Goal: Transaction & Acquisition: Purchase product/service

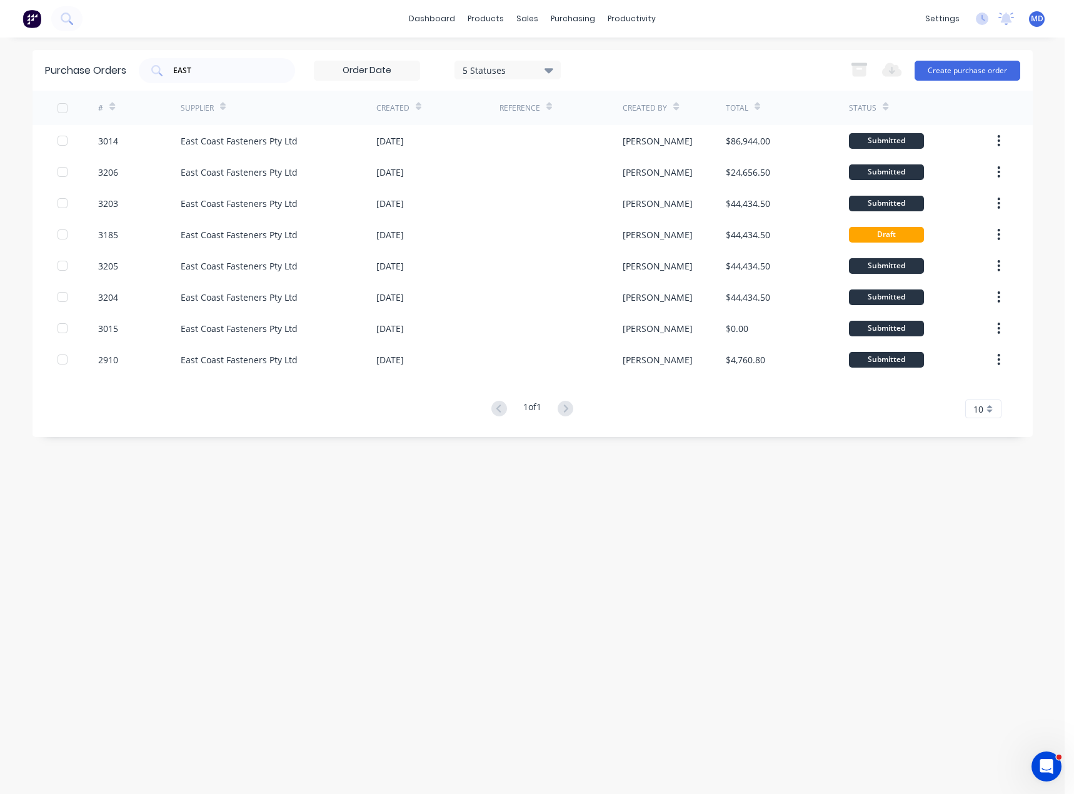
click at [1013, 515] on div "Purchase Orders EAST 5 Statuses 5 Statuses Export to Excel (XLSX) Create purcha…" at bounding box center [533, 415] width 1000 height 731
click at [571, 86] on div "Customers" at bounding box center [570, 84] width 45 height 11
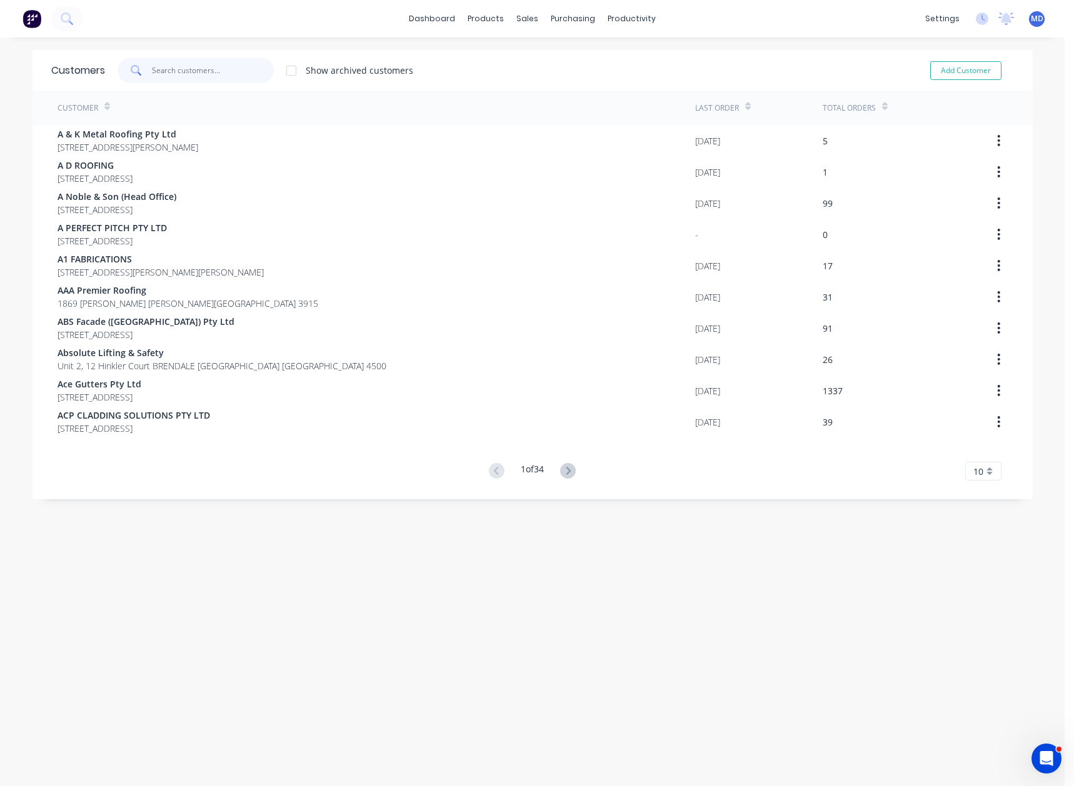
click at [187, 72] on input "text" at bounding box center [213, 70] width 122 height 25
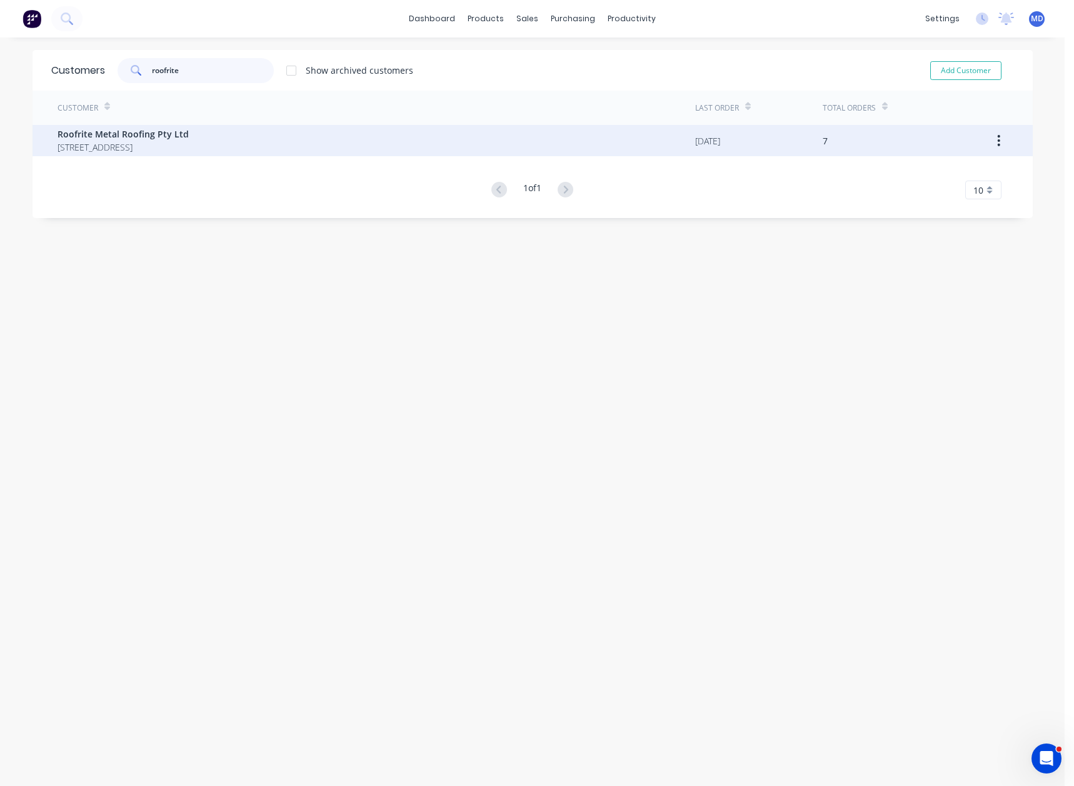
type input "roofrite"
click at [111, 145] on span "[STREET_ADDRESS]" at bounding box center [123, 147] width 131 height 13
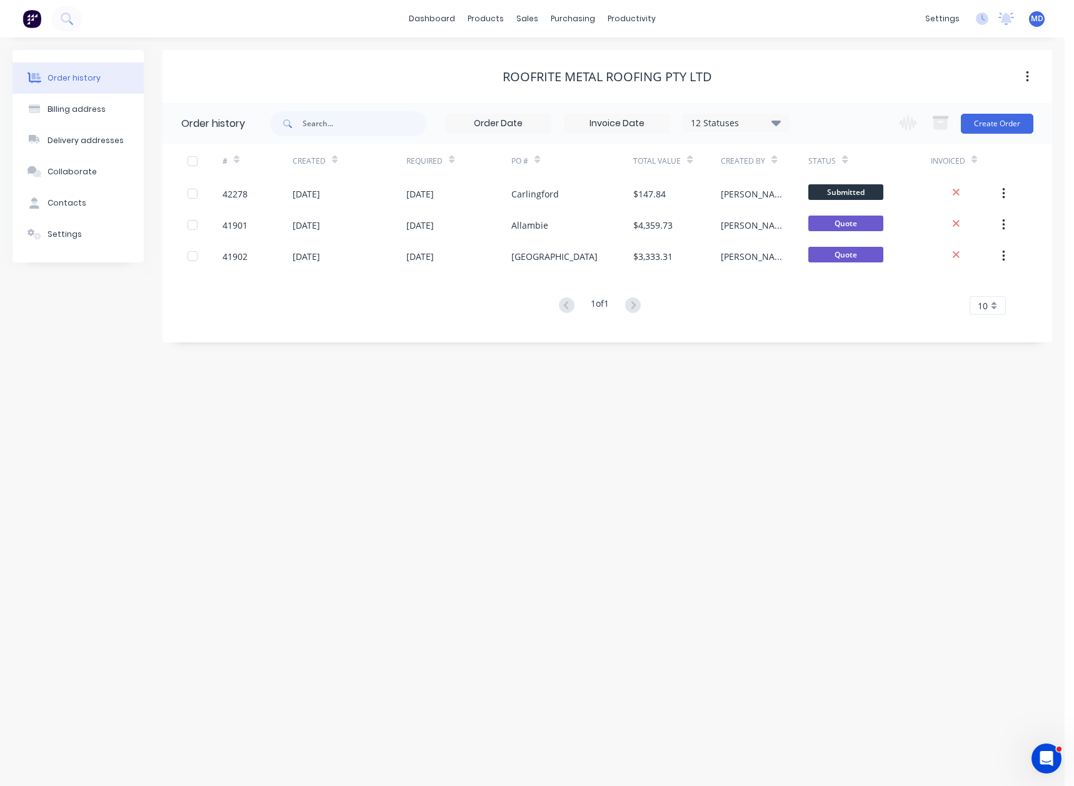
click at [771, 126] on div "12 Statuses" at bounding box center [735, 123] width 105 height 14
click at [839, 267] on label at bounding box center [839, 267] width 0 height 0
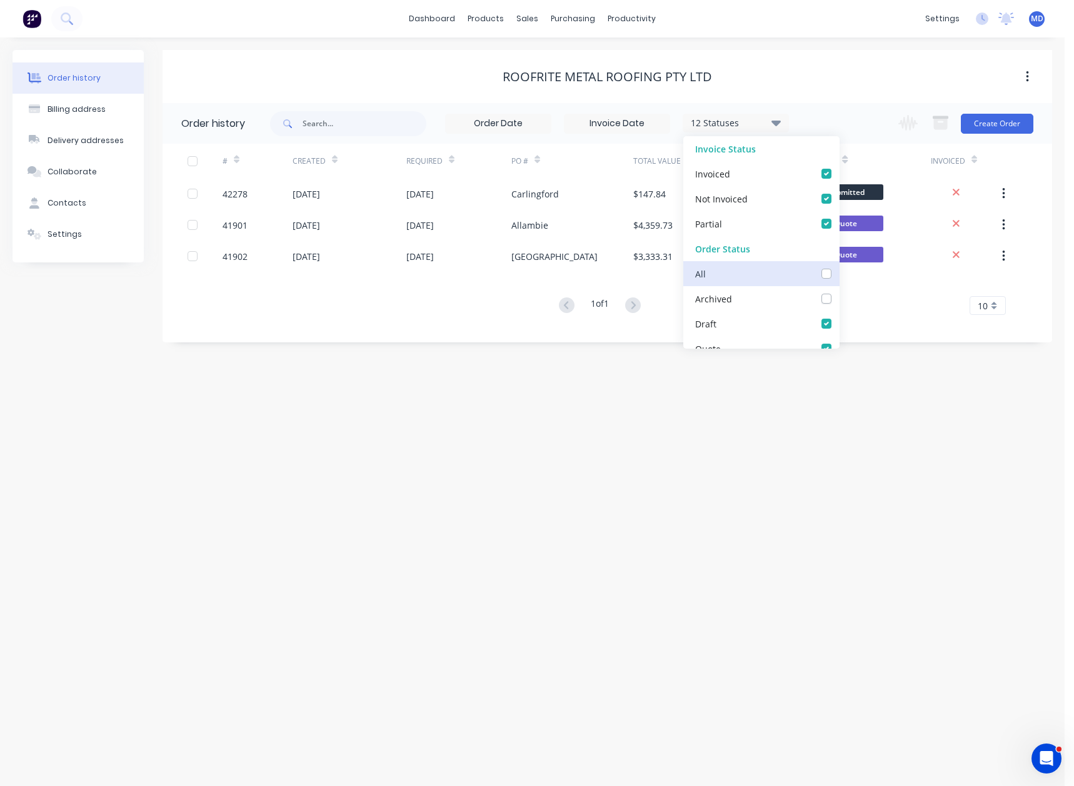
click at [839, 277] on input "checkbox" at bounding box center [844, 273] width 10 height 12
checkbox input "true"
drag, startPoint x: 878, startPoint y: 372, endPoint x: 818, endPoint y: 530, distance: 169.2
click at [878, 375] on div "Order history Billing address Delivery addresses Collaborate Contacts Settings …" at bounding box center [532, 412] width 1065 height 749
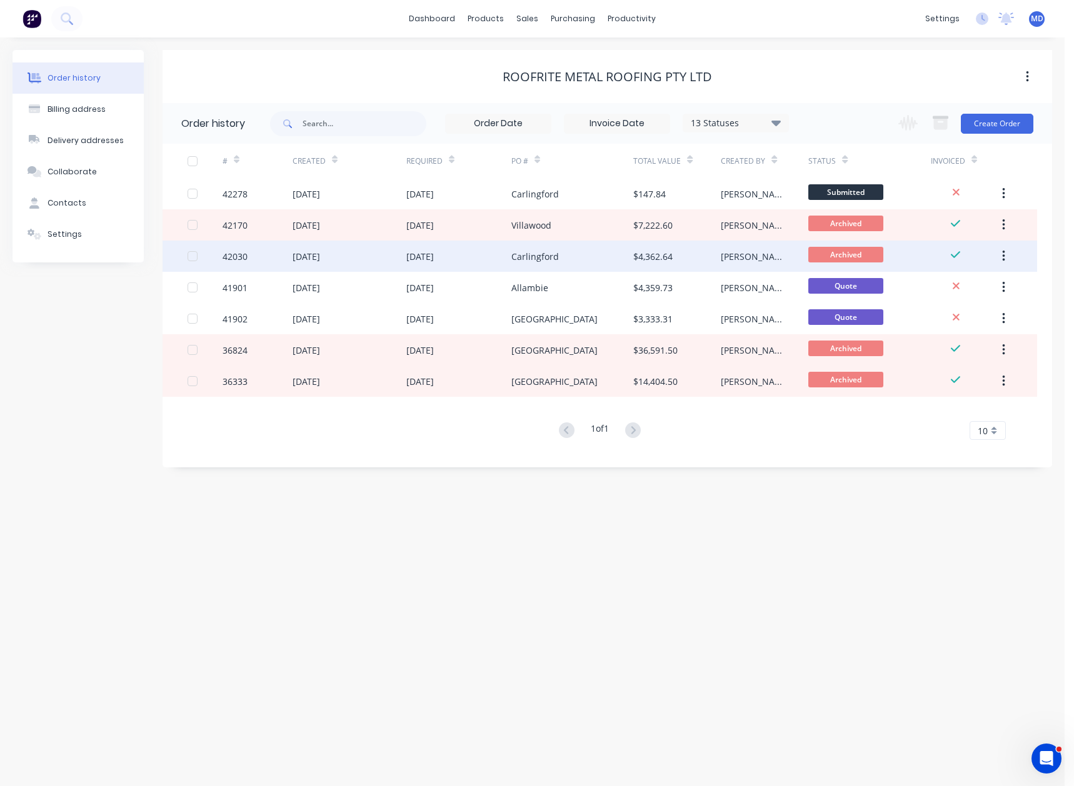
click at [429, 253] on div "[DATE]" at bounding box center [458, 256] width 105 height 31
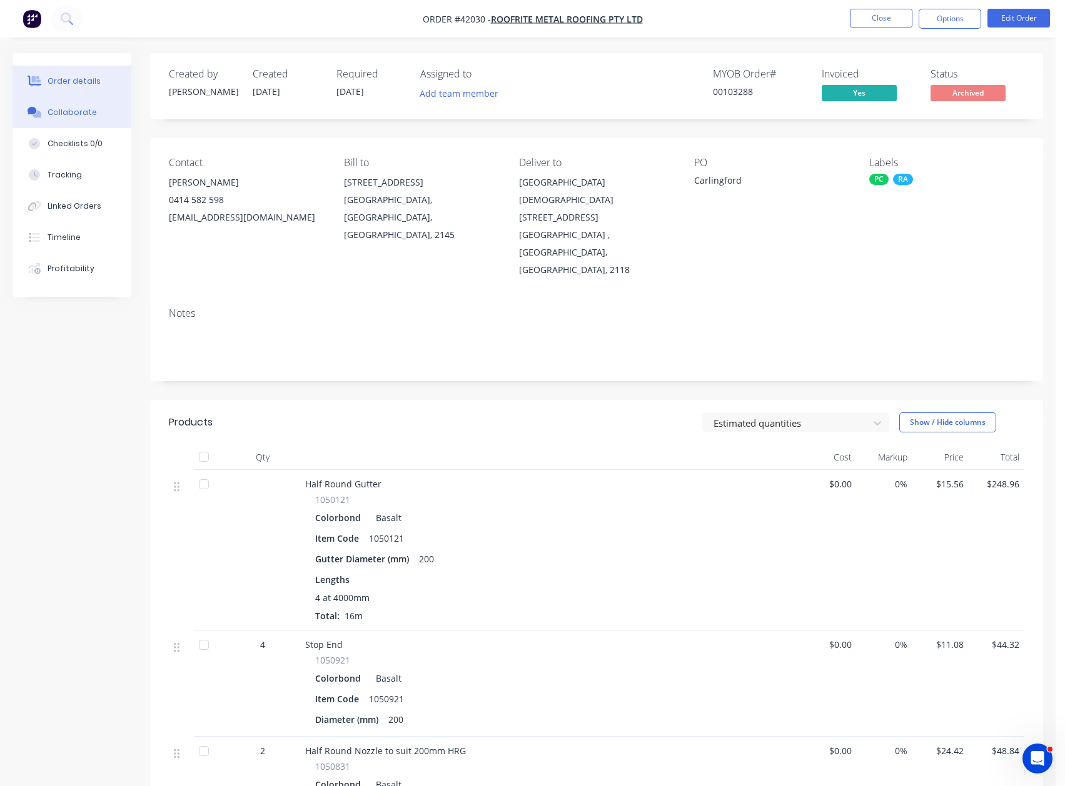
click at [85, 118] on div "Collaborate" at bounding box center [72, 112] width 49 height 11
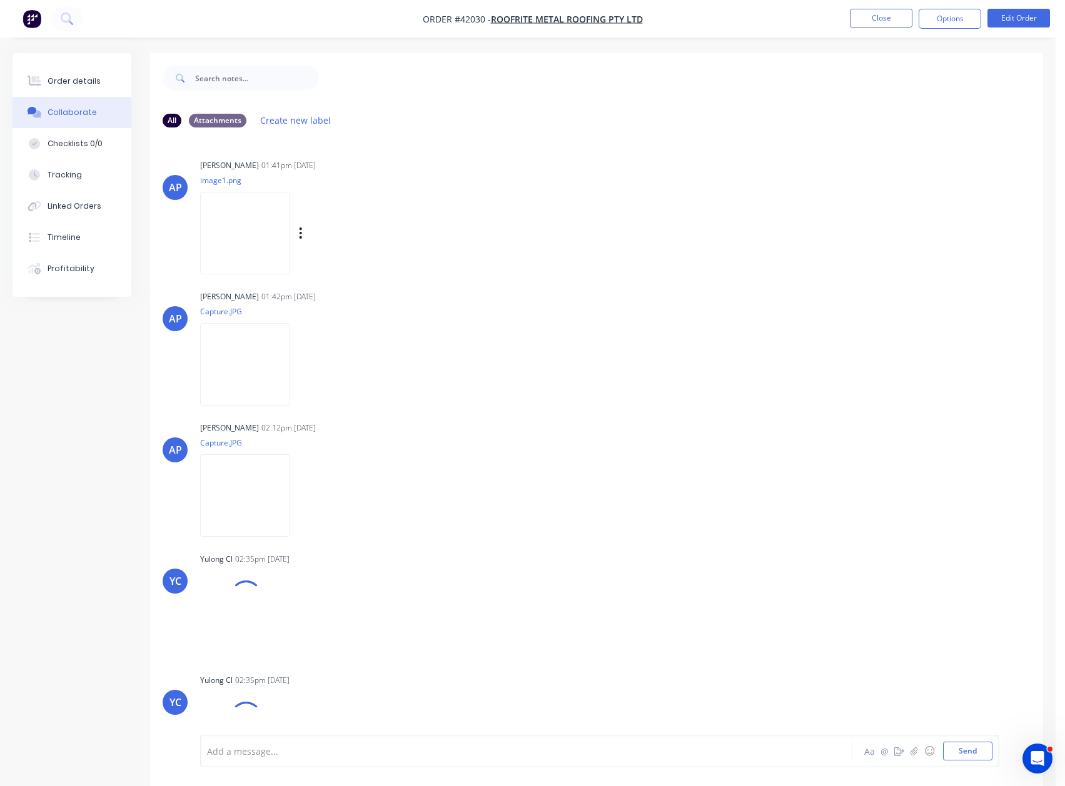
click at [248, 237] on img at bounding box center [245, 233] width 90 height 82
click at [238, 376] on img at bounding box center [245, 364] width 90 height 82
click at [74, 76] on div "Order details" at bounding box center [74, 81] width 53 height 11
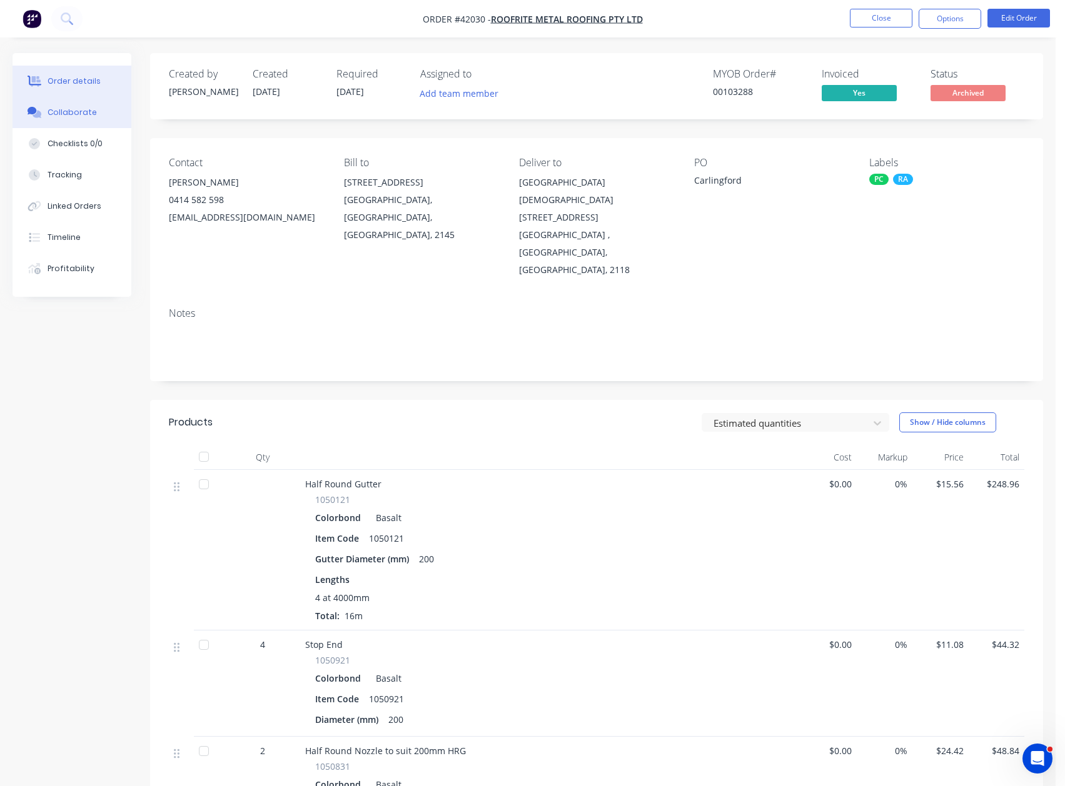
click at [79, 114] on div "Collaborate" at bounding box center [72, 112] width 49 height 11
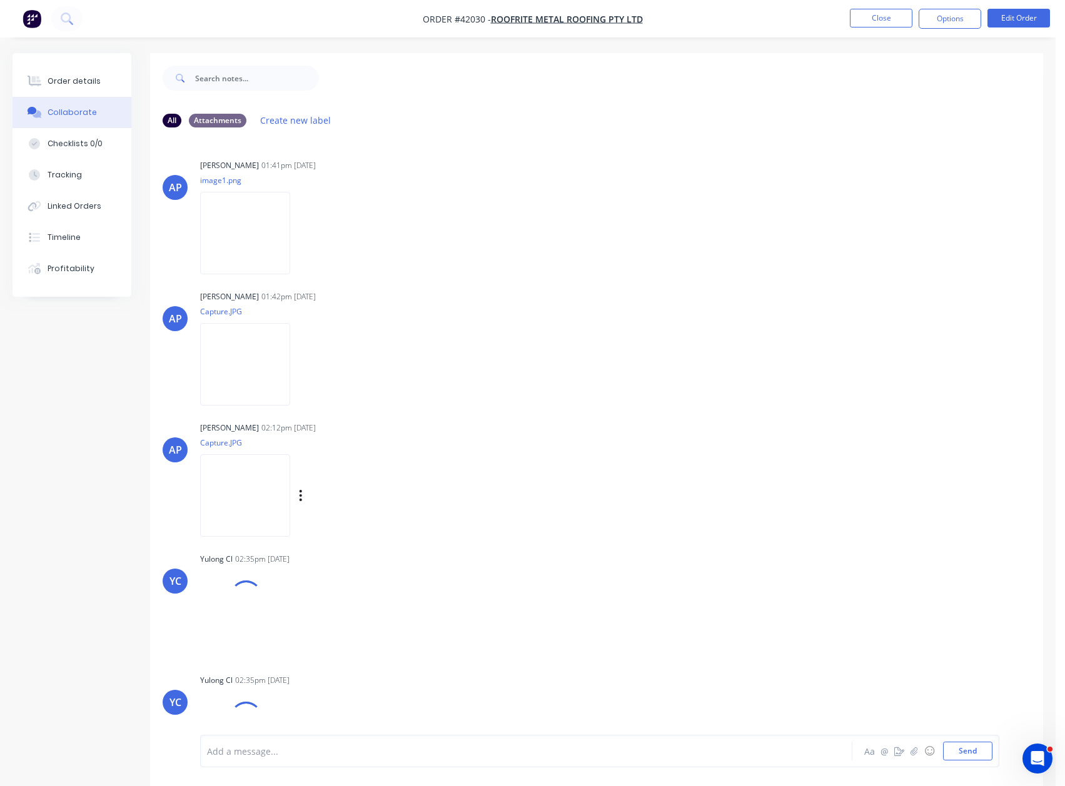
click at [242, 505] on img at bounding box center [245, 495] width 90 height 82
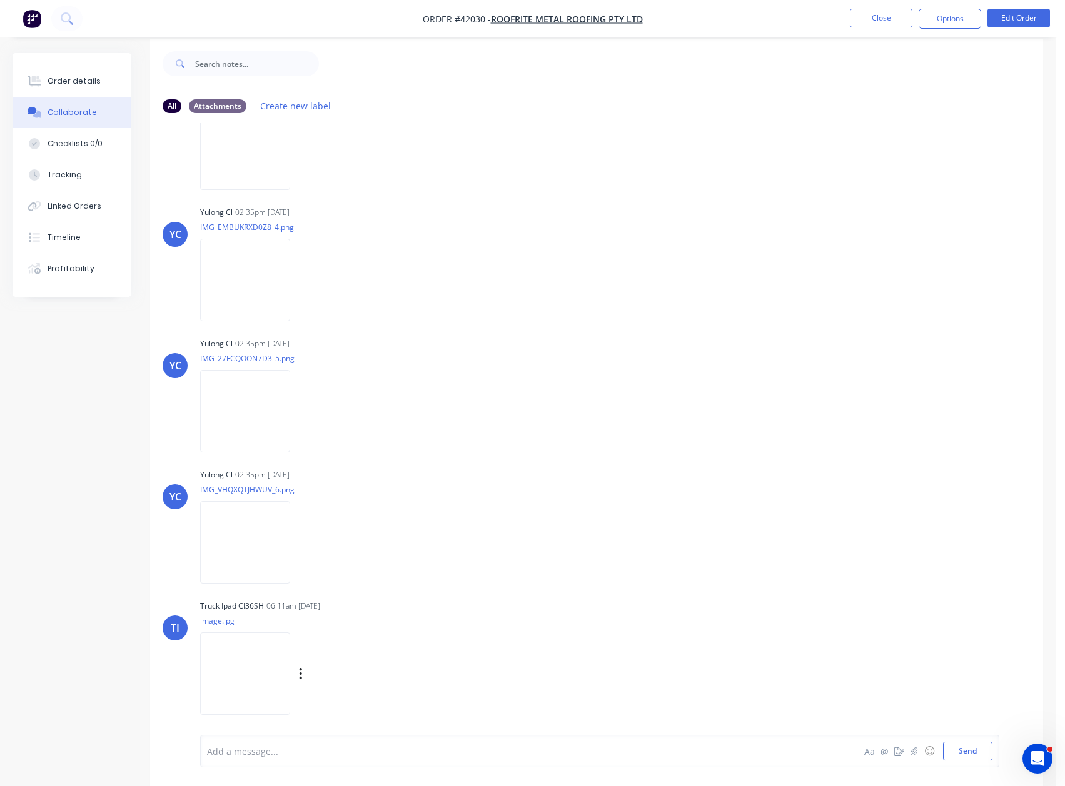
scroll to position [19, 0]
click at [244, 665] on img at bounding box center [245, 669] width 90 height 82
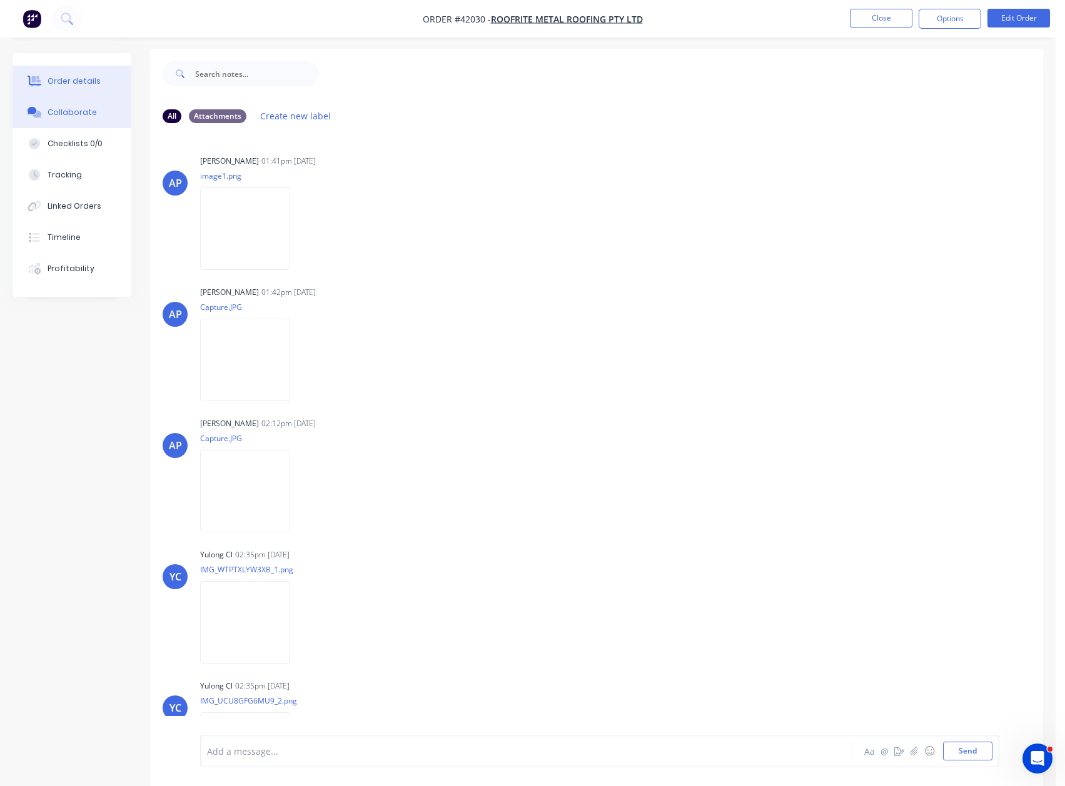
scroll to position [0, 0]
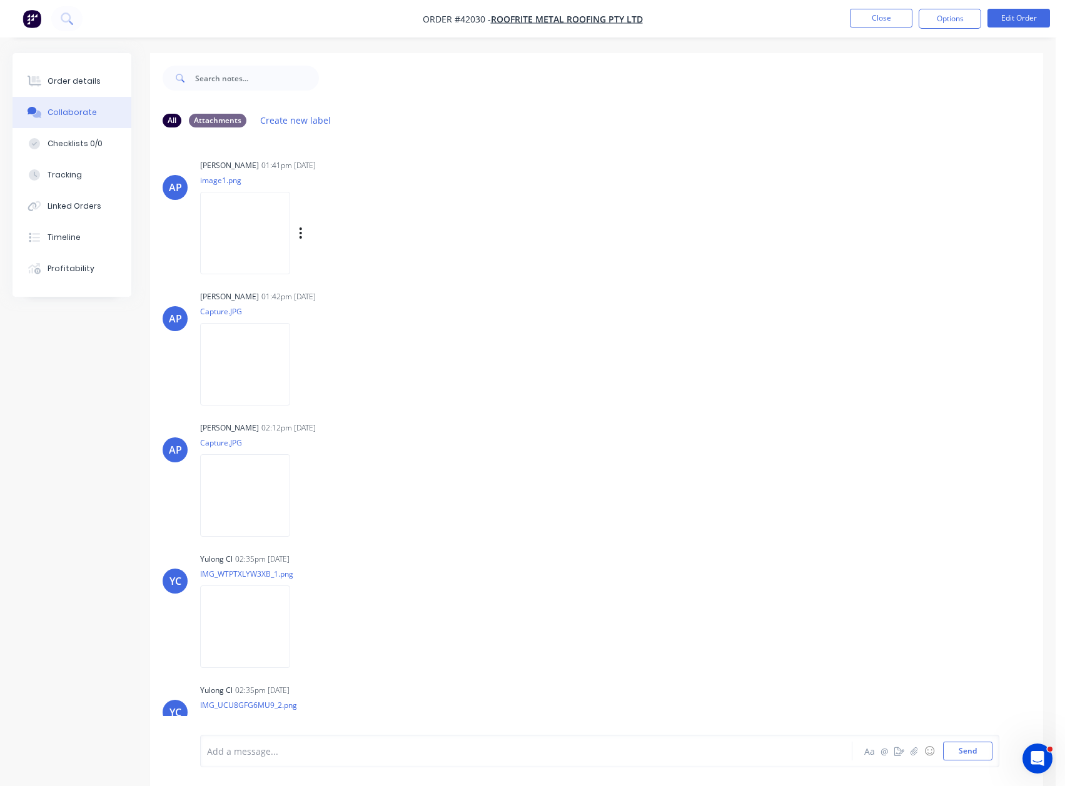
click at [251, 236] on img at bounding box center [245, 233] width 90 height 82
click at [239, 238] on img at bounding box center [245, 233] width 90 height 82
click at [863, 21] on button "Close" at bounding box center [881, 18] width 63 height 19
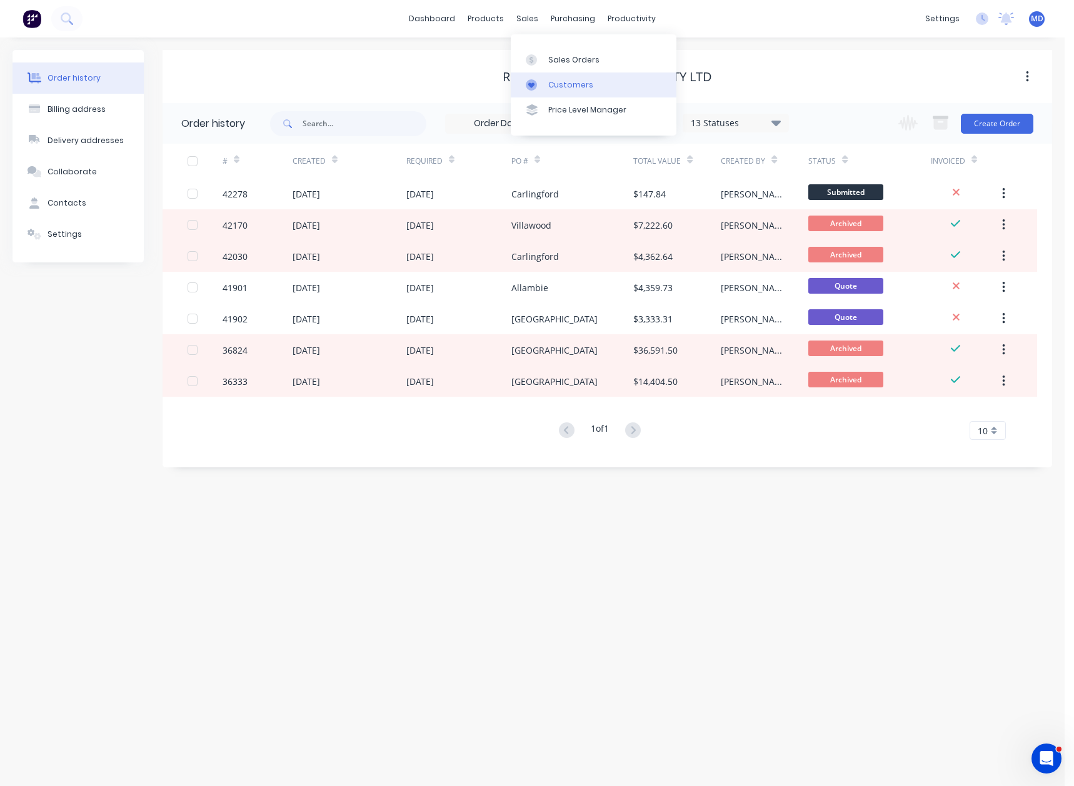
click at [557, 84] on div "Customers" at bounding box center [570, 84] width 45 height 11
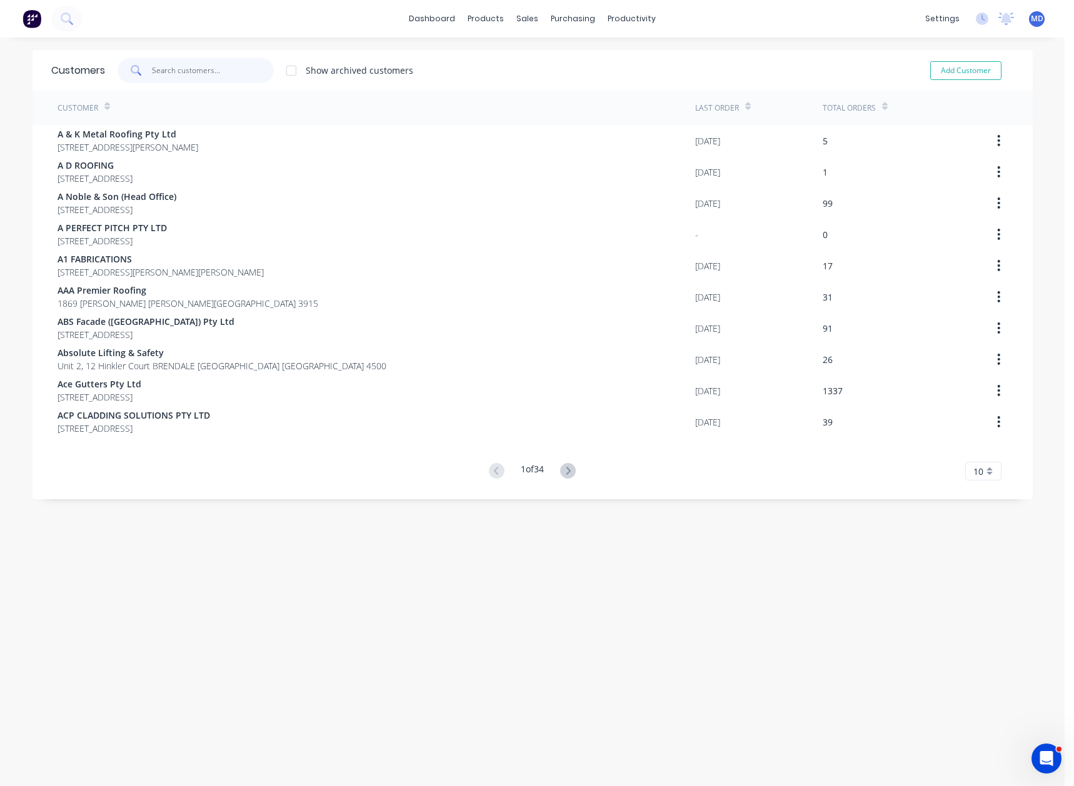
click at [216, 72] on input "text" at bounding box center [213, 70] width 122 height 25
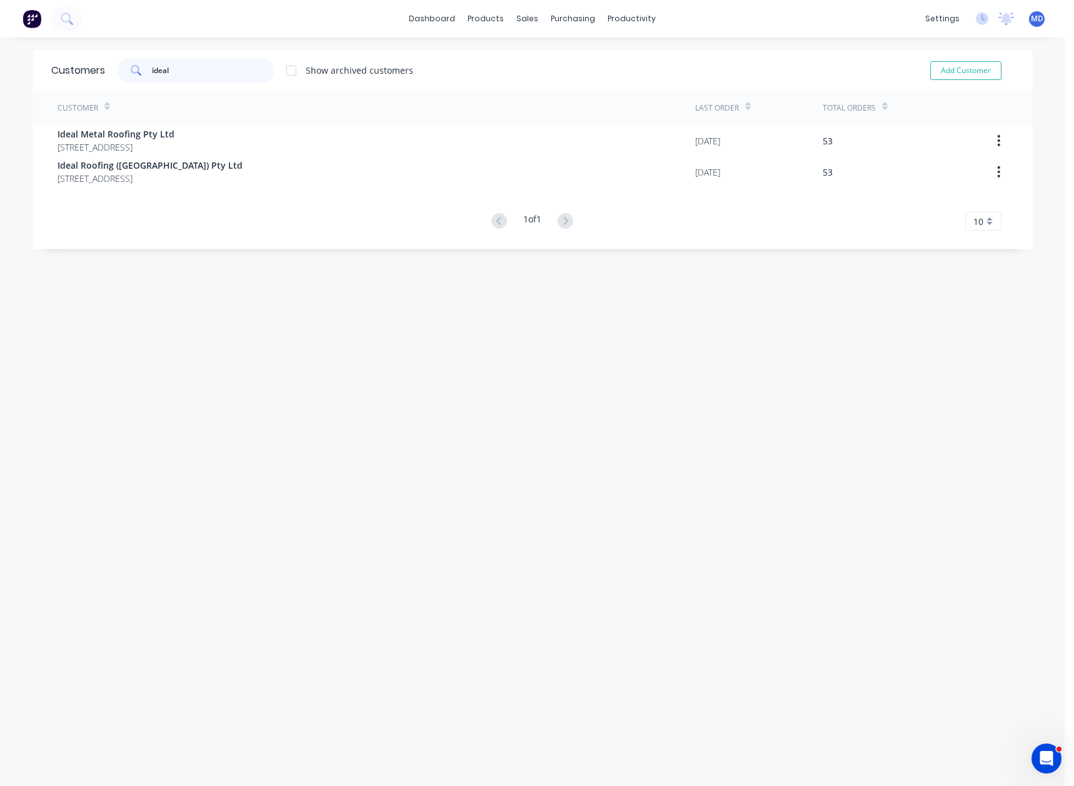
type input "ideal"
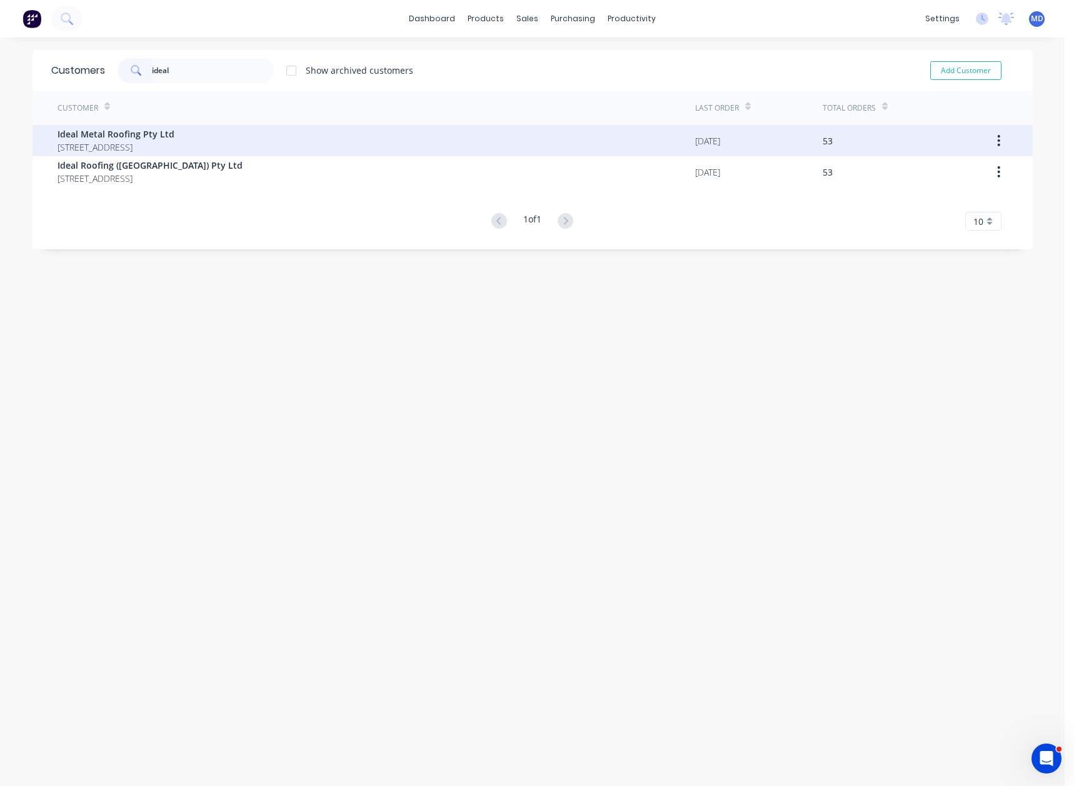
click at [169, 140] on span "Ideal Metal Roofing Pty Ltd" at bounding box center [116, 134] width 117 height 13
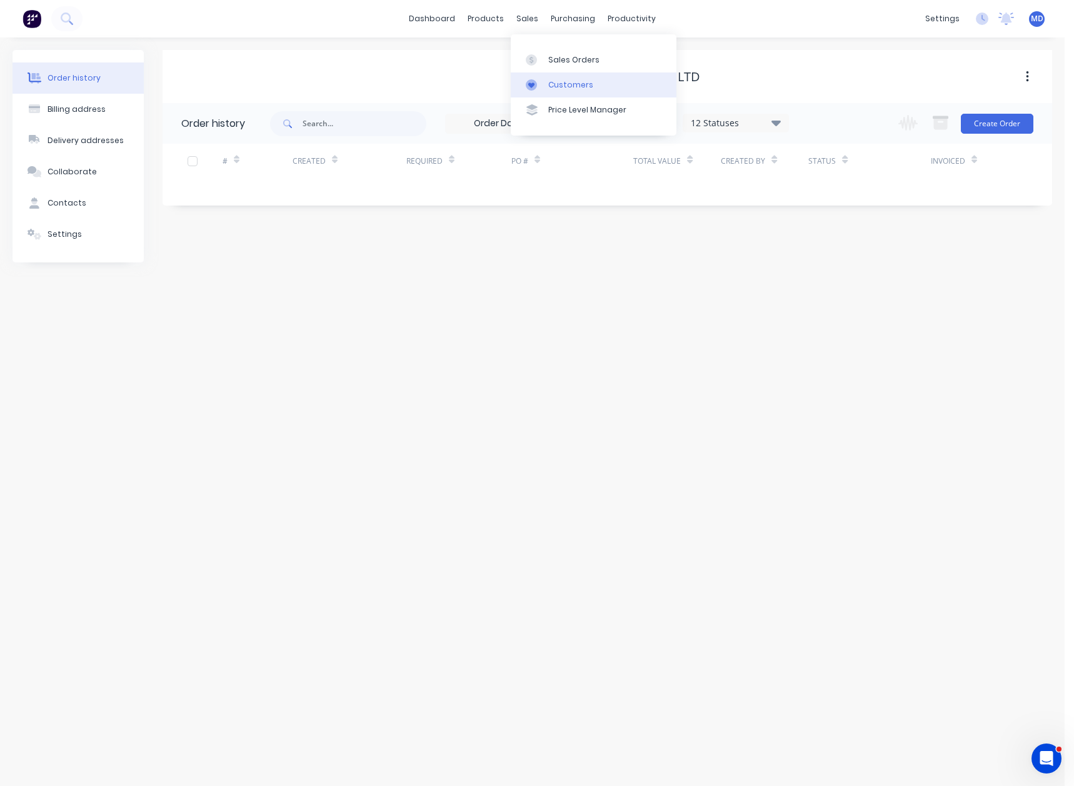
click at [577, 84] on div "Customers" at bounding box center [570, 84] width 45 height 11
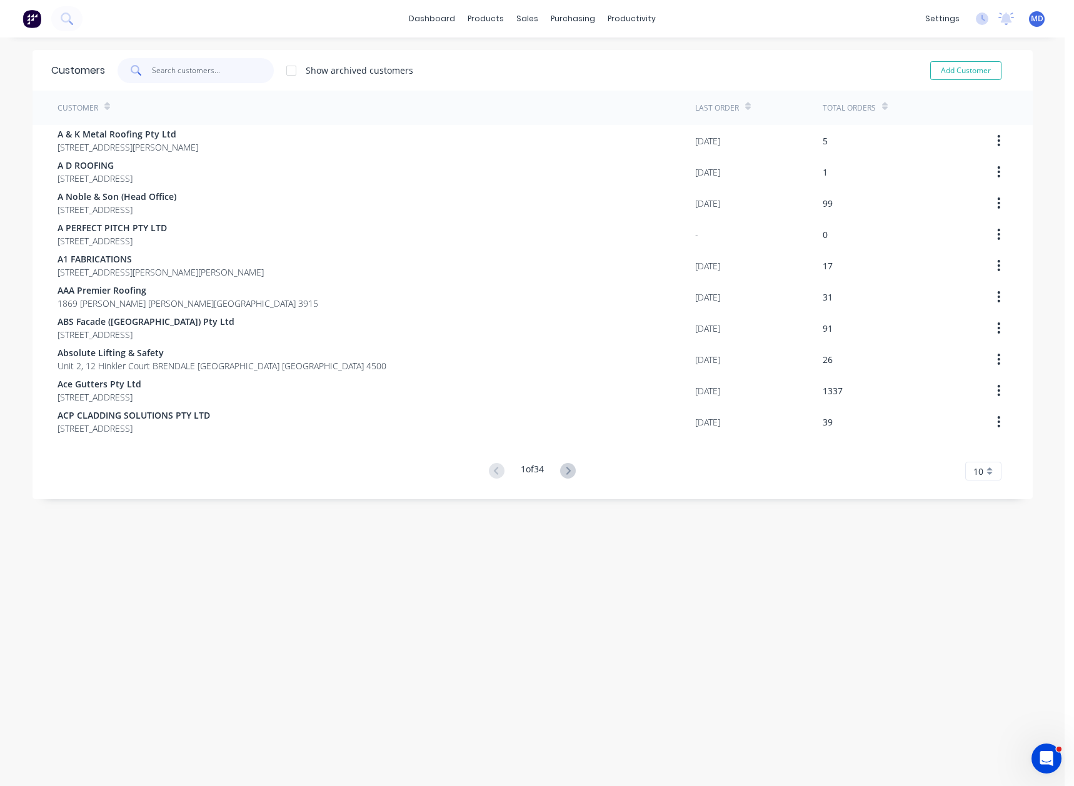
click at [167, 66] on input "text" at bounding box center [213, 70] width 122 height 25
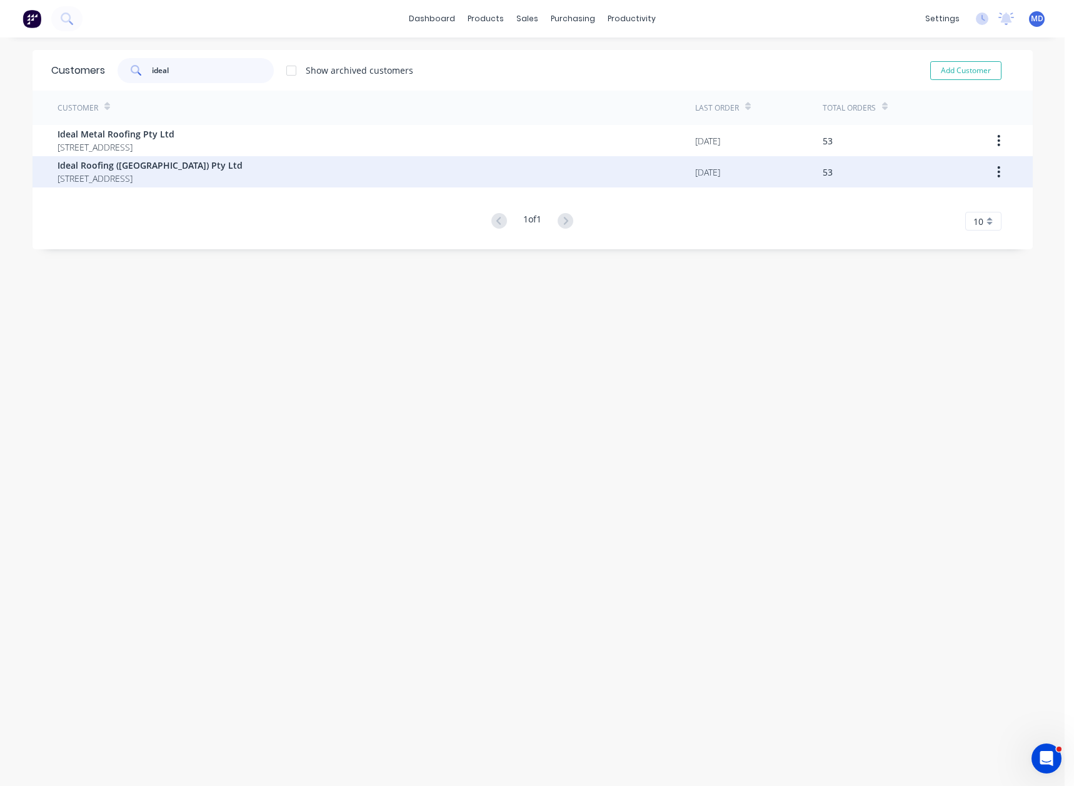
type input "ideal"
click at [136, 168] on span "Ideal Roofing ([GEOGRAPHIC_DATA]) Pty Ltd" at bounding box center [150, 165] width 185 height 13
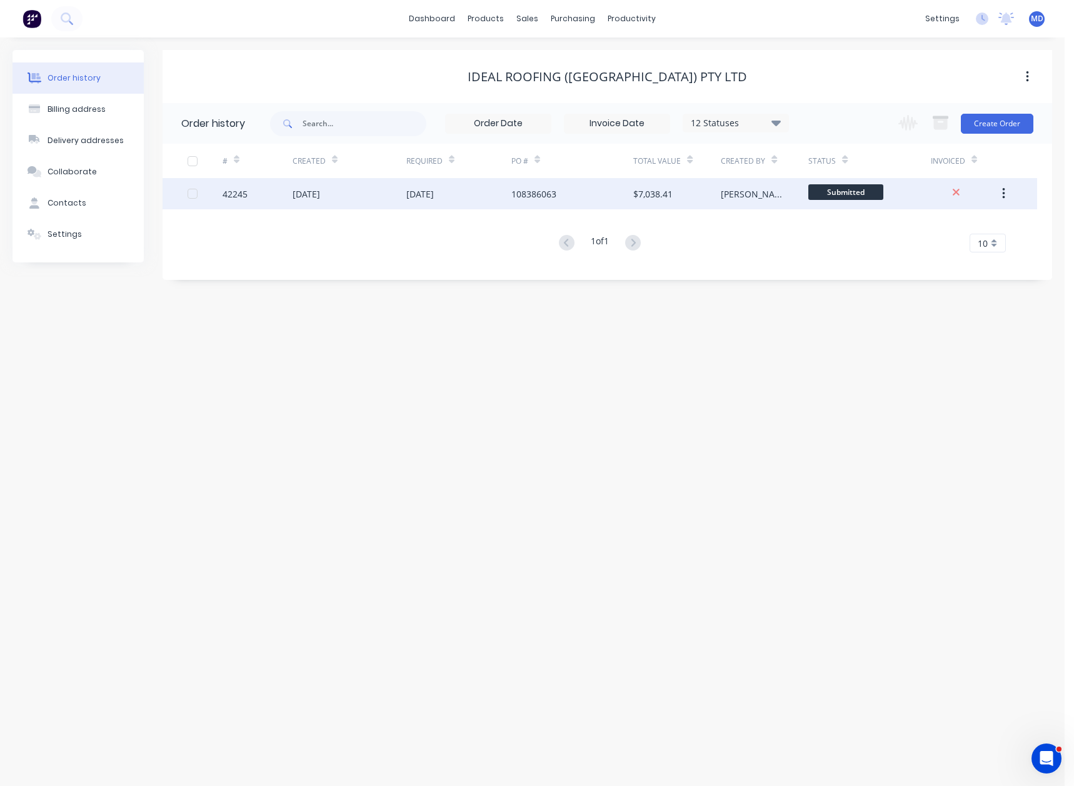
click at [547, 195] on div "108386063" at bounding box center [533, 194] width 45 height 13
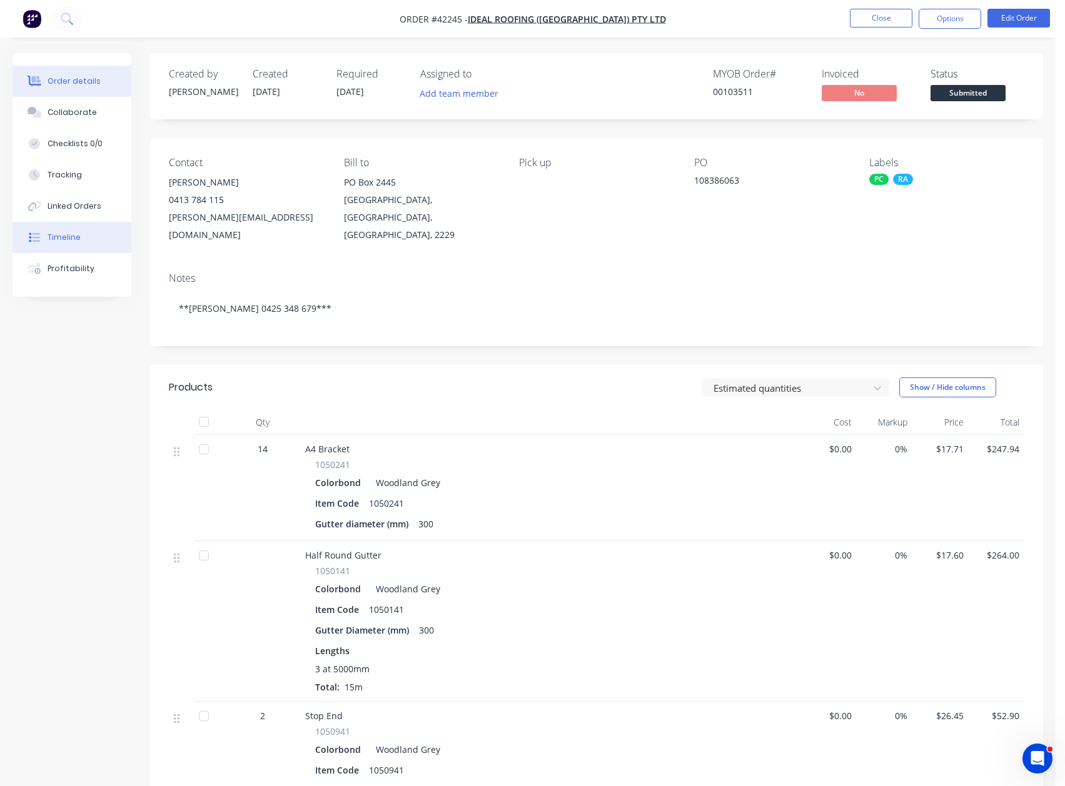
click at [63, 236] on div "Timeline" at bounding box center [64, 237] width 33 height 11
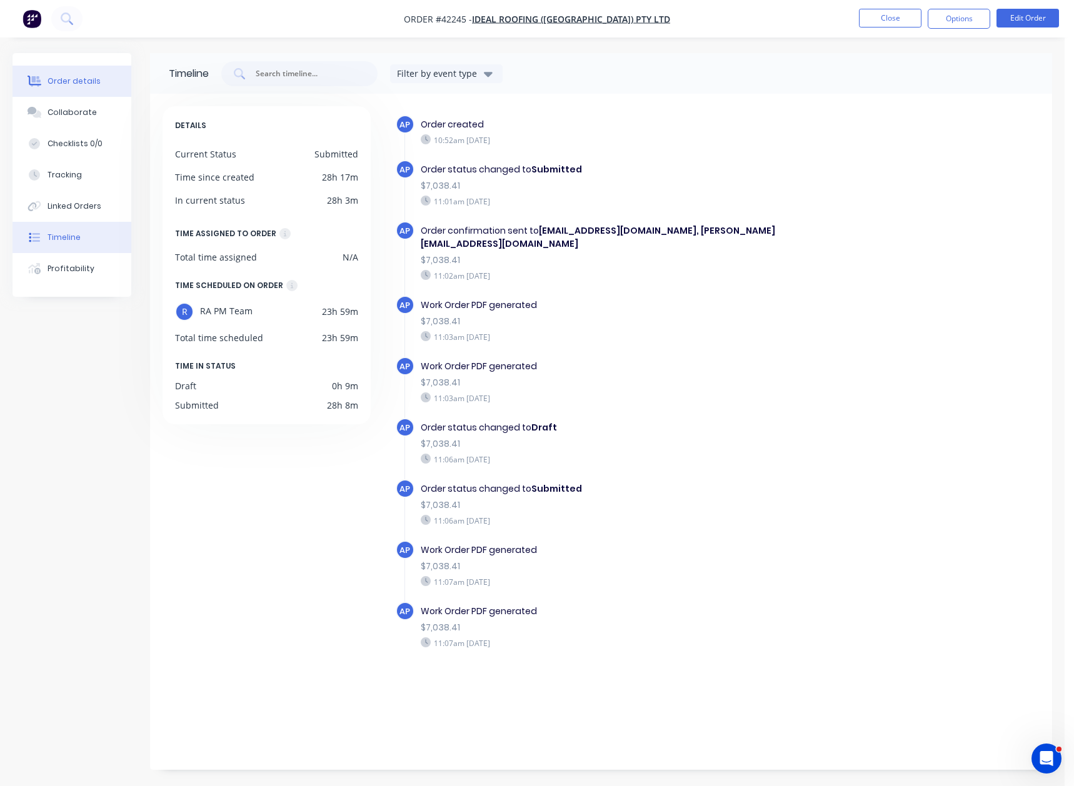
click at [61, 78] on div "Order details" at bounding box center [74, 81] width 53 height 11
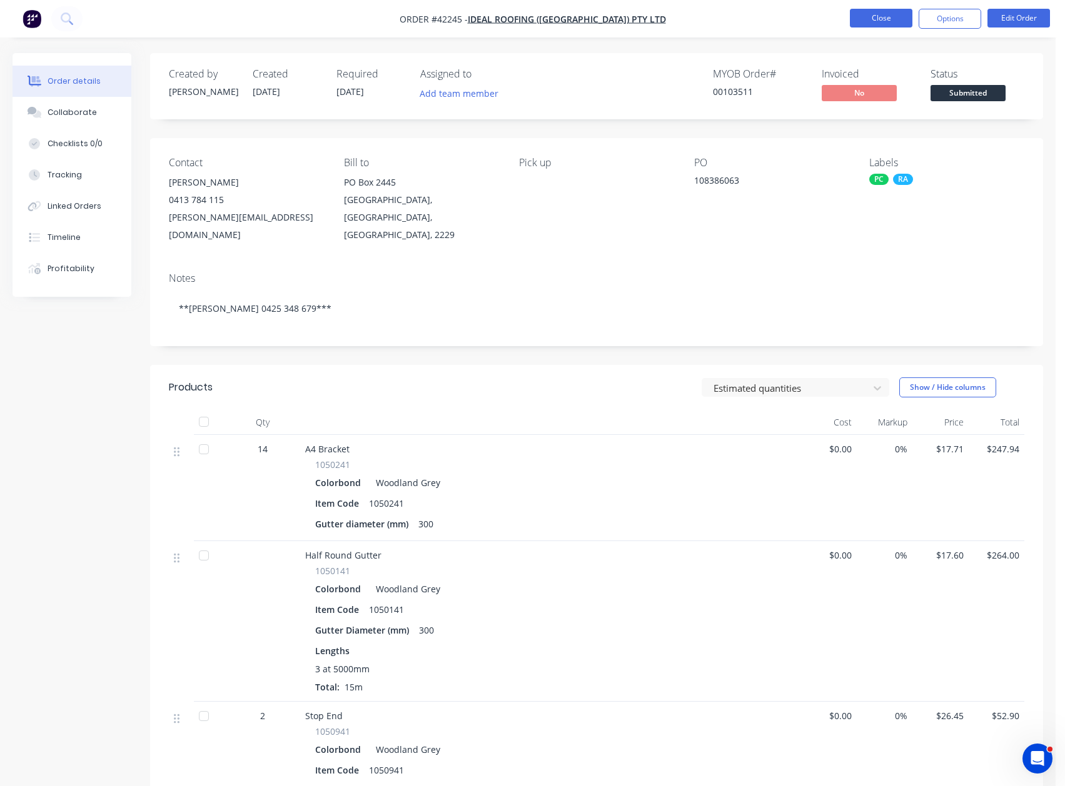
click at [876, 22] on button "Close" at bounding box center [881, 18] width 63 height 19
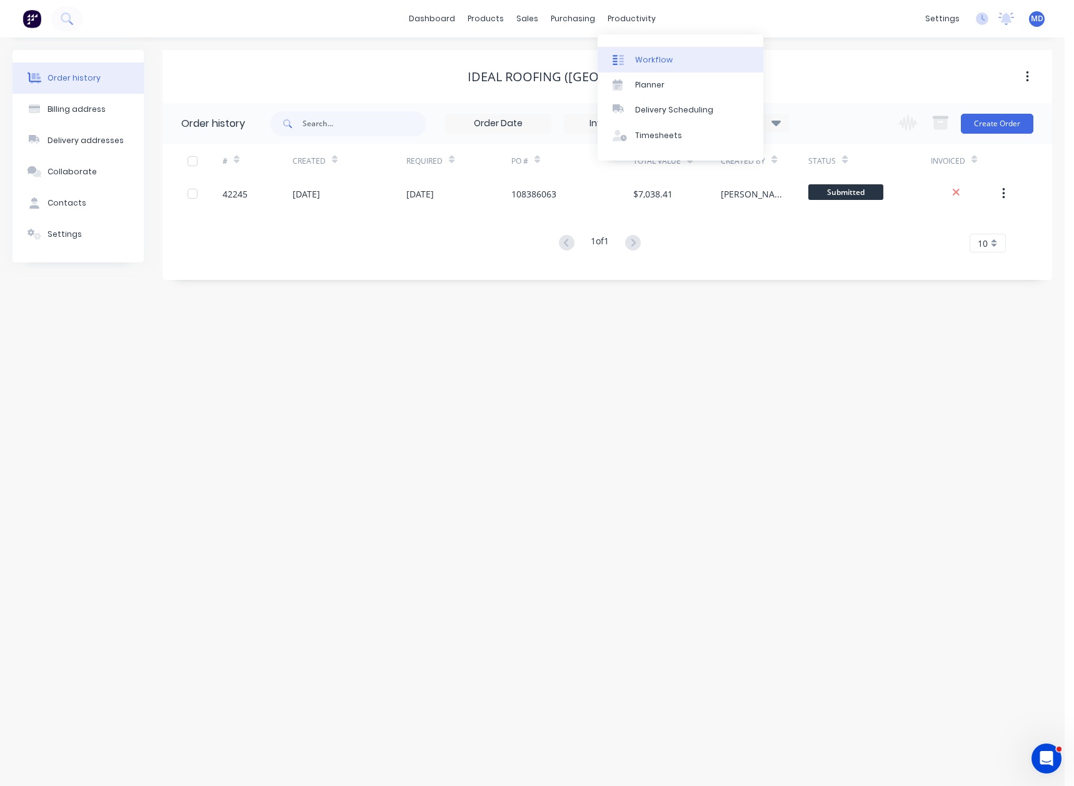
click at [659, 59] on div "Workflow" at bounding box center [654, 59] width 38 height 11
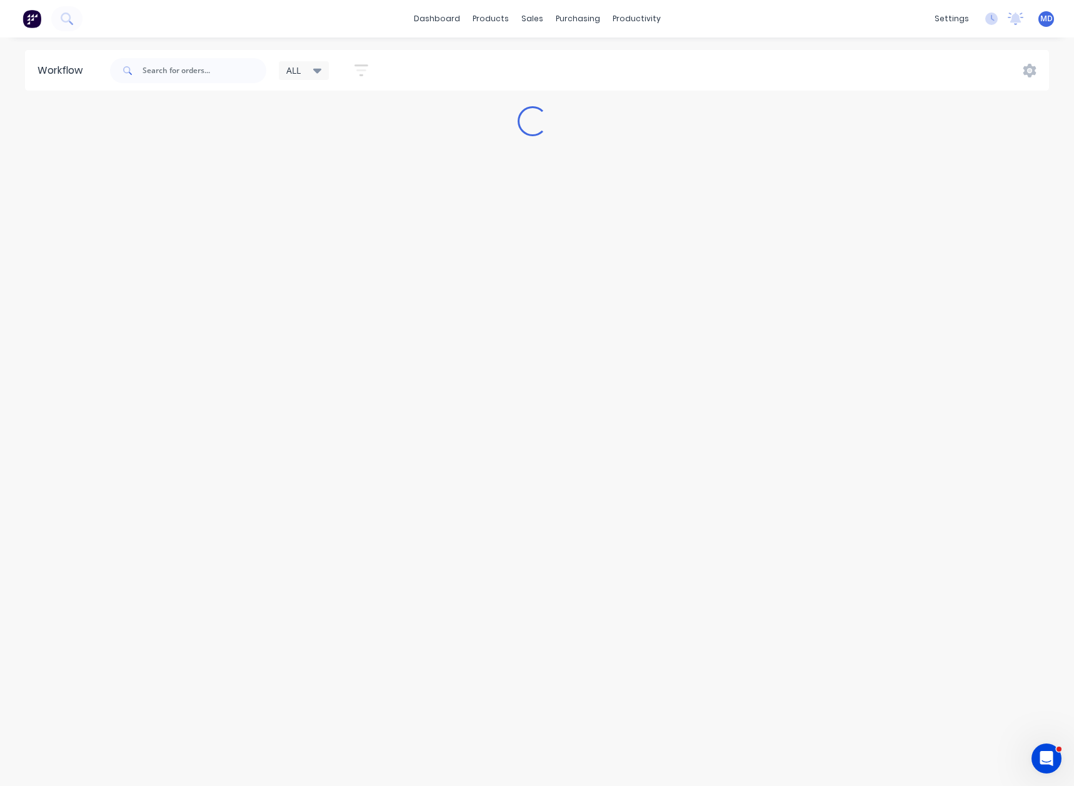
click at [318, 68] on icon at bounding box center [317, 71] width 9 height 14
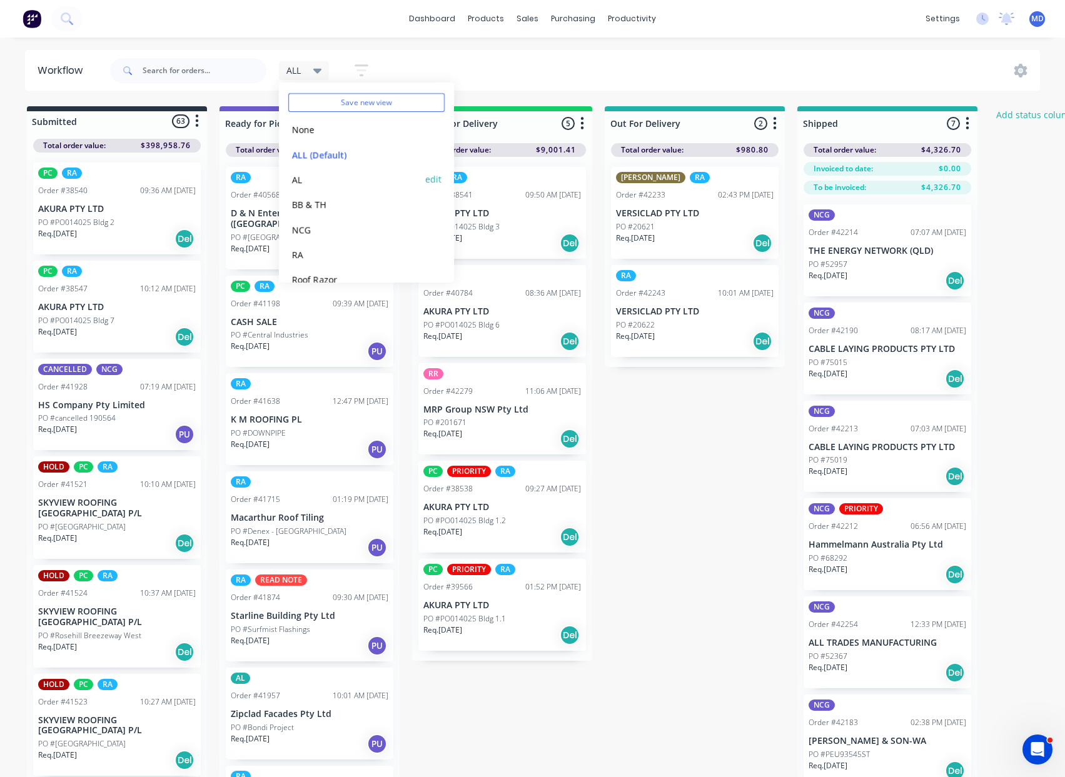
scroll to position [53, 0]
click at [293, 238] on button "RA" at bounding box center [354, 236] width 133 height 14
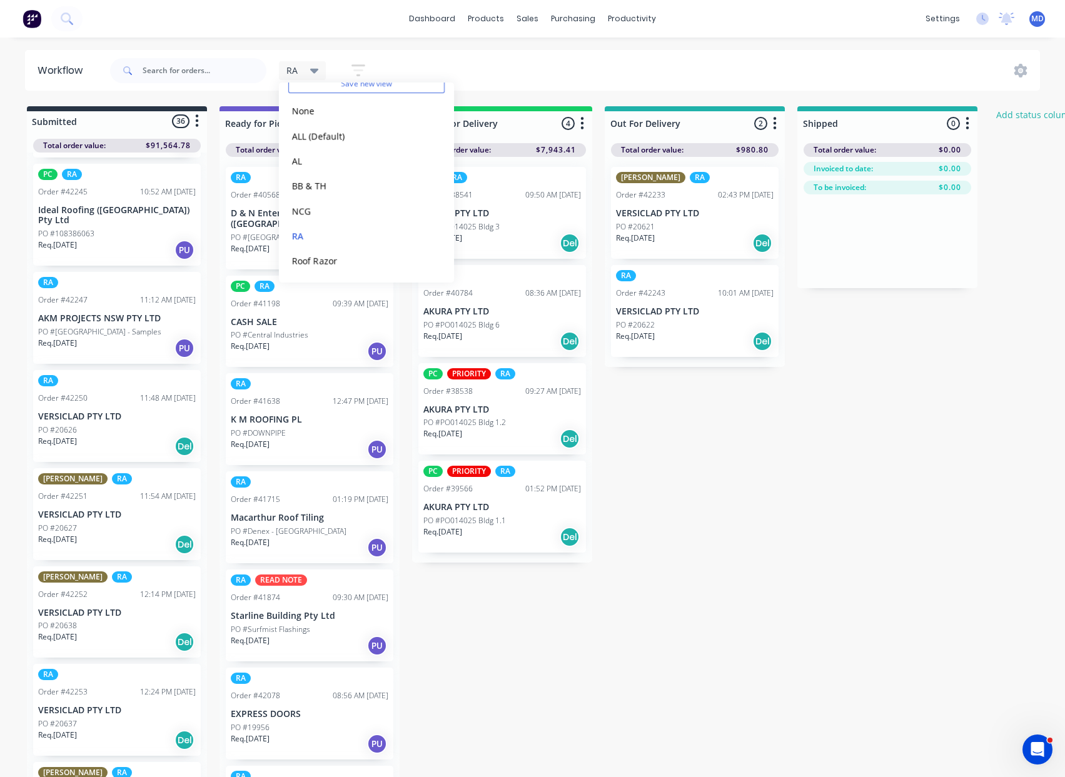
scroll to position [0, 0]
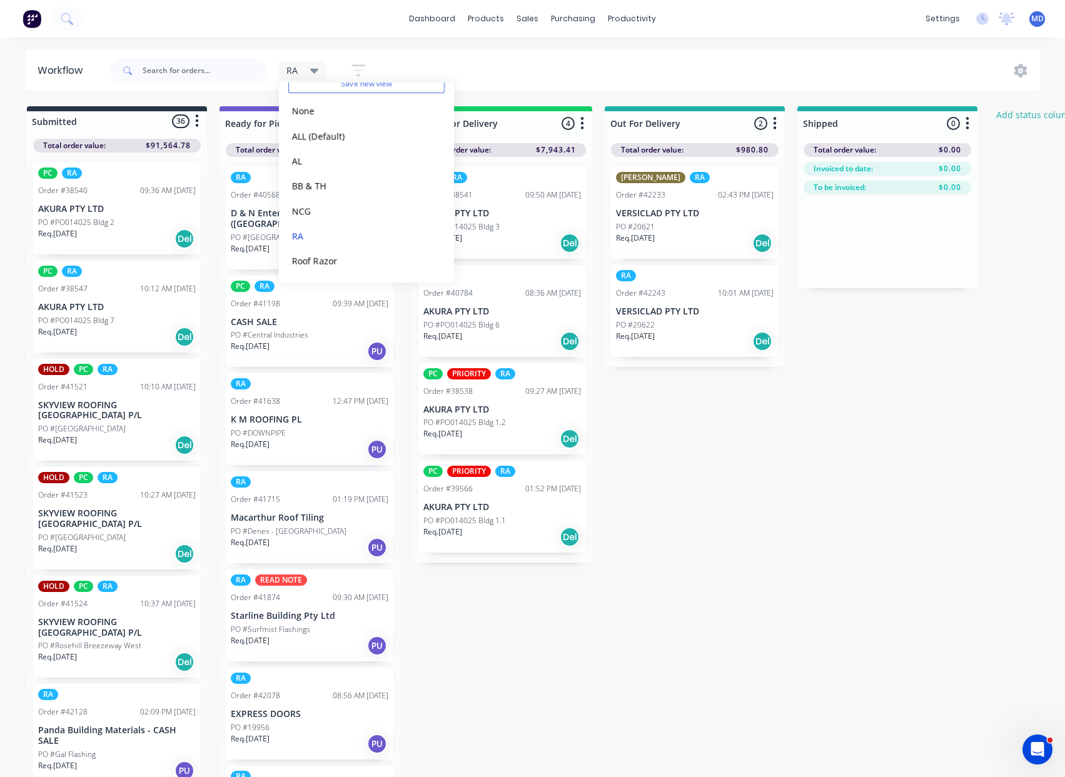
click at [693, 52] on div "RA Save new view None edit ALL (Default) edit AL edit BB & TH edit NCG edit RA …" at bounding box center [574, 71] width 933 height 38
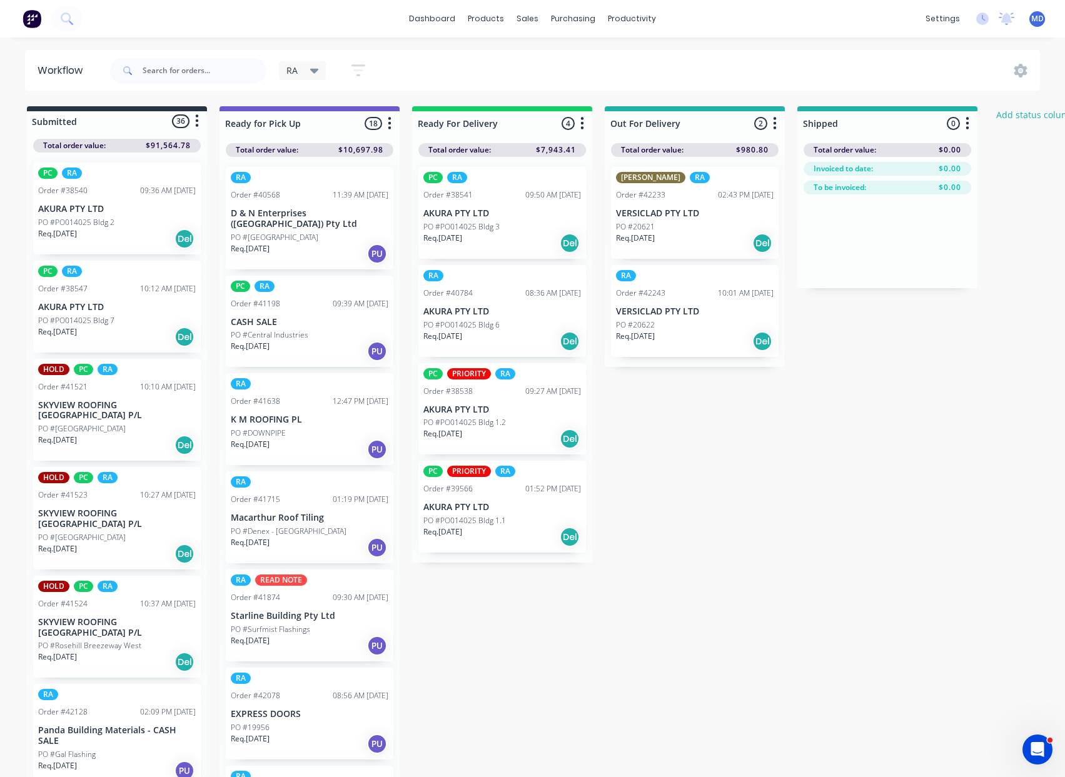
click at [318, 71] on icon at bounding box center [314, 71] width 9 height 14
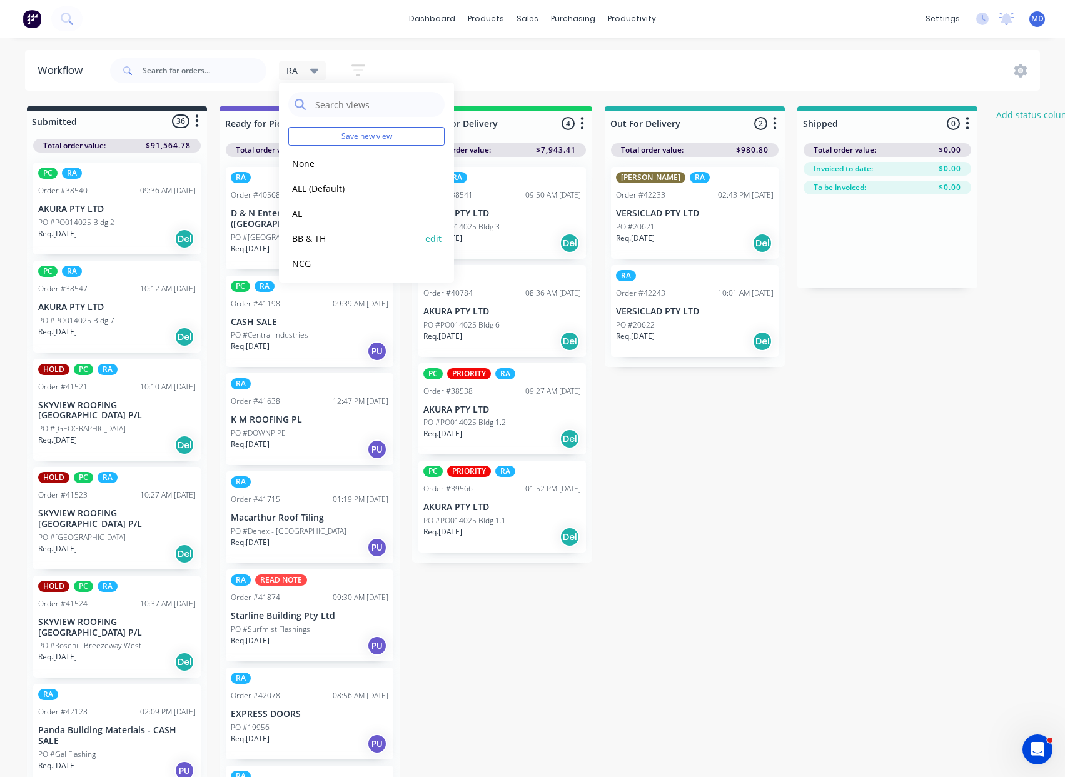
click at [318, 234] on button "BB & TH" at bounding box center [354, 238] width 133 height 14
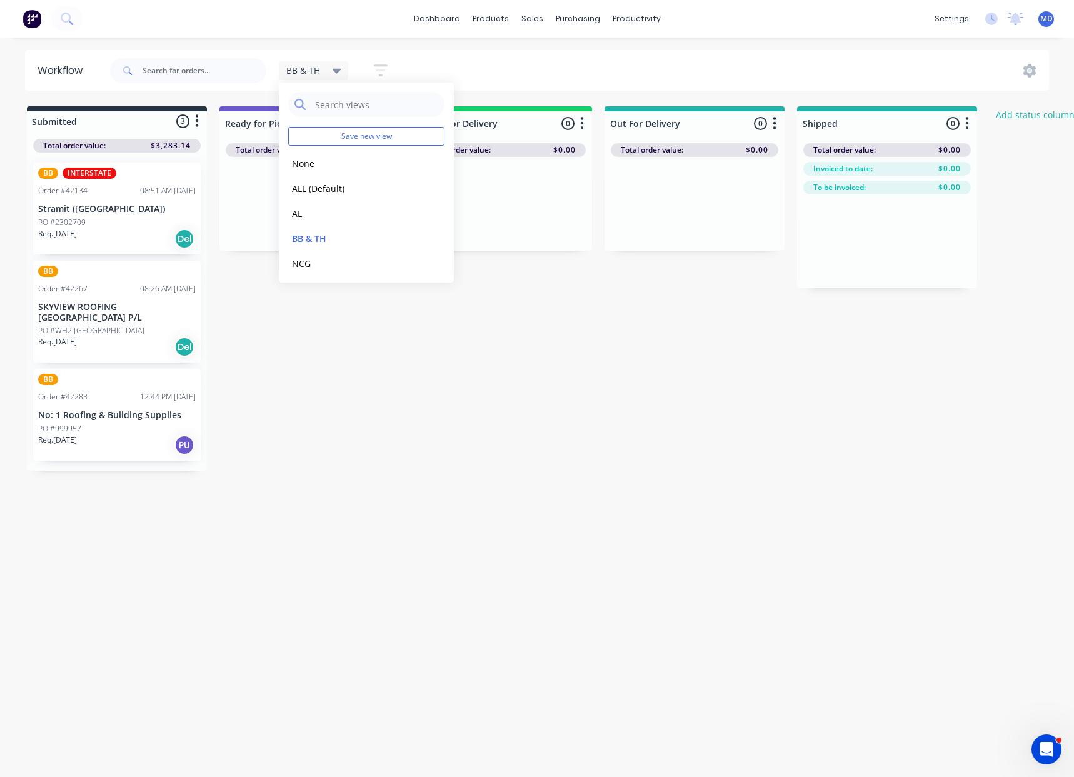
click at [65, 216] on div "BB INTERSTATE Order #42134 08:51 AM 07/10/25 Stramit (WA) PO #2302709 Req. 15/1…" at bounding box center [117, 209] width 168 height 92
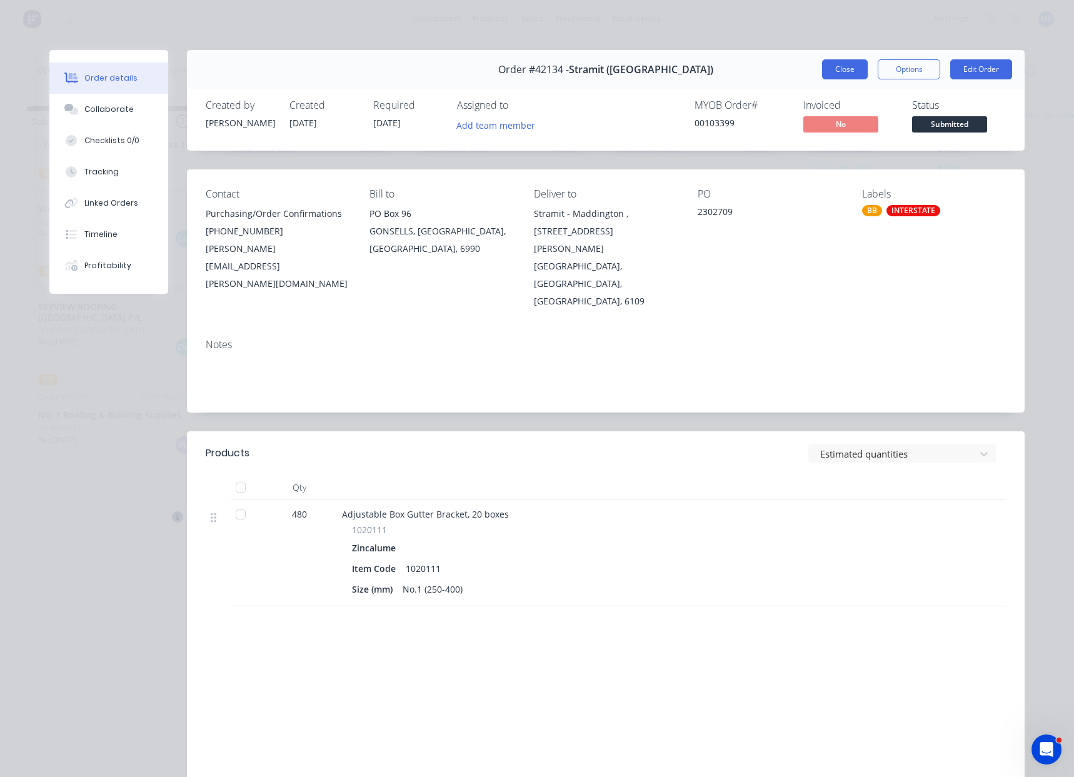
click at [836, 73] on button "Close" at bounding box center [845, 69] width 46 height 20
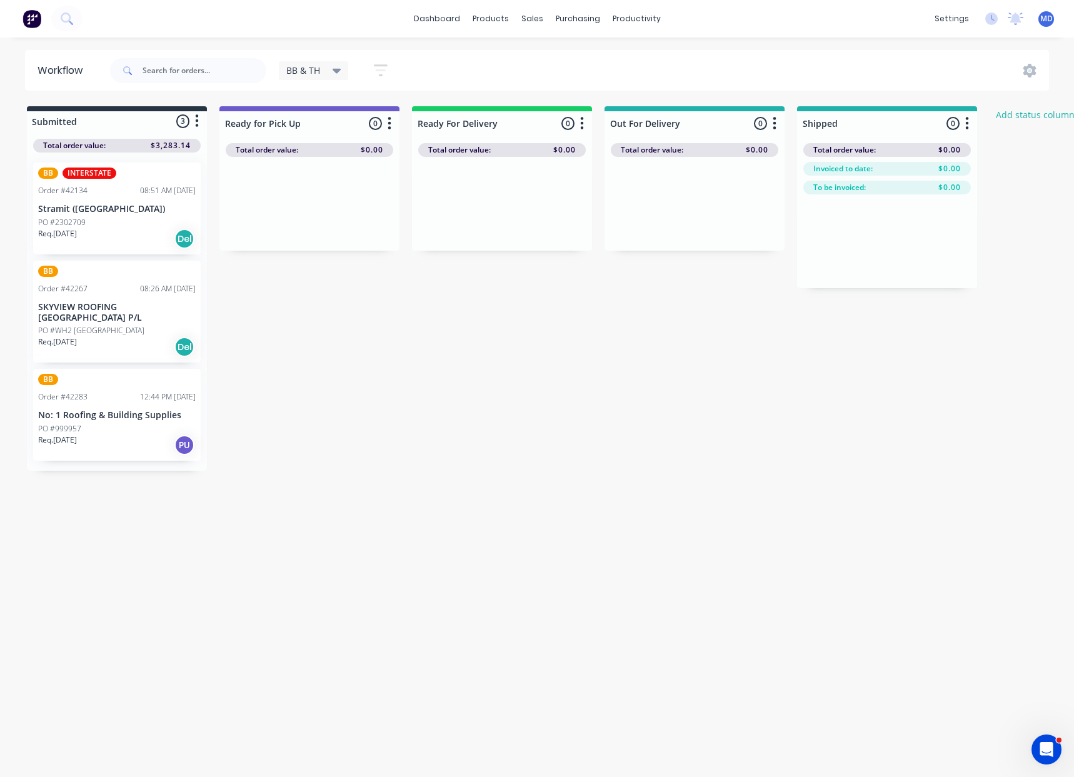
click at [98, 325] on p "PO #WH2 Villawood" at bounding box center [91, 330] width 106 height 11
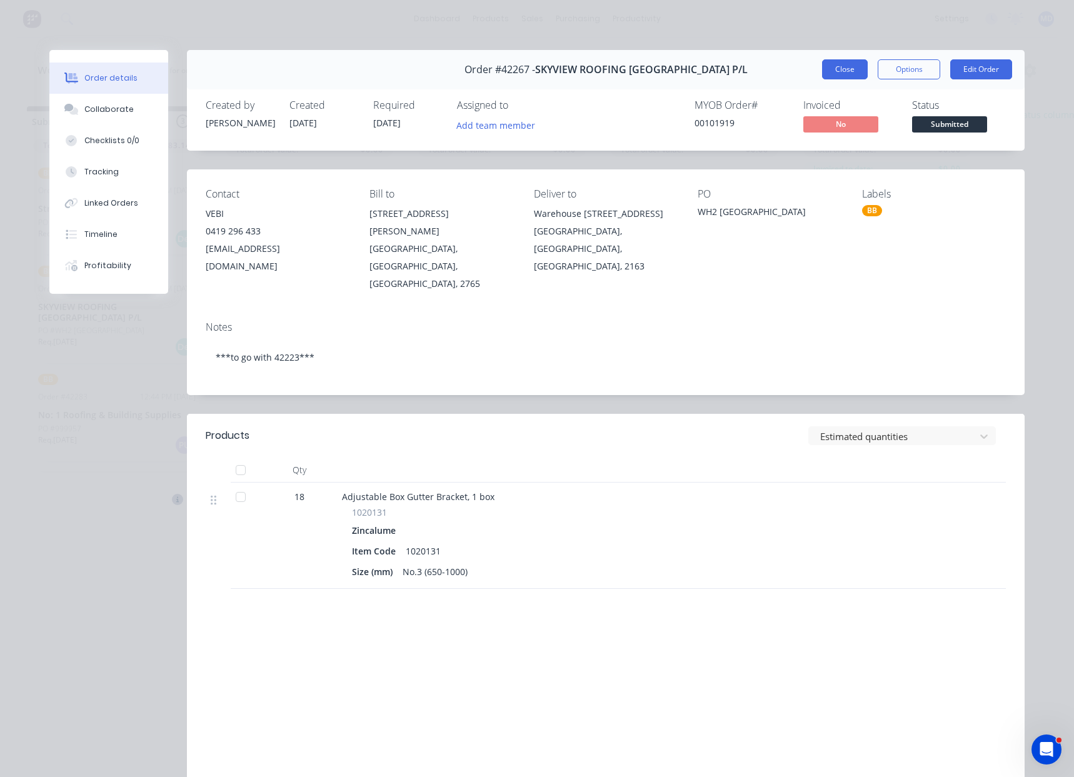
click at [848, 69] on button "Close" at bounding box center [845, 69] width 46 height 20
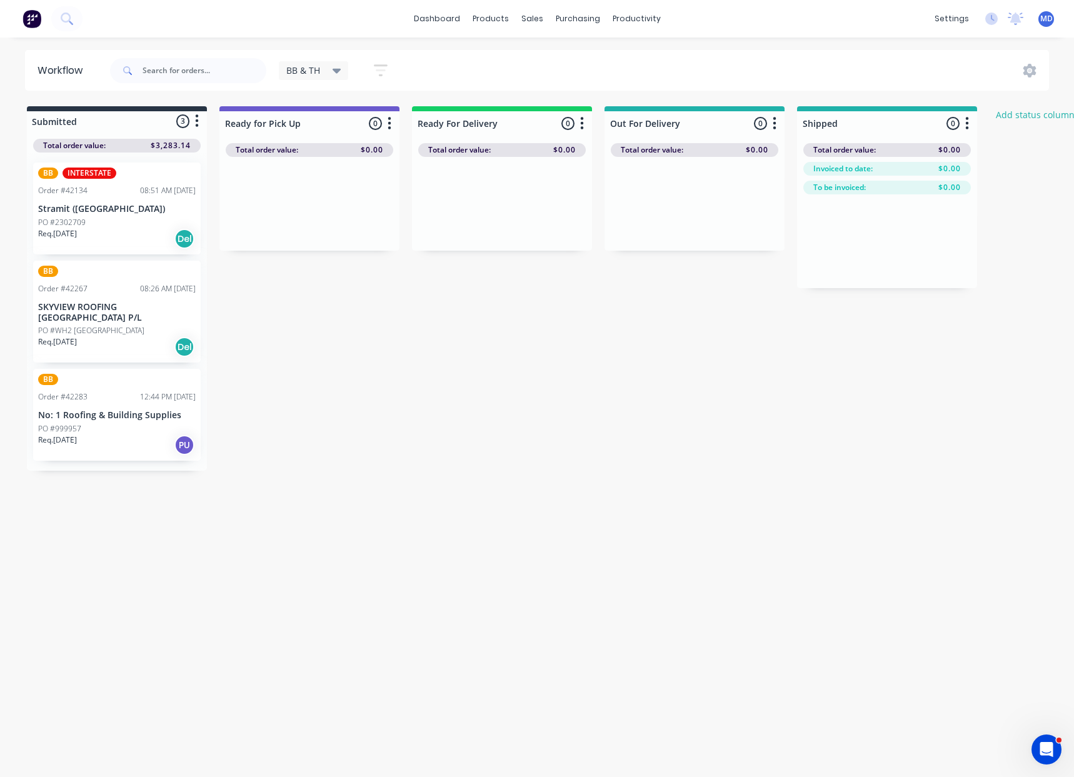
click at [86, 423] on div "PO #999957" at bounding box center [117, 428] width 158 height 11
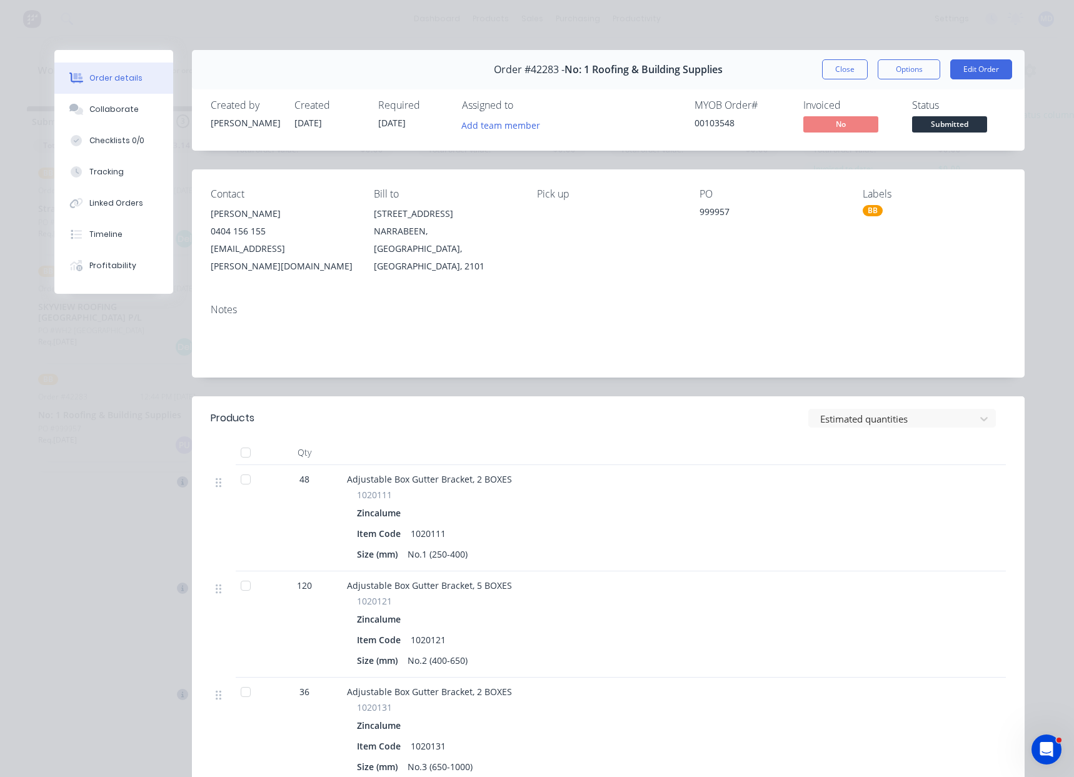
click at [841, 64] on button "Close" at bounding box center [845, 69] width 46 height 20
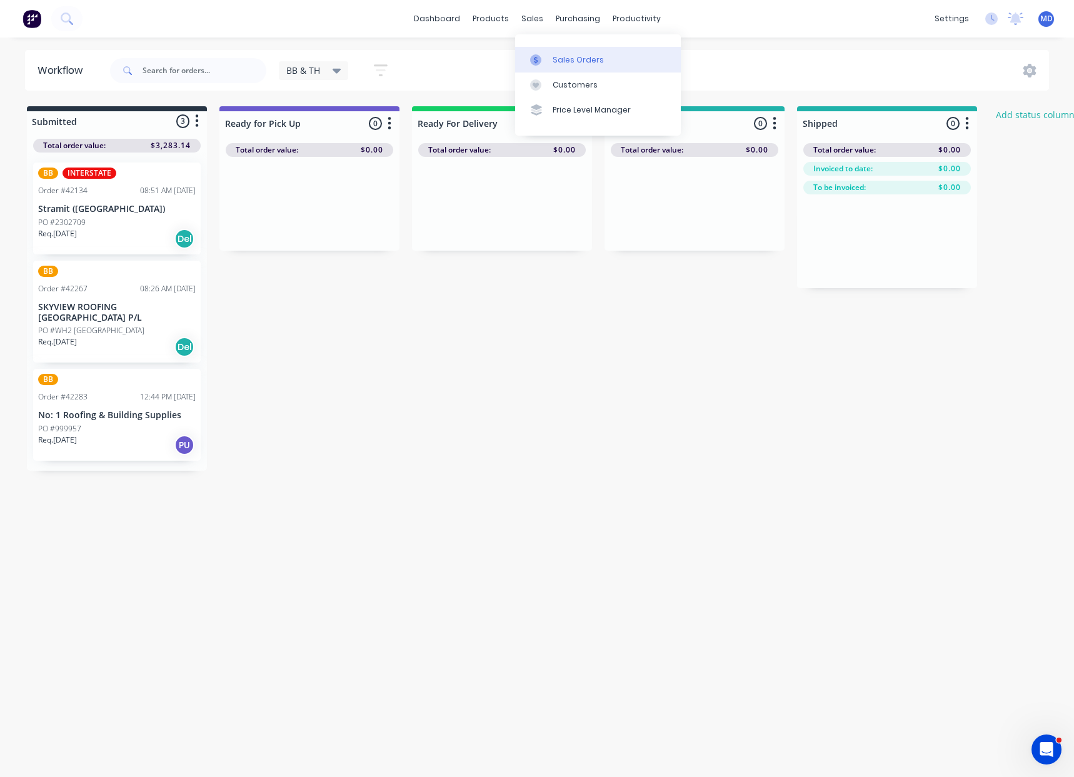
click at [562, 59] on div "Sales Orders" at bounding box center [578, 59] width 51 height 11
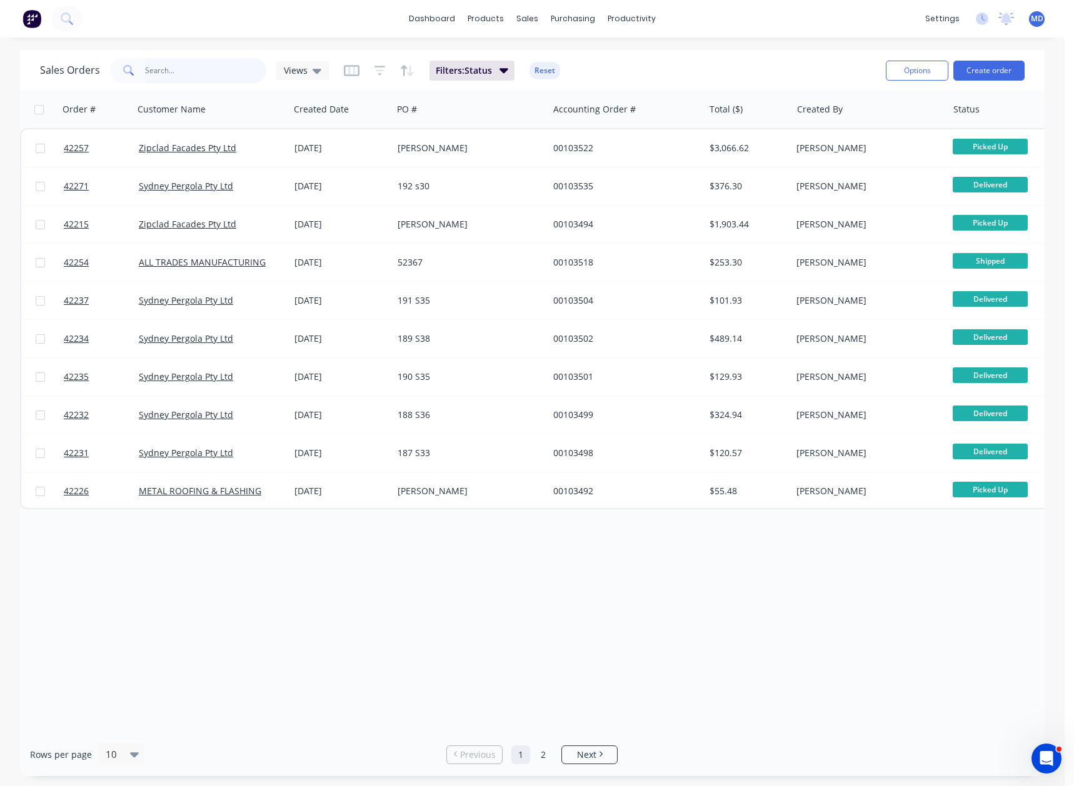
drag, startPoint x: 183, startPoint y: 64, endPoint x: 179, endPoint y: 69, distance: 6.6
click at [182, 69] on input "text" at bounding box center [206, 70] width 122 height 25
type input "42223"
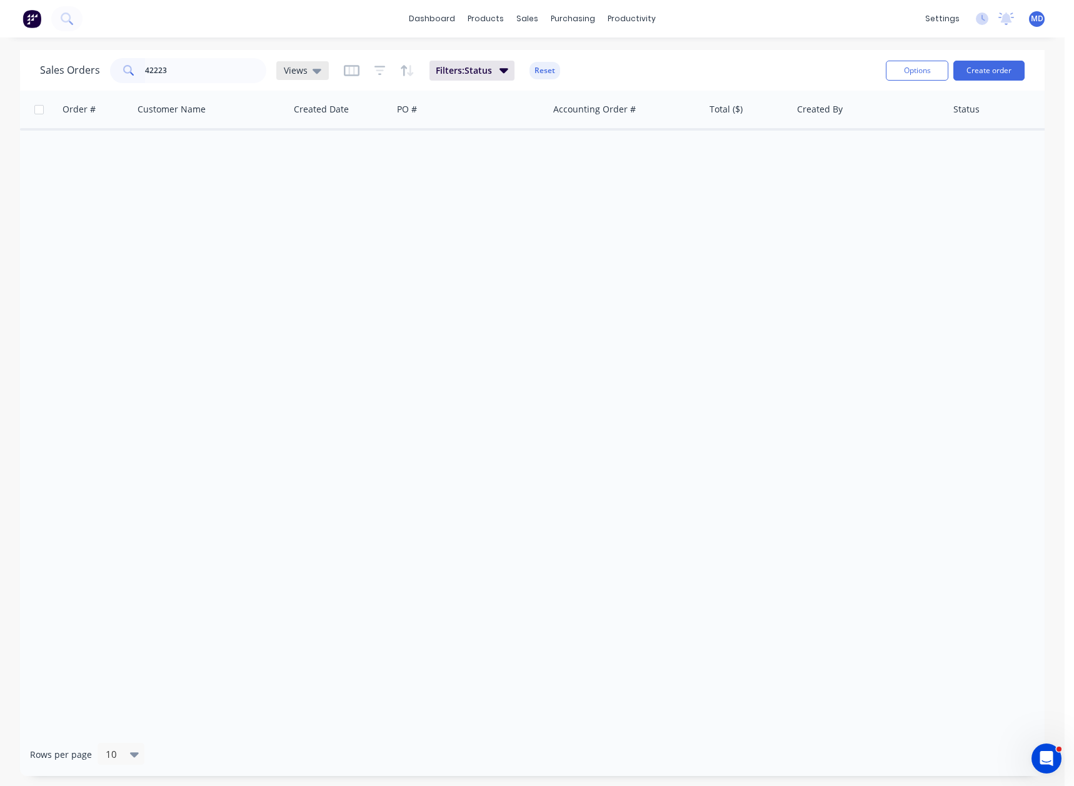
click at [318, 71] on icon at bounding box center [317, 71] width 9 height 14
click at [304, 199] on button "ARCHIVED" at bounding box center [351, 202] width 143 height 14
click at [583, 84] on div "Suppliers" at bounding box center [599, 84] width 38 height 11
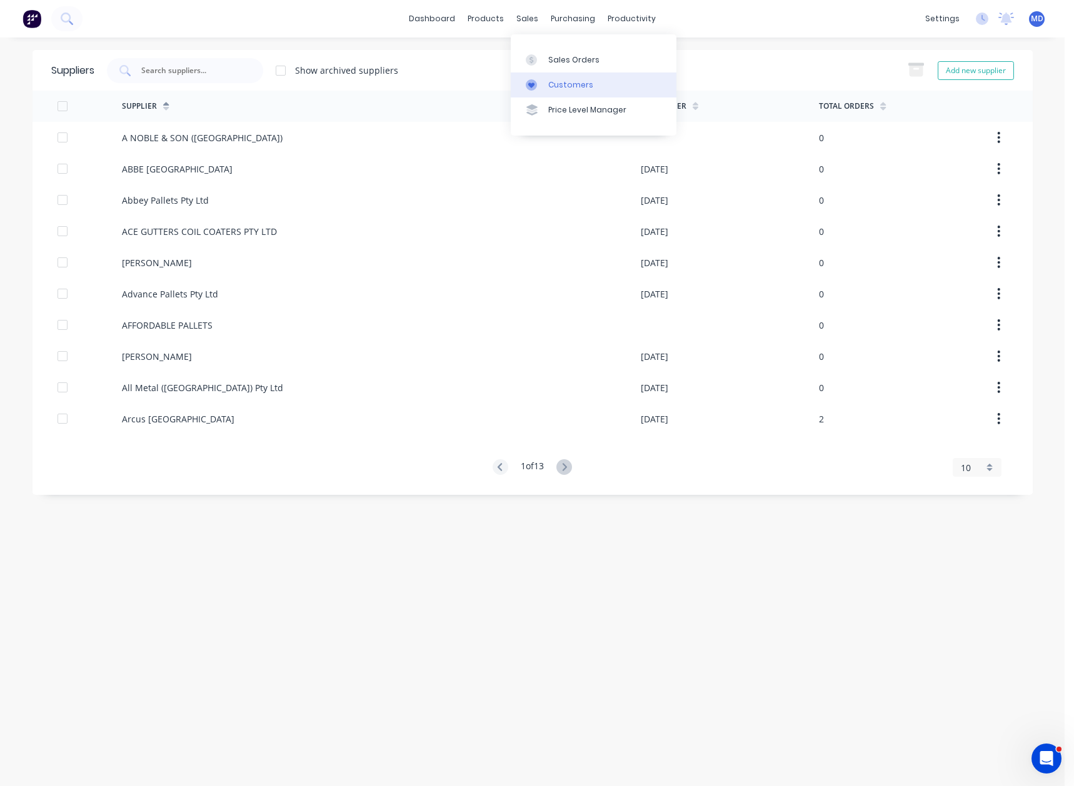
click at [570, 79] on div "Customers" at bounding box center [570, 84] width 45 height 11
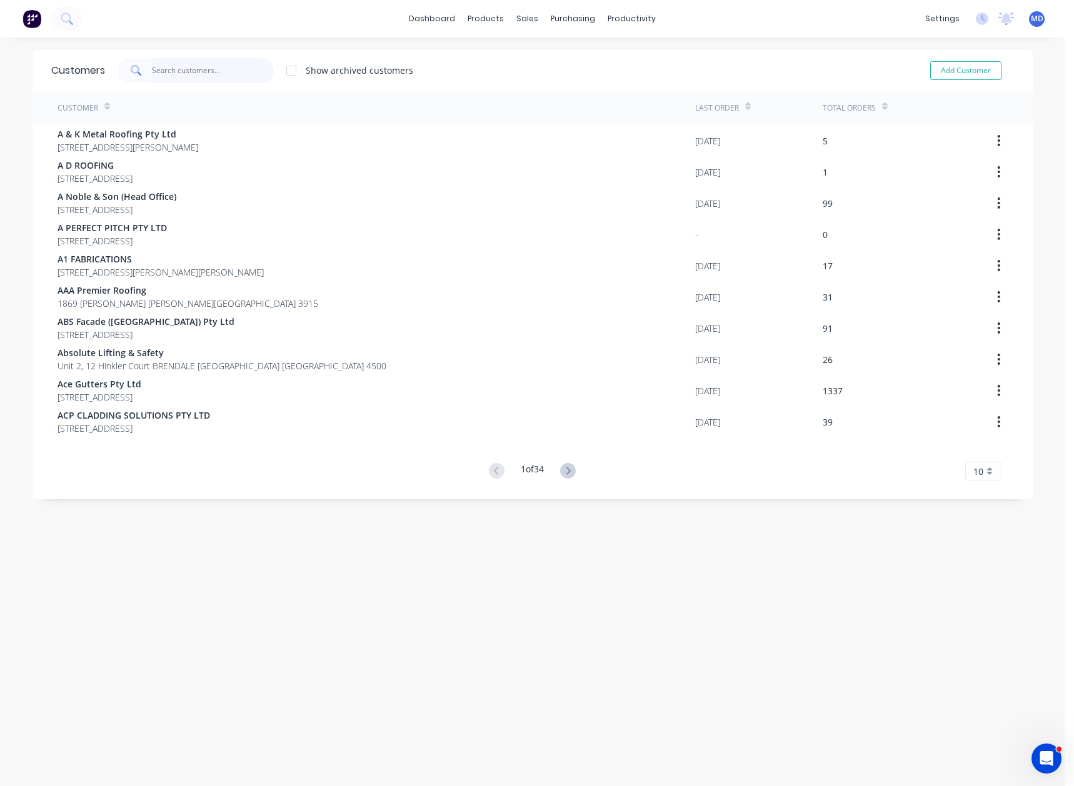
click at [189, 69] on input "text" at bounding box center [213, 70] width 122 height 25
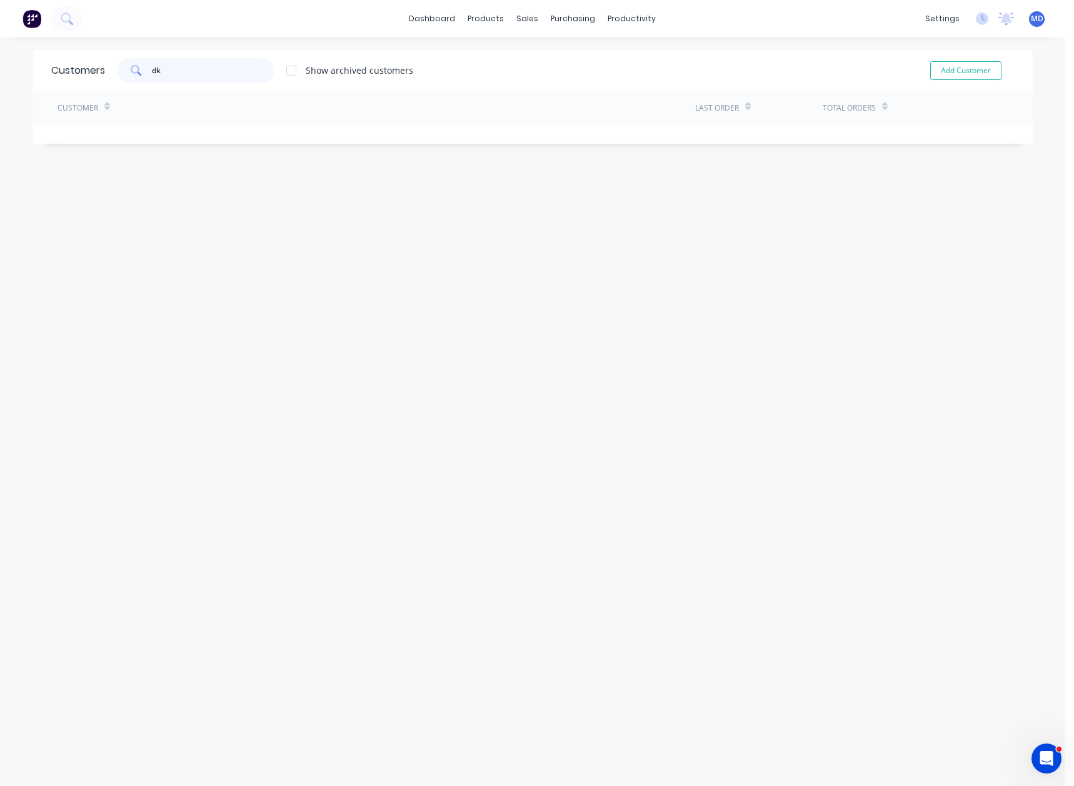
type input "d"
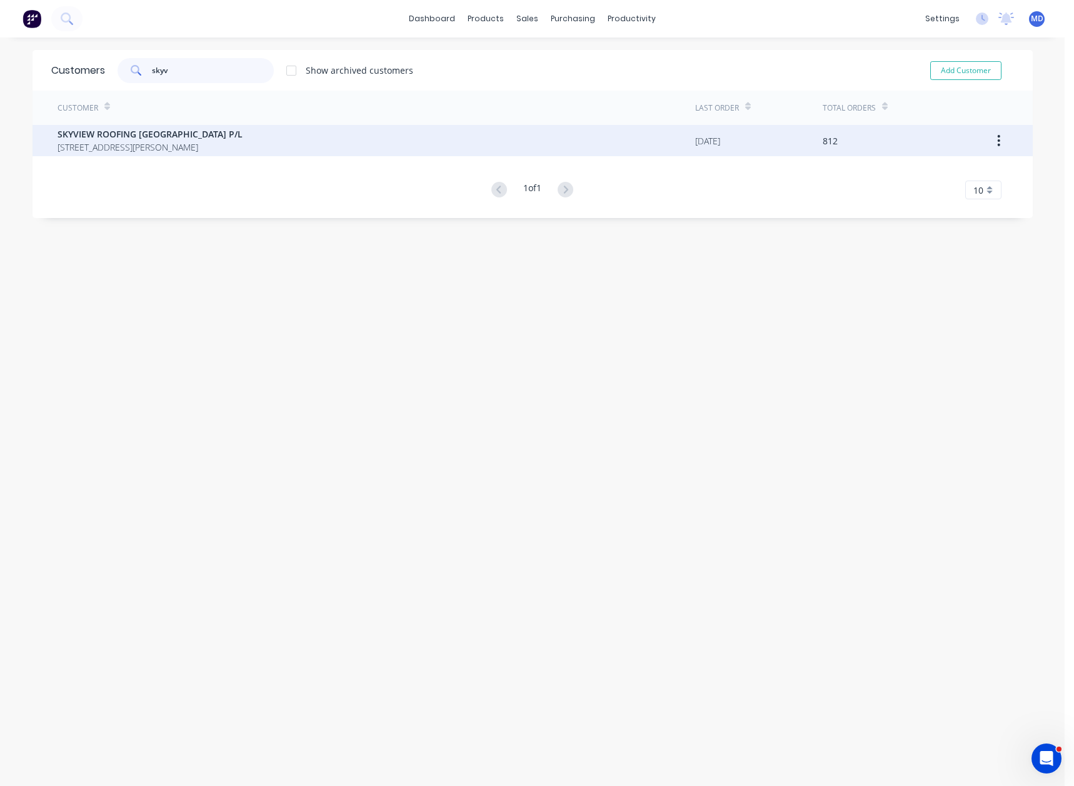
type input "skyv"
click at [124, 146] on span "[STREET_ADDRESS][PERSON_NAME]" at bounding box center [150, 147] width 185 height 13
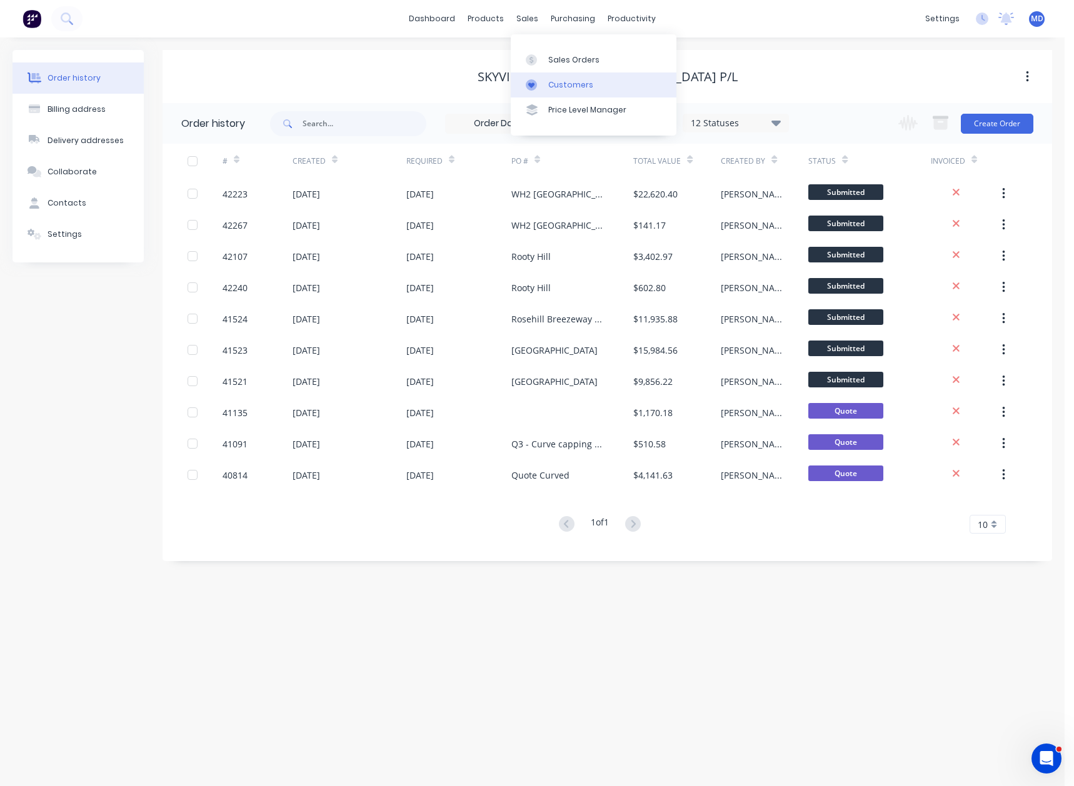
click at [588, 86] on div "Customers" at bounding box center [570, 84] width 45 height 11
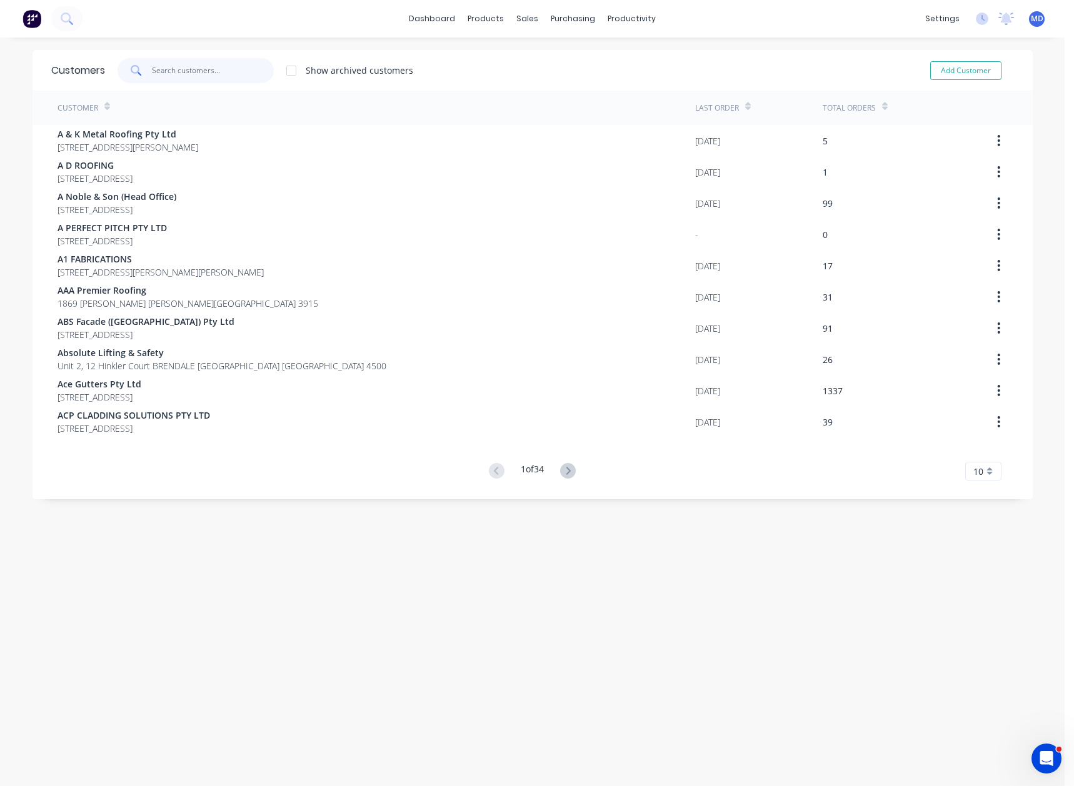
click at [236, 71] on input "text" at bounding box center [213, 70] width 122 height 25
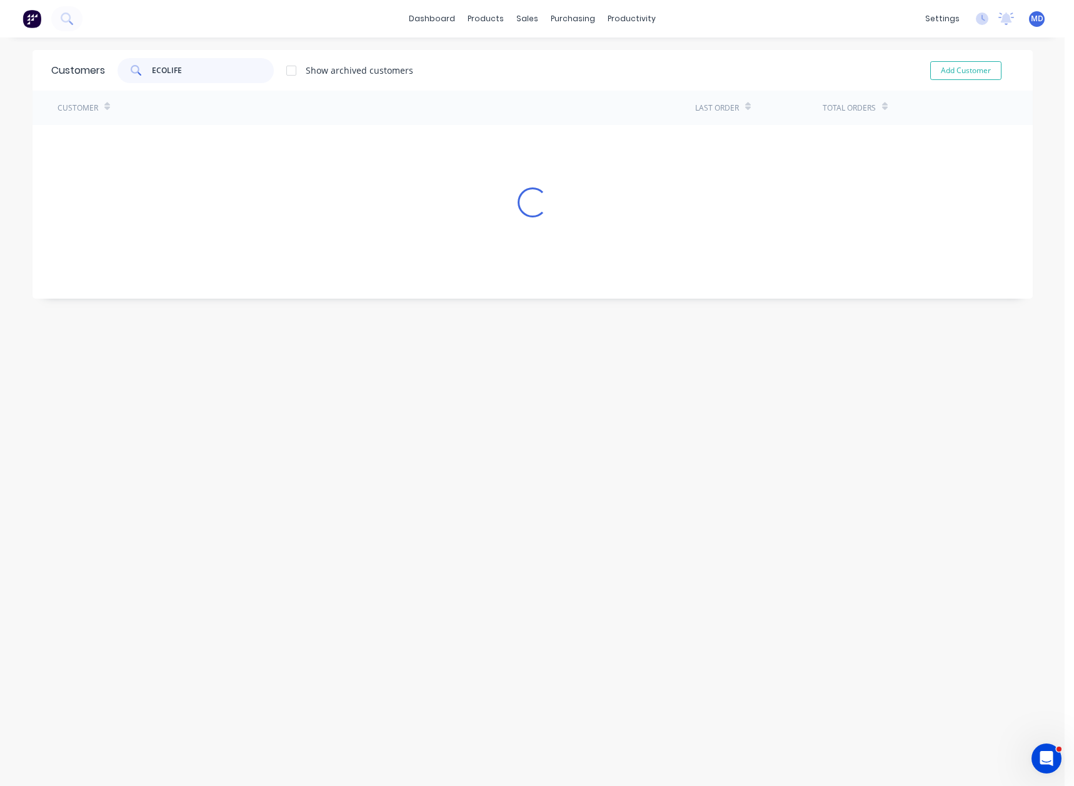
type input "ECOLIFE"
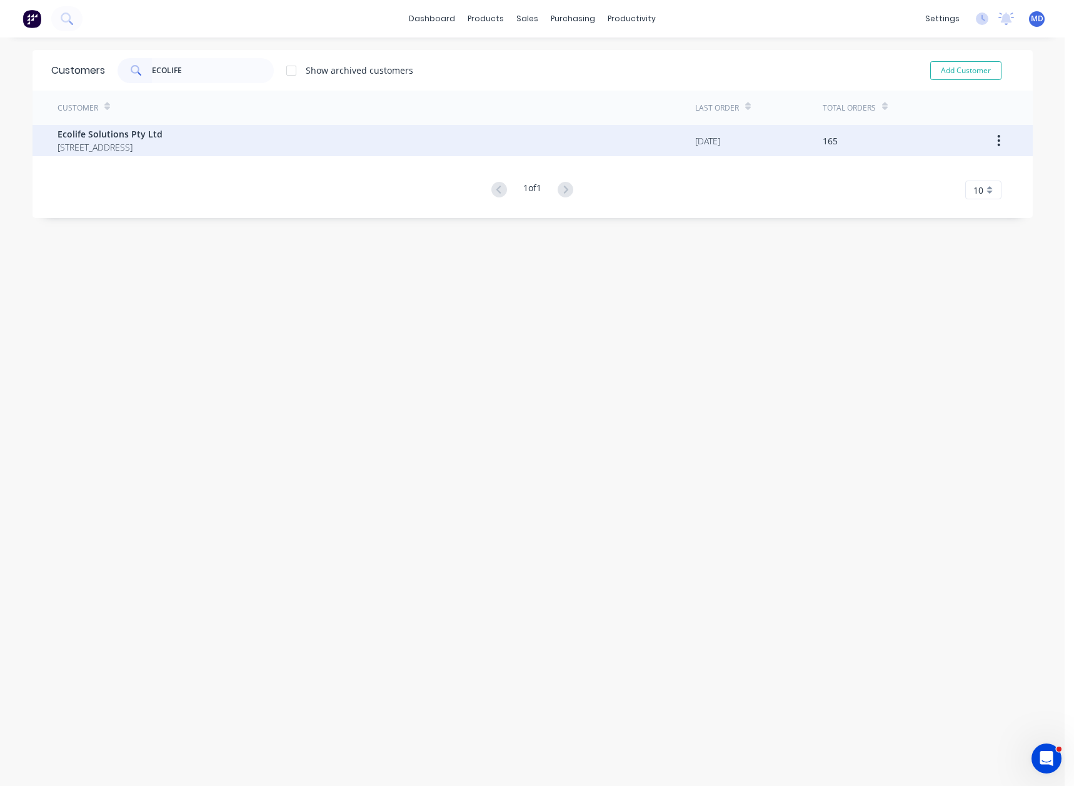
click at [115, 136] on span "Ecolife Solutions Pty Ltd" at bounding box center [110, 134] width 105 height 13
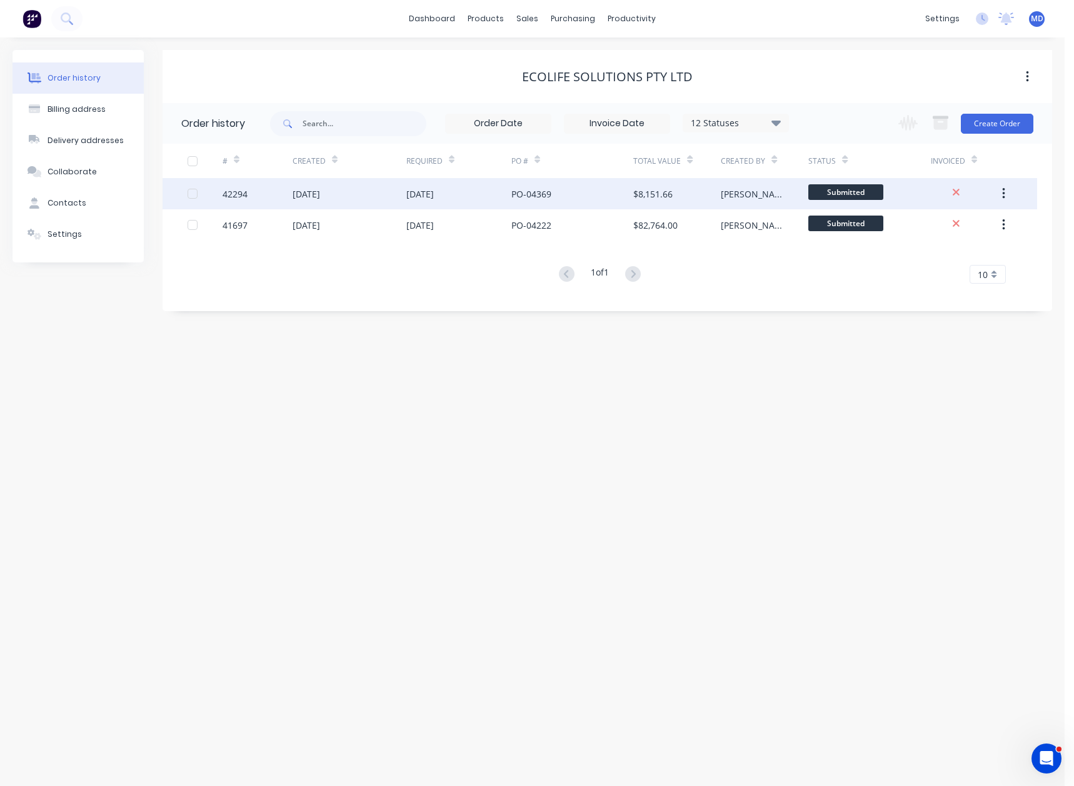
click at [596, 194] on div "PO-04369" at bounding box center [572, 193] width 123 height 31
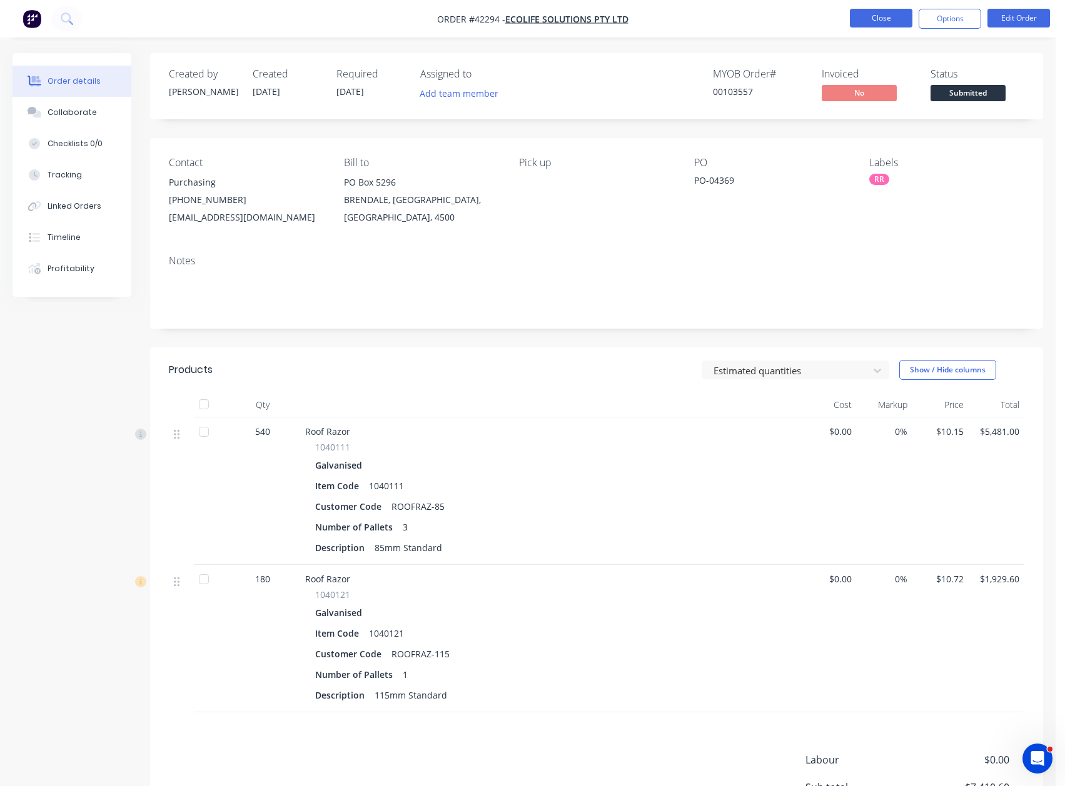
click at [876, 13] on button "Close" at bounding box center [881, 18] width 63 height 19
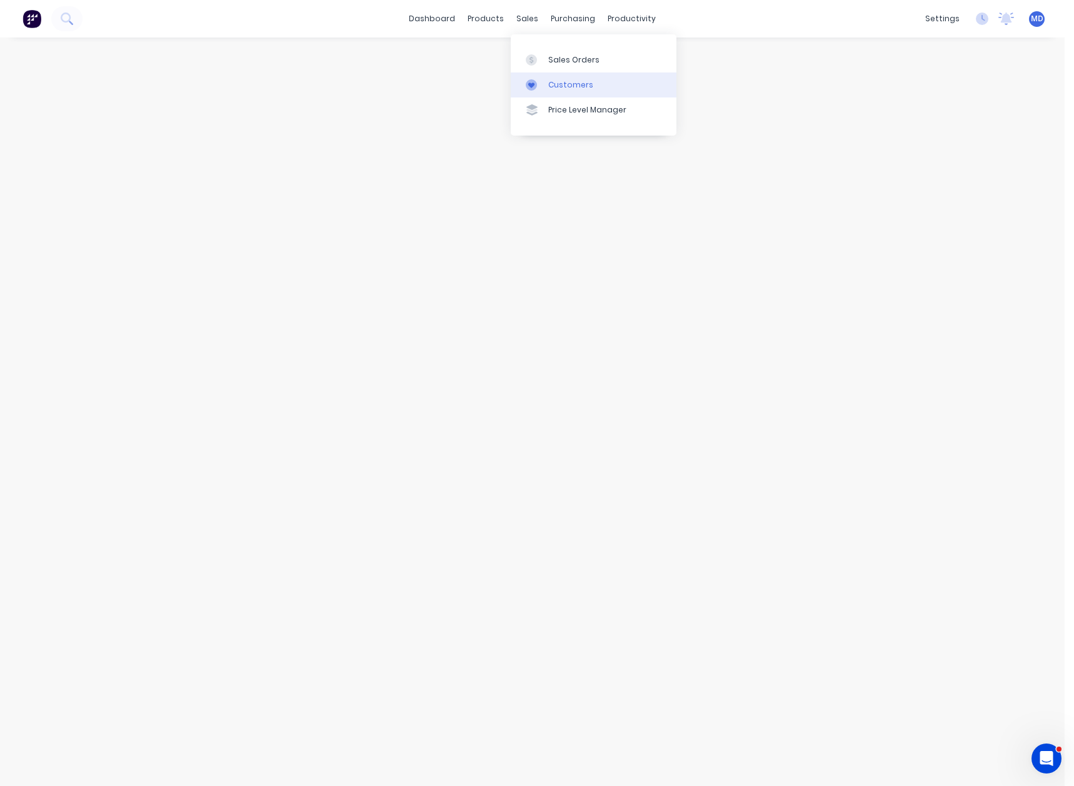
click at [556, 87] on div "Customers" at bounding box center [570, 84] width 45 height 11
click at [581, 63] on div "Sales Orders" at bounding box center [568, 59] width 51 height 11
click at [568, 86] on div "Customers" at bounding box center [570, 84] width 45 height 11
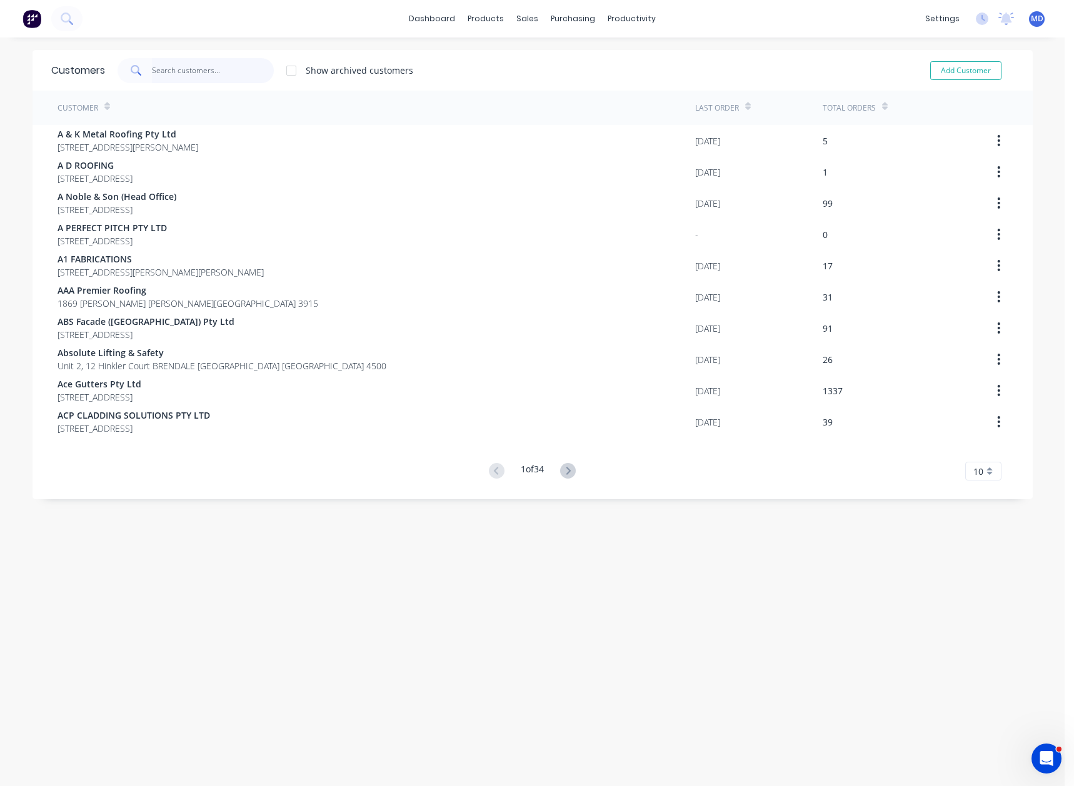
click at [204, 73] on input "text" at bounding box center [213, 70] width 122 height 25
type input "c"
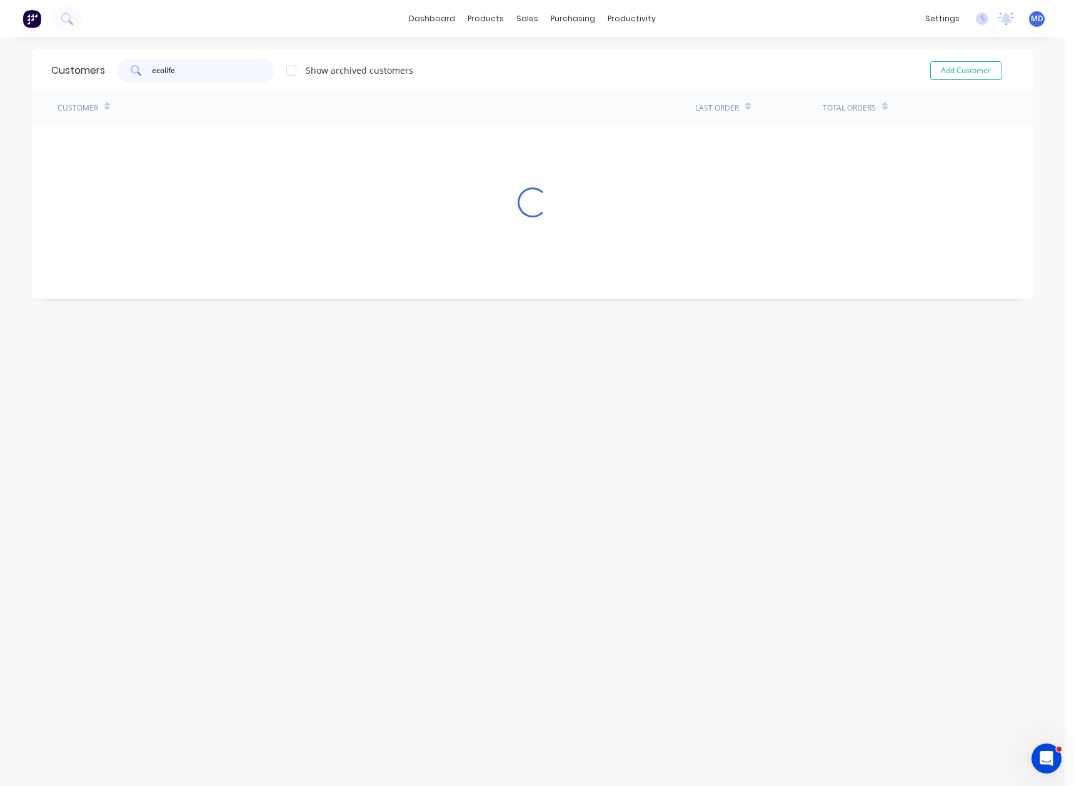
type input "ecolife"
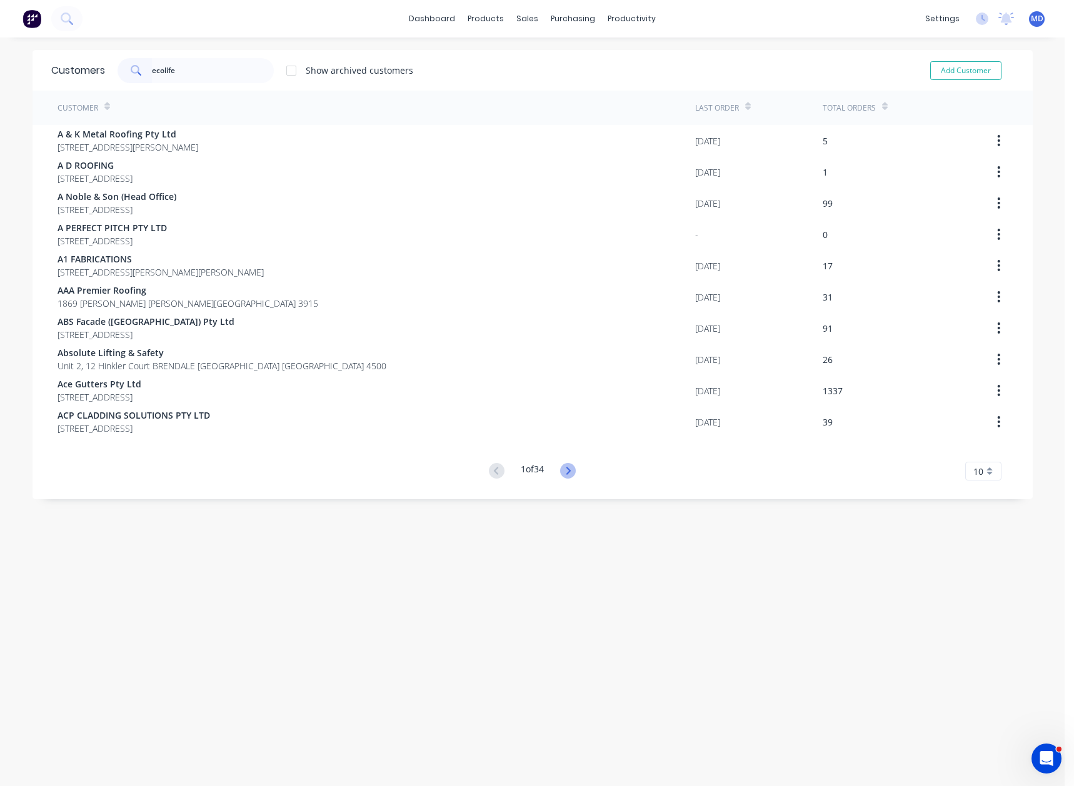
click at [568, 469] on icon at bounding box center [568, 471] width 16 height 16
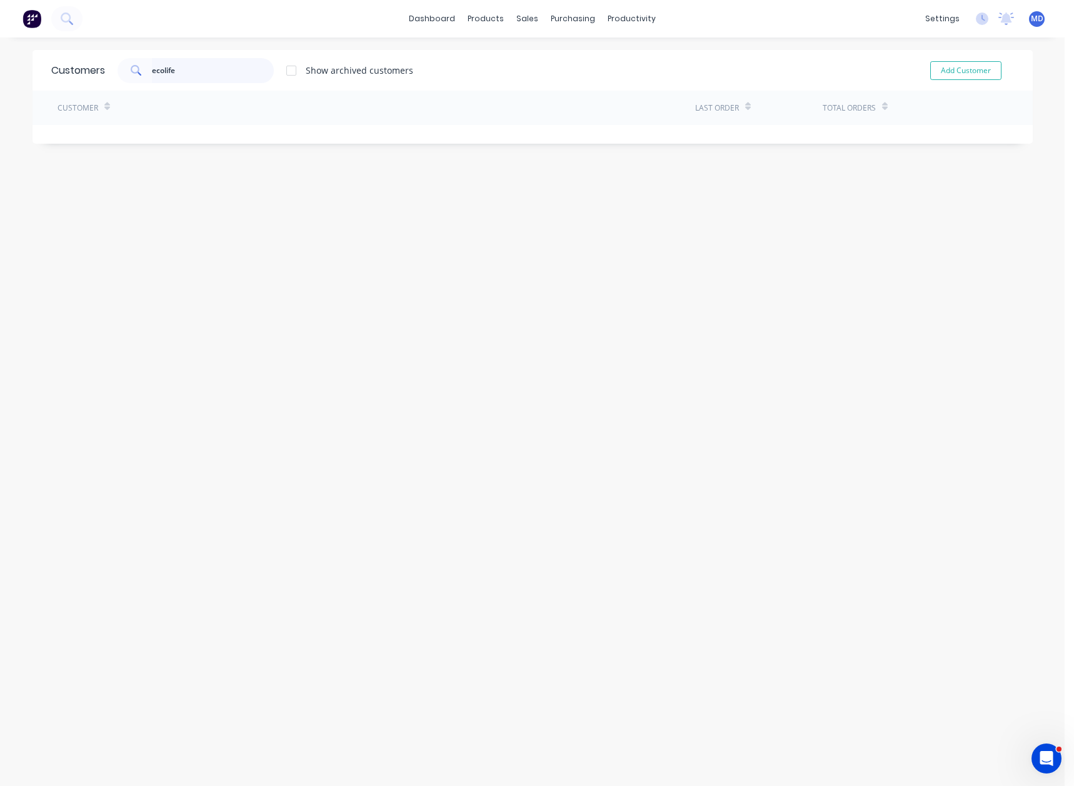
click at [208, 73] on input "ecolife" at bounding box center [213, 70] width 122 height 25
drag, startPoint x: 566, startPoint y: 84, endPoint x: 558, endPoint y: 84, distance: 8.1
click at [567, 84] on div "Customers" at bounding box center [565, 84] width 45 height 11
click at [566, 59] on div "Sales Orders" at bounding box center [568, 59] width 51 height 11
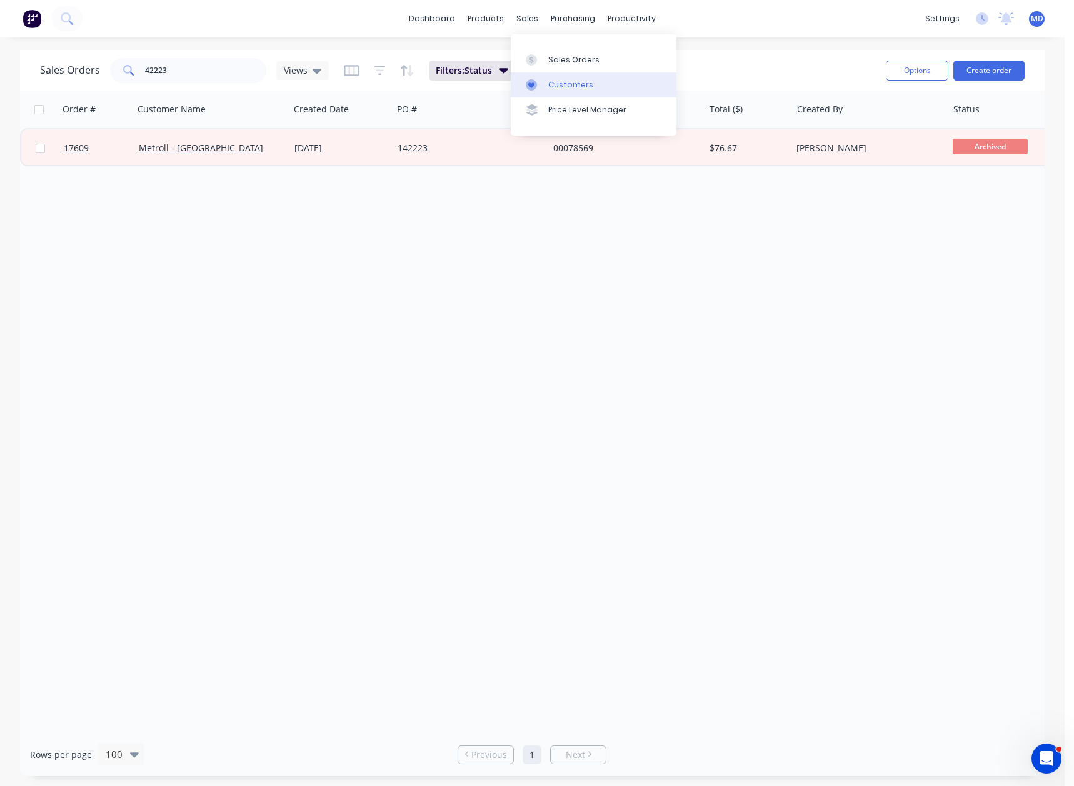
click at [576, 86] on div "Customers" at bounding box center [570, 84] width 45 height 11
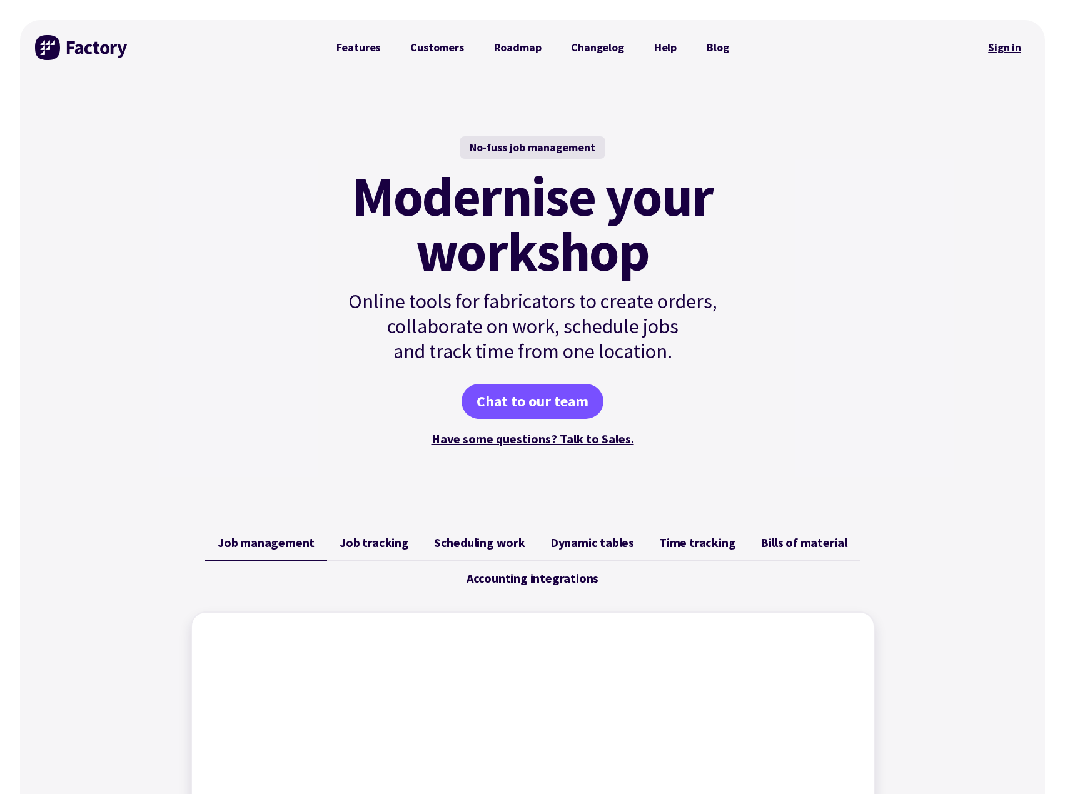
click at [1003, 44] on link "Sign in" at bounding box center [1004, 47] width 51 height 29
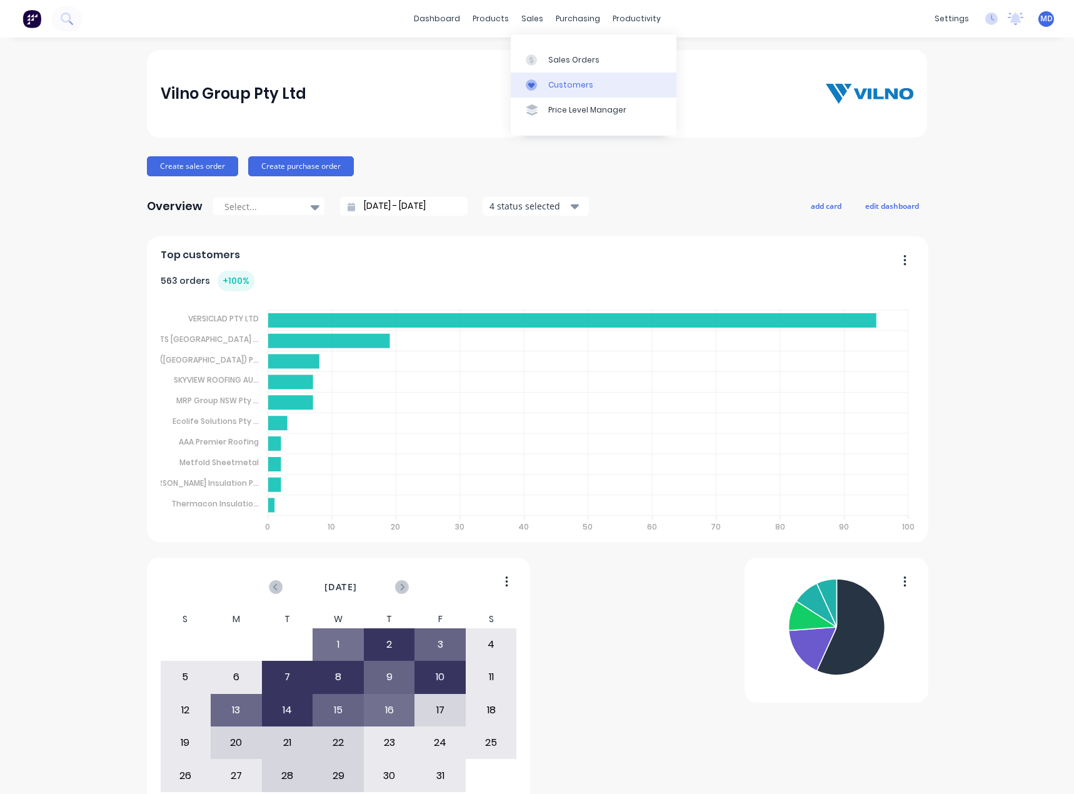
click at [571, 84] on div "Customers" at bounding box center [570, 84] width 45 height 11
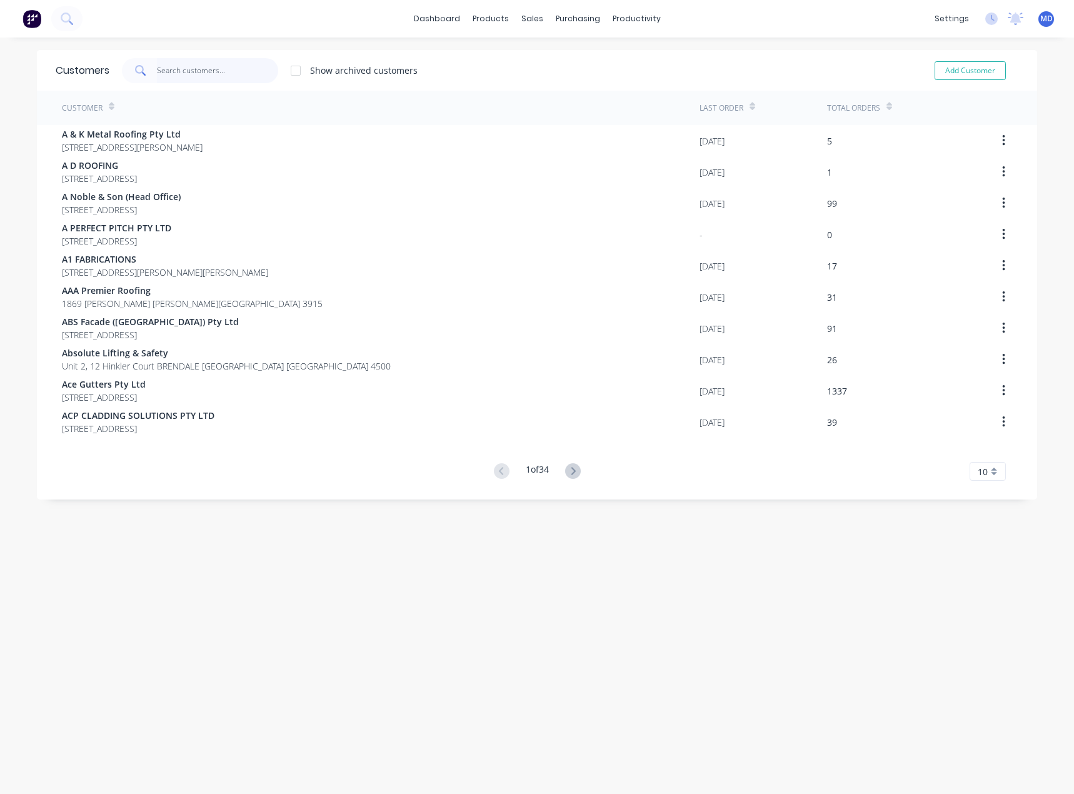
click at [193, 71] on input "text" at bounding box center [218, 70] width 122 height 25
click at [658, 63] on div "Workflow" at bounding box center [654, 59] width 38 height 11
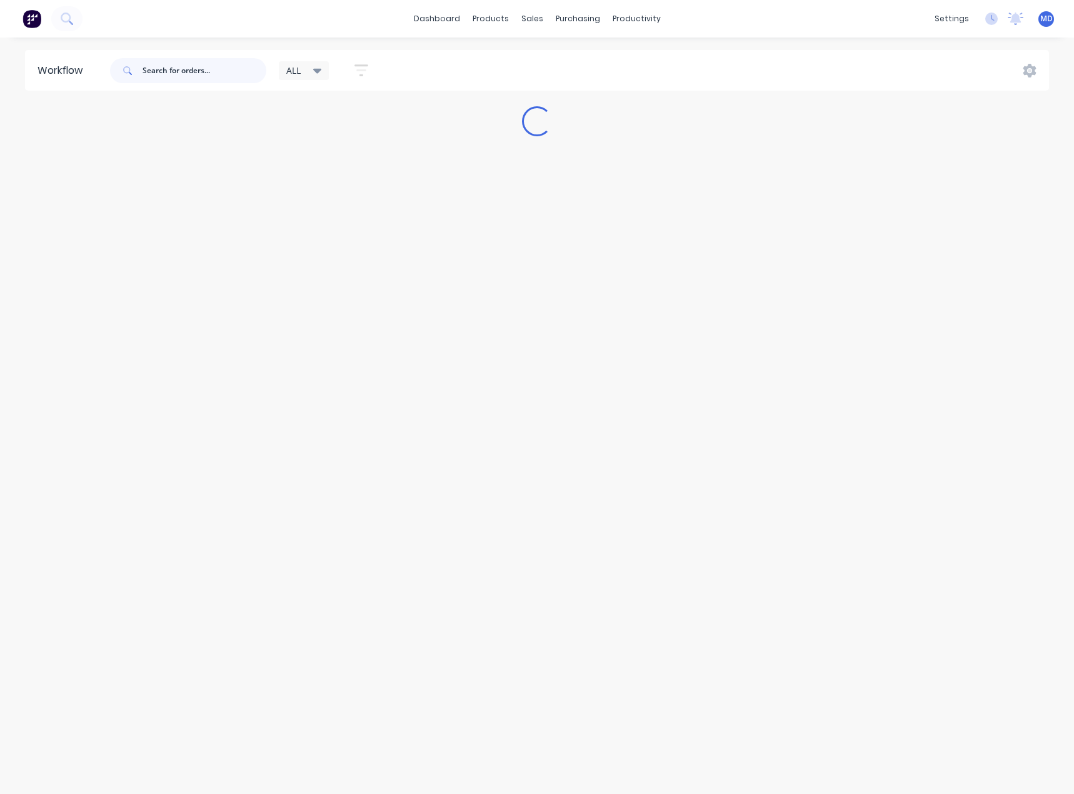
click at [194, 71] on input "text" at bounding box center [205, 70] width 124 height 25
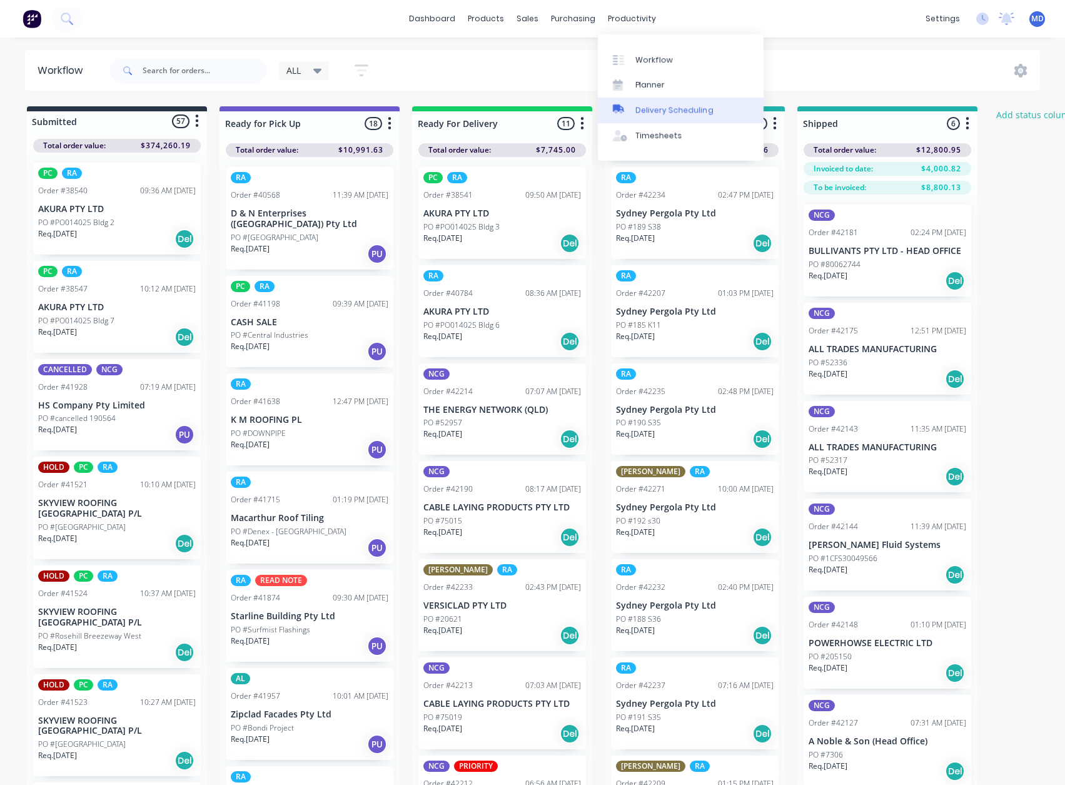
click at [680, 108] on div "Delivery Scheduling" at bounding box center [674, 109] width 78 height 11
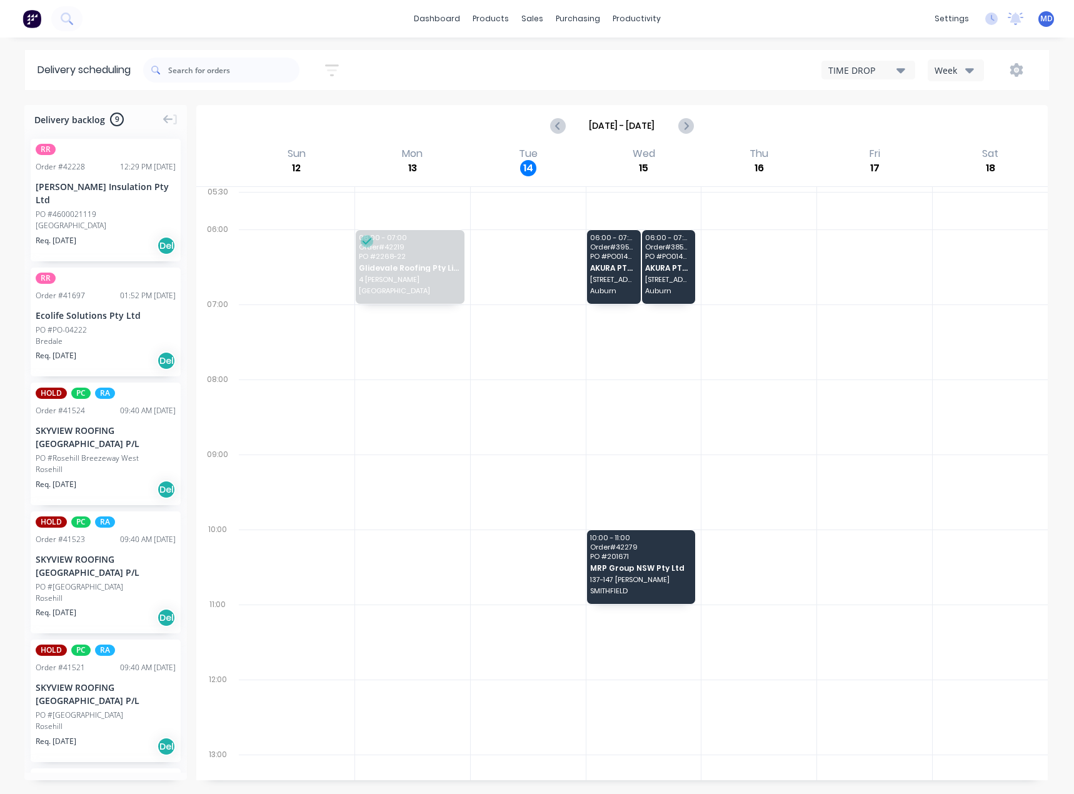
click at [969, 68] on icon "button" at bounding box center [969, 70] width 9 height 14
click at [960, 130] on div "Vehicle" at bounding box center [990, 128] width 124 height 25
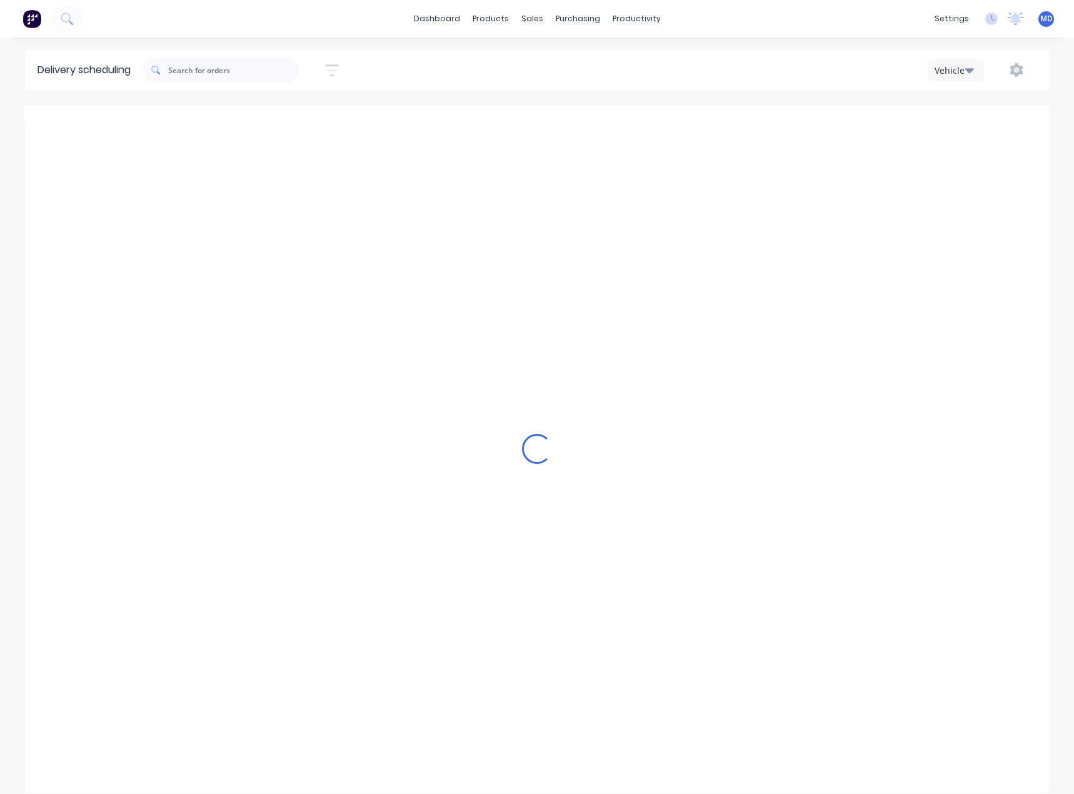
scroll to position [0, 1]
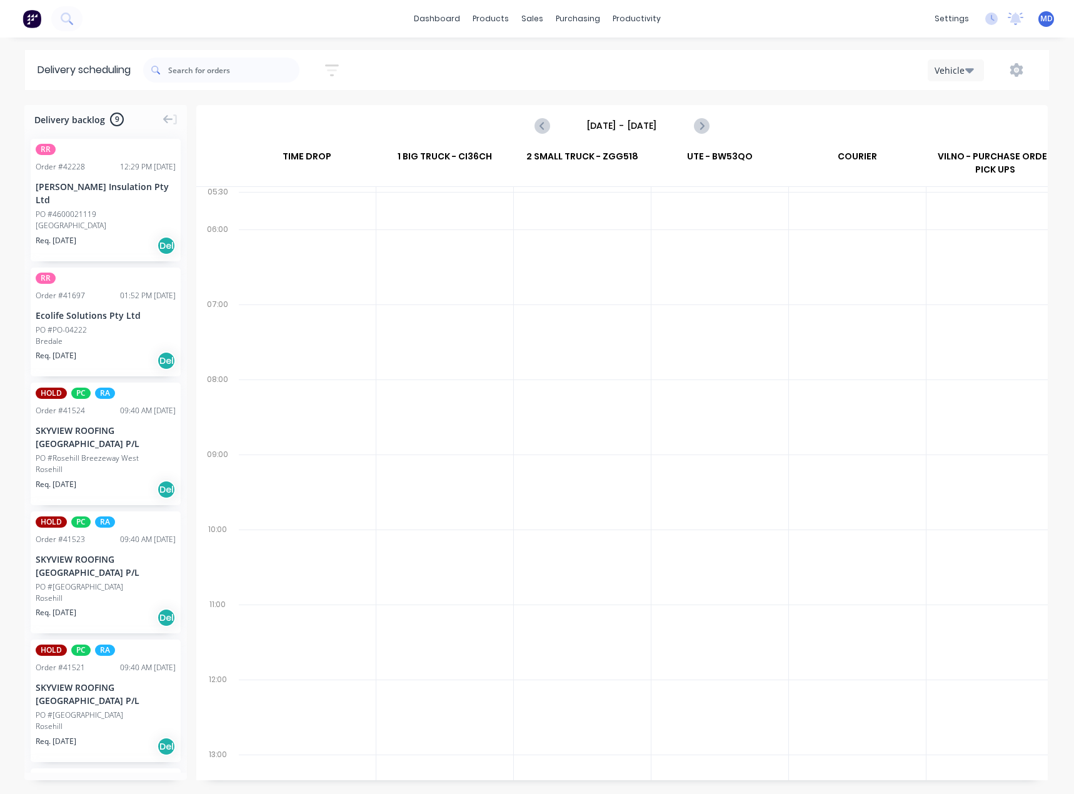
click at [651, 122] on input "Sunday - 12/10/25" at bounding box center [622, 125] width 124 height 19
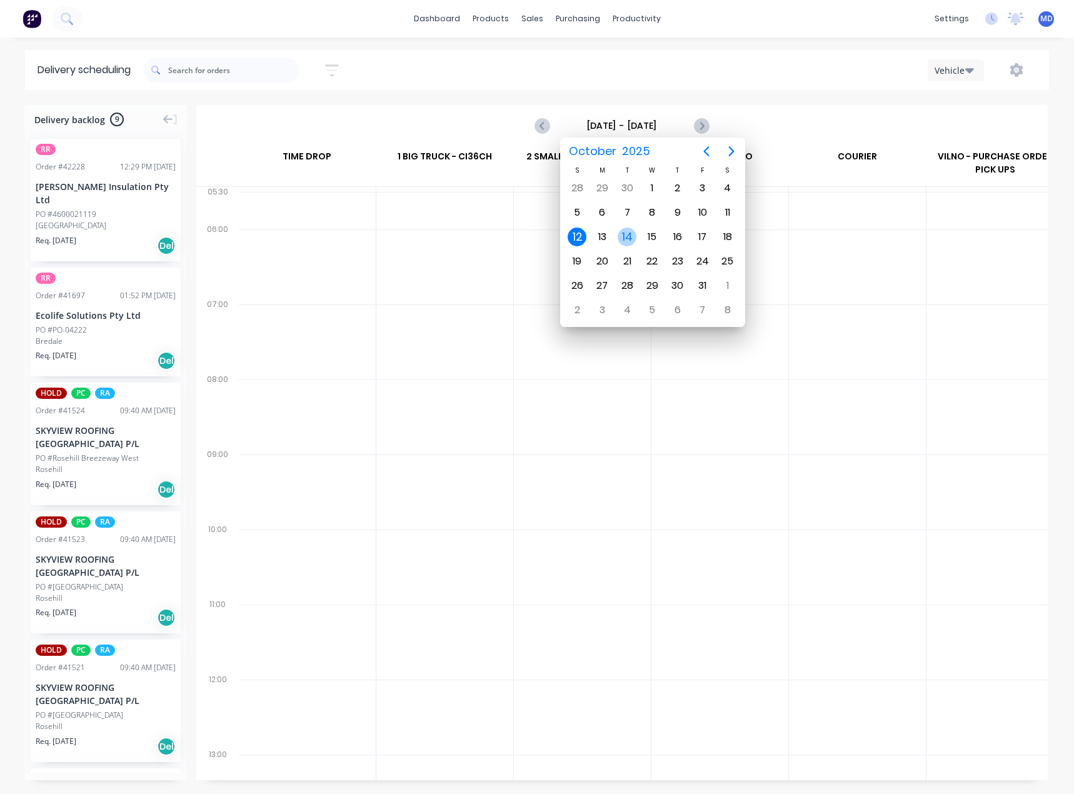
click at [627, 234] on div "14" at bounding box center [627, 237] width 19 height 19
type input "Tuesday - 14/10/25"
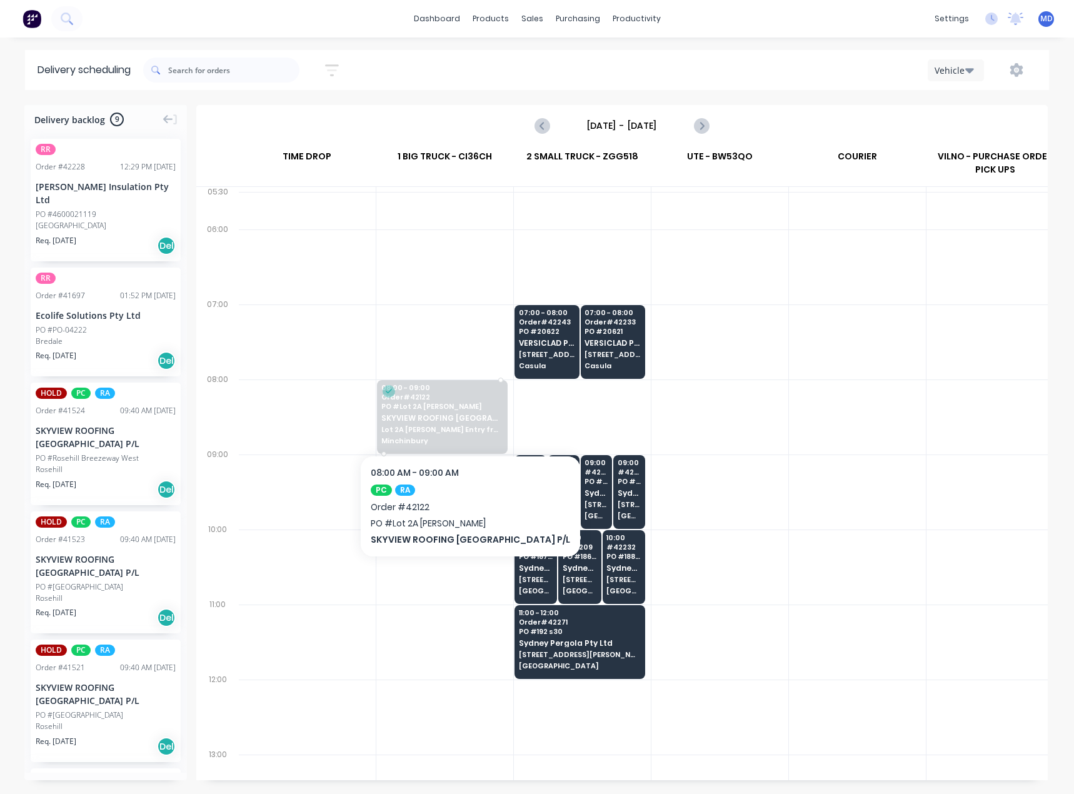
click at [443, 423] on div "08:00 - 09:00 Order # 42122 PO # Lot 2A Archbold Rd SKYVIEW ROOFING AUSTRALIA P…" at bounding box center [442, 415] width 129 height 70
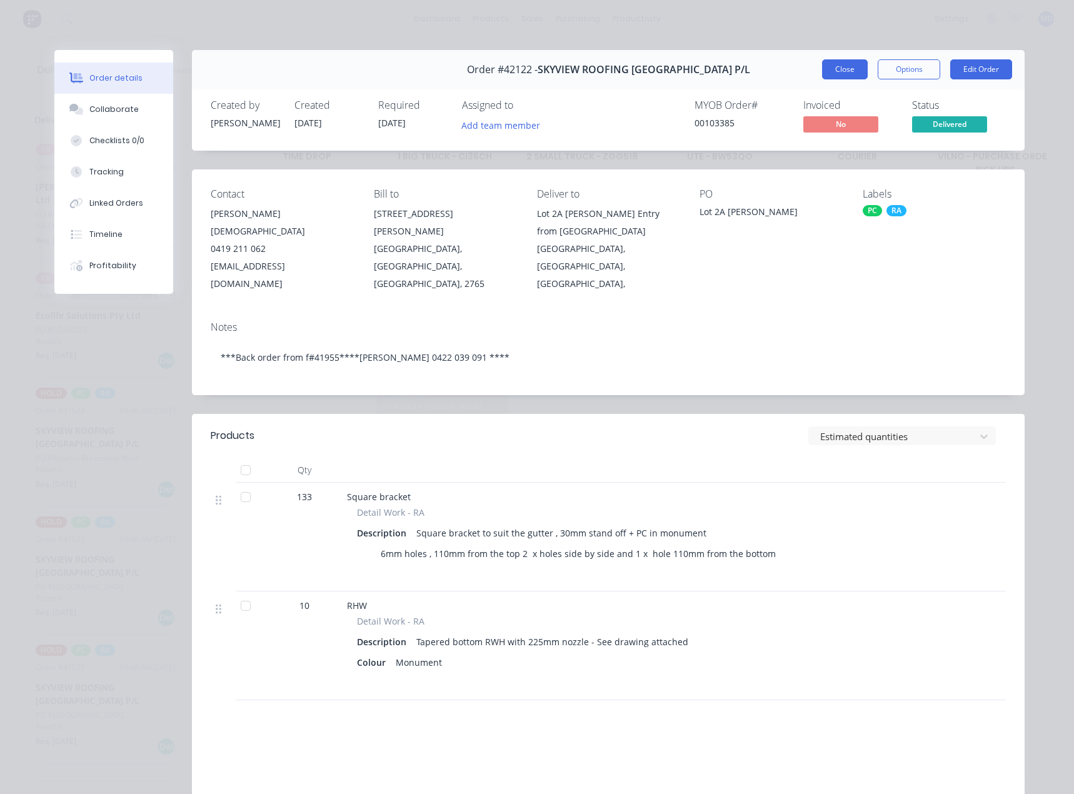
click at [843, 71] on button "Close" at bounding box center [845, 69] width 46 height 20
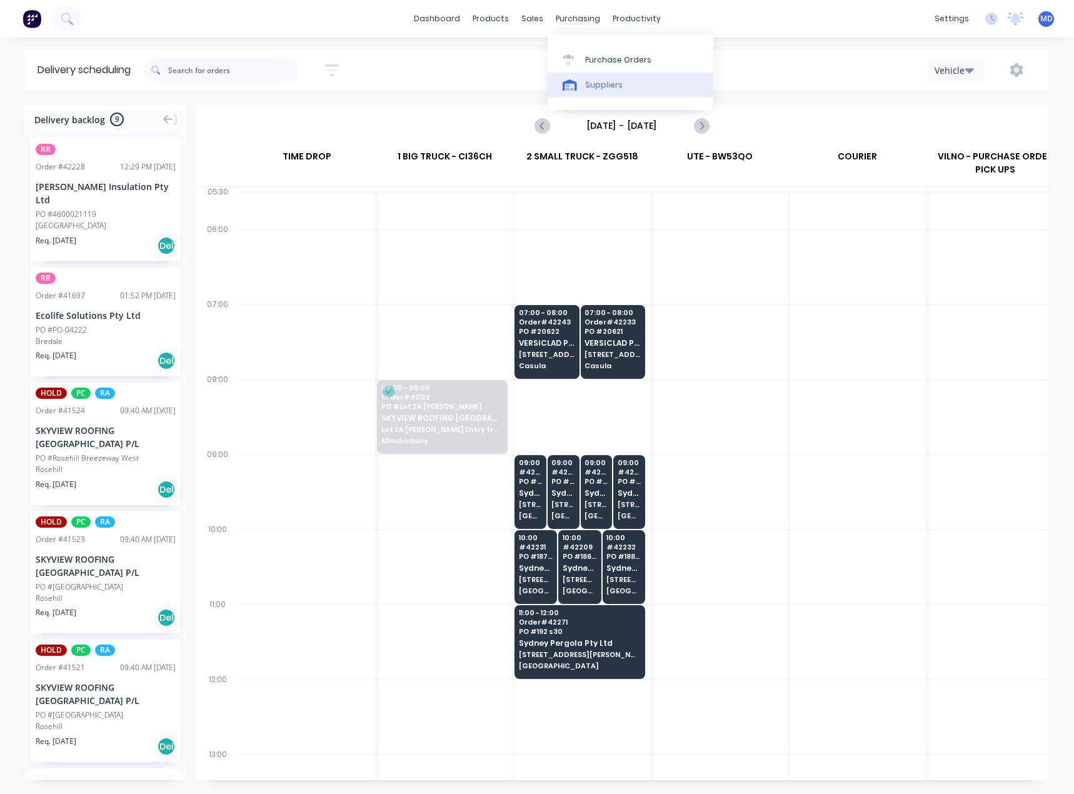
click at [606, 82] on div "Suppliers" at bounding box center [604, 84] width 38 height 11
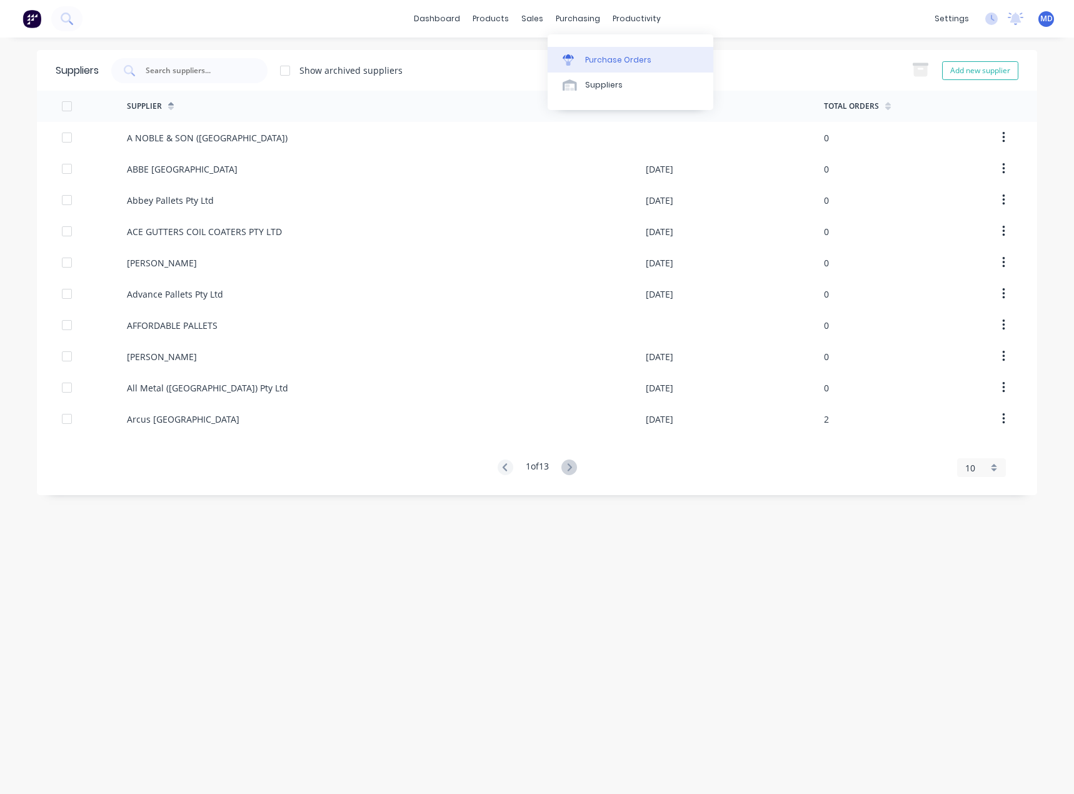
click at [610, 58] on div "Purchase Orders" at bounding box center [618, 59] width 66 height 11
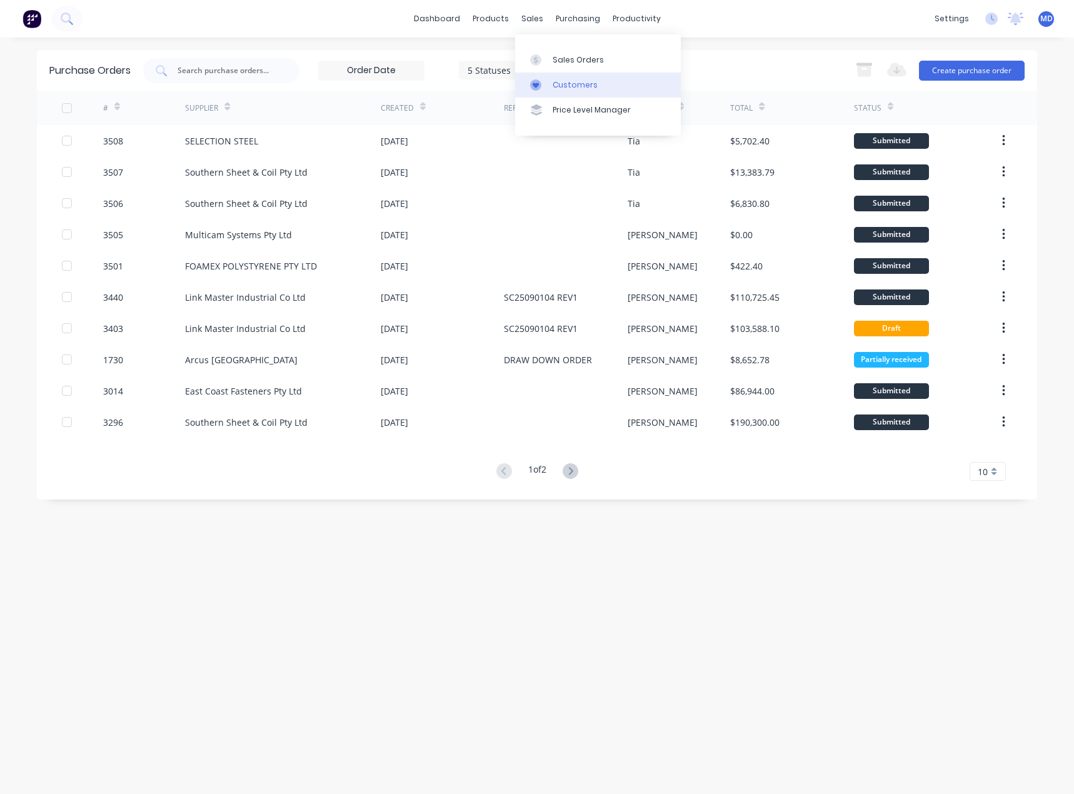
click at [574, 87] on div "Customers" at bounding box center [575, 84] width 45 height 11
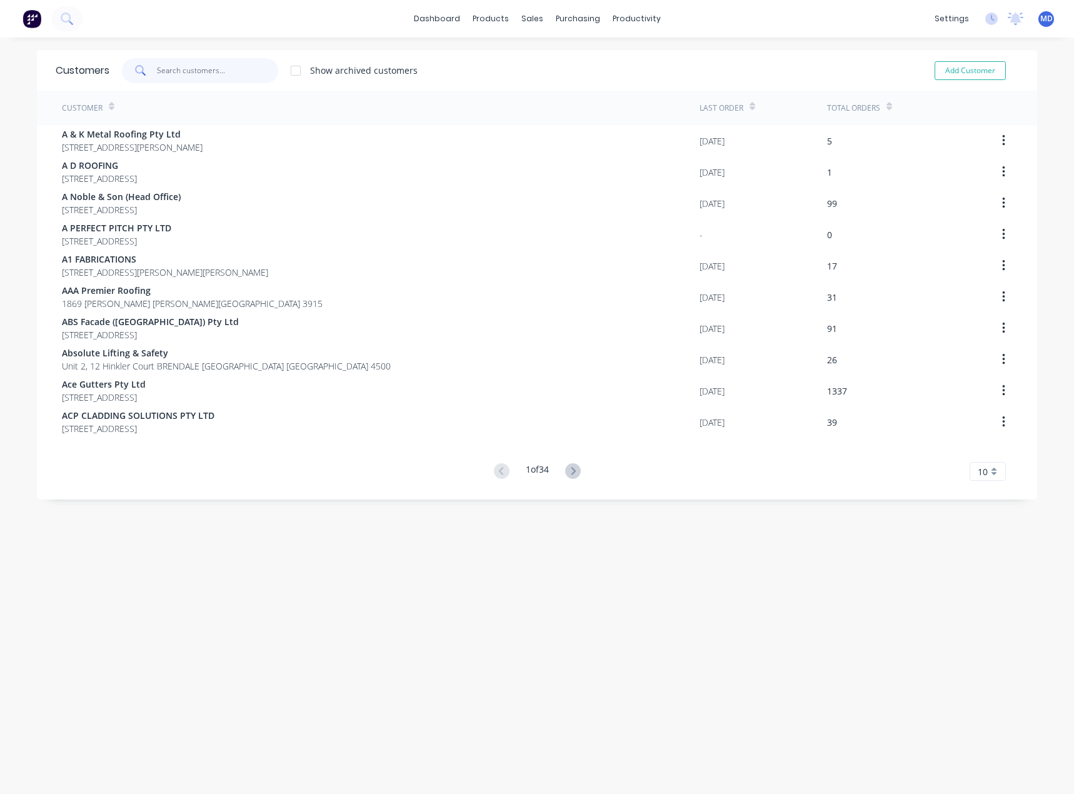
click at [229, 70] on input "text" at bounding box center [218, 70] width 122 height 25
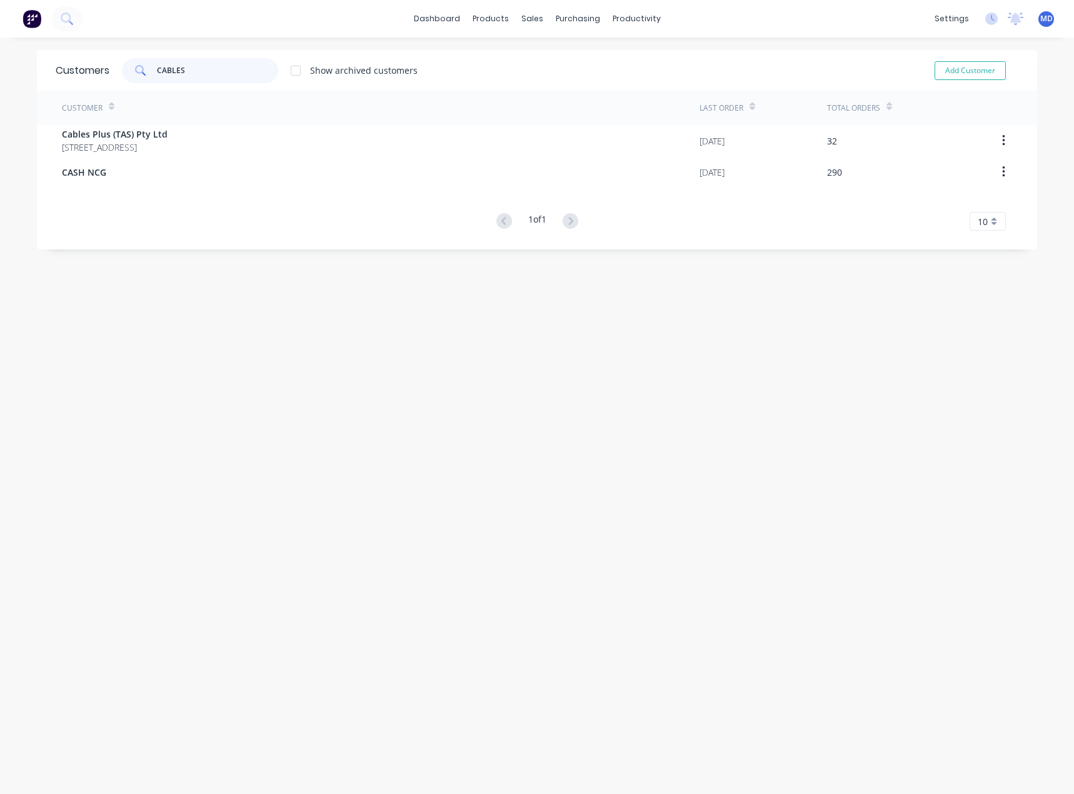
type input "CABLES"
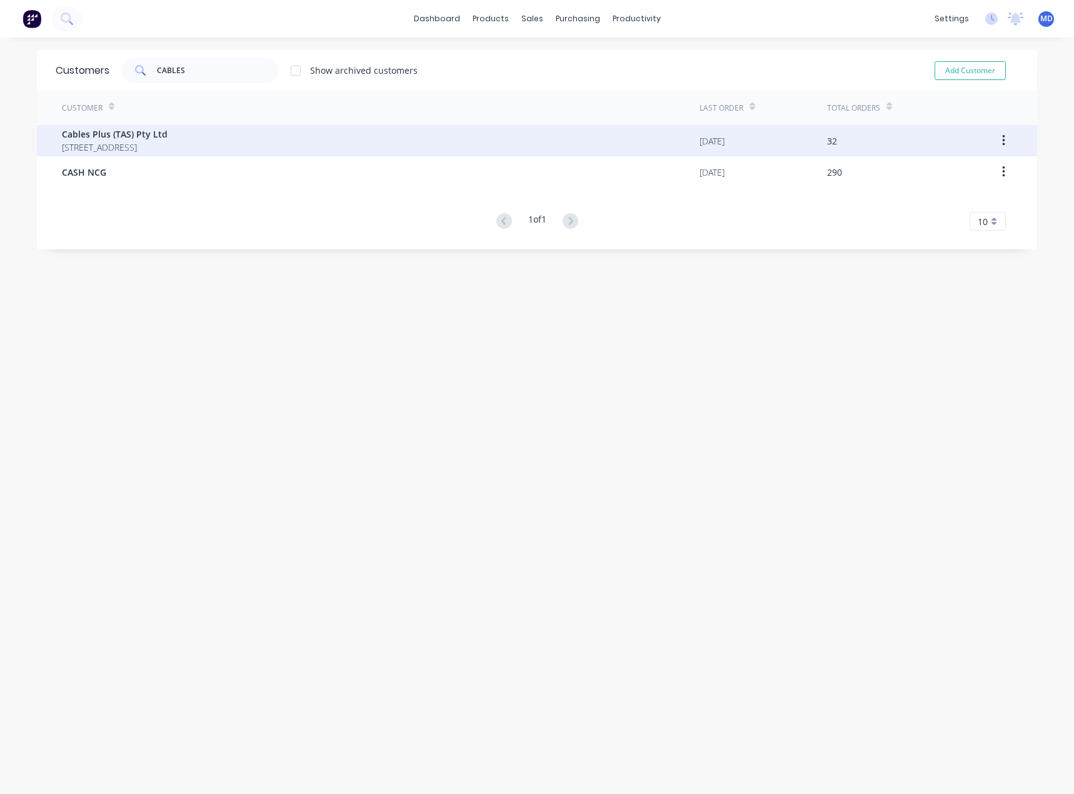
click at [129, 138] on span "Cables Plus (TAS) Pty Ltd" at bounding box center [115, 134] width 106 height 13
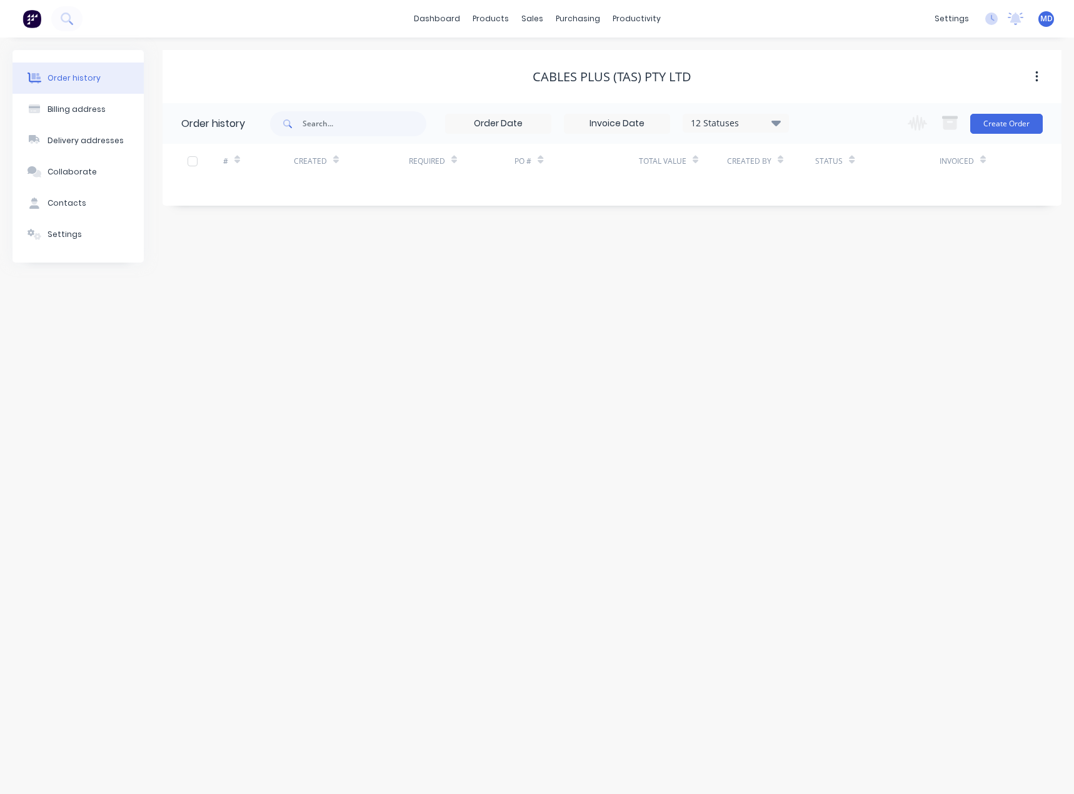
click at [776, 130] on div "12 Statuses Invoice Status Invoiced Not Invoiced Partial Order Status All Archi…" at bounding box center [736, 123] width 106 height 19
click at [781, 124] on icon at bounding box center [775, 122] width 9 height 15
drag, startPoint x: 820, startPoint y: 274, endPoint x: 876, endPoint y: 302, distance: 63.5
click at [839, 267] on label at bounding box center [839, 267] width 0 height 0
click at [839, 274] on input "checkbox" at bounding box center [844, 273] width 10 height 12
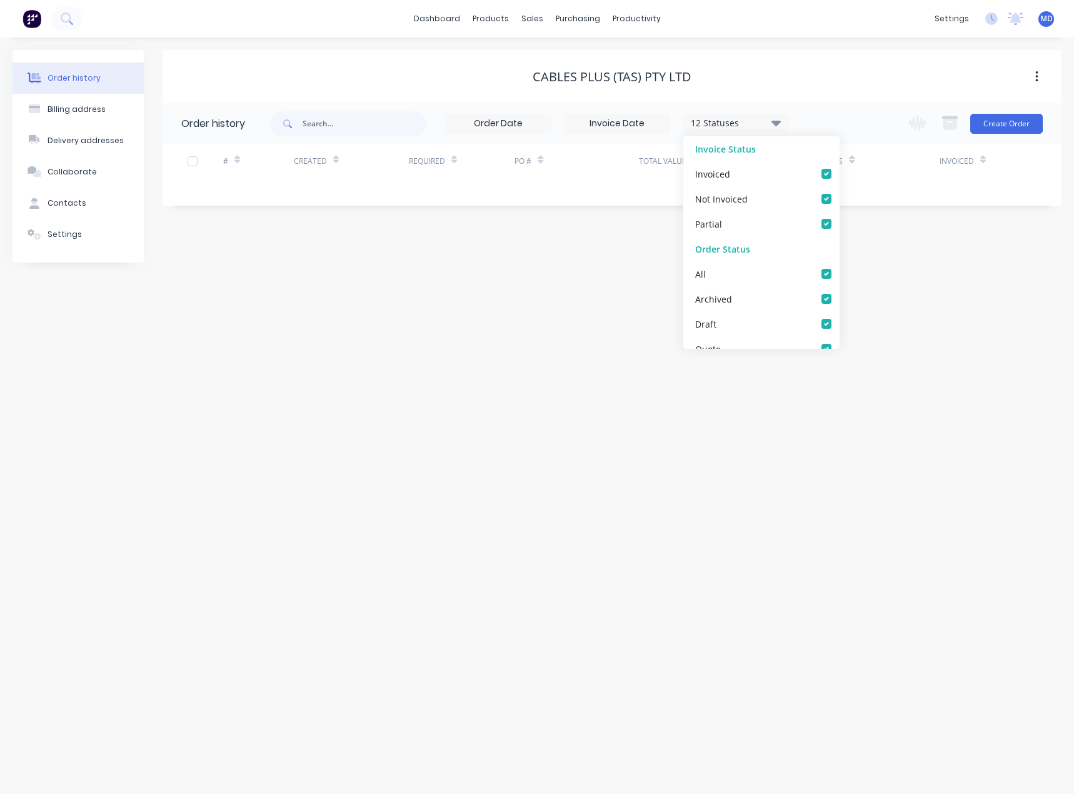
checkbox input "true"
drag, startPoint x: 876, startPoint y: 302, endPoint x: 876, endPoint y: 310, distance: 8.1
click at [877, 302] on div "Order history Billing address Delivery addresses Collaborate Contacts Settings …" at bounding box center [537, 416] width 1074 height 756
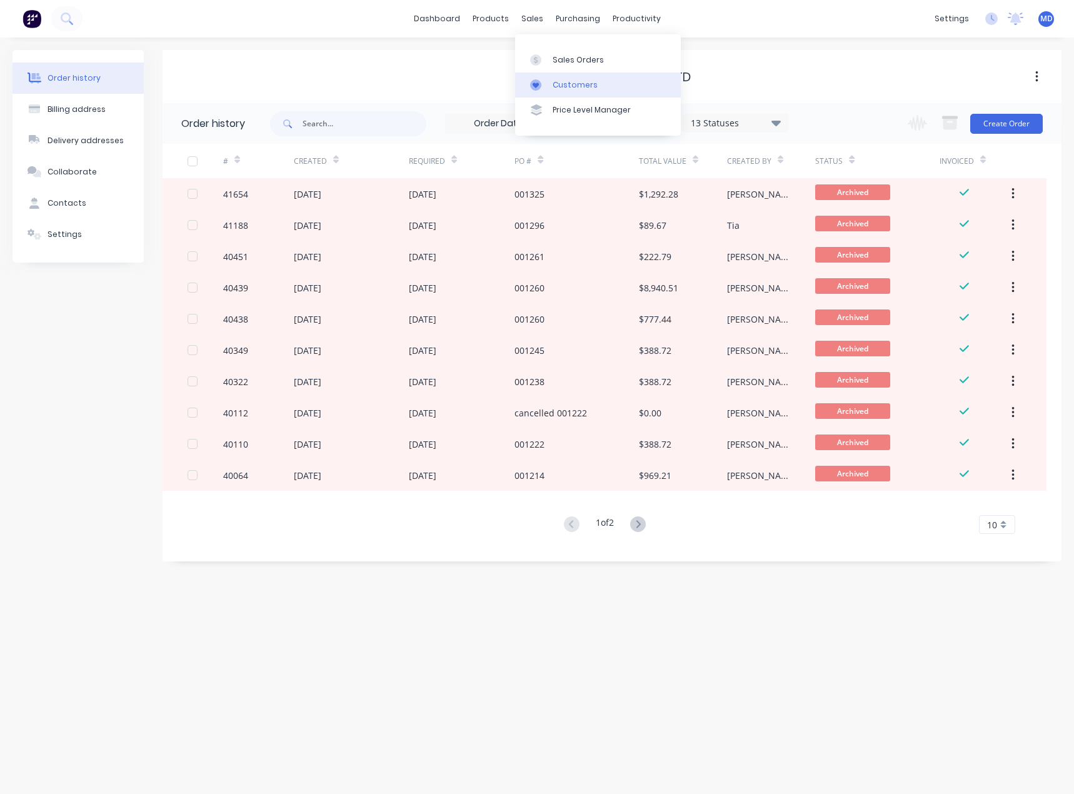
click at [573, 83] on div "Customers" at bounding box center [575, 84] width 45 height 11
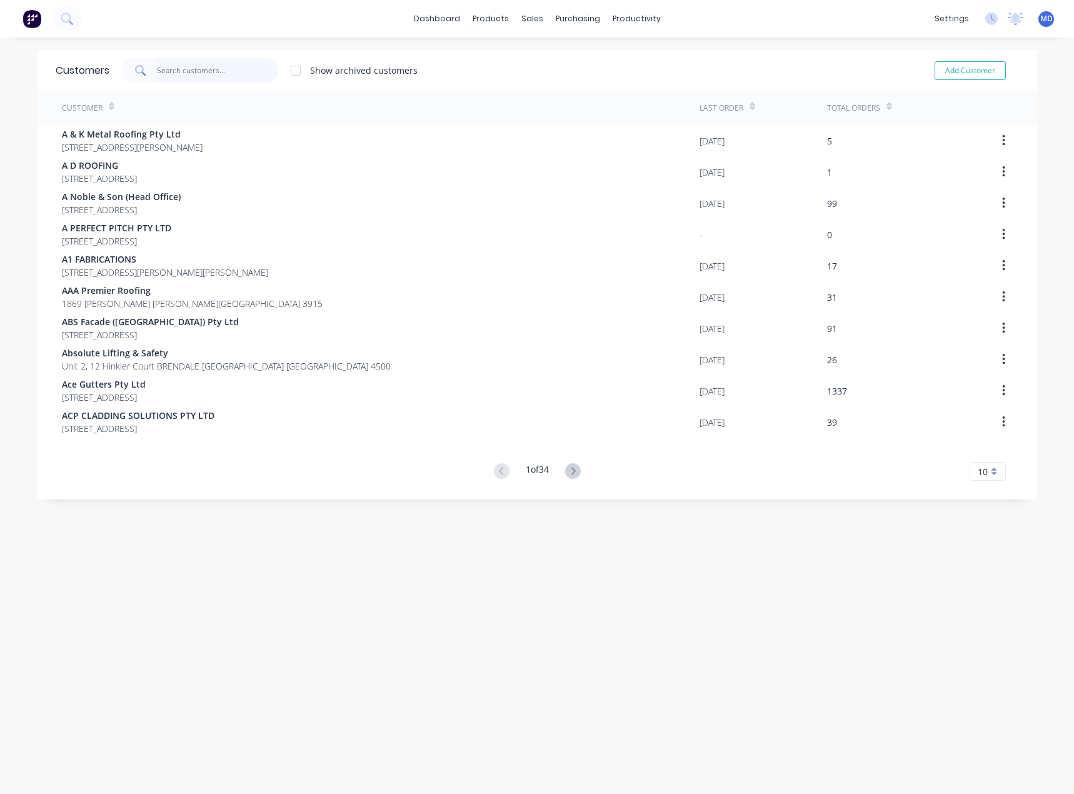
click at [193, 68] on input "text" at bounding box center [218, 70] width 122 height 25
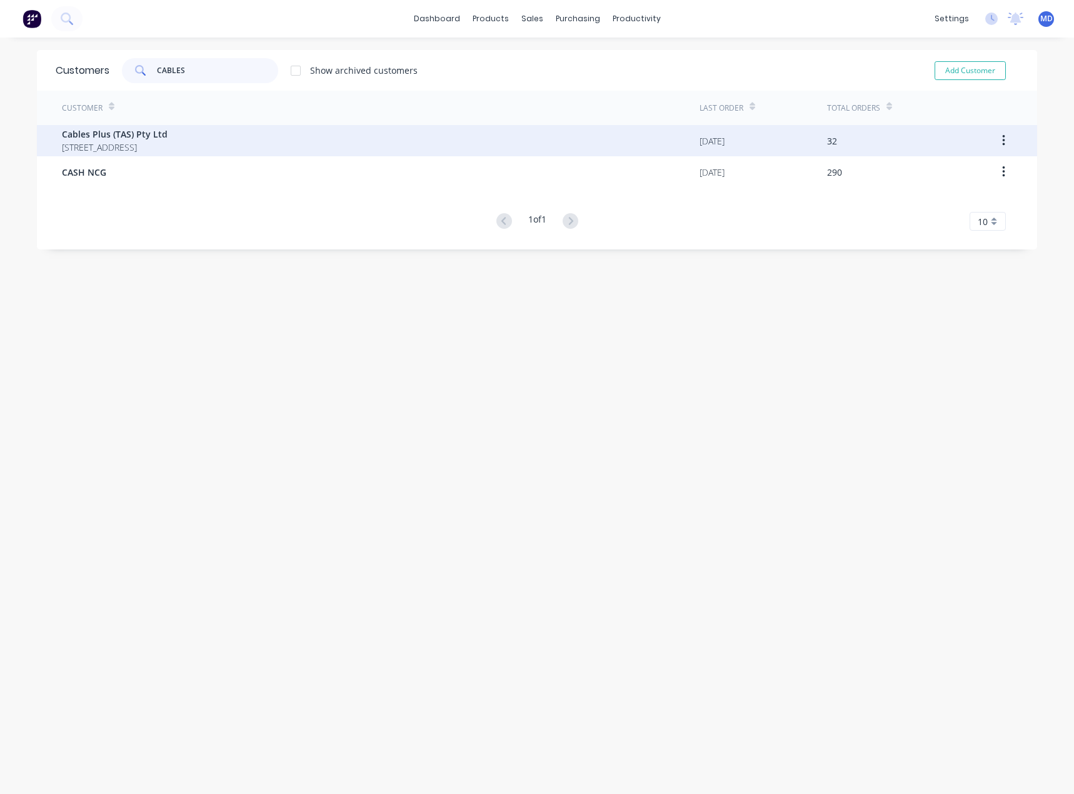
type input "CABLES"
click at [168, 142] on span "42-44 Wellington Street BURNIE Tasmania Australia 7320" at bounding box center [115, 147] width 106 height 13
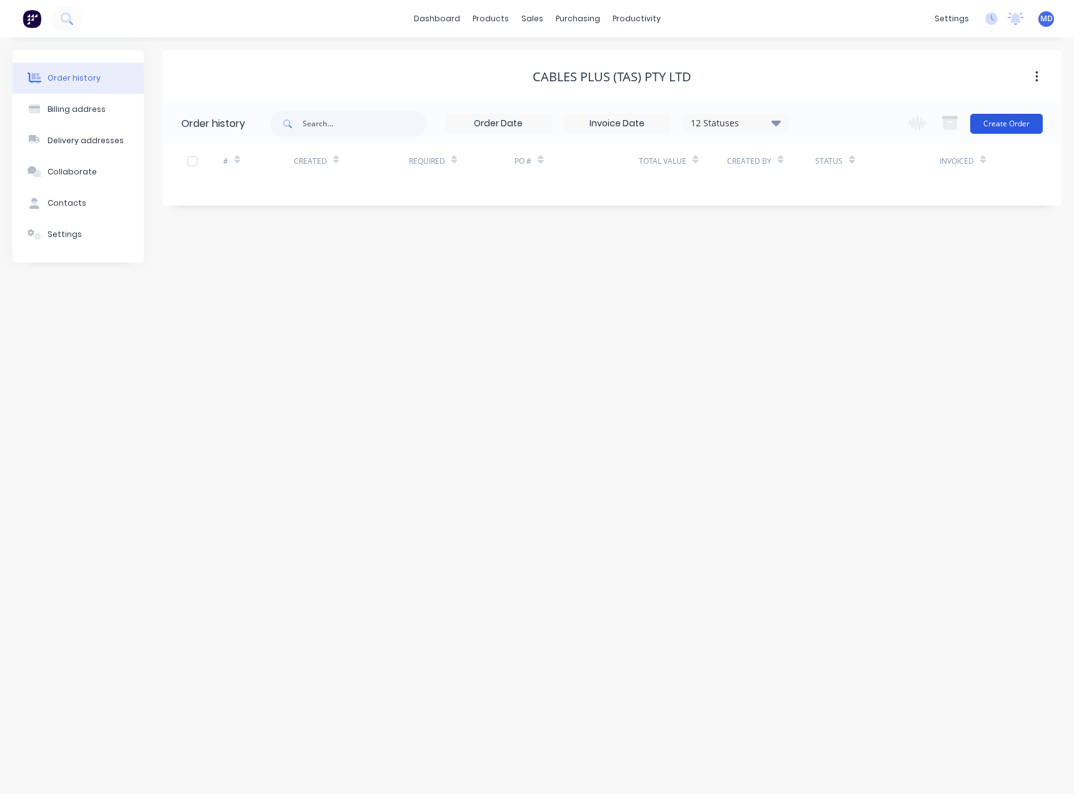
click at [1003, 125] on button "Create Order" at bounding box center [1006, 124] width 73 height 20
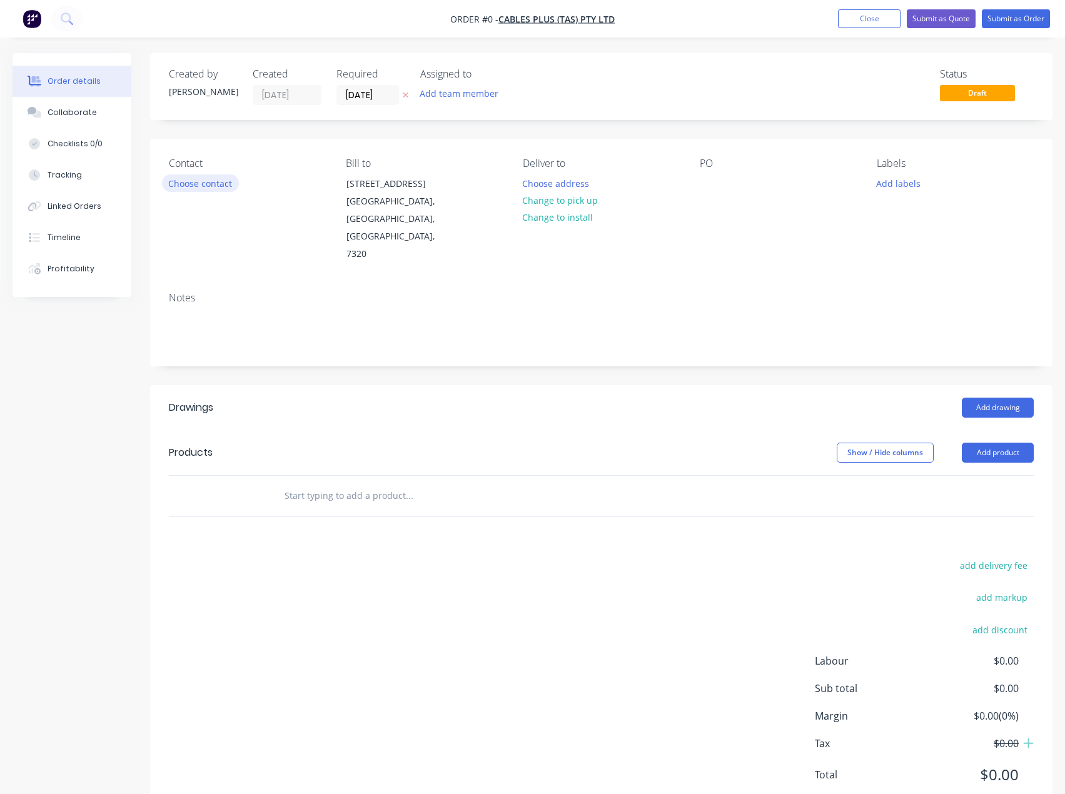
click at [199, 181] on button "Choose contact" at bounding box center [200, 182] width 77 height 17
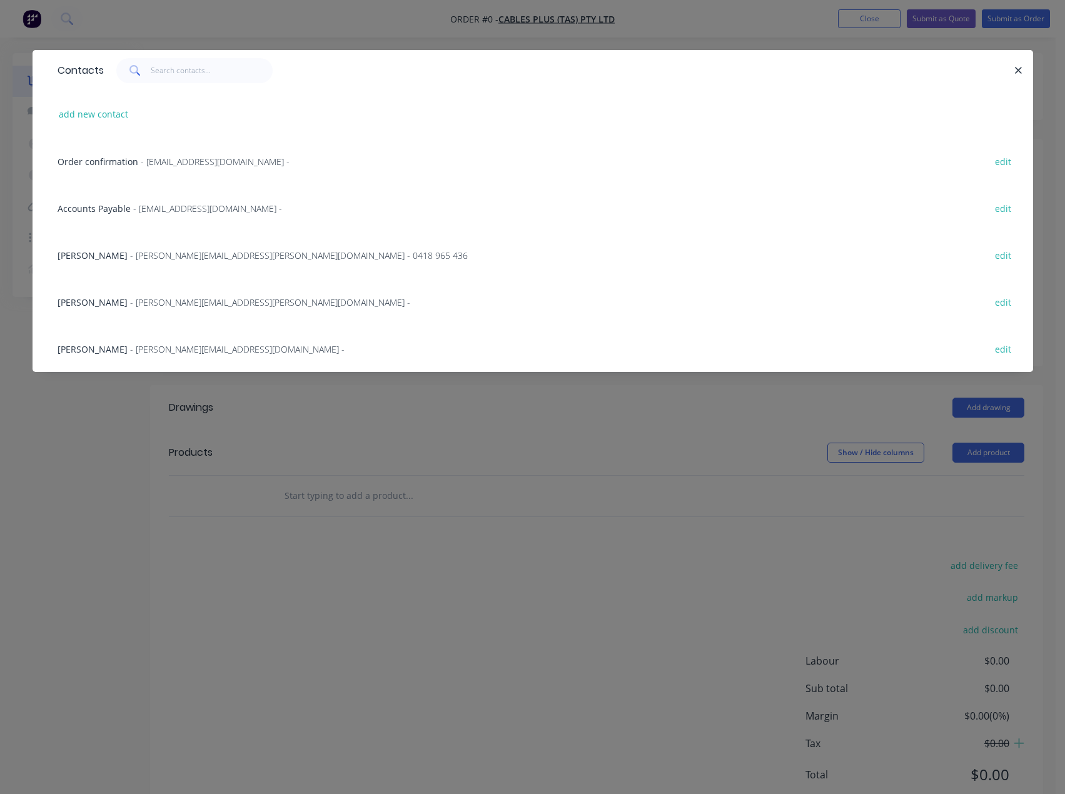
click at [94, 299] on span "Richard Nairn" at bounding box center [93, 302] width 70 height 12
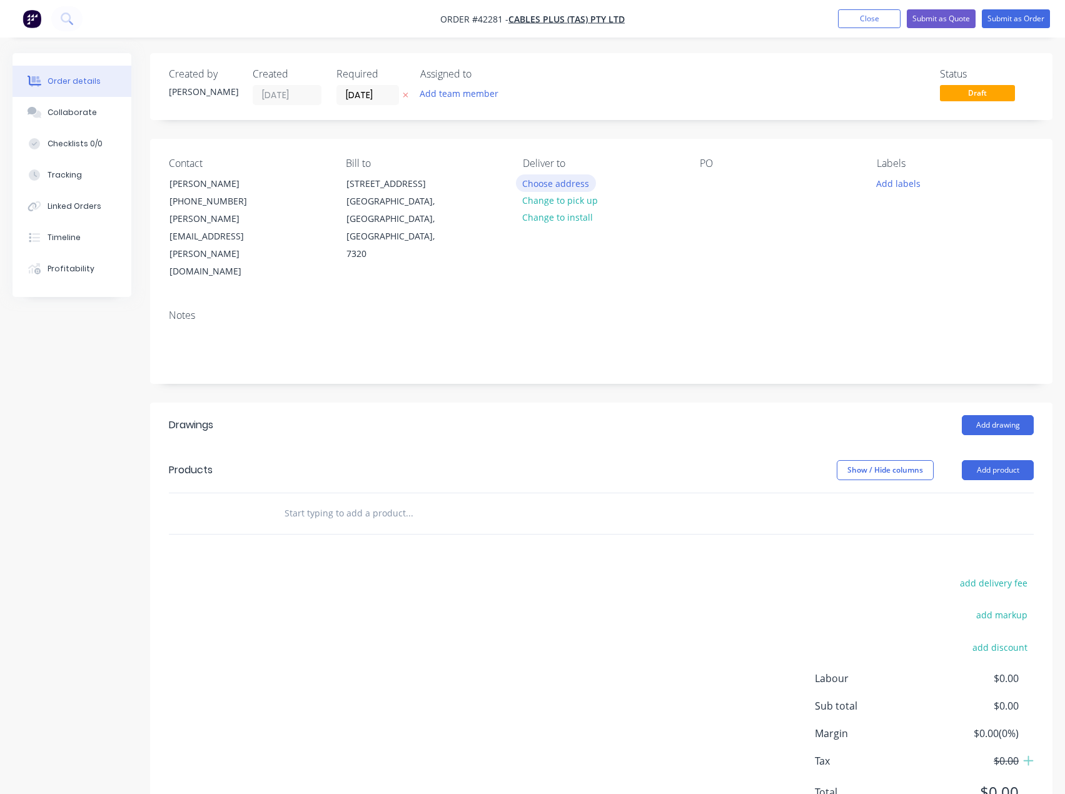
click at [566, 180] on button "Choose address" at bounding box center [556, 182] width 80 height 17
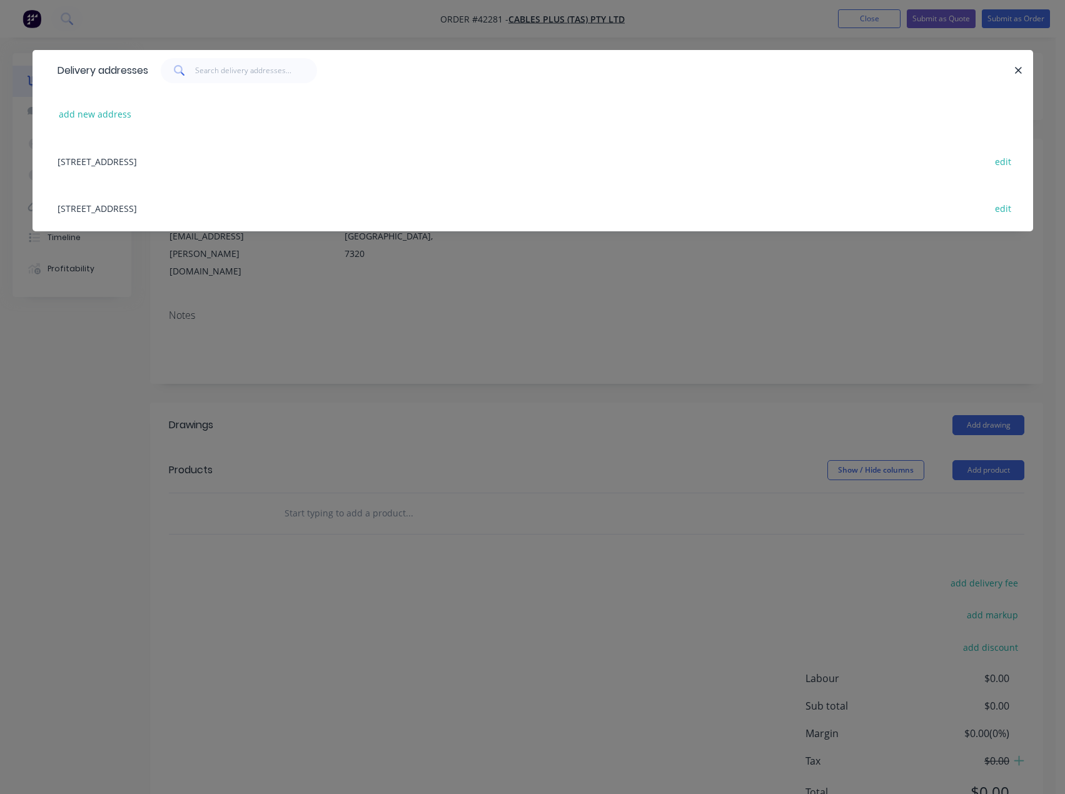
click at [153, 154] on div "42-44 Wellington Street, BURNIE, Tasmania, Australia, 7320 edit" at bounding box center [532, 161] width 963 height 47
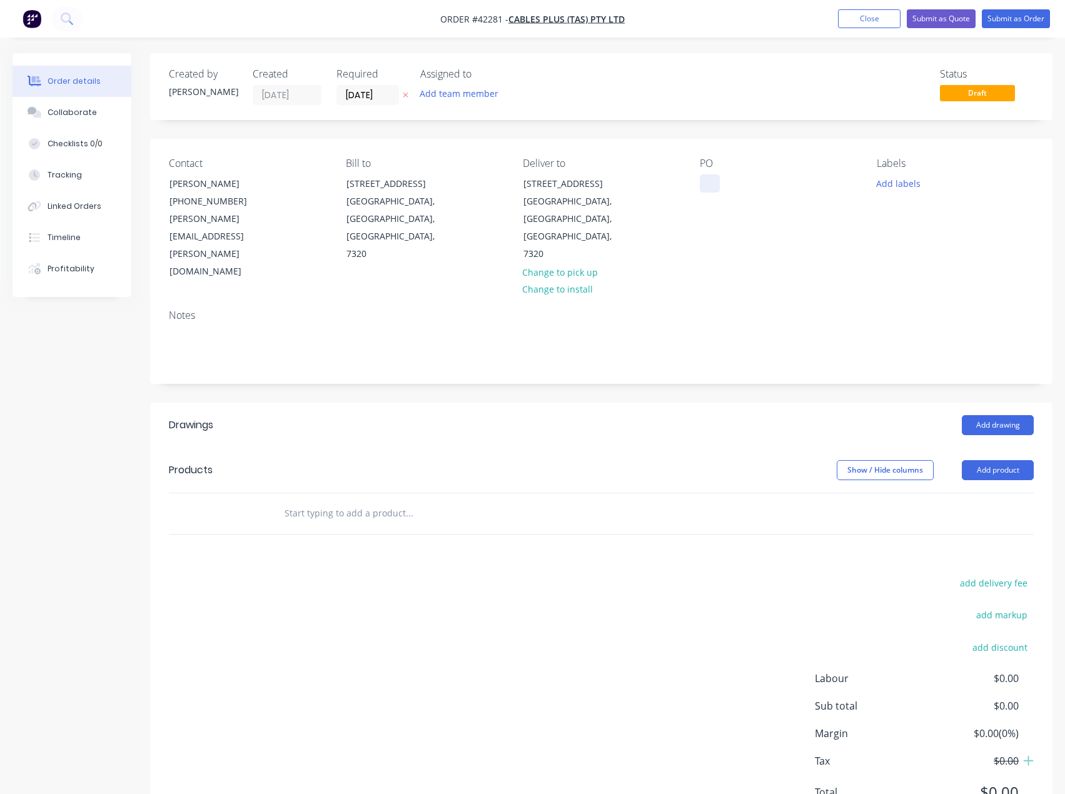
click at [713, 187] on div at bounding box center [710, 183] width 20 height 18
click at [903, 180] on button "Add labels" at bounding box center [899, 182] width 58 height 17
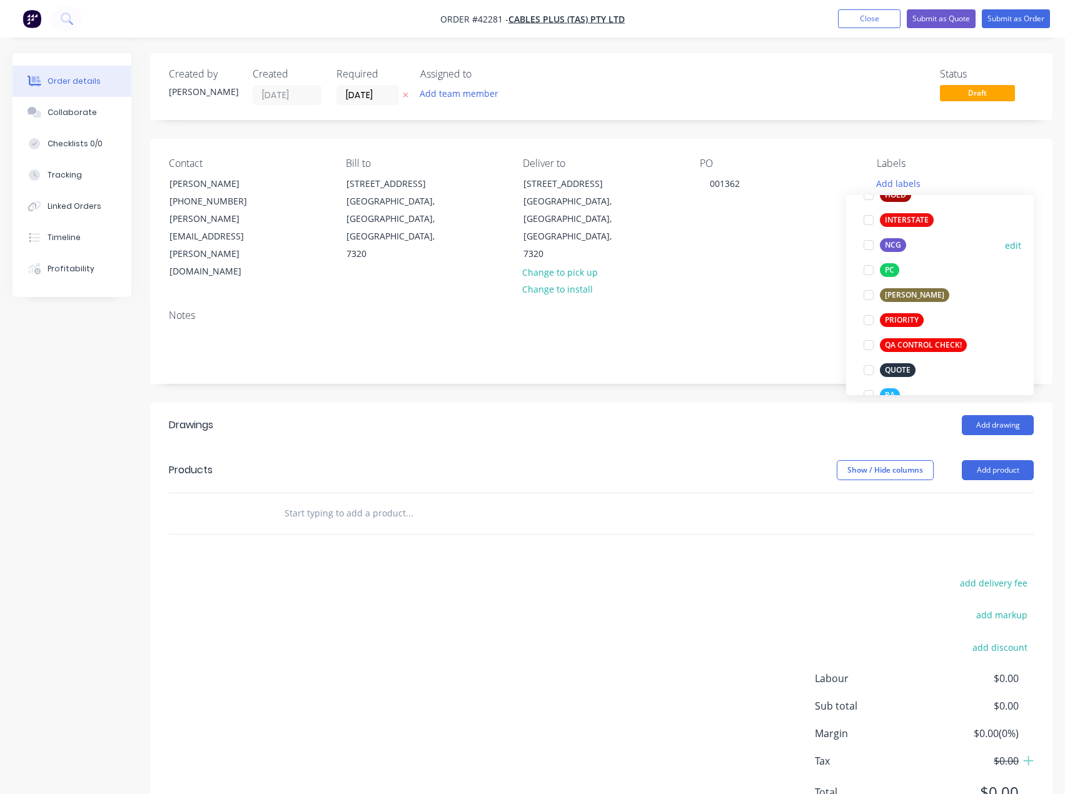
click at [868, 248] on div at bounding box center [868, 245] width 25 height 25
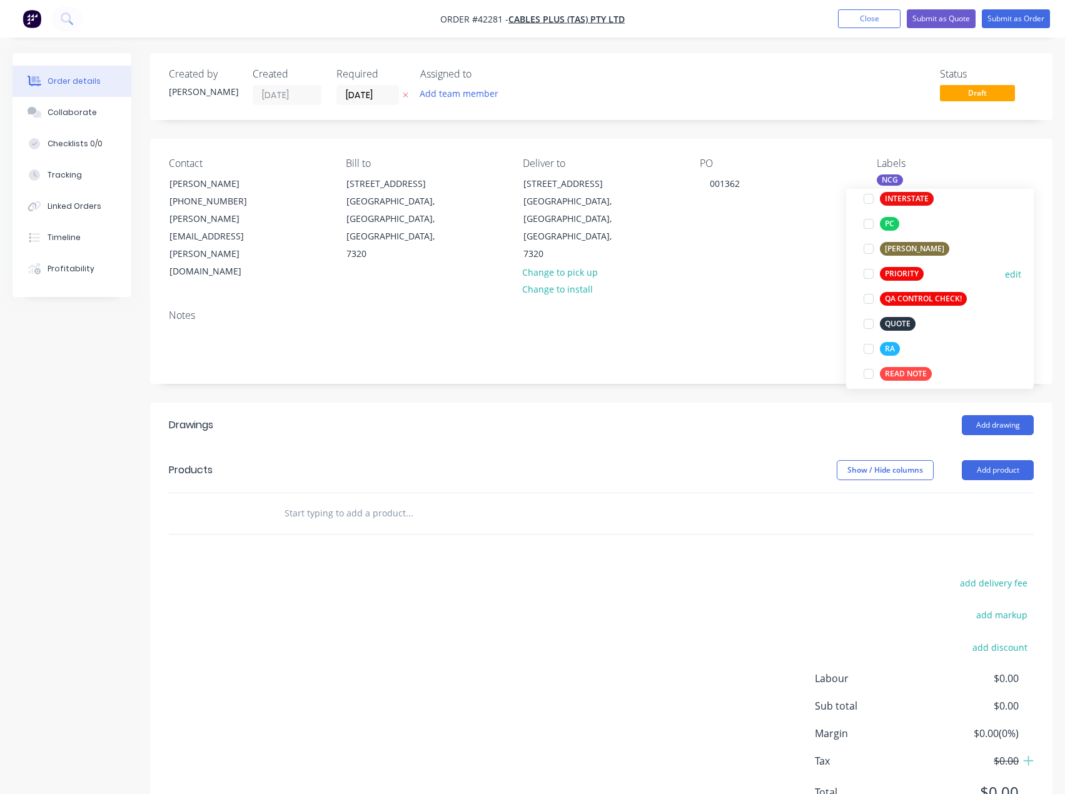
scroll to position [313, 0]
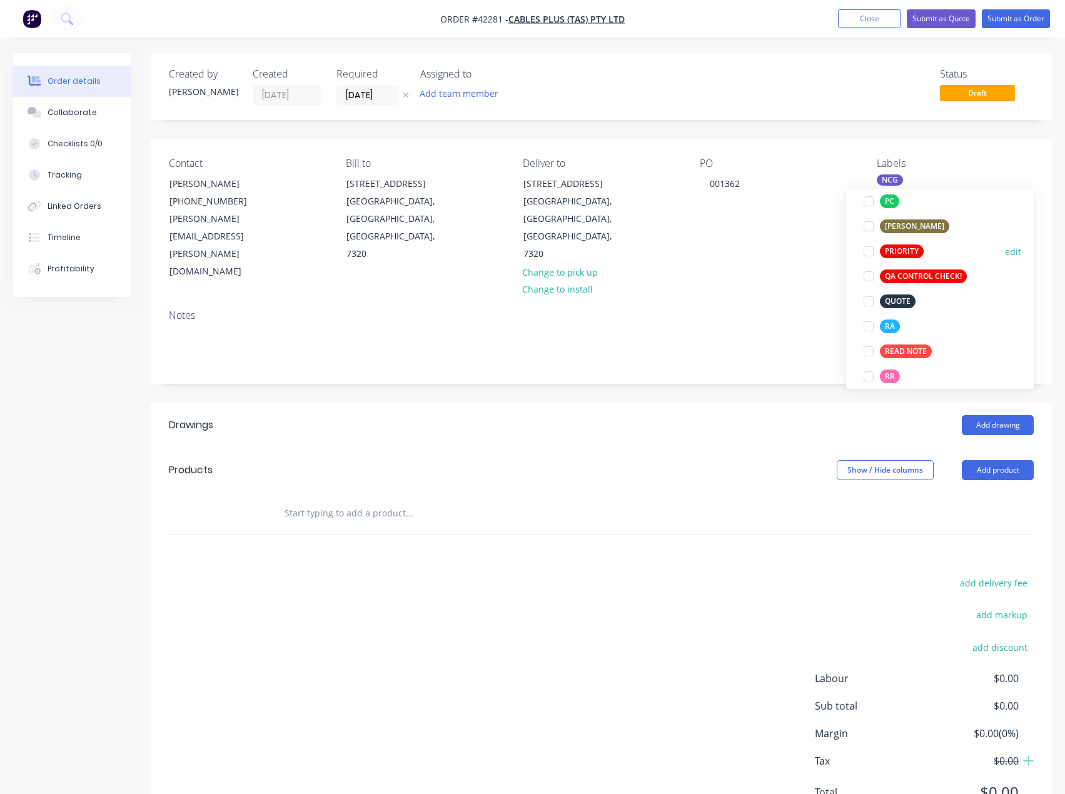
click at [869, 253] on div at bounding box center [868, 251] width 25 height 25
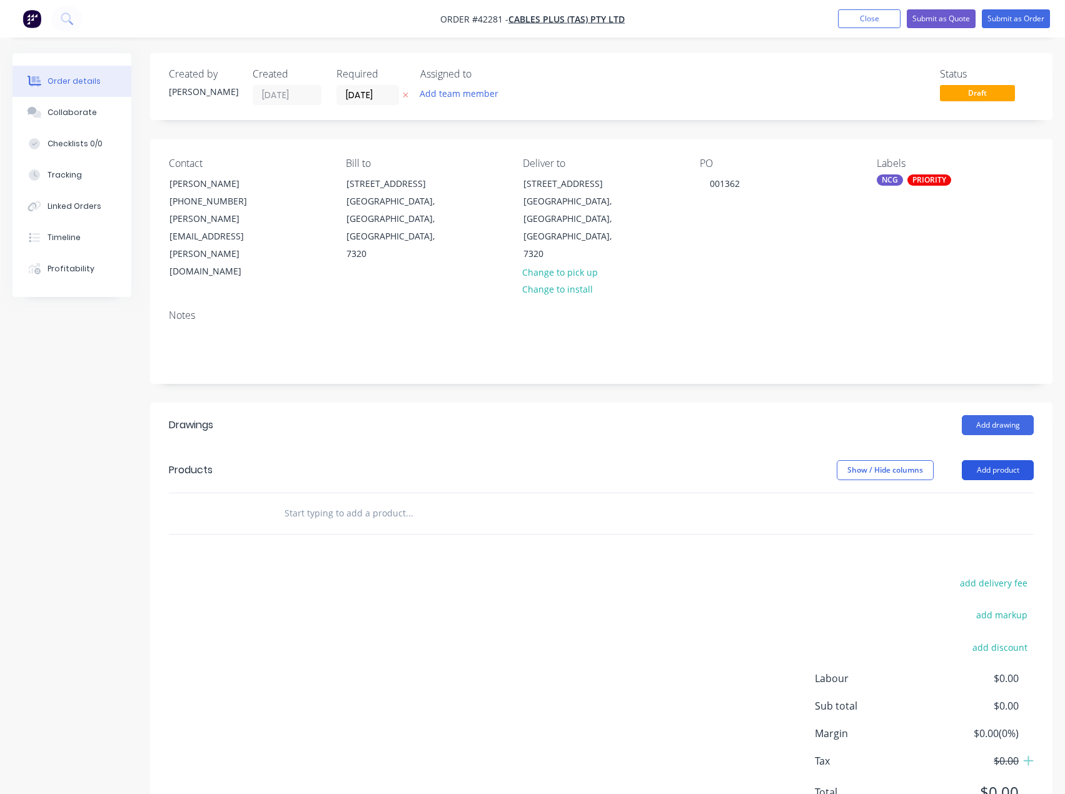
click at [1002, 460] on button "Add product" at bounding box center [998, 470] width 72 height 20
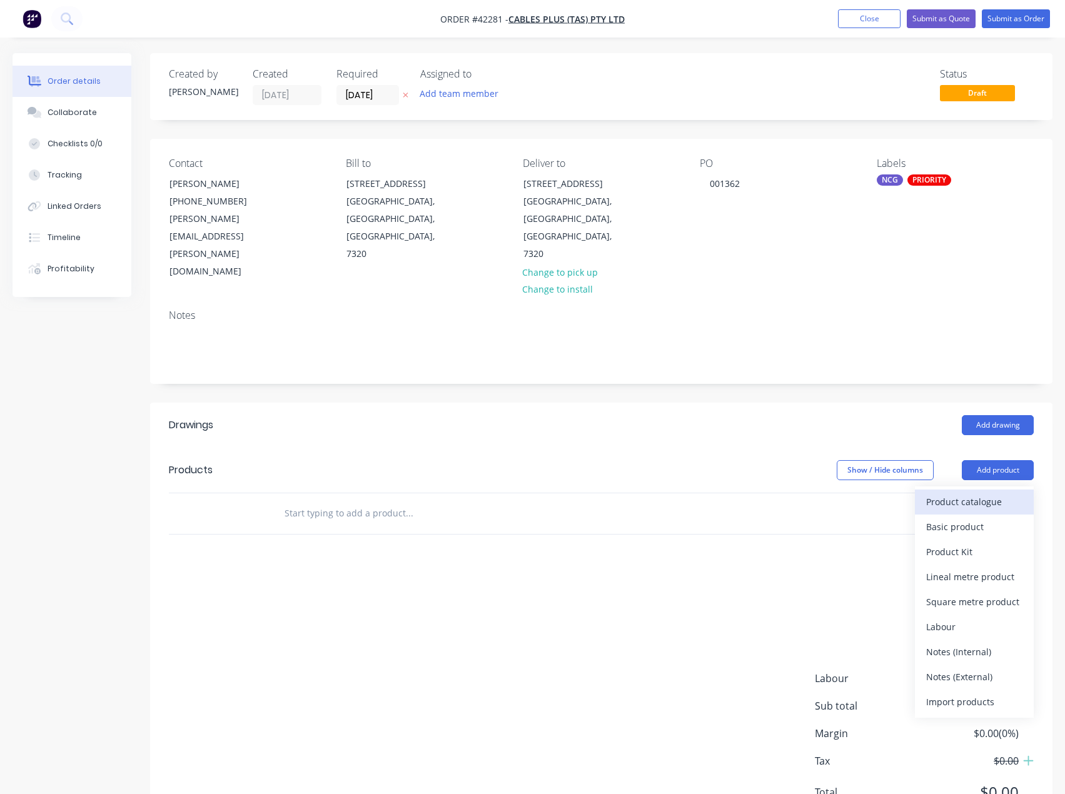
click at [954, 493] on div "Product catalogue" at bounding box center [974, 502] width 96 height 18
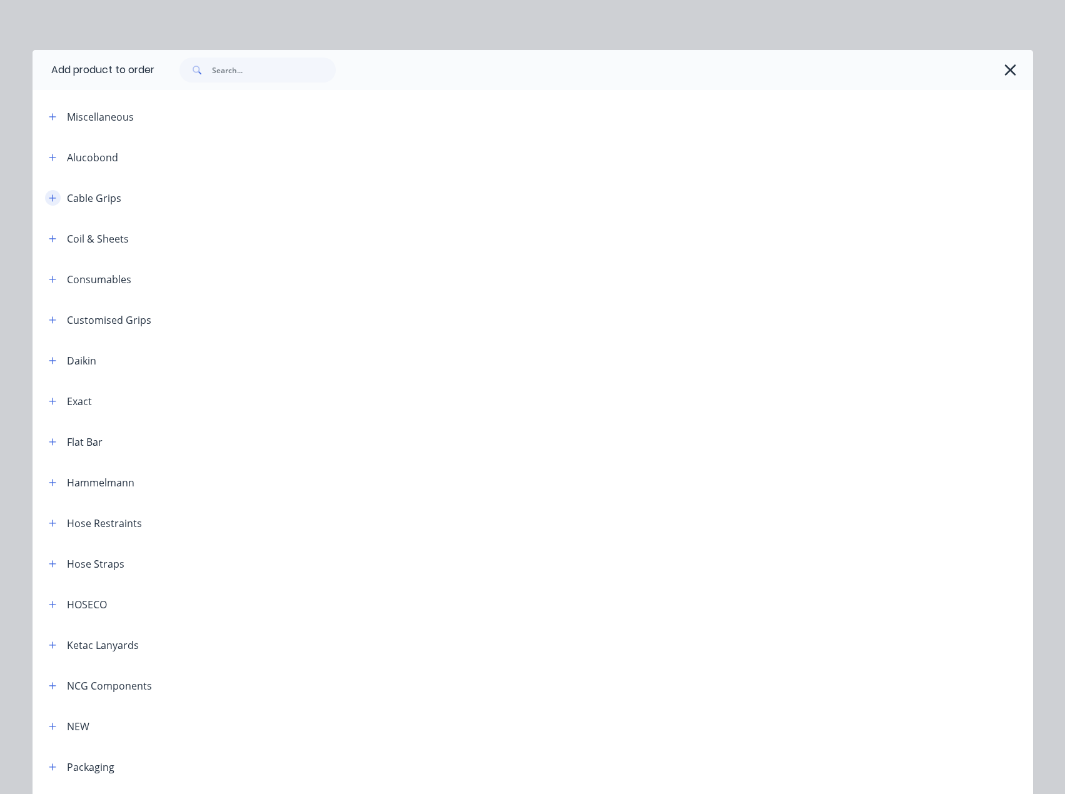
click at [49, 197] on icon "button" at bounding box center [53, 198] width 8 height 9
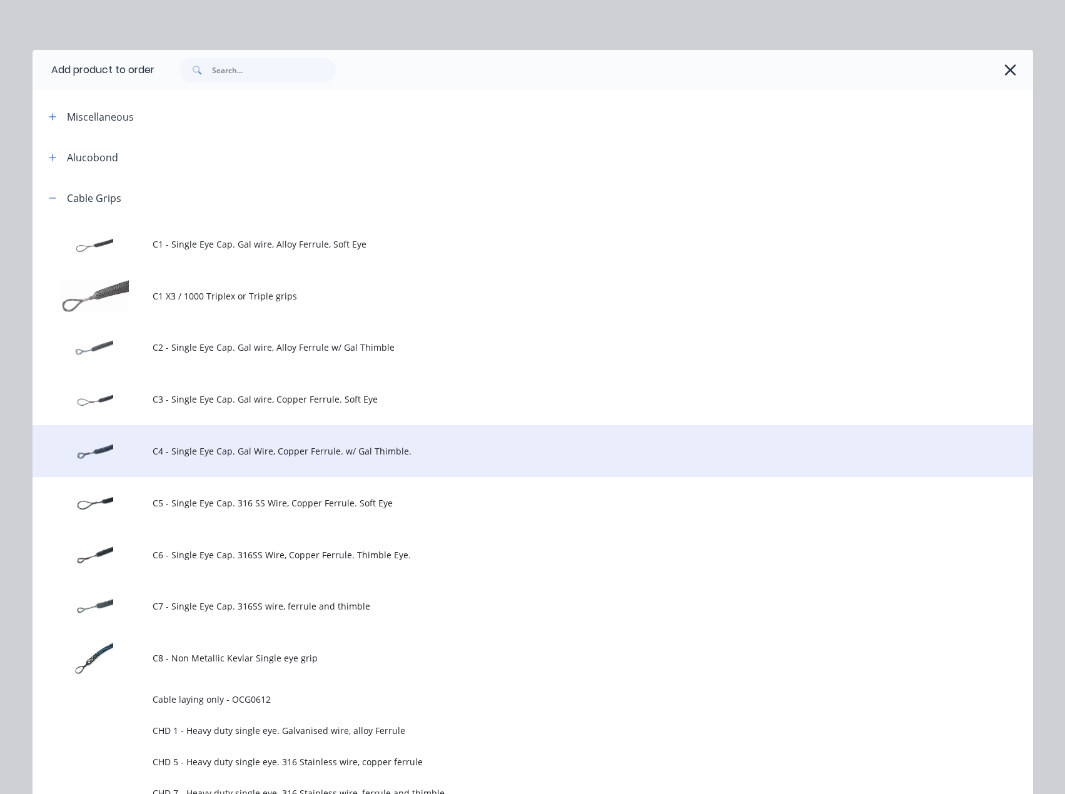
scroll to position [375, 0]
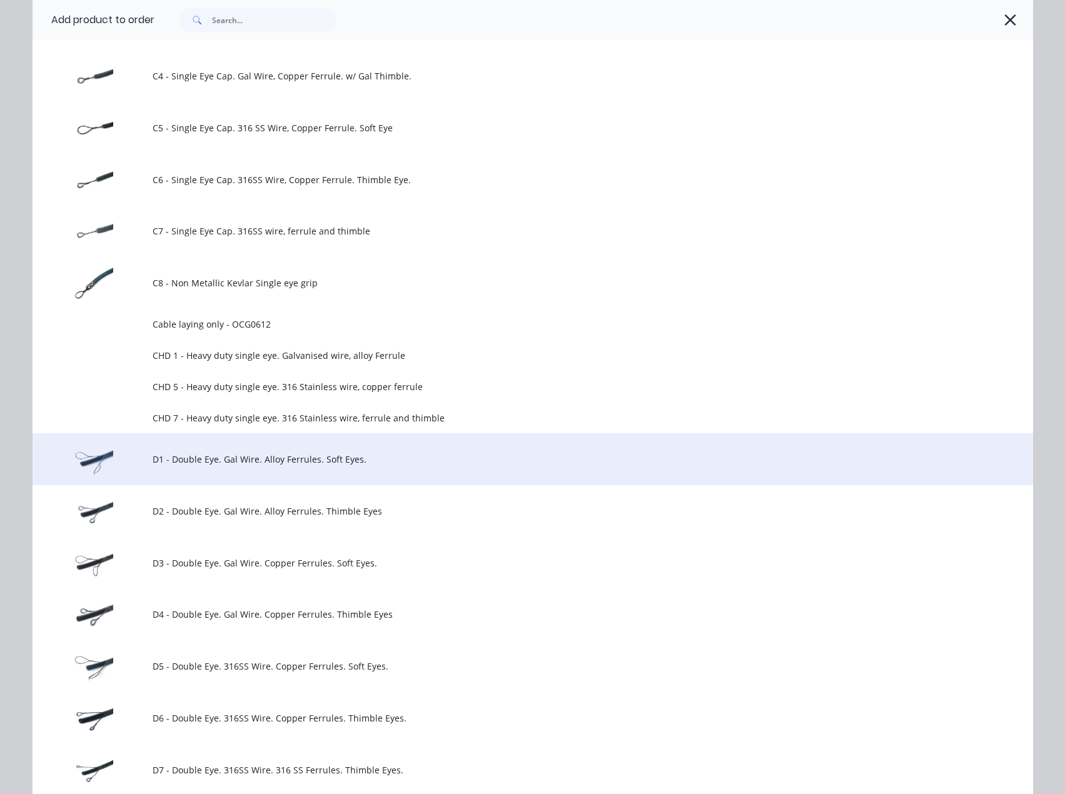
click at [269, 453] on span "D1 - Double Eye. Gal Wire. Alloy Ferrules. Soft Eyes." at bounding box center [505, 459] width 704 height 13
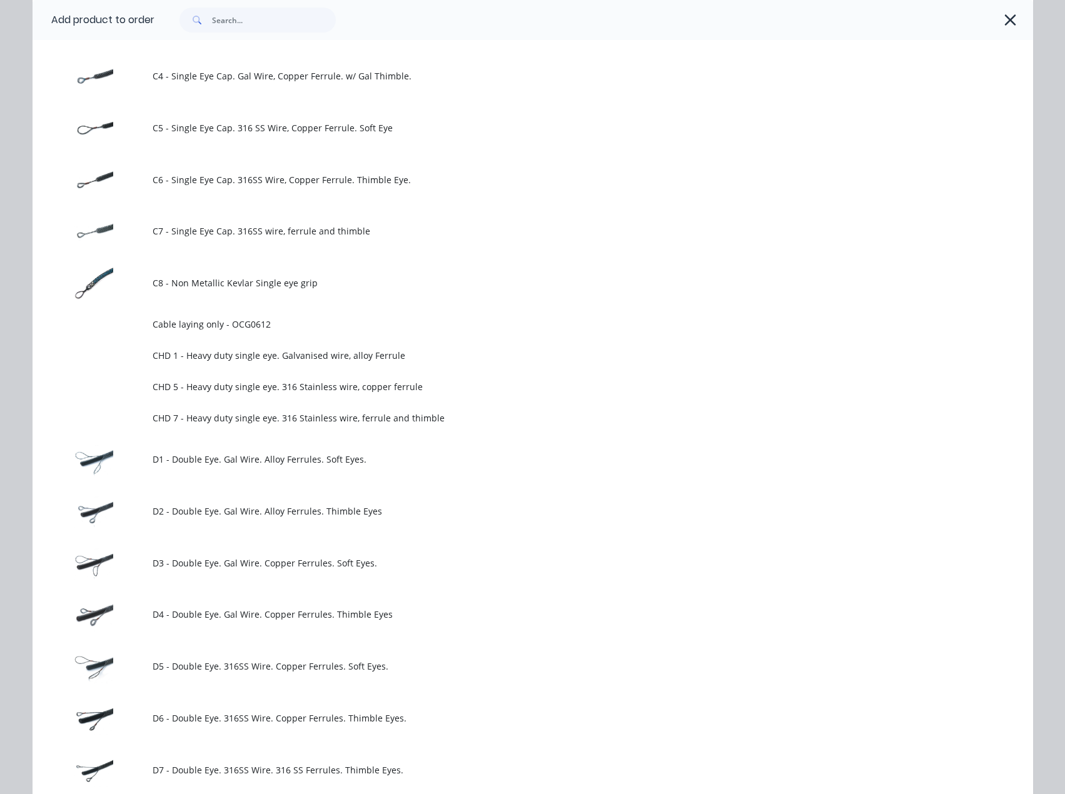
scroll to position [0, 0]
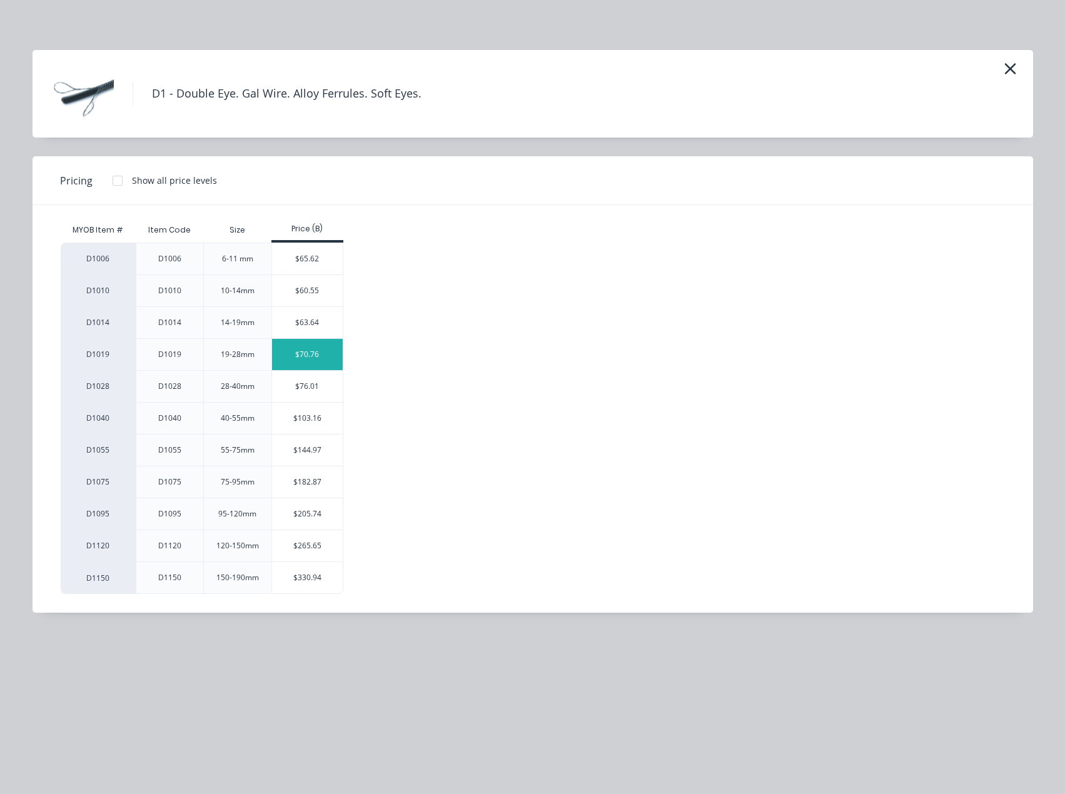
click at [304, 356] on div "$70.76" at bounding box center [307, 354] width 71 height 31
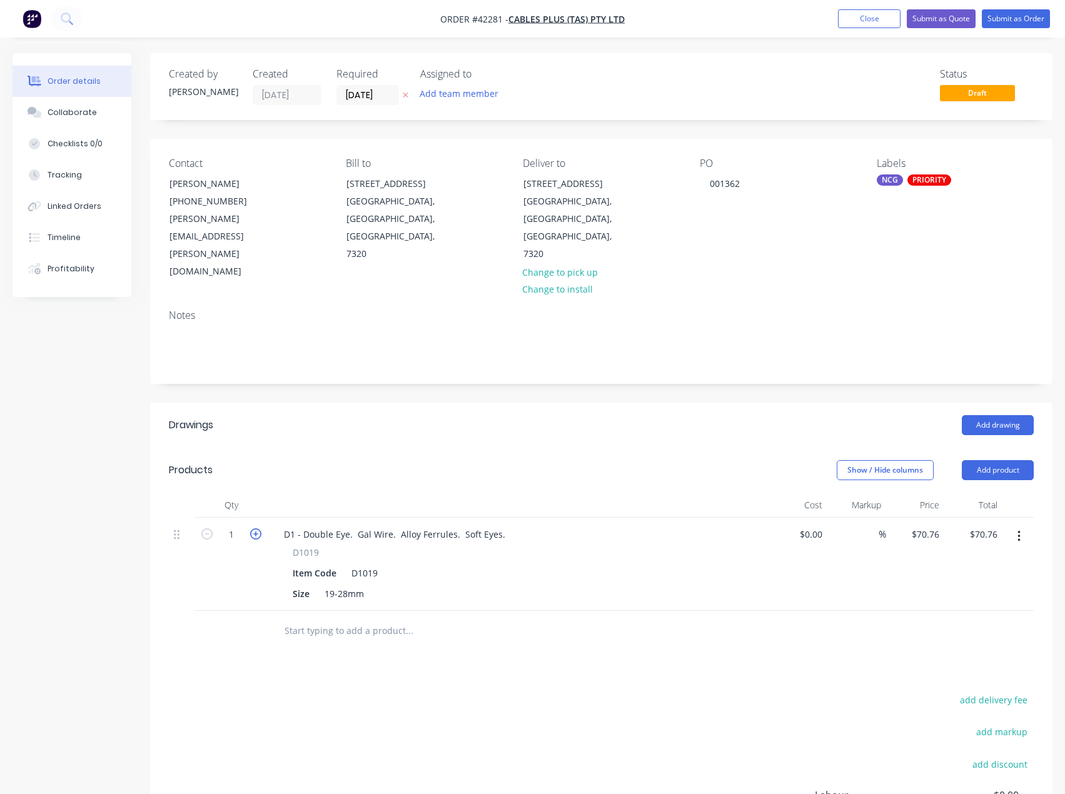
click at [253, 528] on icon "button" at bounding box center [255, 533] width 11 height 11
type input "2"
type input "$141.52"
click at [253, 528] on icon "button" at bounding box center [255, 533] width 11 height 11
type input "3"
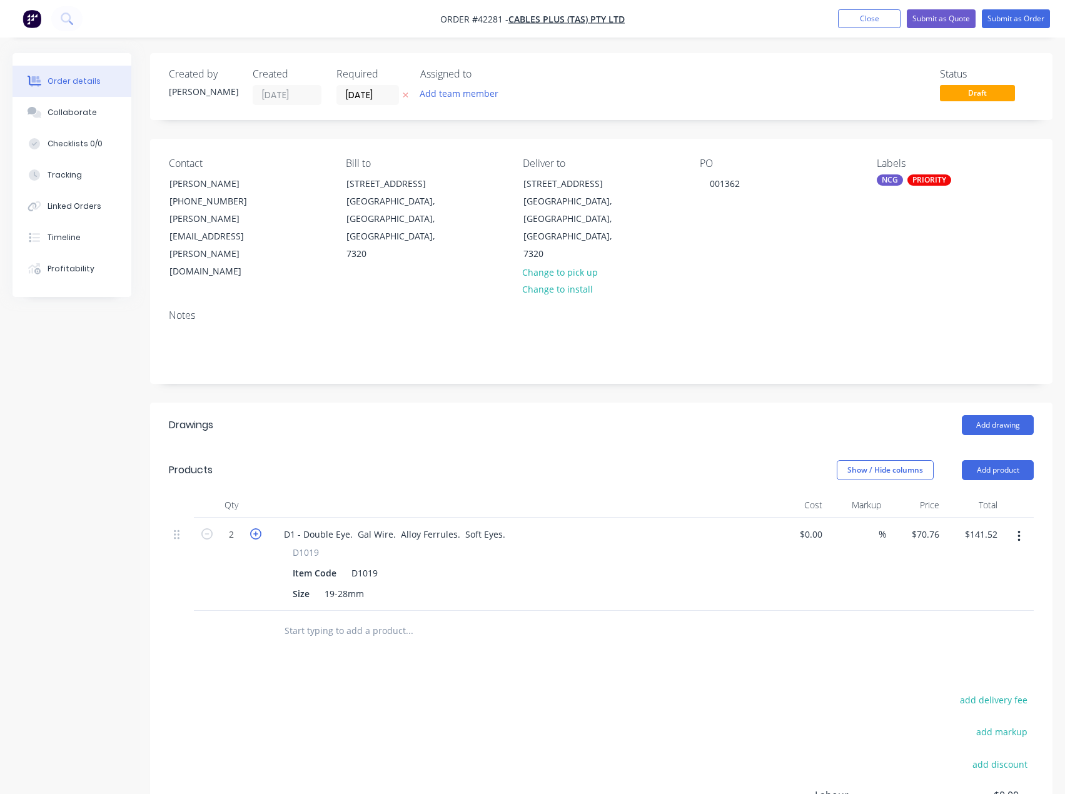
type input "$212.28"
click at [253, 528] on icon "button" at bounding box center [255, 533] width 11 height 11
type input "4"
type input "$283.04"
click at [253, 528] on icon "button" at bounding box center [255, 533] width 11 height 11
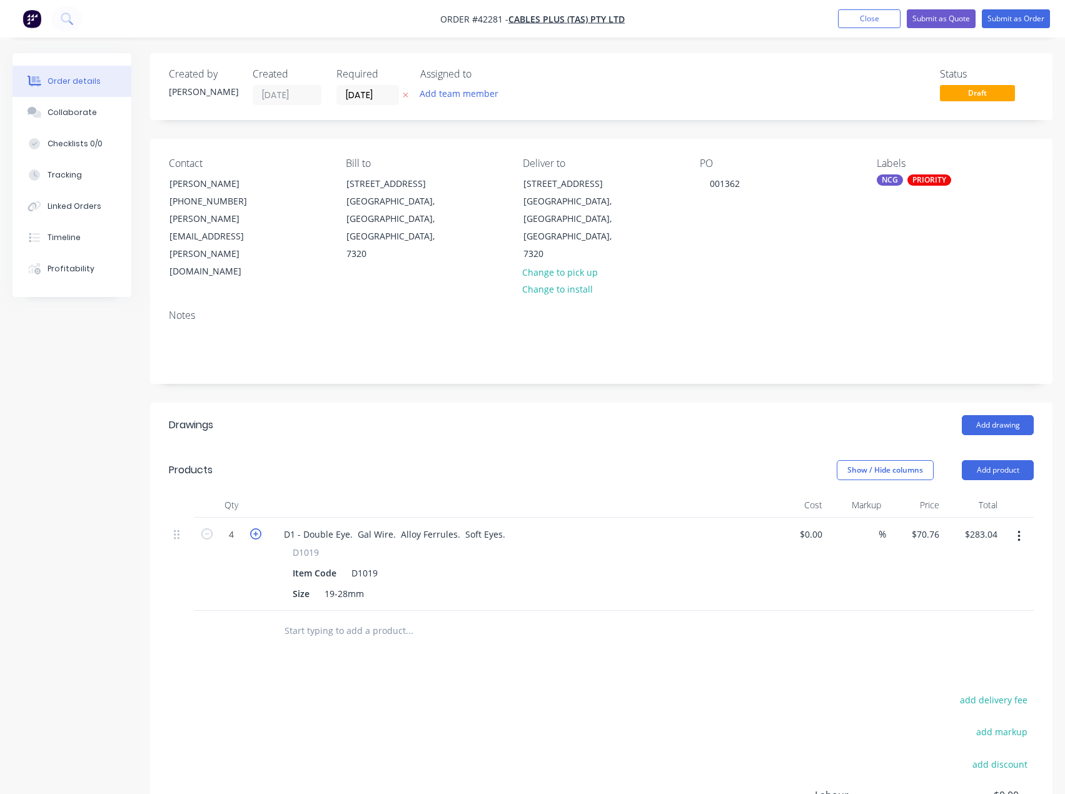
type input "5"
type input "$353.80"
click at [253, 528] on icon "button" at bounding box center [255, 533] width 11 height 11
type input "6"
type input "$424.56"
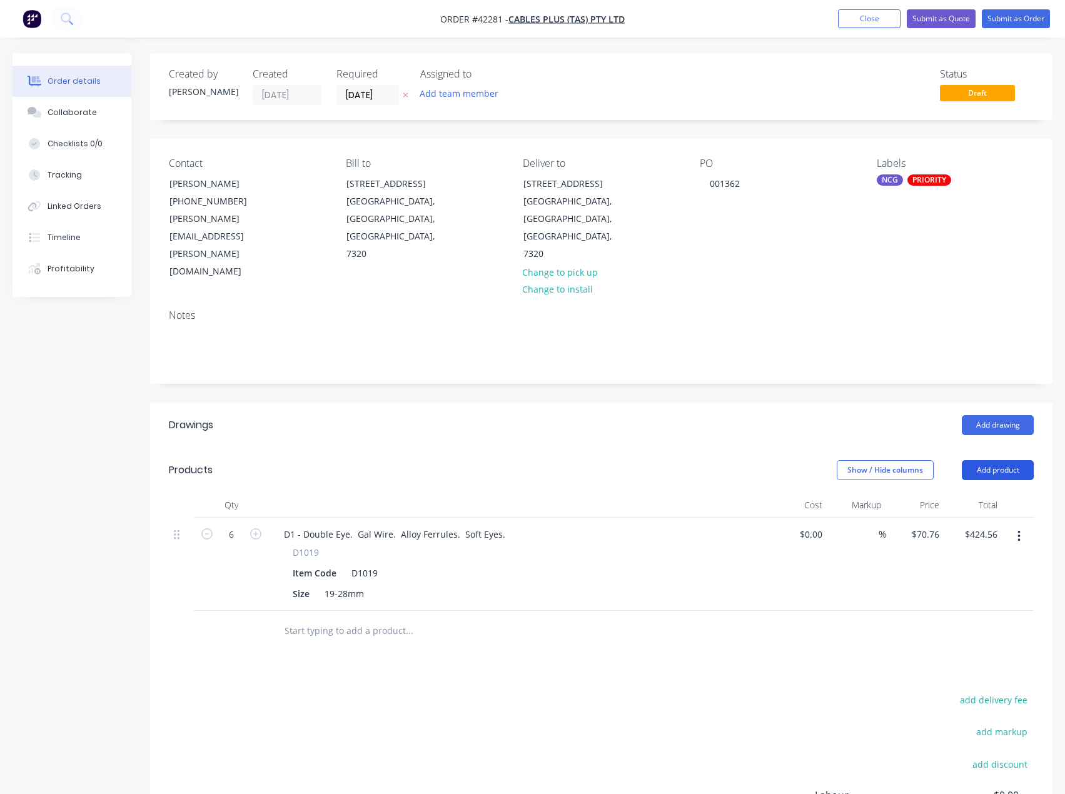
click at [999, 460] on button "Add product" at bounding box center [998, 470] width 72 height 20
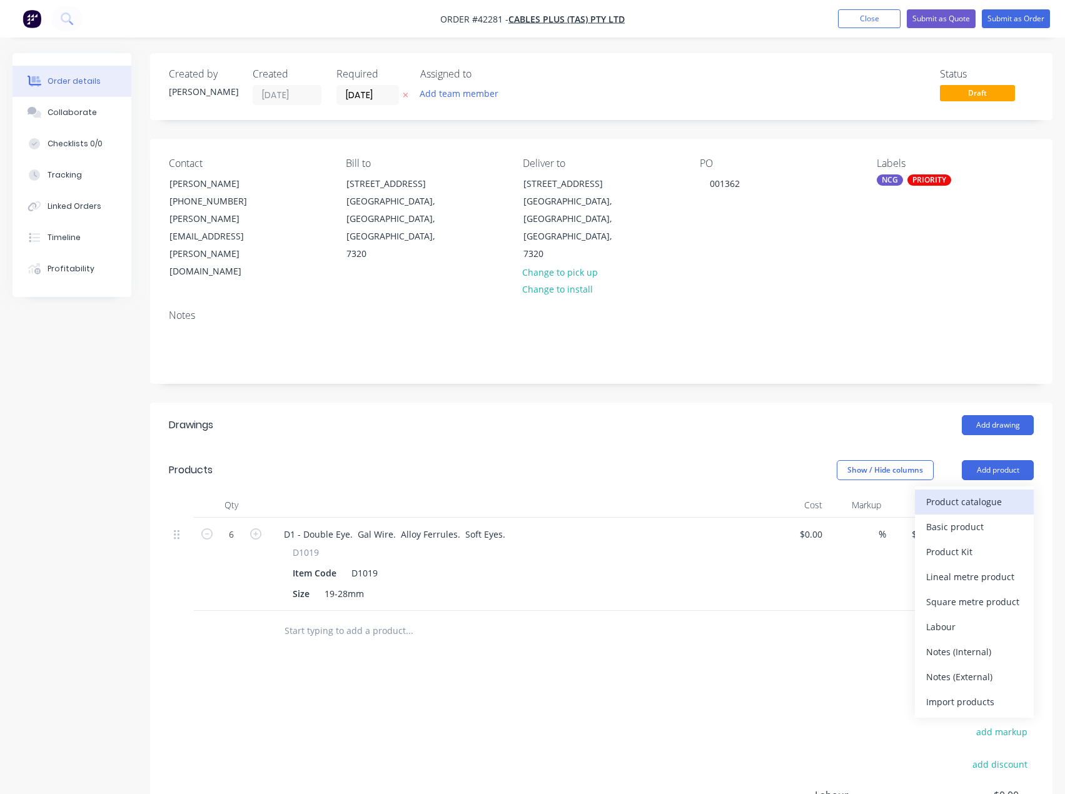
click at [993, 493] on div "Product catalogue" at bounding box center [974, 502] width 96 height 18
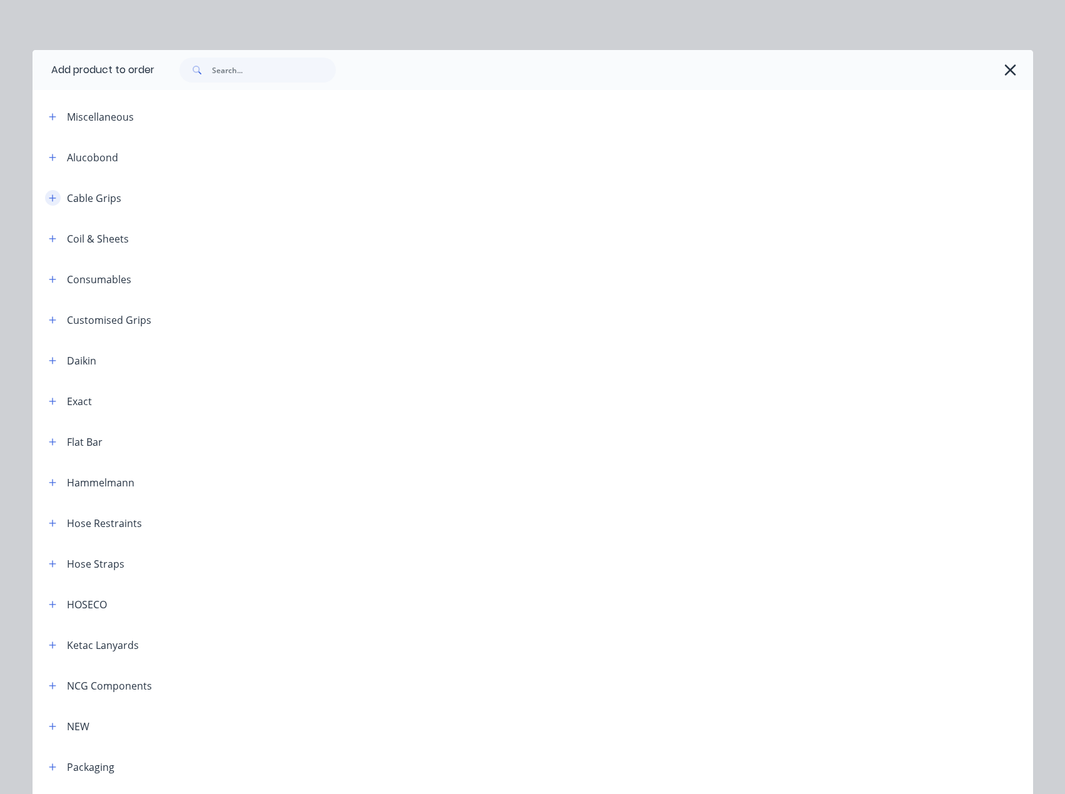
drag, startPoint x: 48, startPoint y: 198, endPoint x: 59, endPoint y: 211, distance: 17.7
click at [49, 199] on icon "button" at bounding box center [52, 197] width 7 height 7
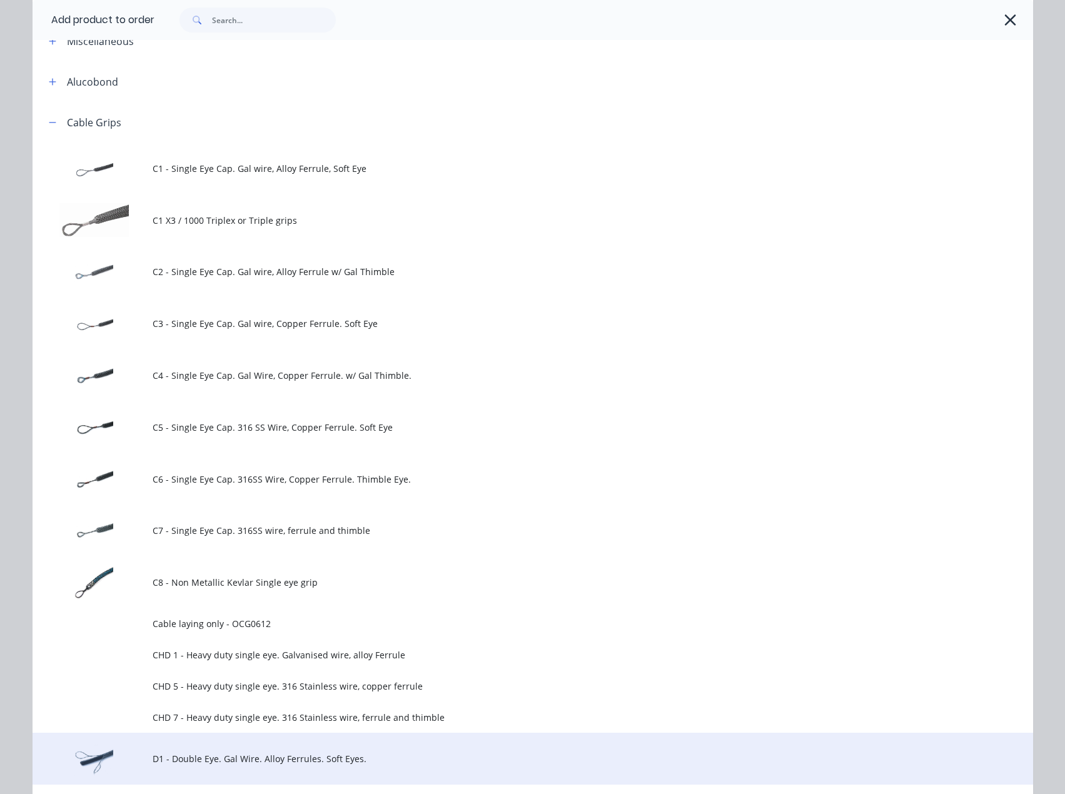
scroll to position [250, 0]
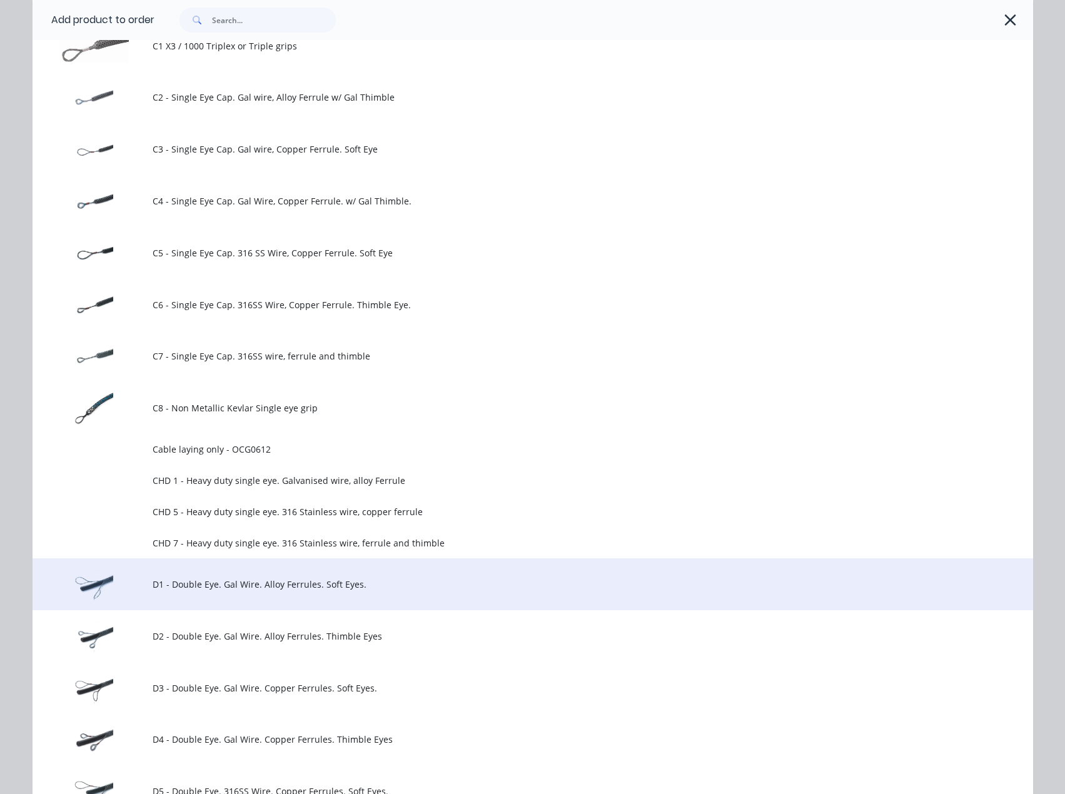
click at [309, 585] on span "D1 - Double Eye. Gal Wire. Alloy Ferrules. Soft Eyes." at bounding box center [505, 584] width 704 height 13
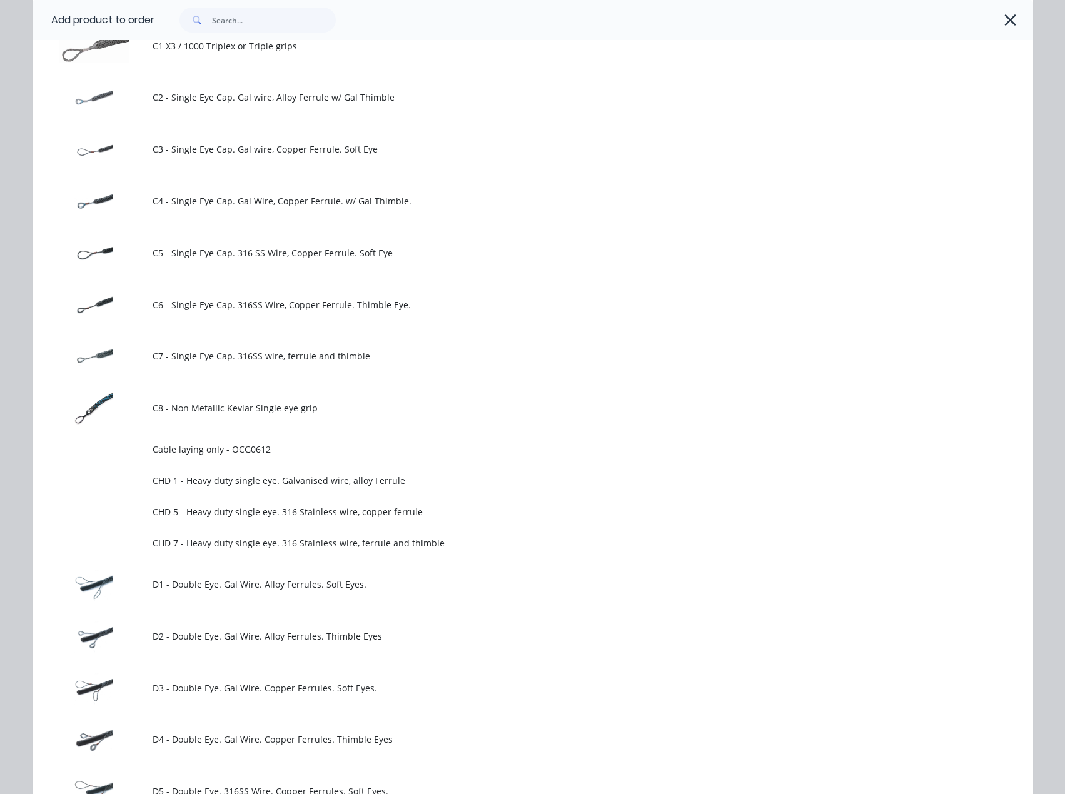
scroll to position [0, 0]
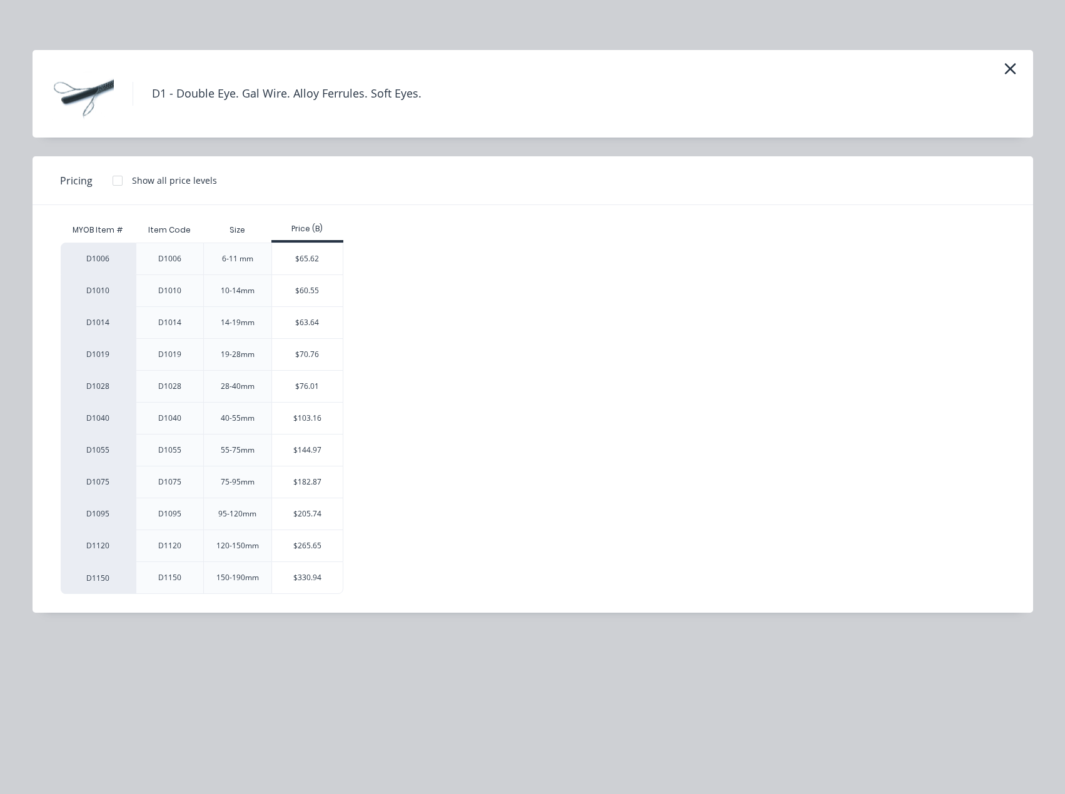
click at [308, 323] on div "$63.64" at bounding box center [307, 322] width 71 height 31
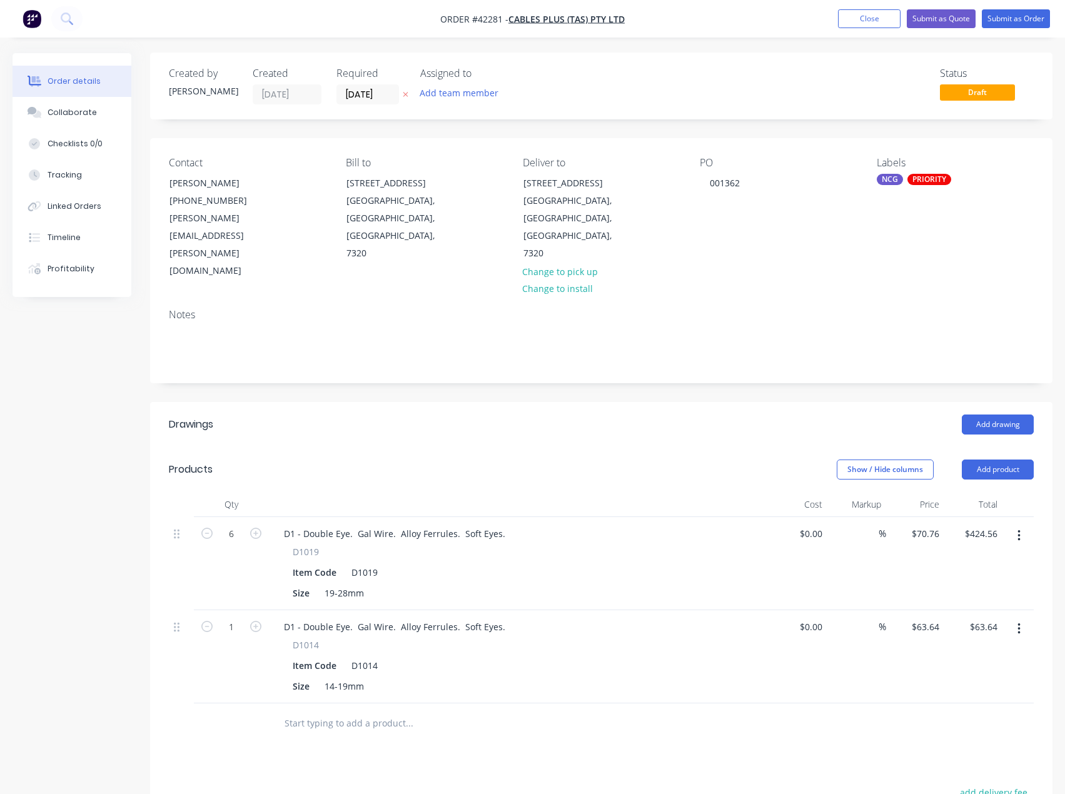
scroll to position [188, 0]
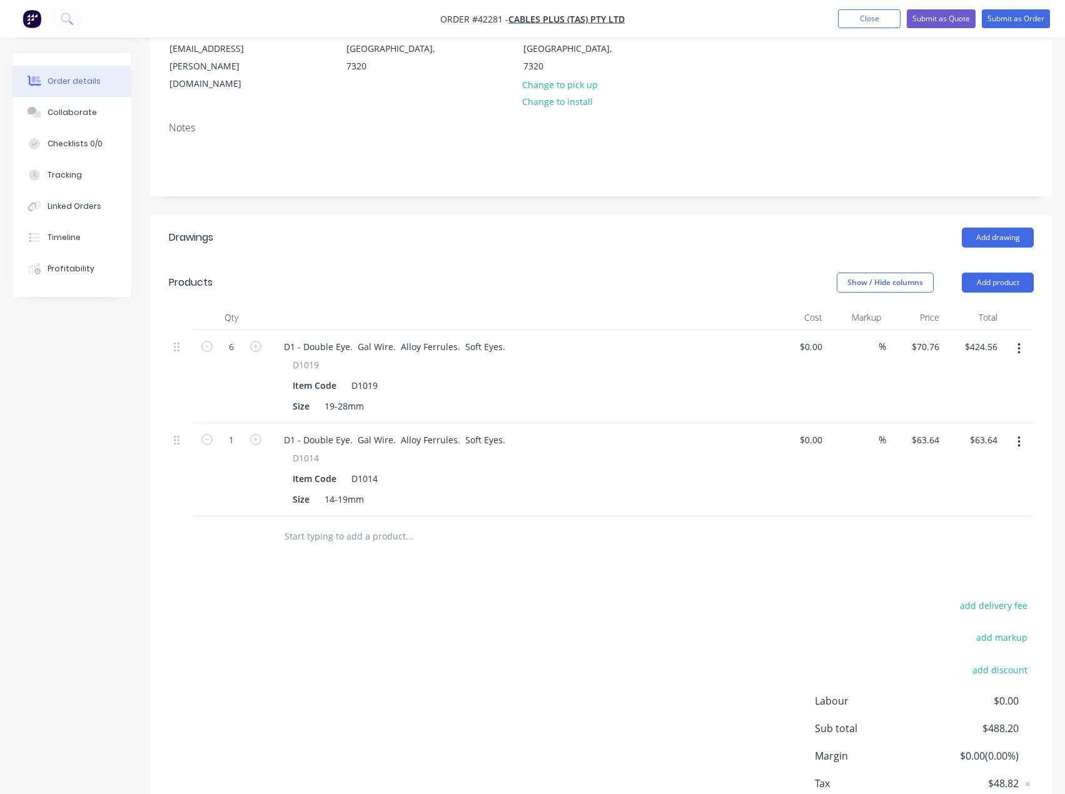
click at [1005, 543] on div "Drawings Add drawing Products Show / Hide columns Add product Qty Cost Markup P…" at bounding box center [601, 536] width 902 height 642
click at [1000, 597] on button "add delivery fee" at bounding box center [993, 605] width 81 height 17
type input "35"
click input "submit" at bounding box center [0, 0] width 0 height 0
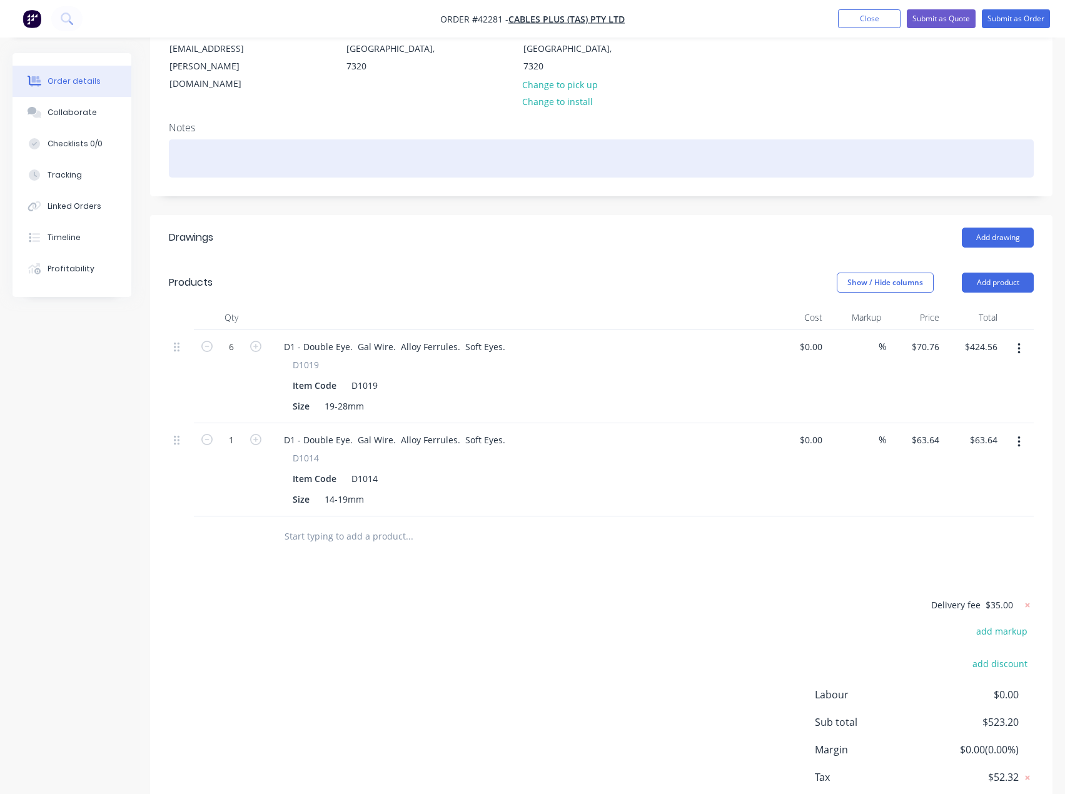
drag, startPoint x: 207, startPoint y: 95, endPoint x: 211, endPoint y: 108, distance: 13.8
click at [208, 139] on div at bounding box center [601, 158] width 865 height 38
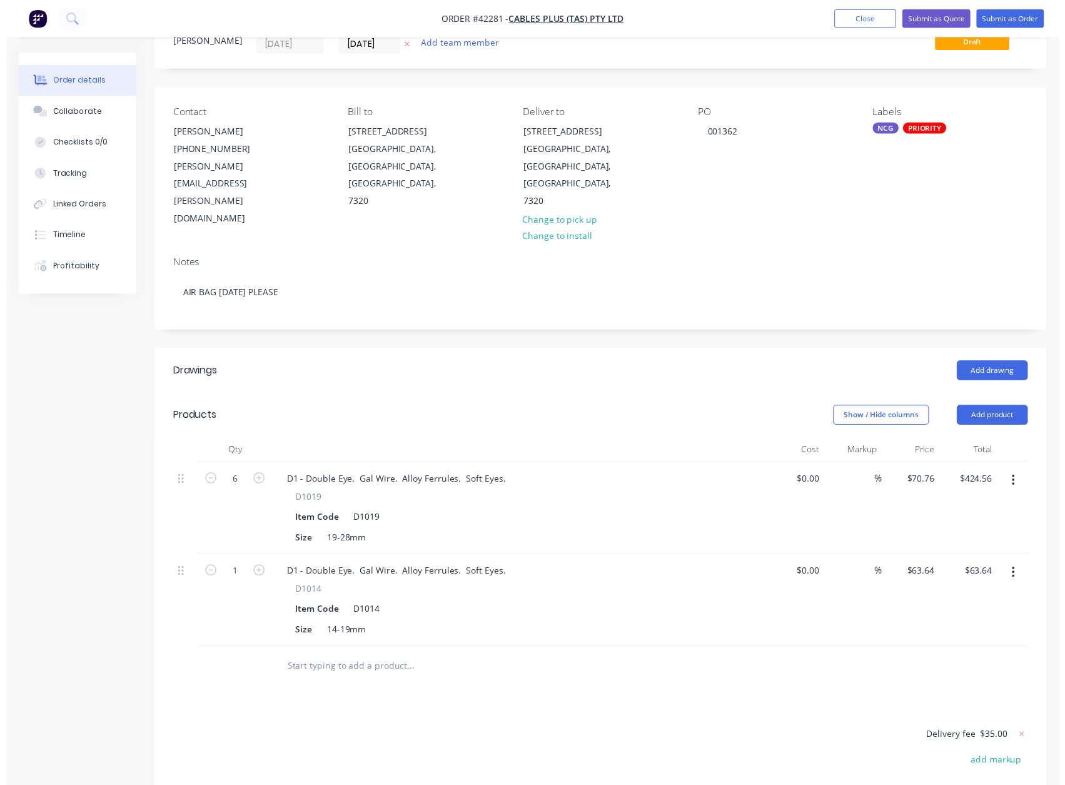
scroll to position [0, 0]
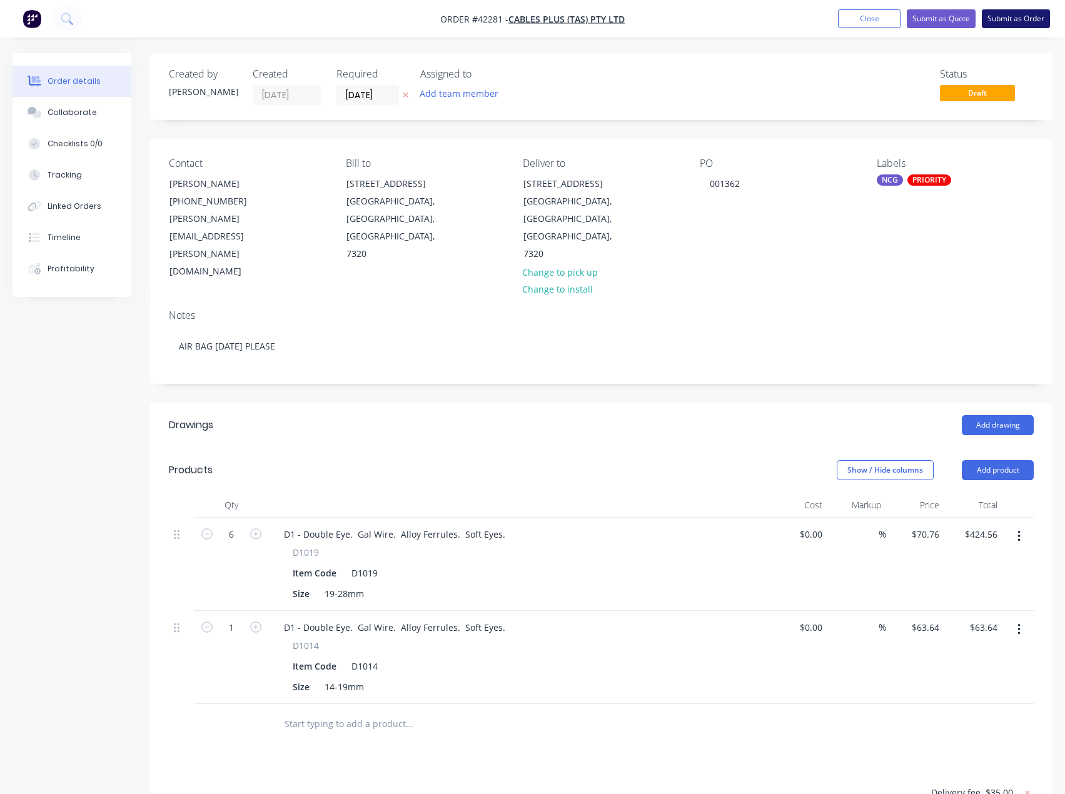
click at [1012, 15] on button "Submit as Order" at bounding box center [1016, 18] width 68 height 19
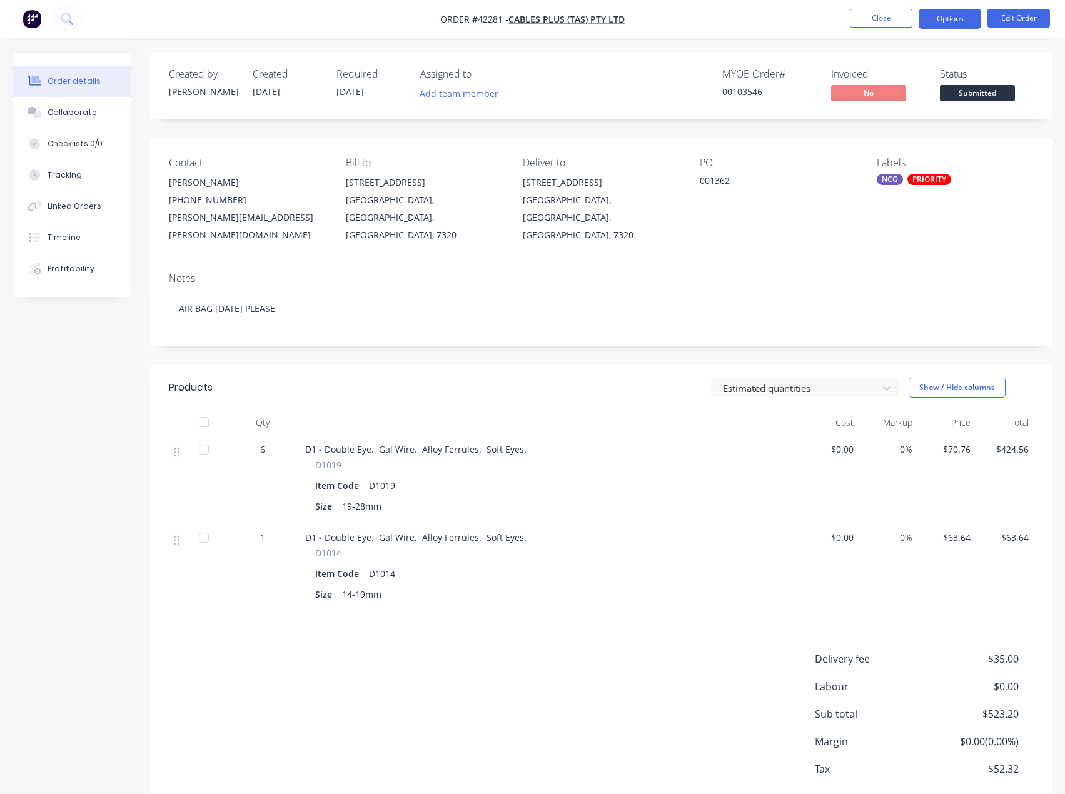
click at [942, 13] on button "Options" at bounding box center [949, 19] width 63 height 20
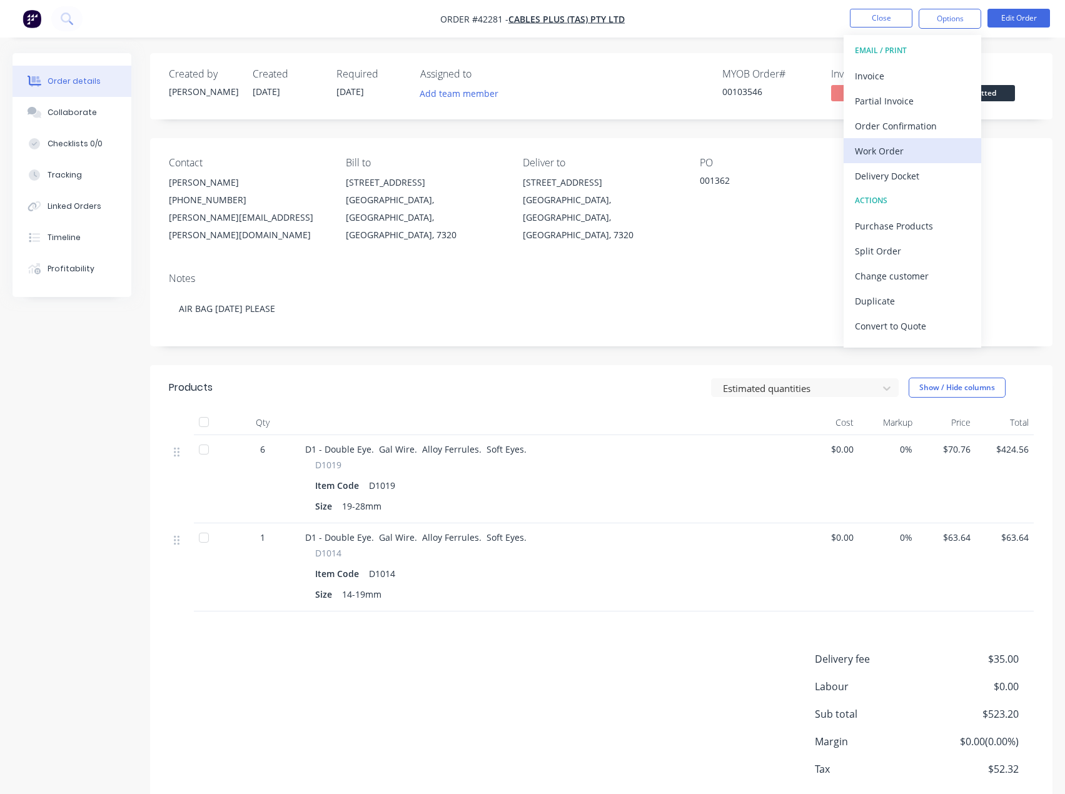
click at [886, 152] on div "Work Order" at bounding box center [912, 151] width 115 height 18
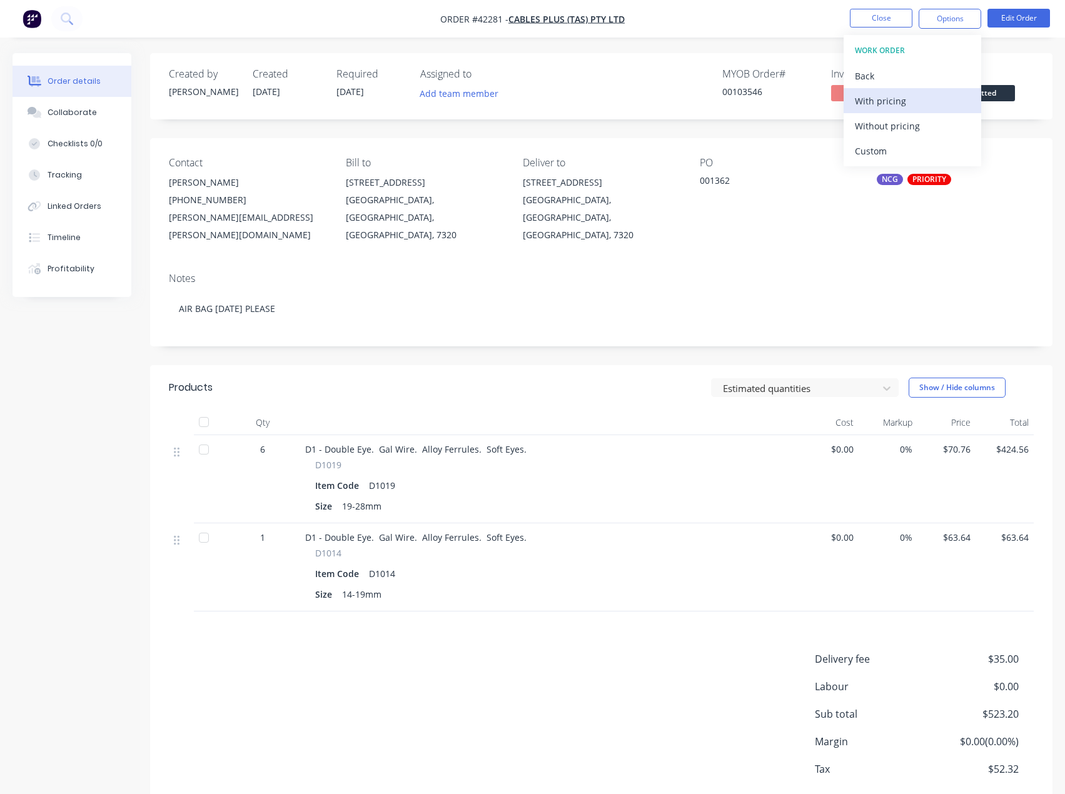
click at [891, 104] on div "With pricing" at bounding box center [912, 101] width 115 height 18
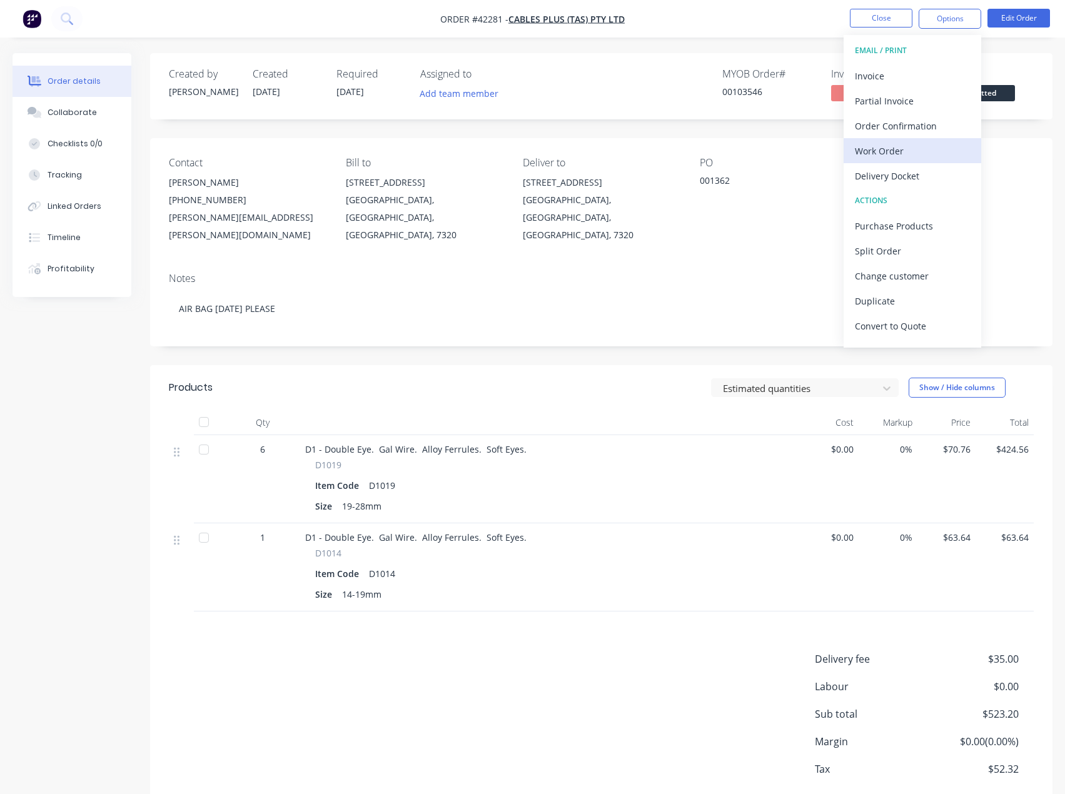
click at [876, 149] on div "Work Order" at bounding box center [912, 151] width 115 height 18
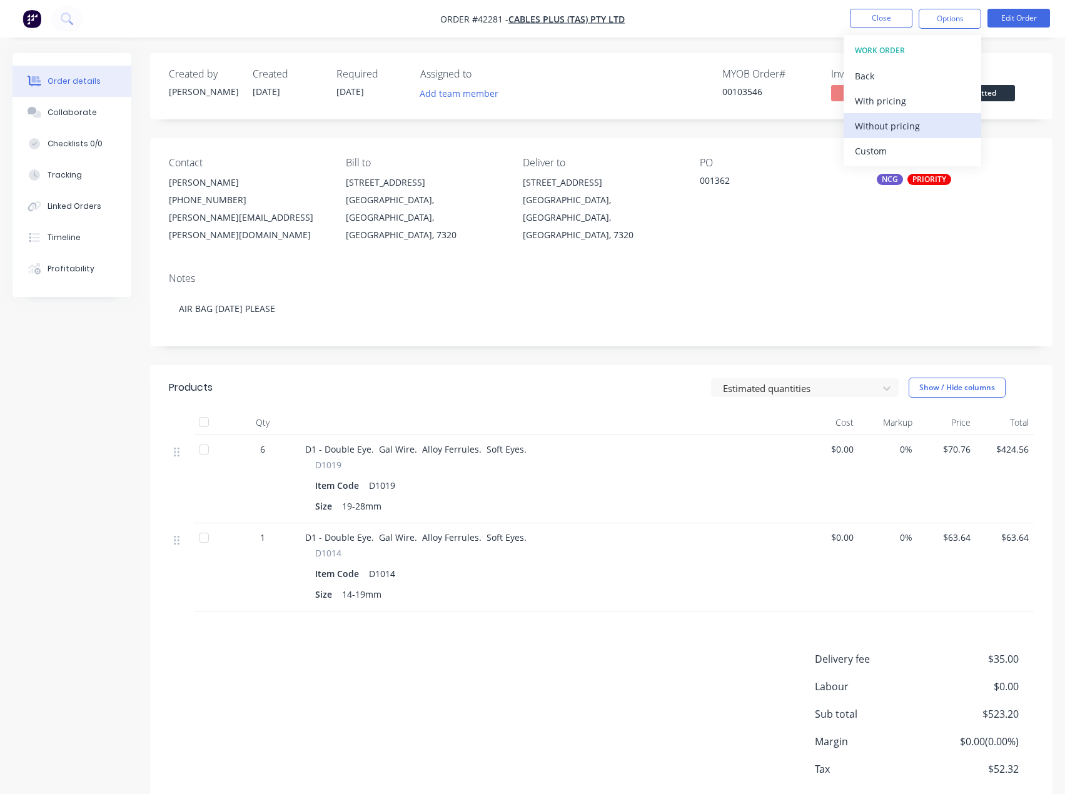
click at [901, 128] on div "Without pricing" at bounding box center [912, 126] width 115 height 18
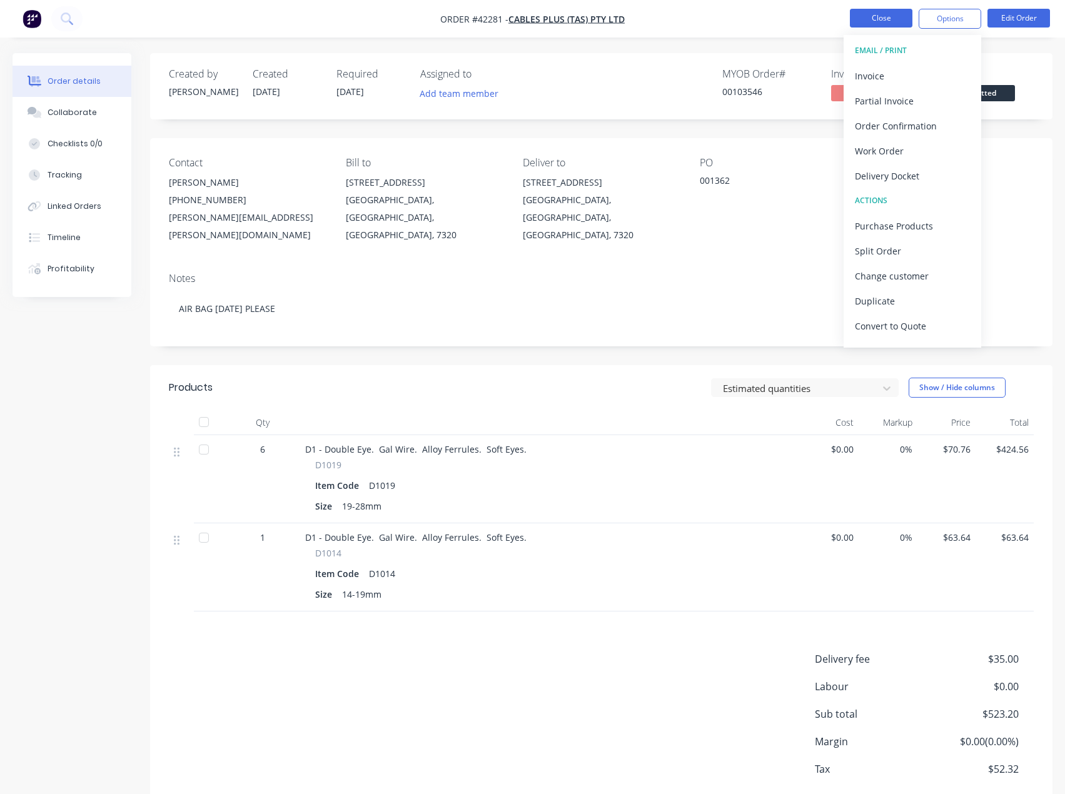
click at [888, 11] on button "Close" at bounding box center [881, 18] width 63 height 19
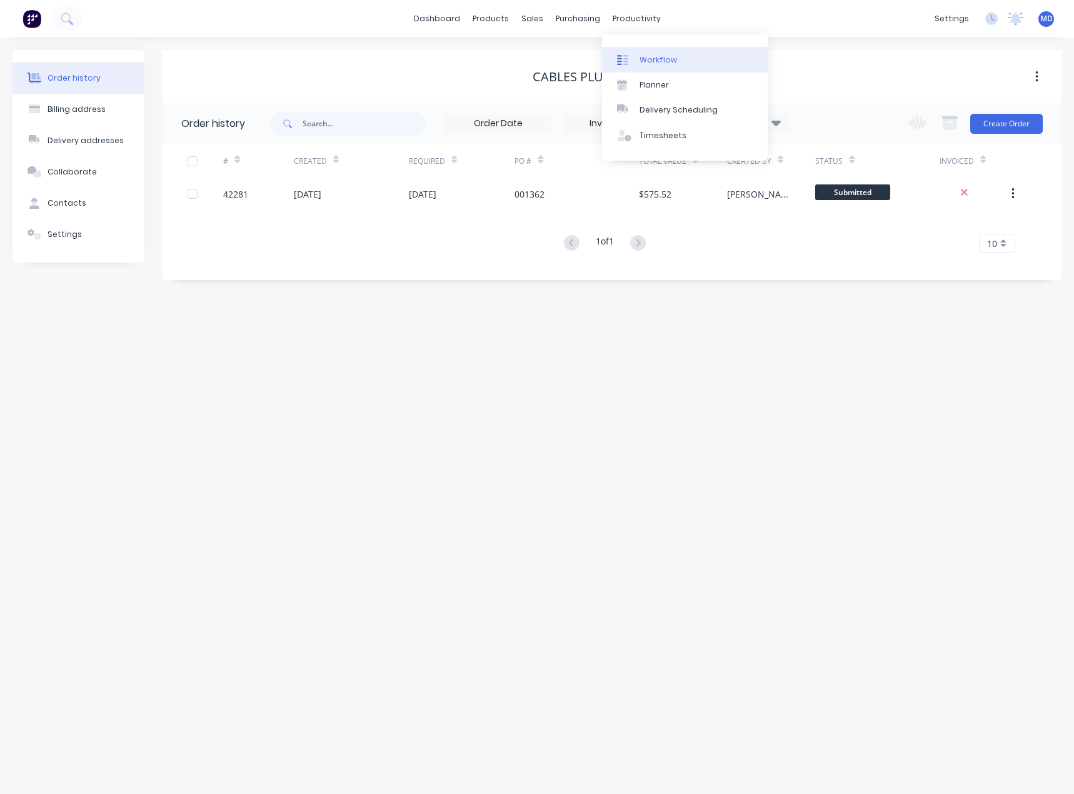
click at [658, 58] on div "Workflow" at bounding box center [659, 59] width 38 height 11
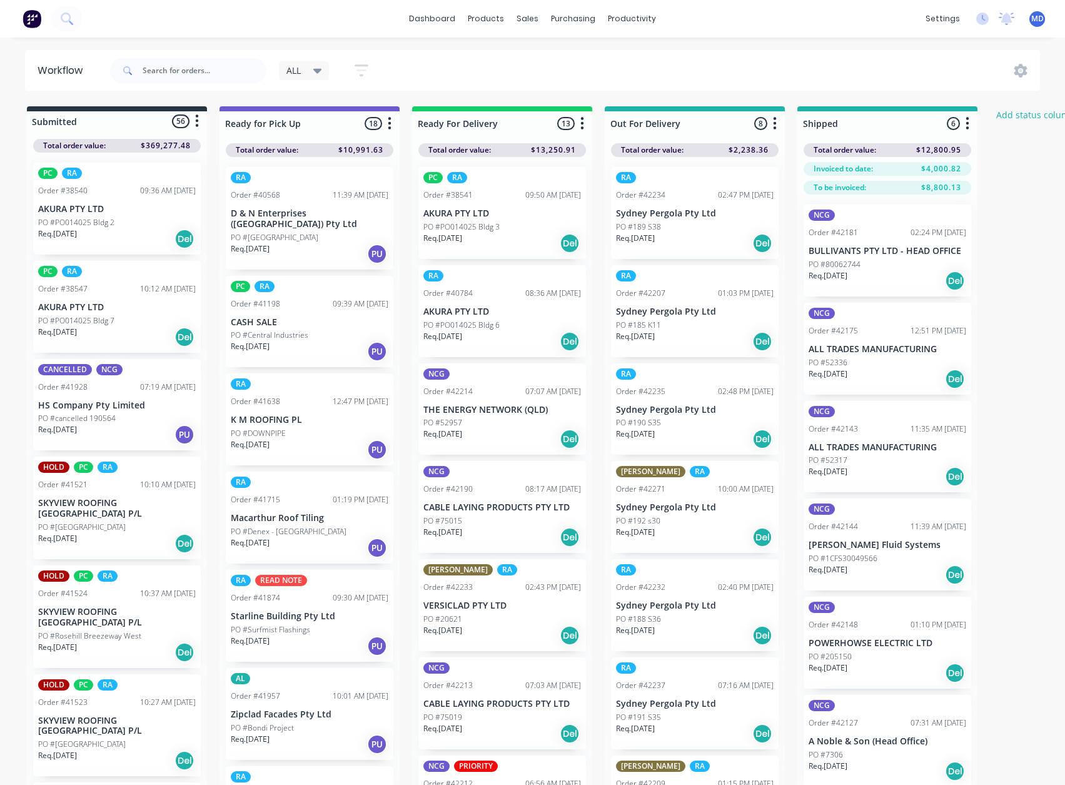
click at [318, 66] on icon at bounding box center [317, 71] width 9 height 14
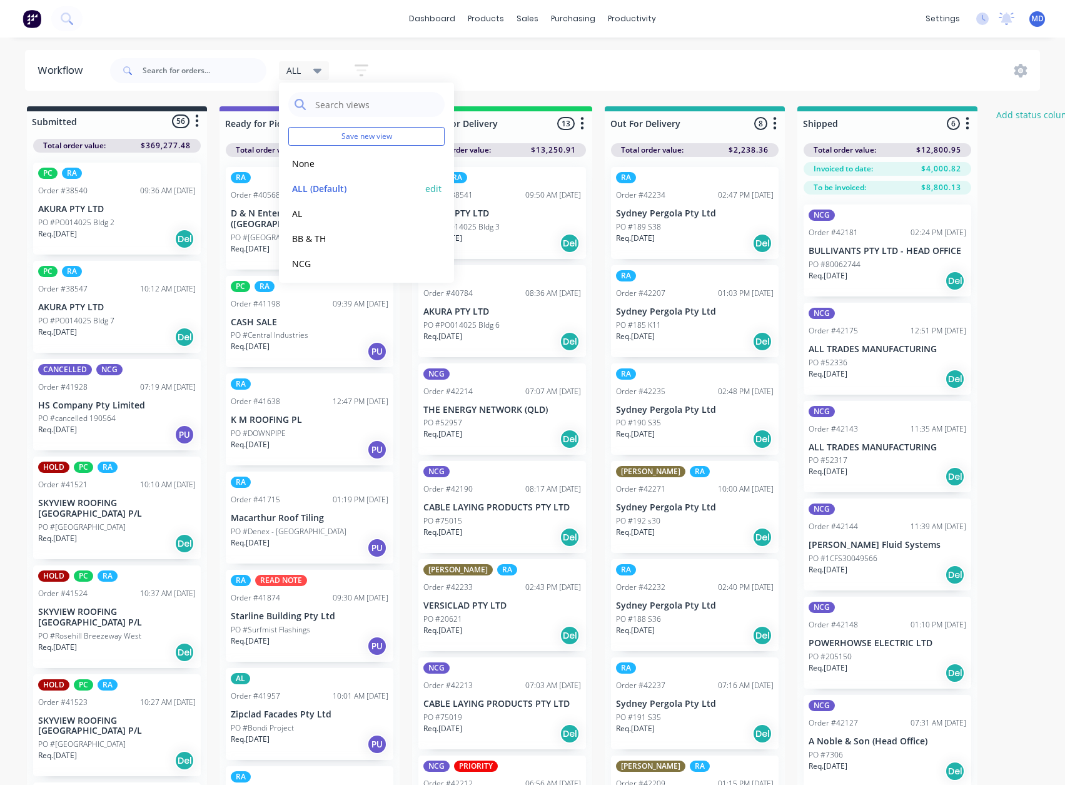
scroll to position [53, 0]
click at [298, 234] on button "RA" at bounding box center [354, 236] width 133 height 14
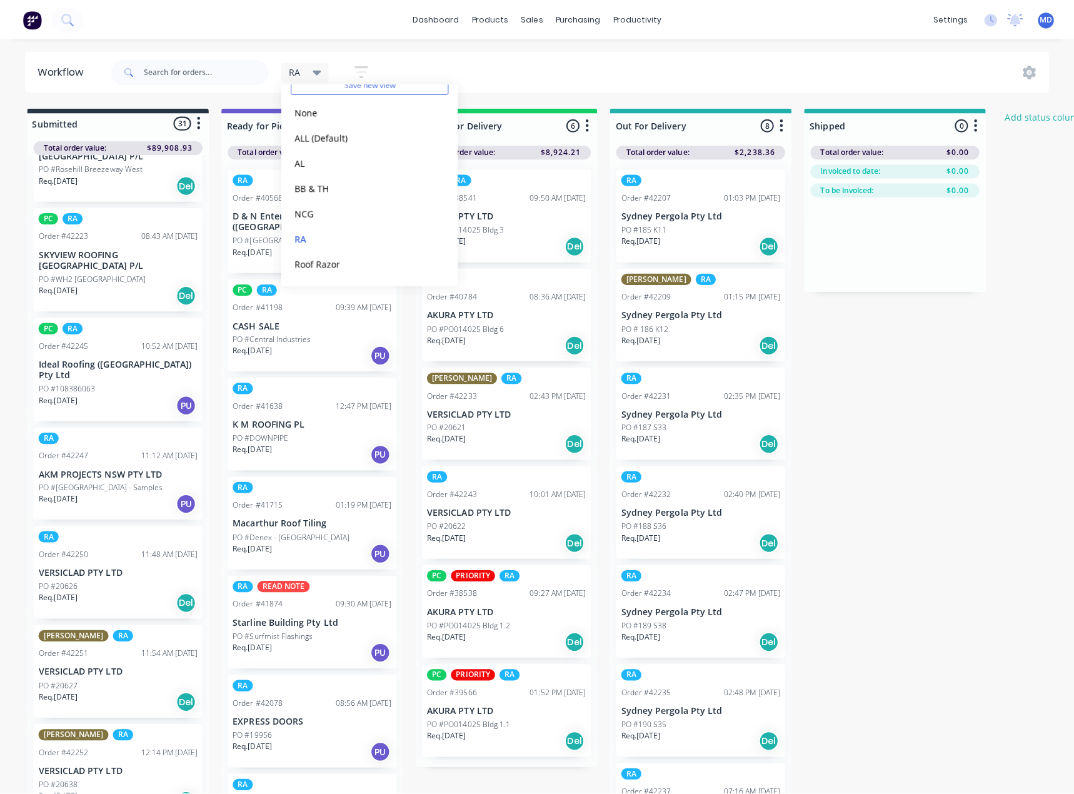
scroll to position [438, 0]
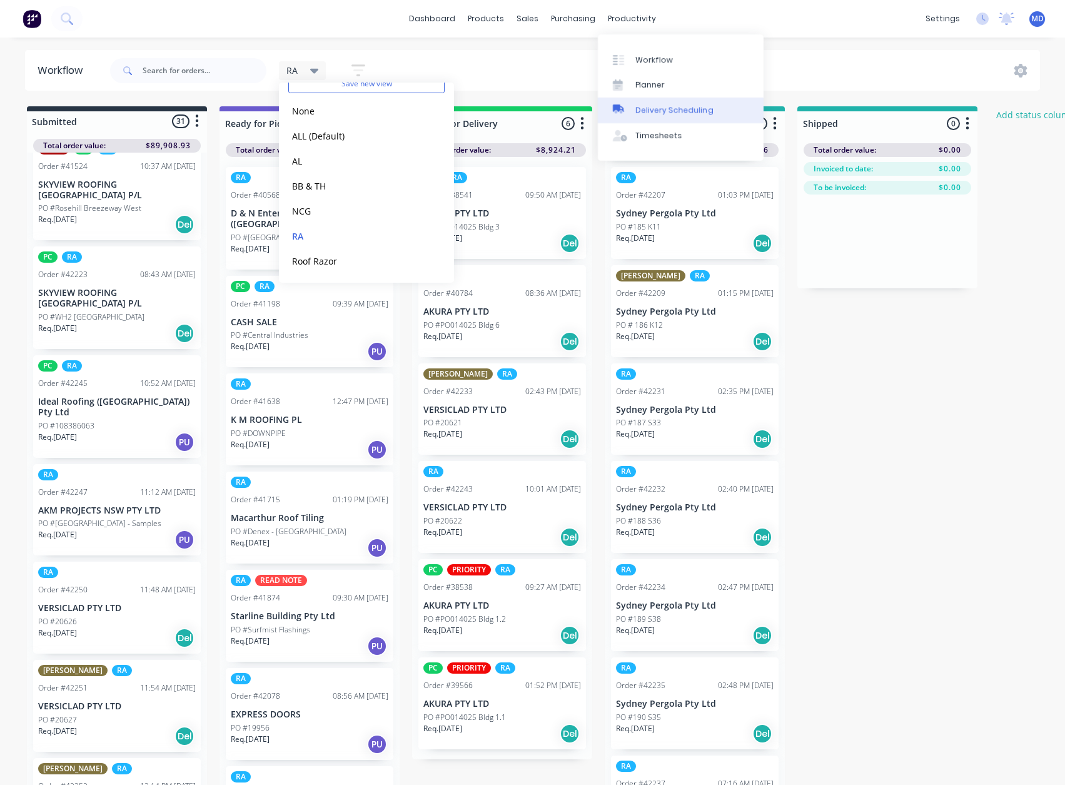
click at [676, 109] on div "Delivery Scheduling" at bounding box center [674, 109] width 78 height 11
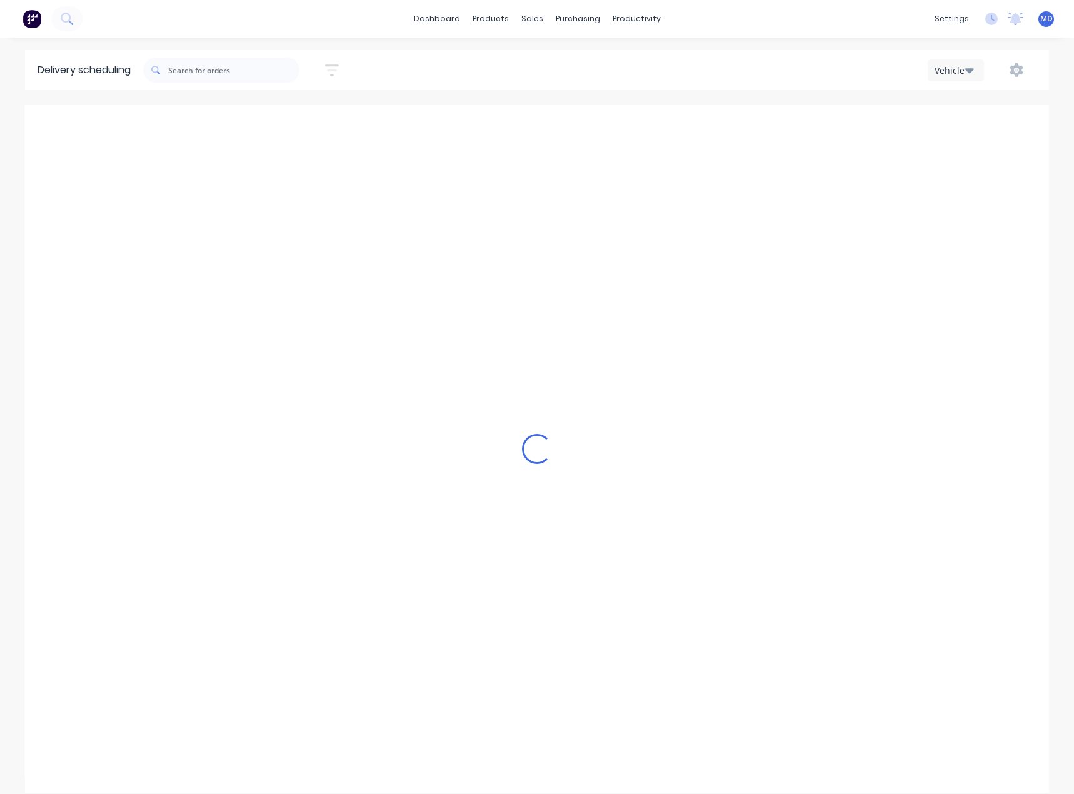
scroll to position [0, 1]
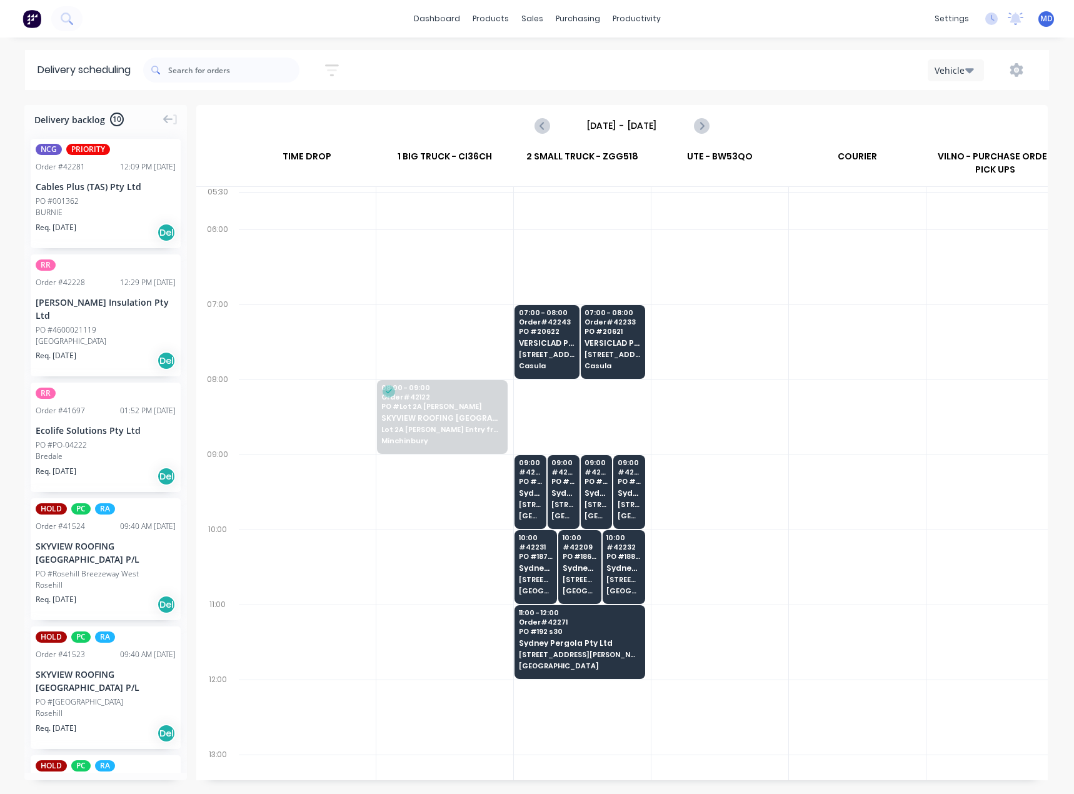
click at [967, 70] on icon "button" at bounding box center [969, 70] width 9 height 5
click at [706, 122] on icon "Next page" at bounding box center [700, 125] width 15 height 15
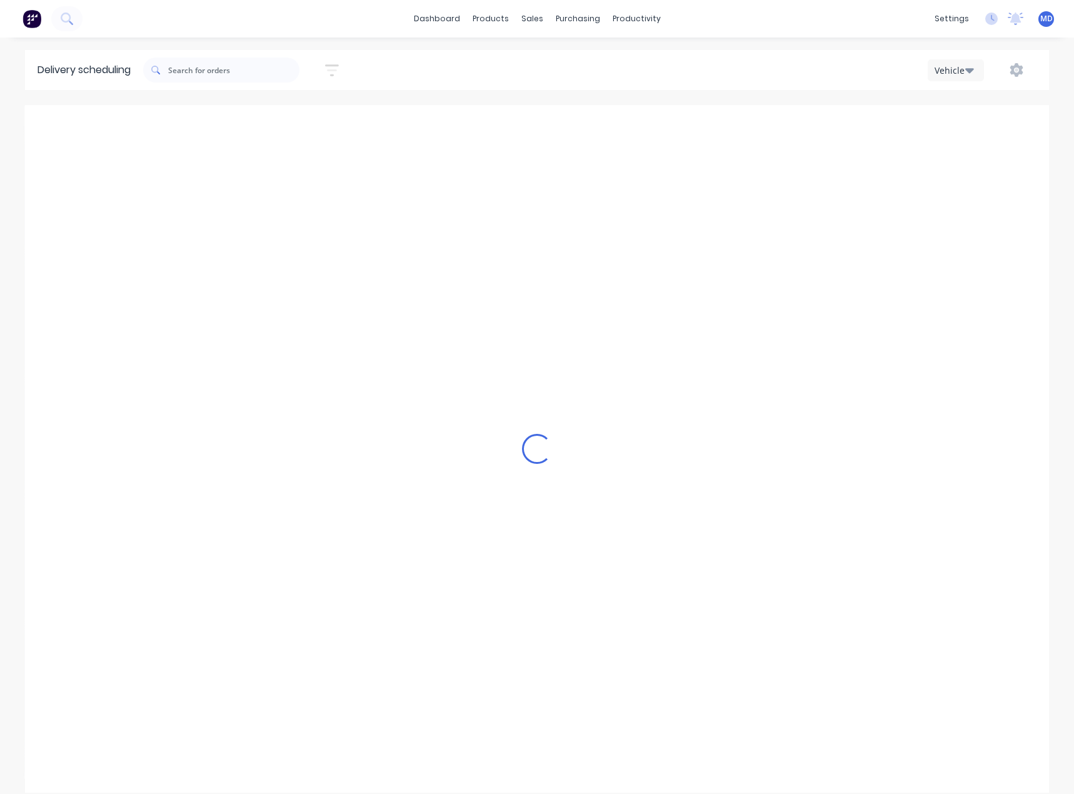
type input "Wednesday - 15/10/25"
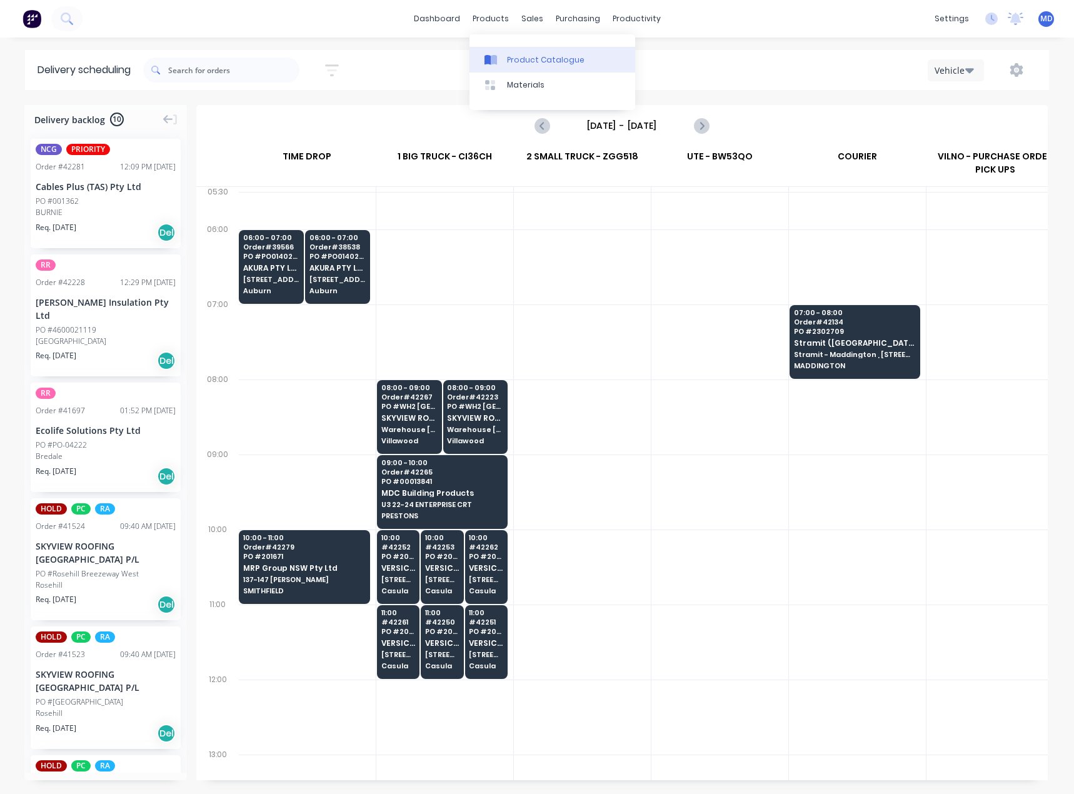
drag, startPoint x: 550, startPoint y: 60, endPoint x: 503, endPoint y: 59, distance: 46.3
click at [548, 60] on div "Product Catalogue" at bounding box center [546, 59] width 78 height 11
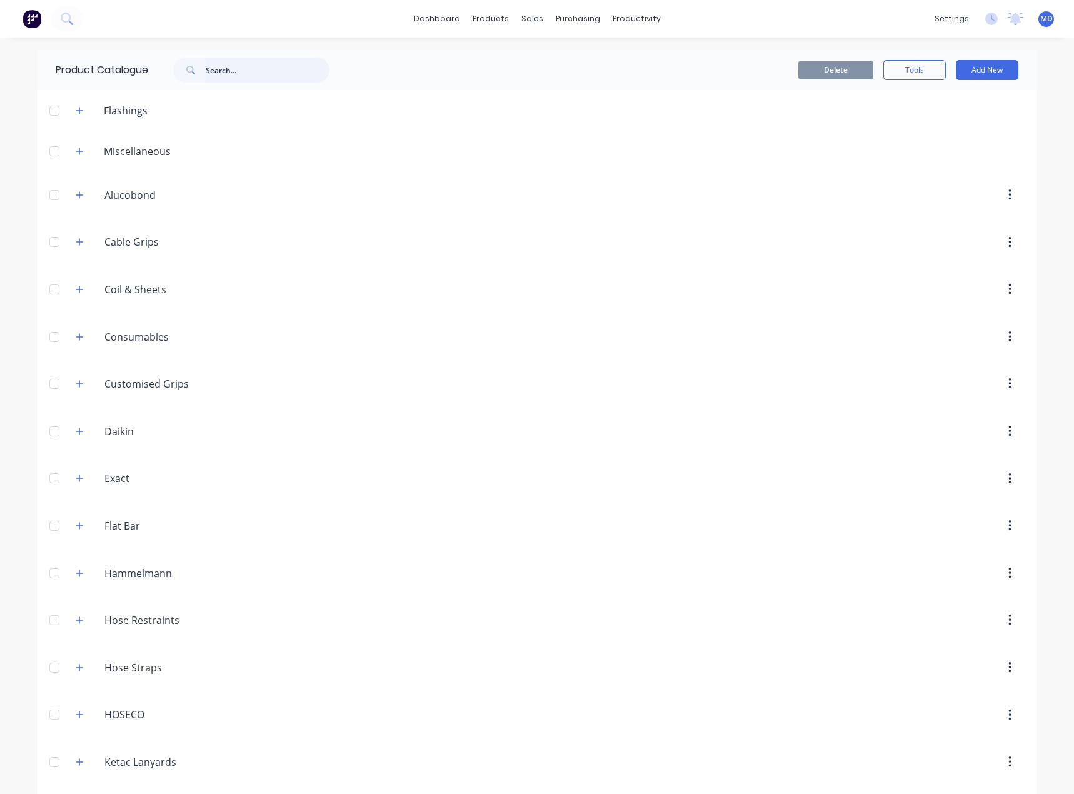
click at [242, 73] on input "text" at bounding box center [268, 70] width 124 height 25
type input "box"
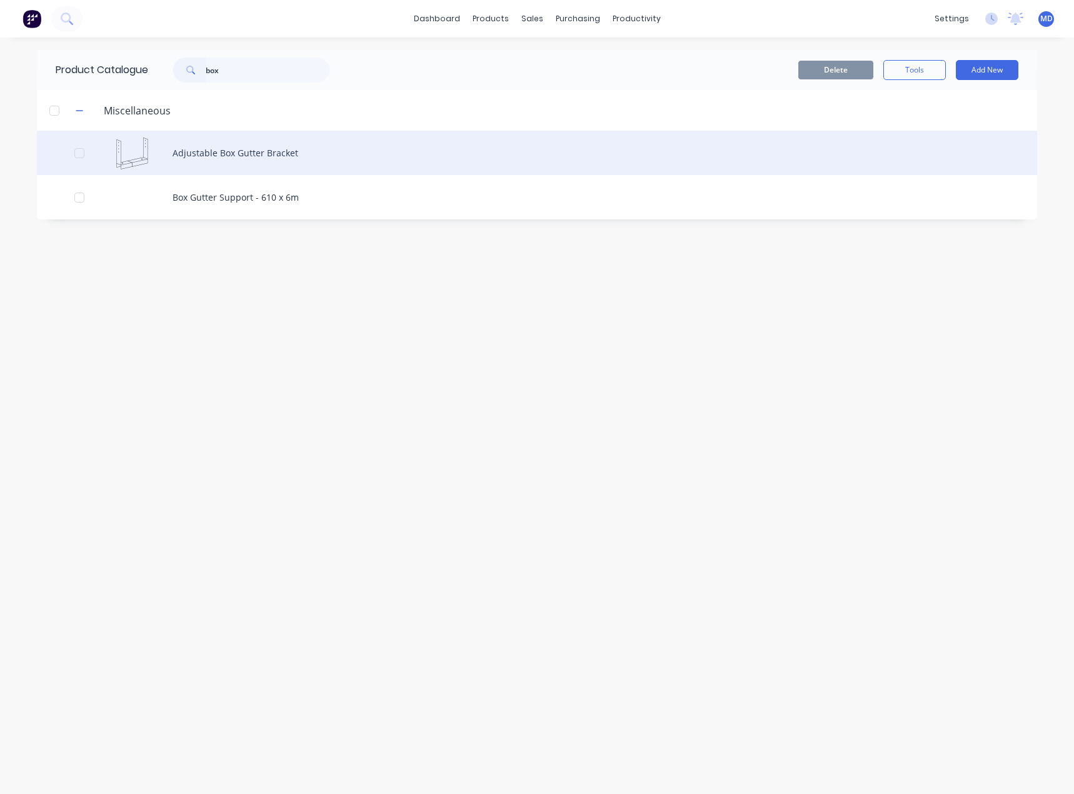
click at [286, 156] on div "Adjustable Box Gutter Bracket" at bounding box center [537, 153] width 1000 height 44
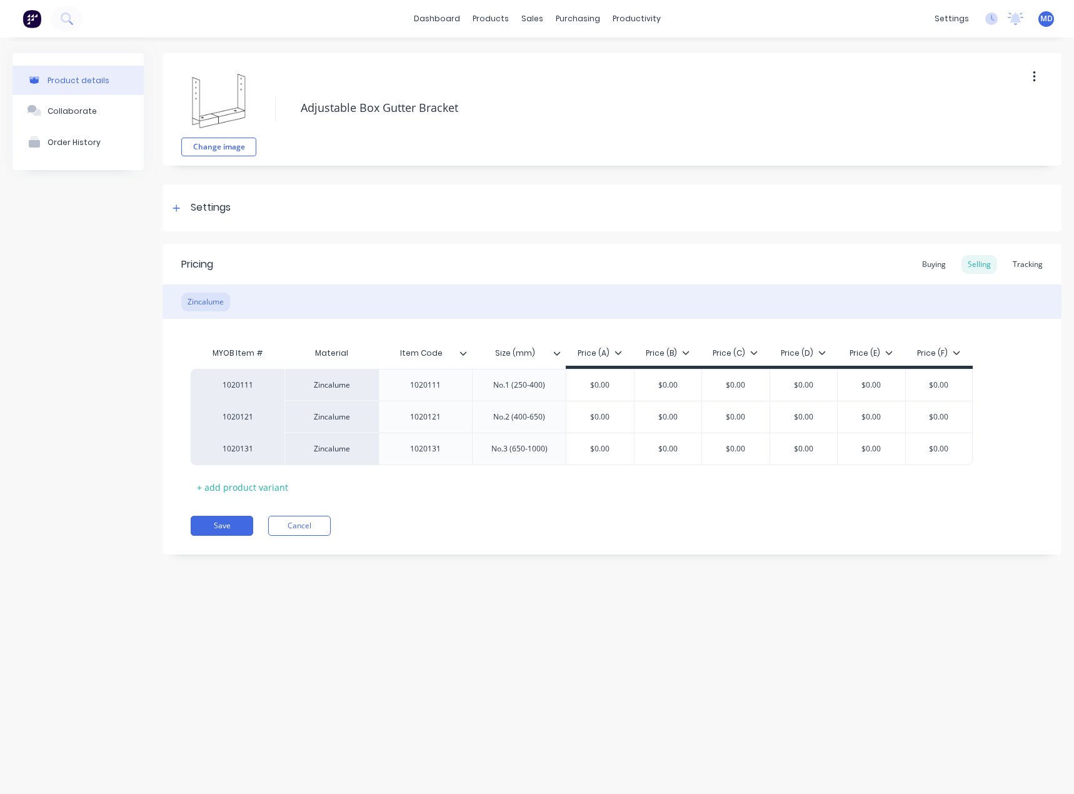
type textarea "x"
click at [1029, 259] on div "Tracking" at bounding box center [1028, 264] width 43 height 19
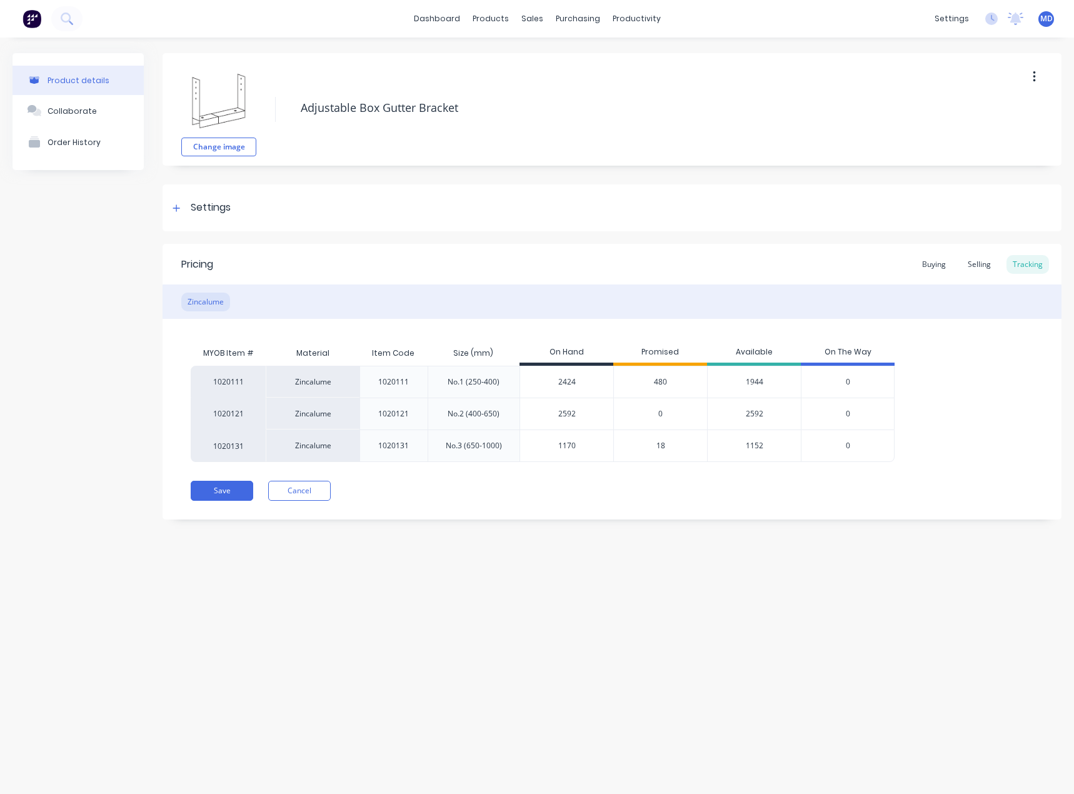
type textarea "x"
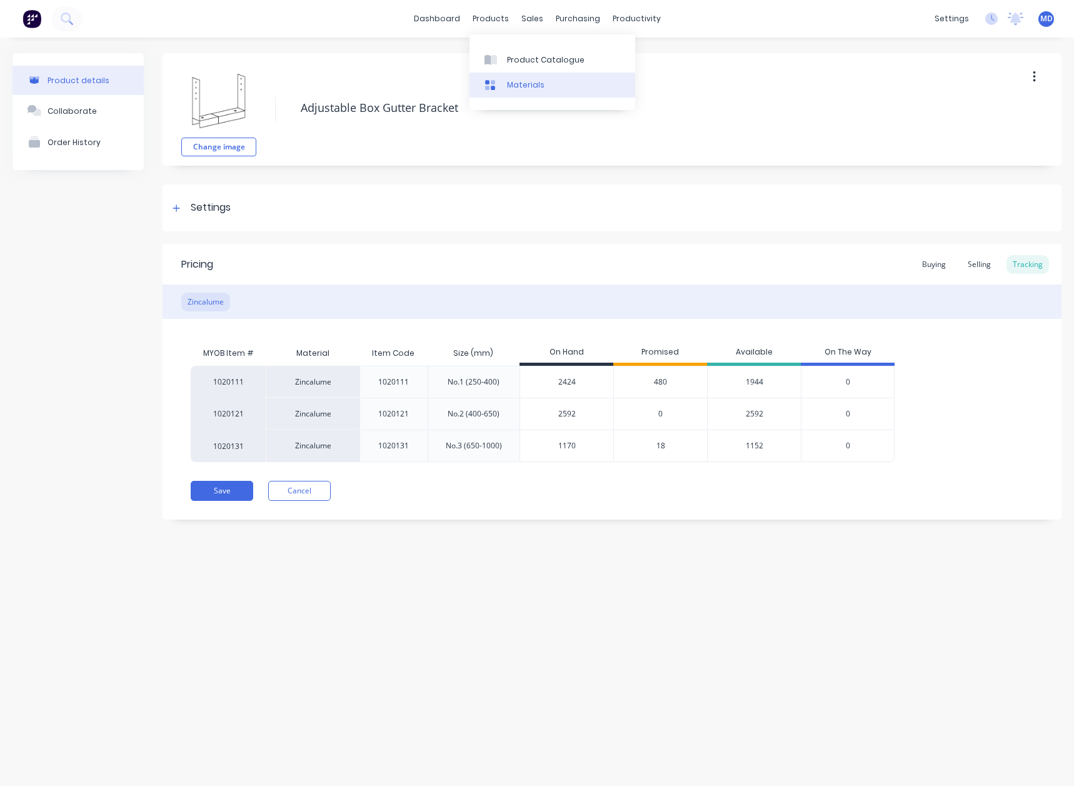
click at [526, 81] on div "Materials" at bounding box center [526, 84] width 38 height 11
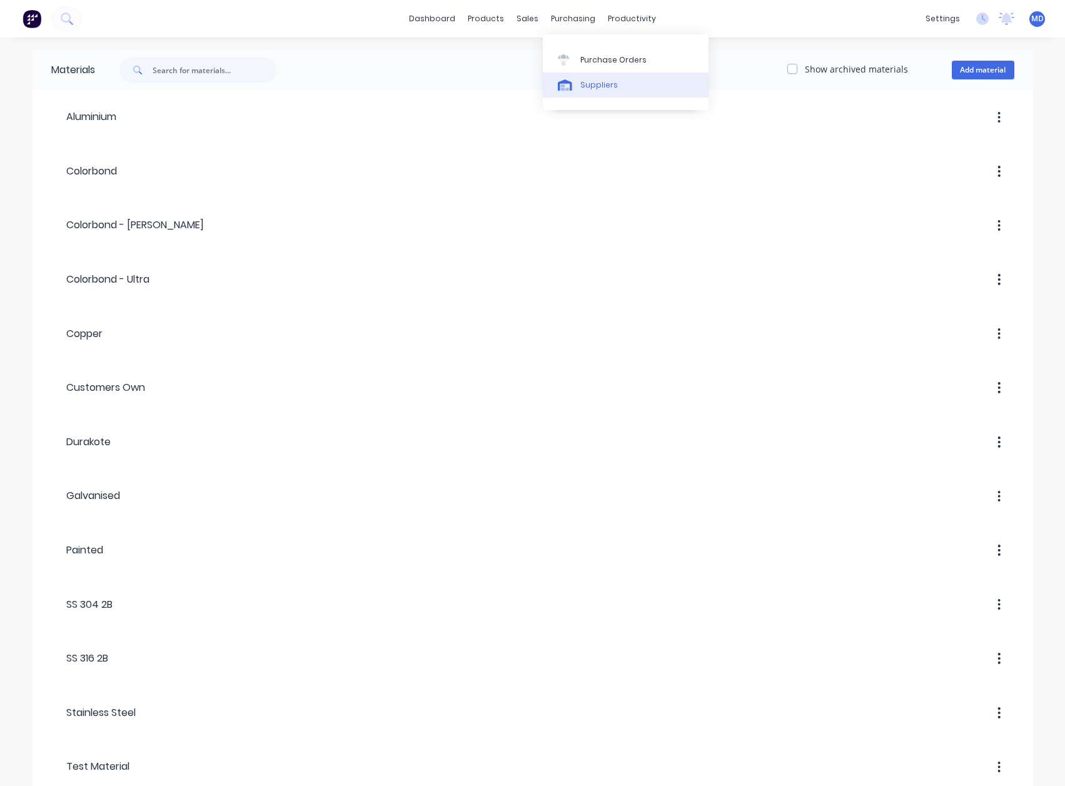
click at [610, 83] on div "Suppliers" at bounding box center [599, 84] width 38 height 11
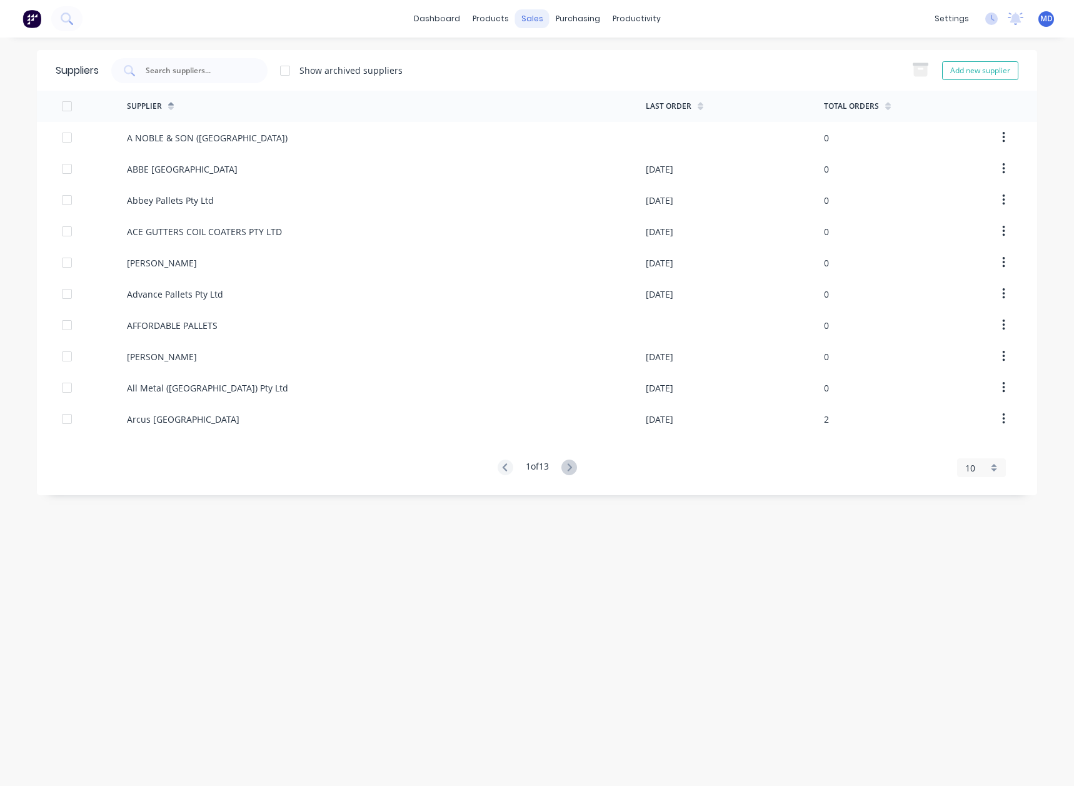
click at [535, 21] on div "sales" at bounding box center [532, 18] width 34 height 19
click at [535, 18] on div "sales" at bounding box center [532, 18] width 34 height 19
click at [579, 57] on div "Sales Orders" at bounding box center [578, 59] width 51 height 11
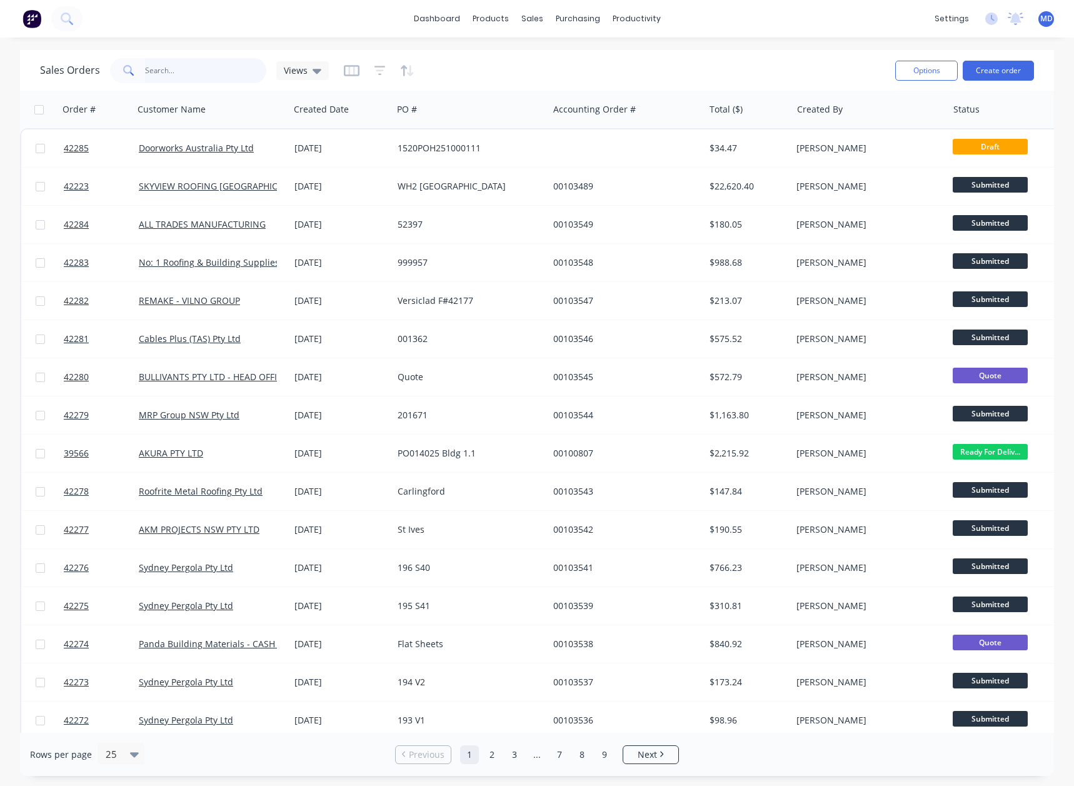
click at [178, 62] on input "text" at bounding box center [206, 70] width 122 height 25
type input "42148"
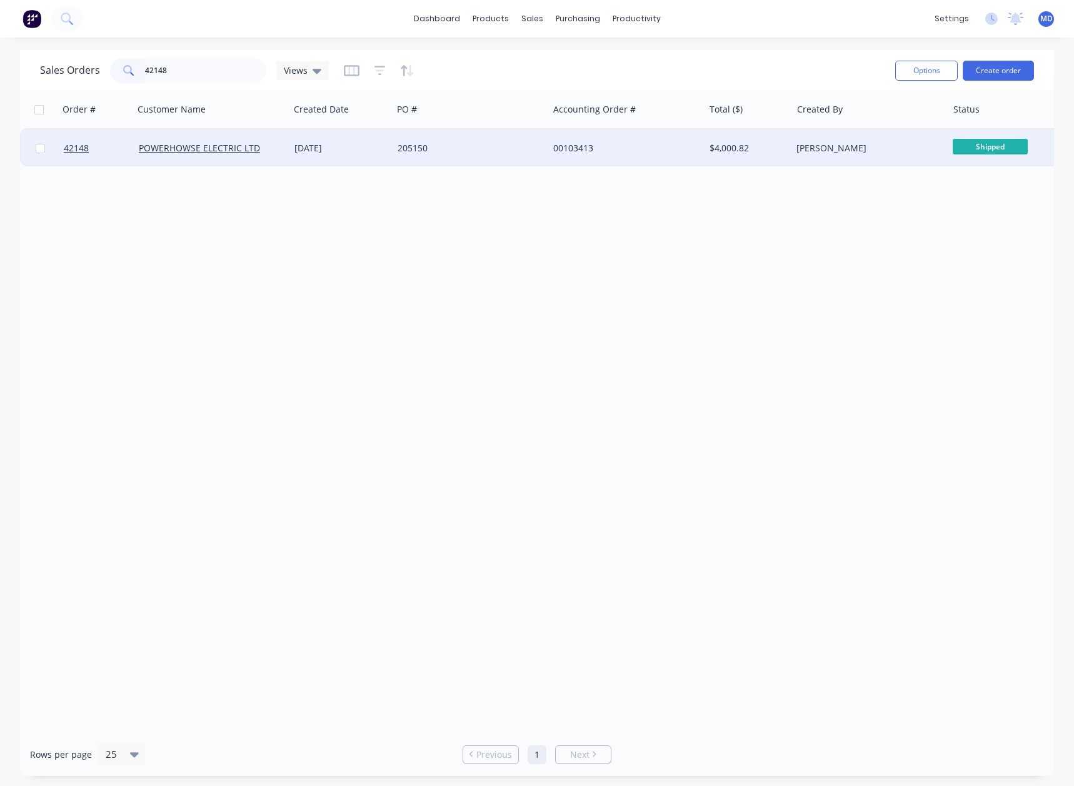
click at [496, 147] on div "205150" at bounding box center [467, 148] width 139 height 13
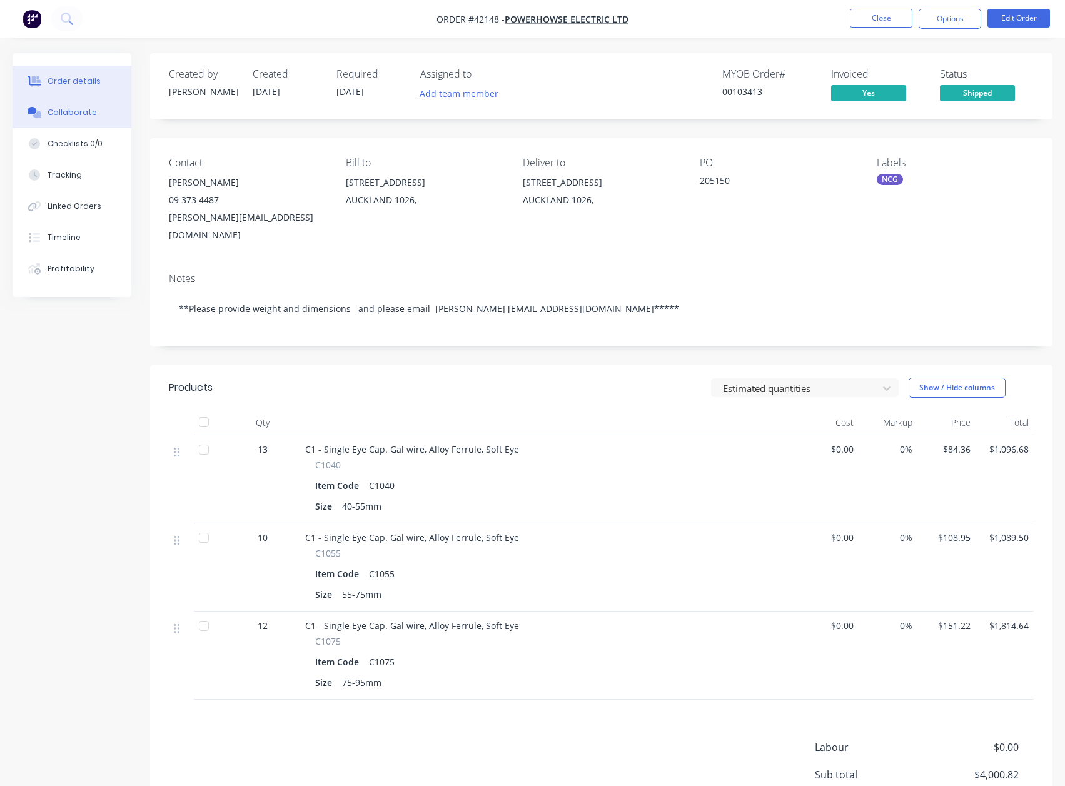
click at [75, 113] on div "Collaborate" at bounding box center [72, 112] width 49 height 11
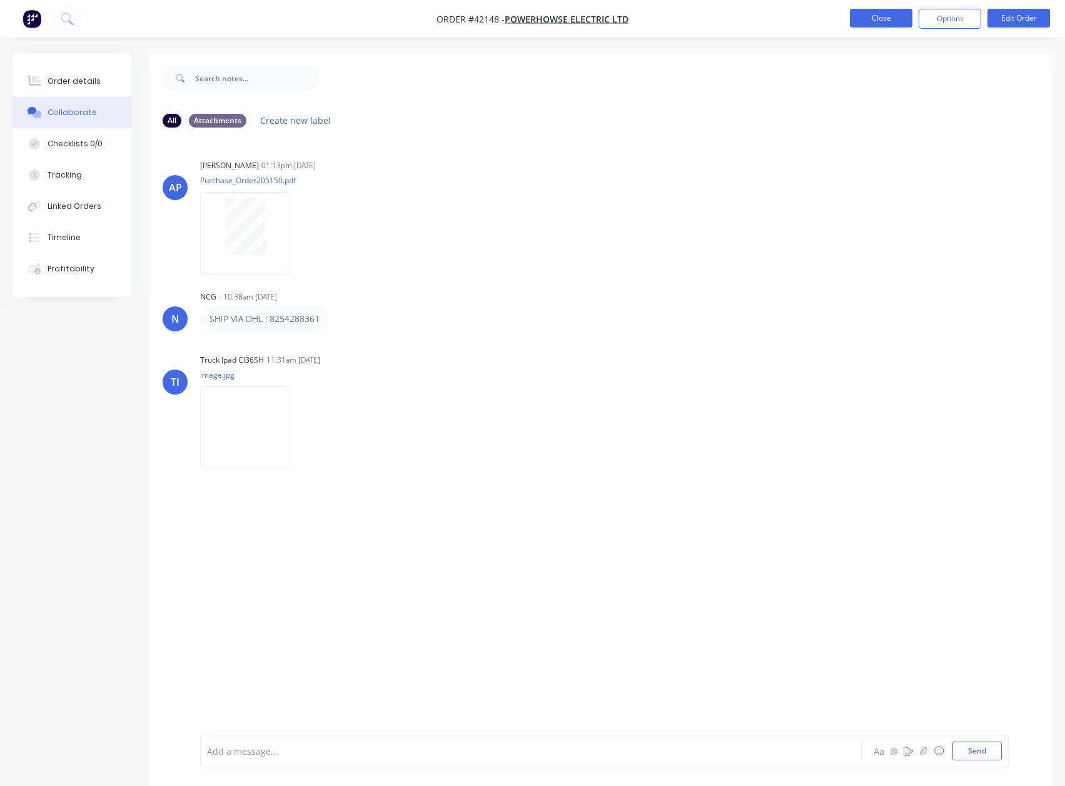
click at [880, 16] on button "Close" at bounding box center [881, 18] width 63 height 19
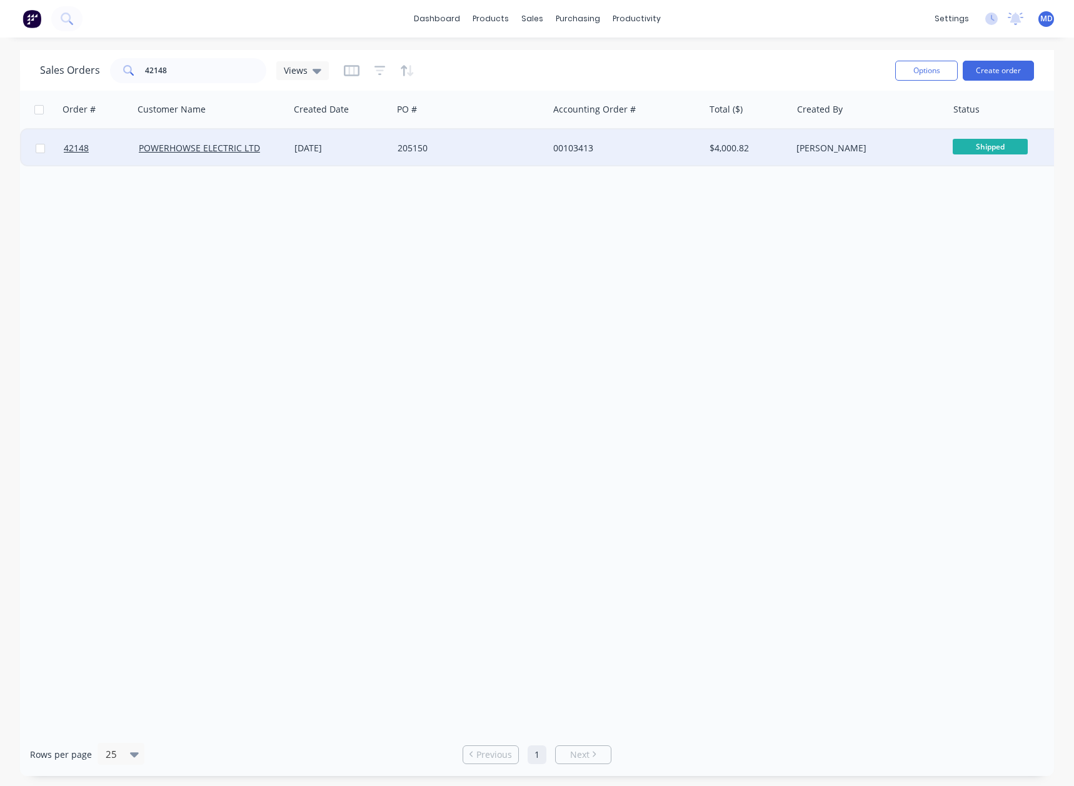
click at [658, 148] on div "00103413" at bounding box center [622, 148] width 139 height 13
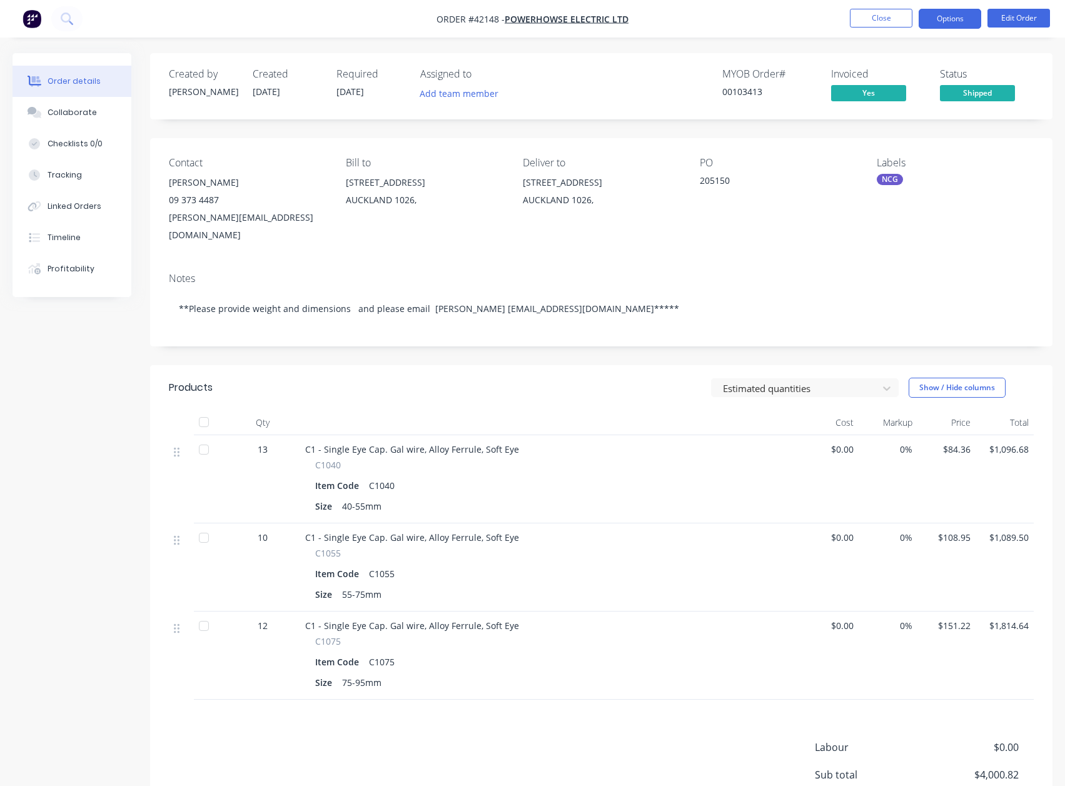
click at [946, 16] on button "Options" at bounding box center [949, 19] width 63 height 20
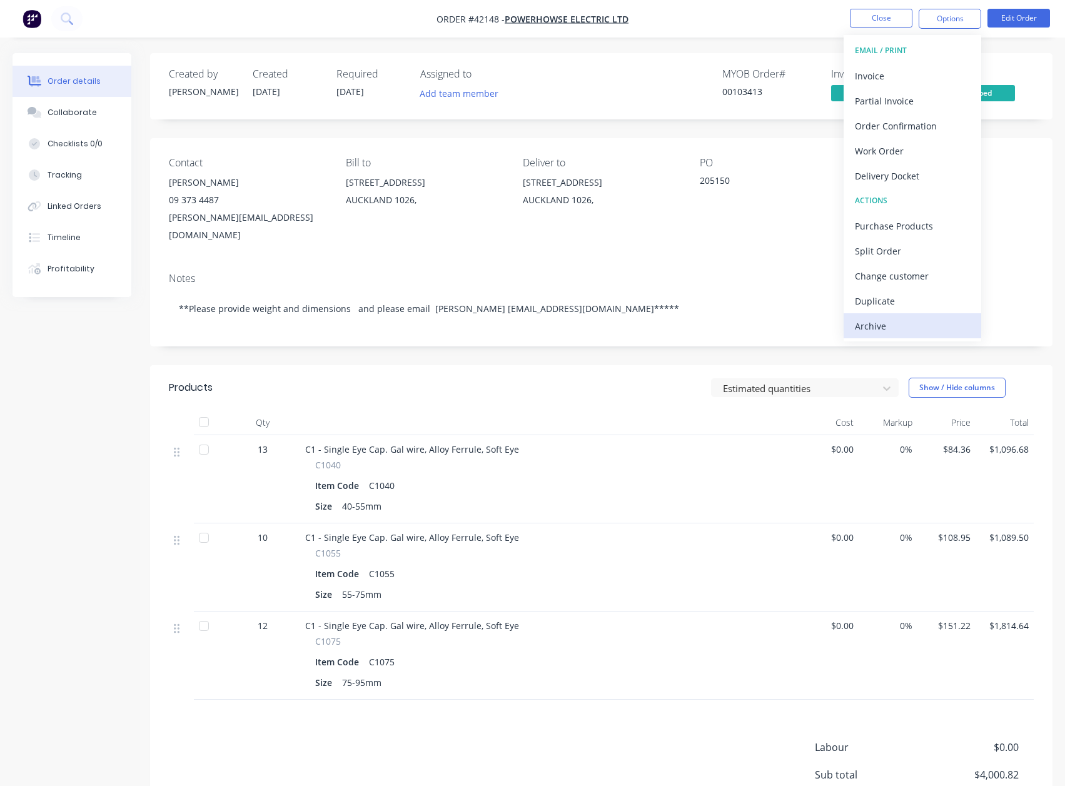
click at [869, 328] on div "Archive" at bounding box center [912, 326] width 115 height 18
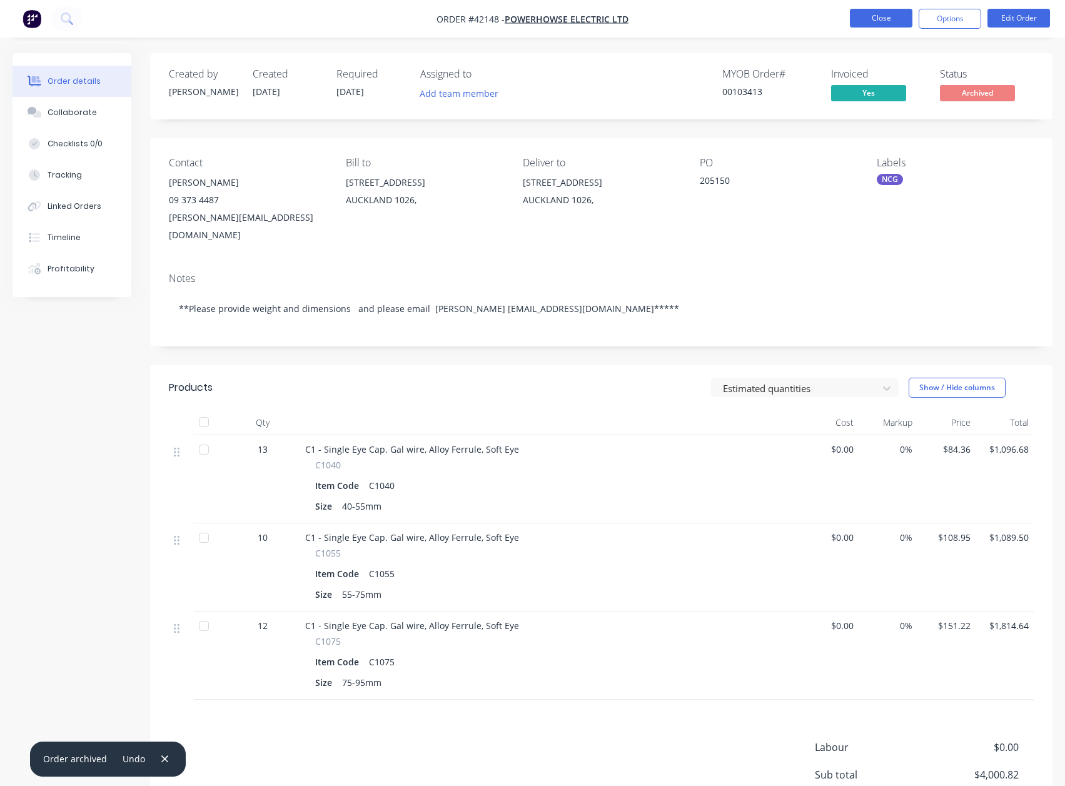
click at [873, 14] on button "Close" at bounding box center [881, 18] width 63 height 19
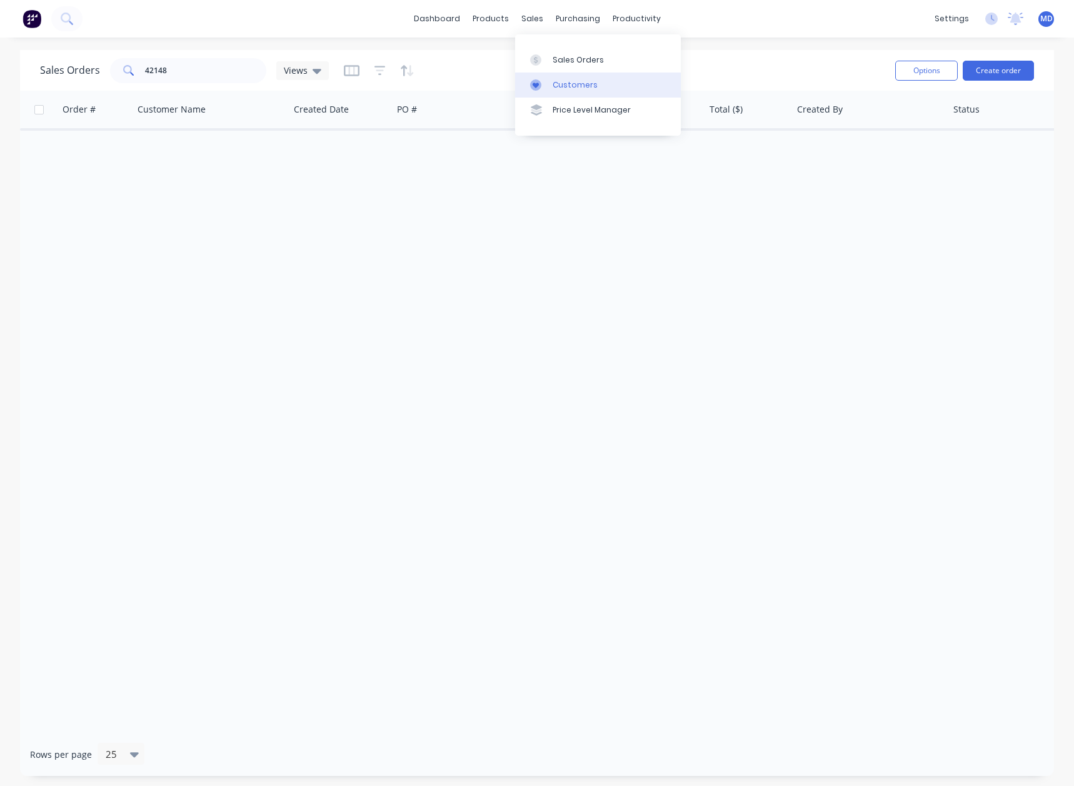
click at [576, 84] on div "Customers" at bounding box center [575, 84] width 45 height 11
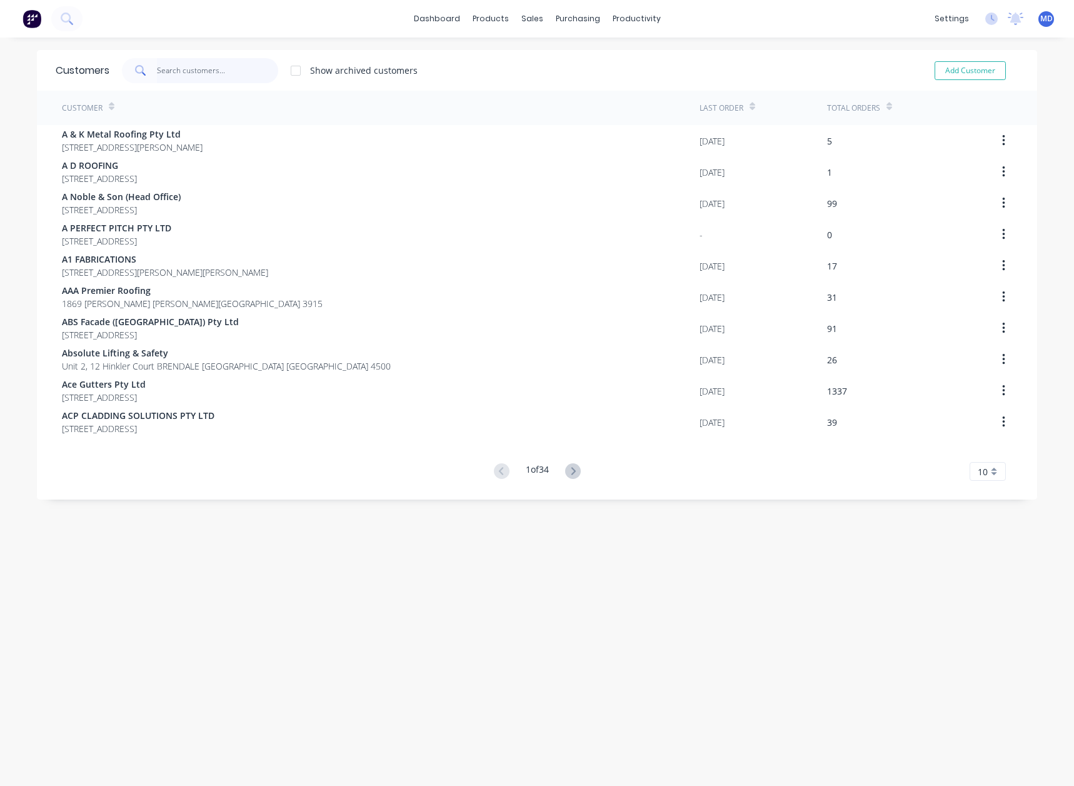
click at [187, 69] on input "text" at bounding box center [218, 70] width 122 height 25
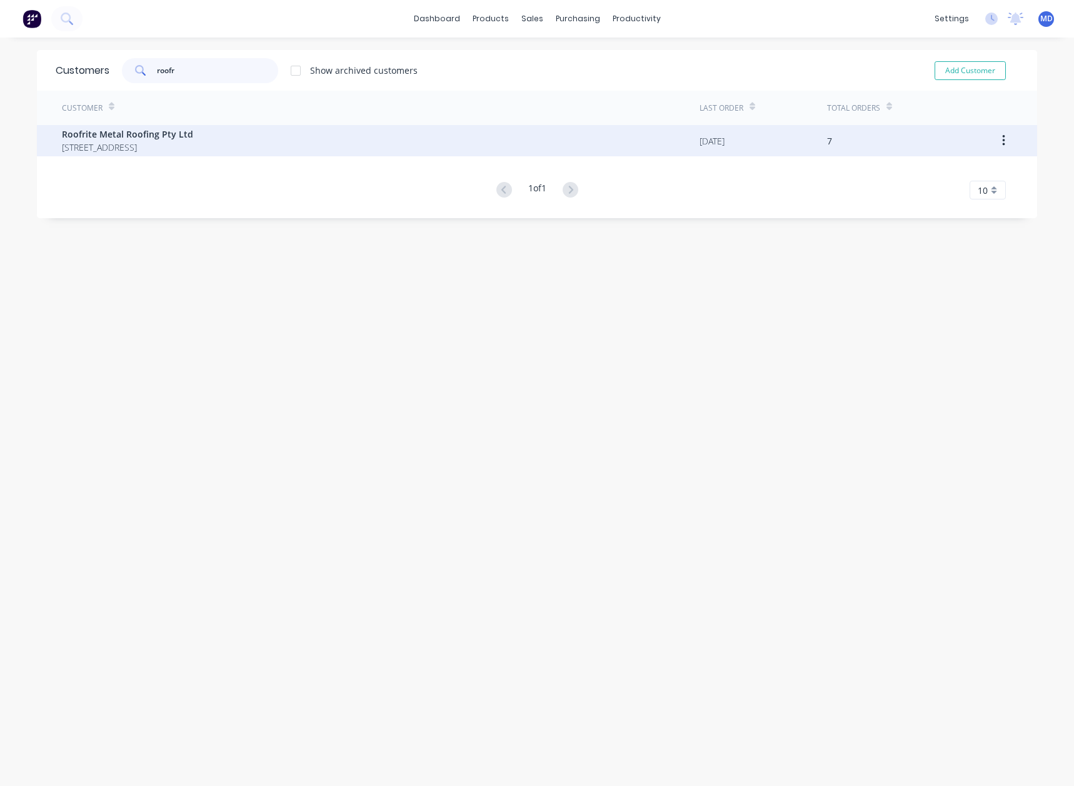
type input "roofr"
click at [136, 141] on span "32 Tulip St GREYSTANES New South Wales Australia 2145" at bounding box center [127, 147] width 131 height 13
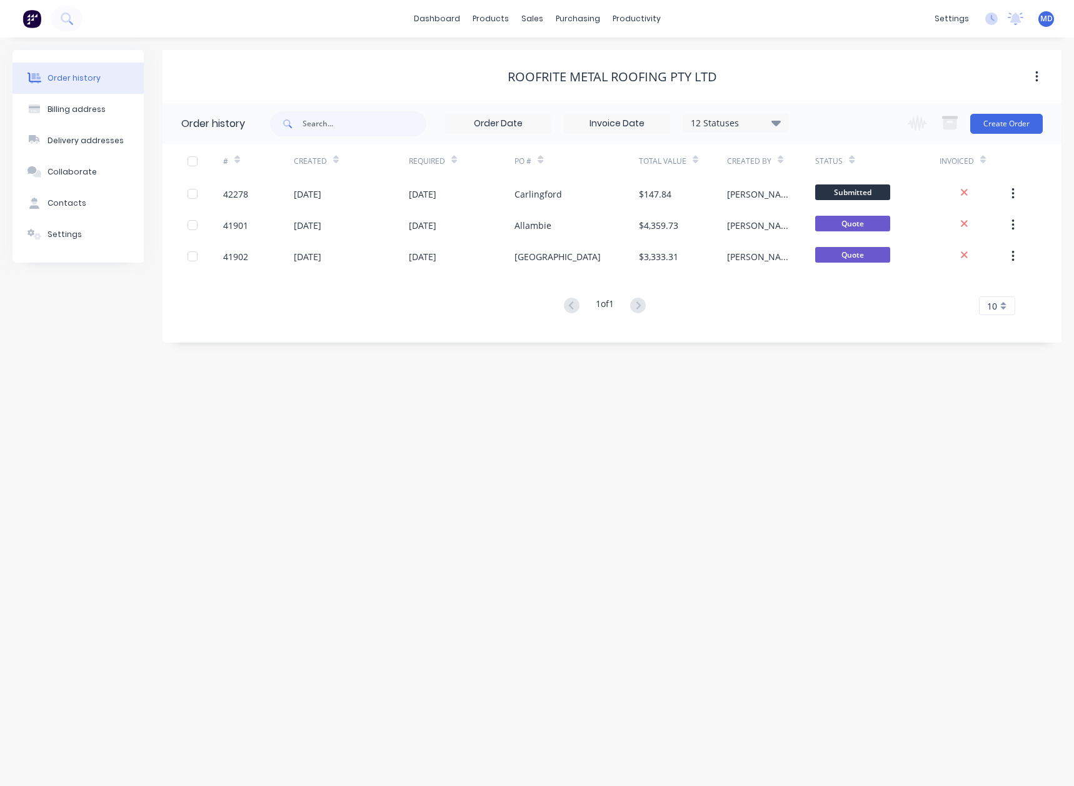
click at [774, 121] on icon at bounding box center [775, 123] width 9 height 6
click at [839, 267] on label at bounding box center [839, 267] width 0 height 0
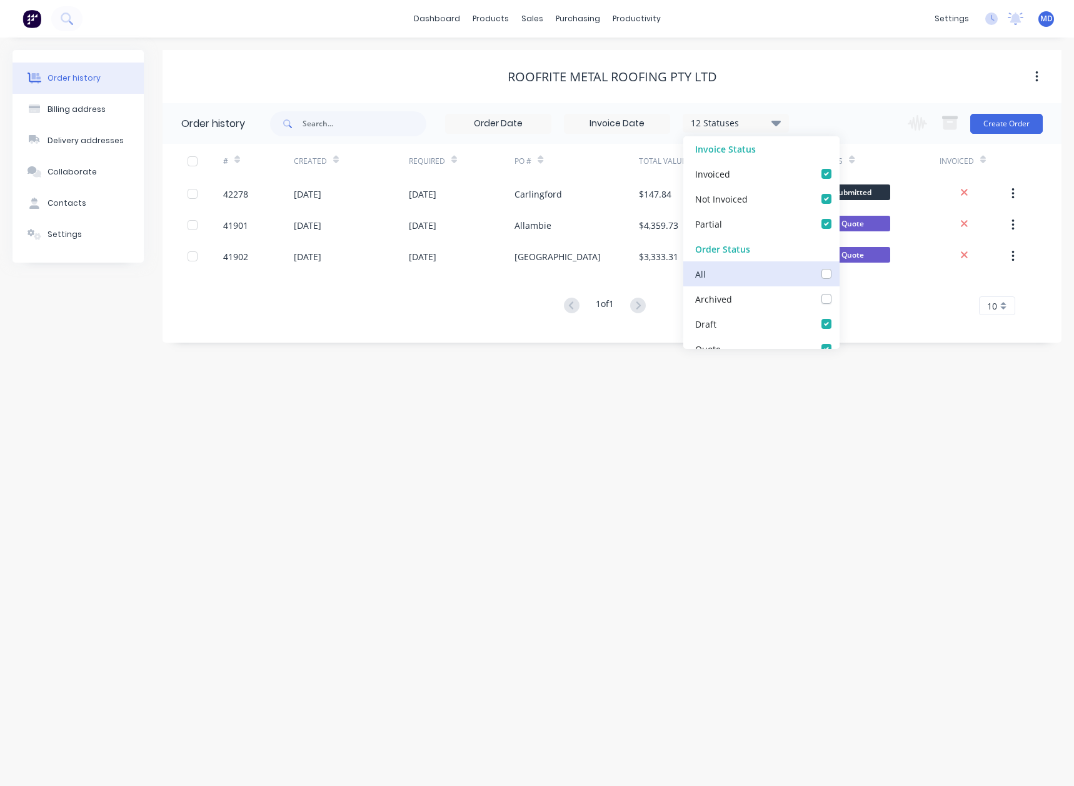
click at [839, 274] on input "checkbox" at bounding box center [844, 273] width 10 height 12
checkbox input "true"
click at [867, 398] on div "Order history Billing address Delivery addresses Collaborate Contacts Settings …" at bounding box center [537, 412] width 1074 height 748
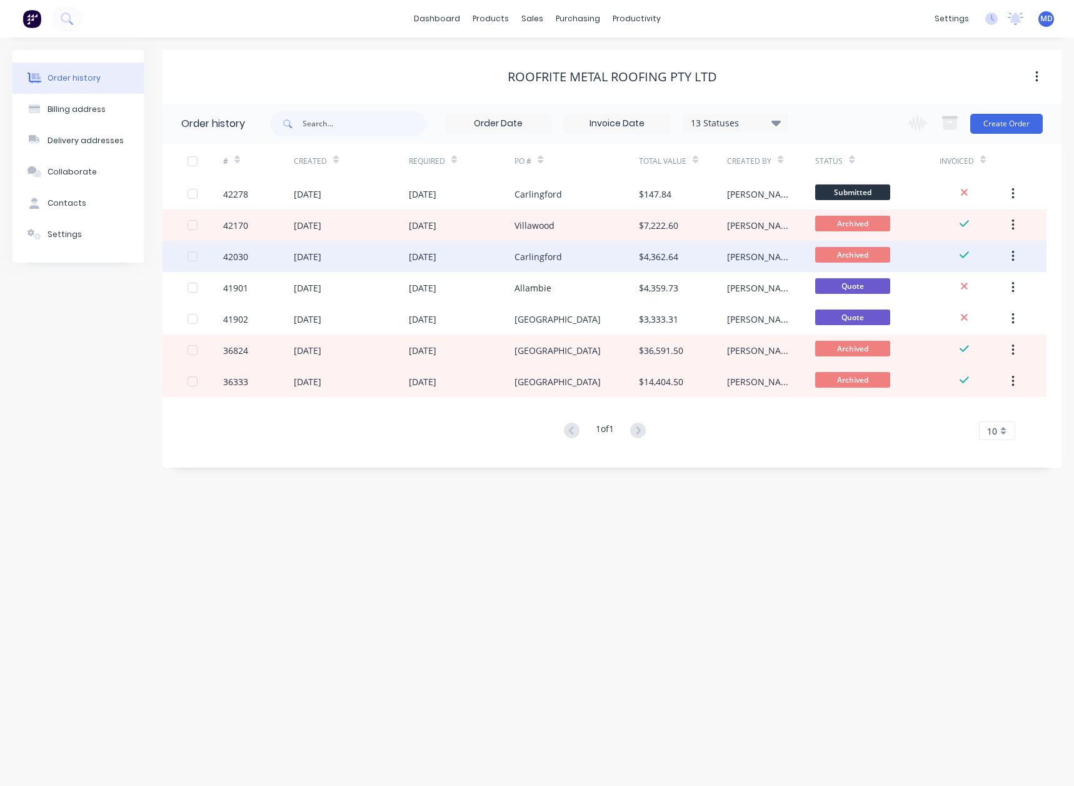
click at [528, 254] on div "Carlingford" at bounding box center [539, 256] width 48 height 13
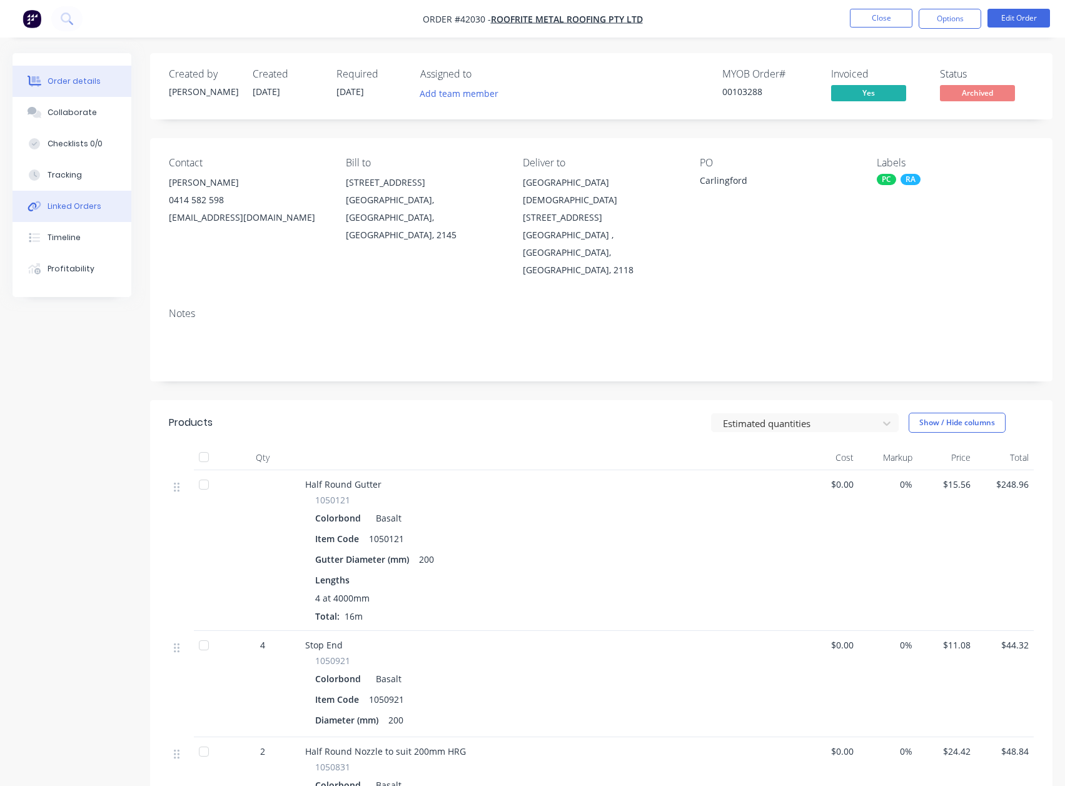
click at [75, 199] on button "Linked Orders" at bounding box center [72, 206] width 119 height 31
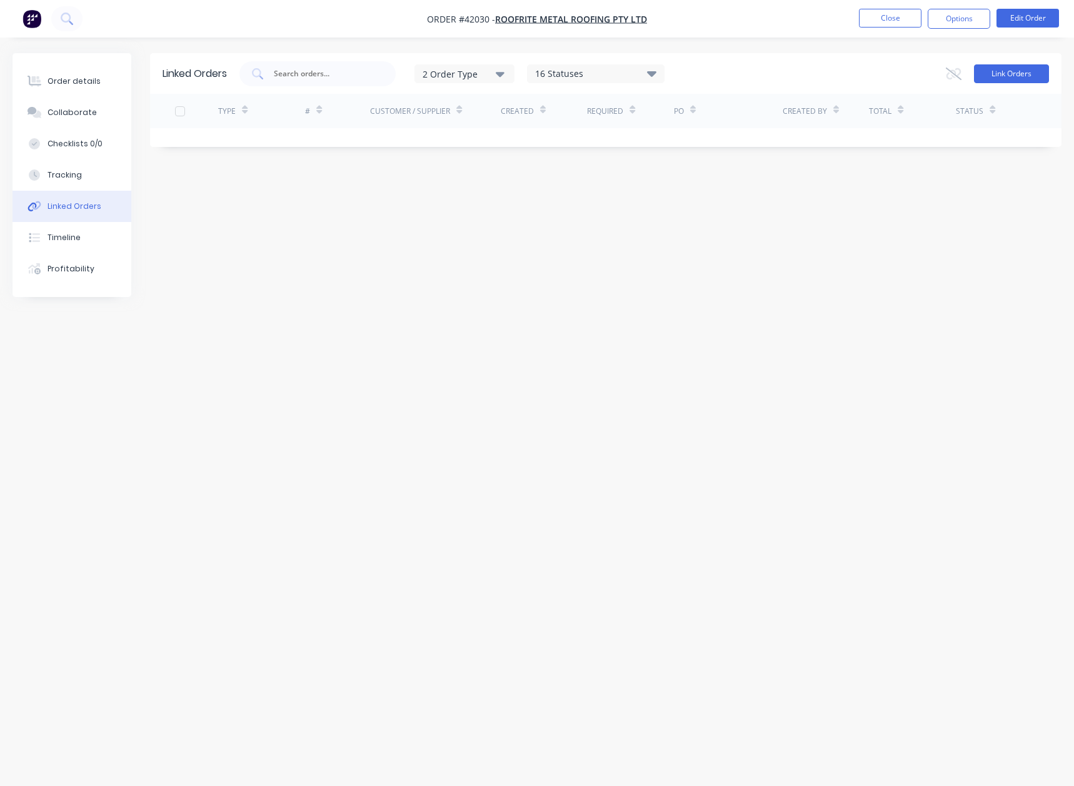
click at [1015, 75] on button "Link Orders" at bounding box center [1011, 73] width 75 height 19
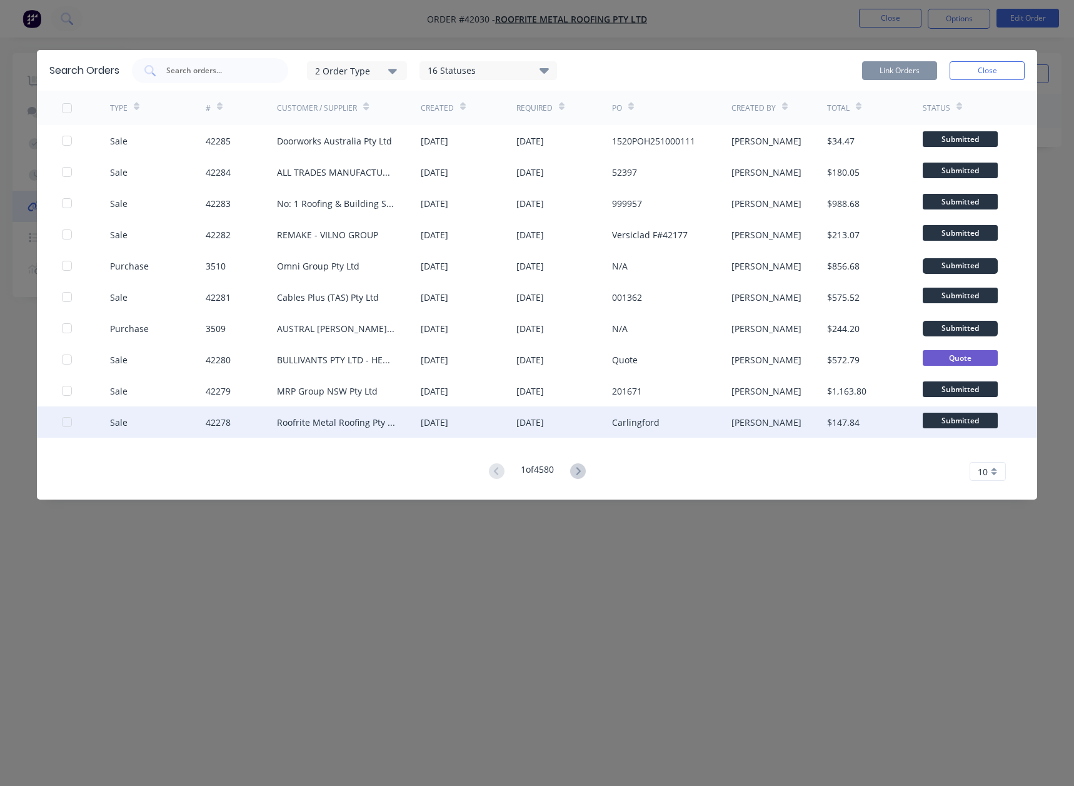
click at [66, 425] on div at bounding box center [66, 421] width 25 height 25
click at [898, 66] on button "Link Orders" at bounding box center [899, 70] width 75 height 19
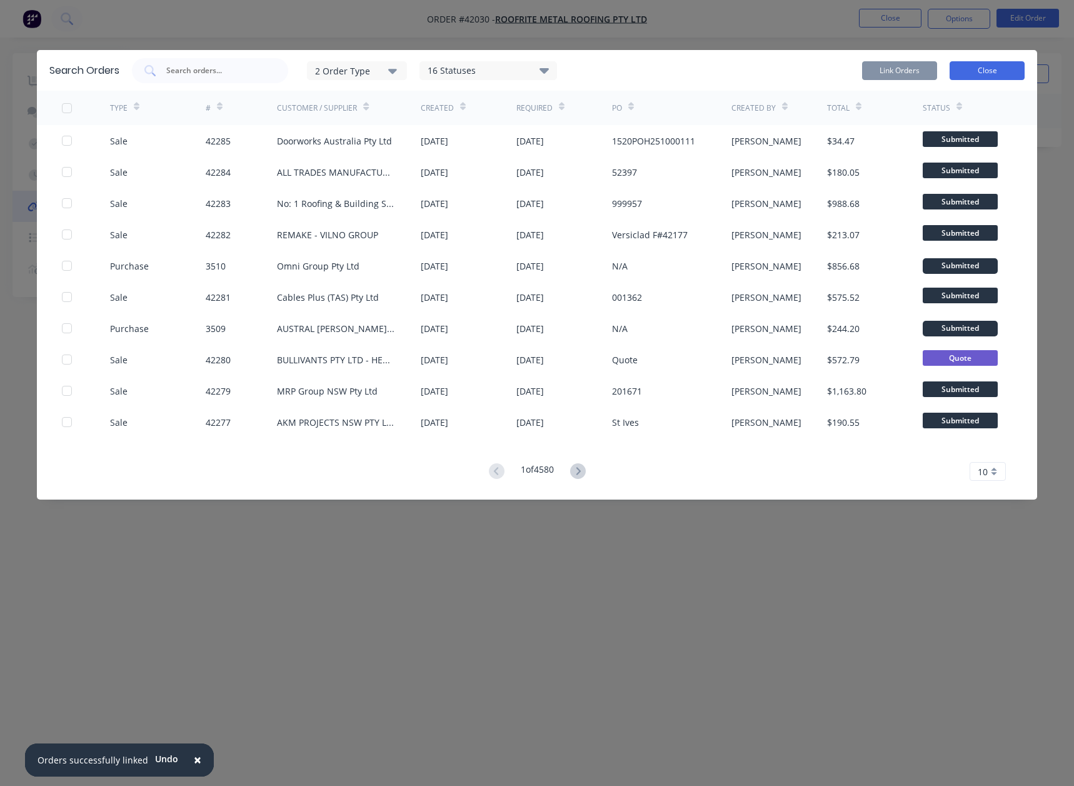
click at [987, 69] on button "Close" at bounding box center [987, 70] width 75 height 19
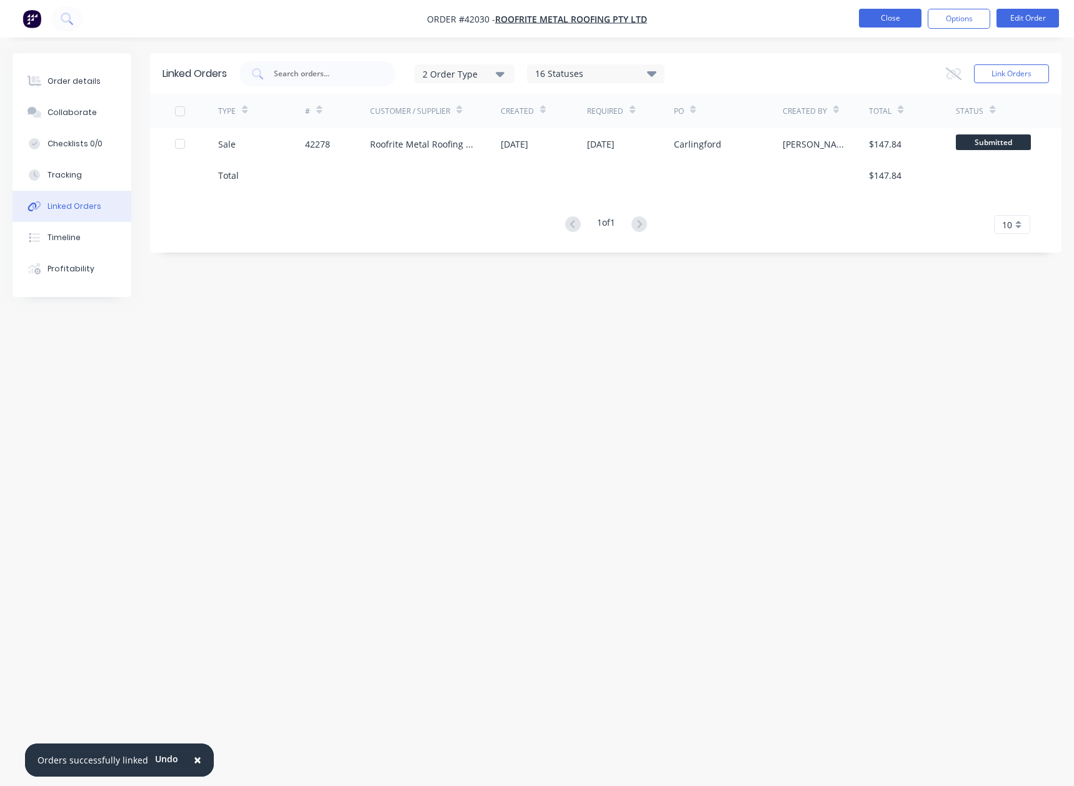
click at [886, 15] on button "Close" at bounding box center [890, 18] width 63 height 19
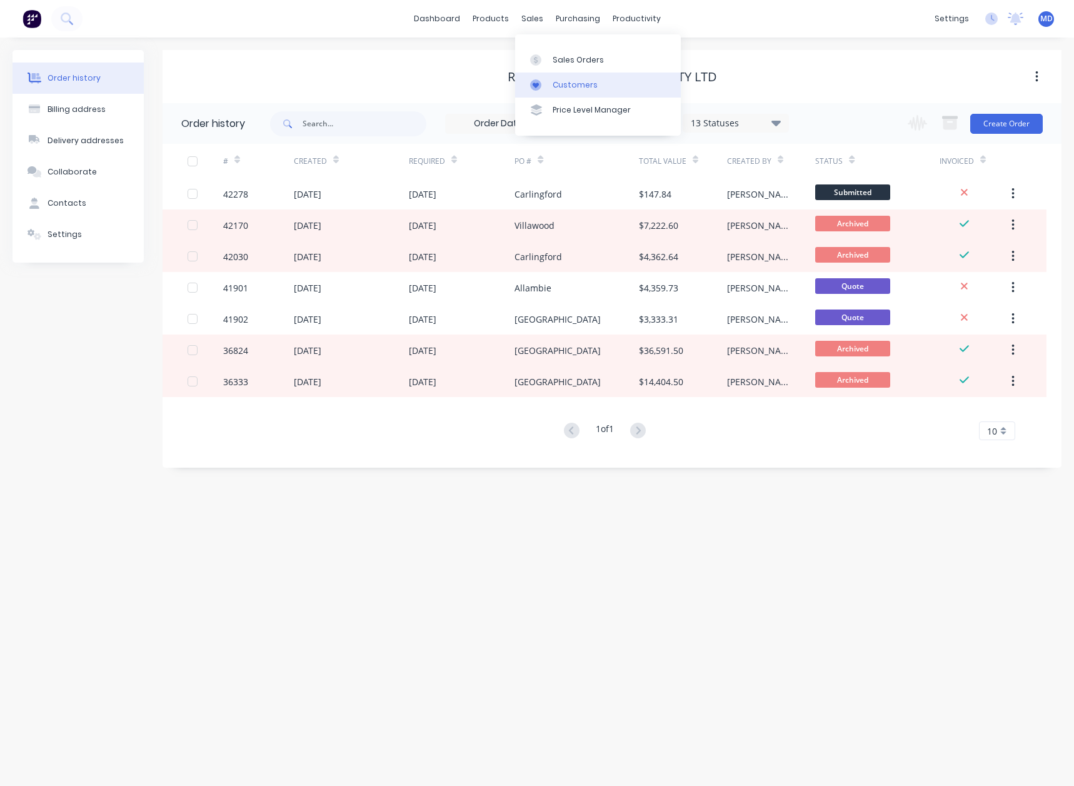
click at [570, 84] on div "Customers" at bounding box center [575, 84] width 45 height 11
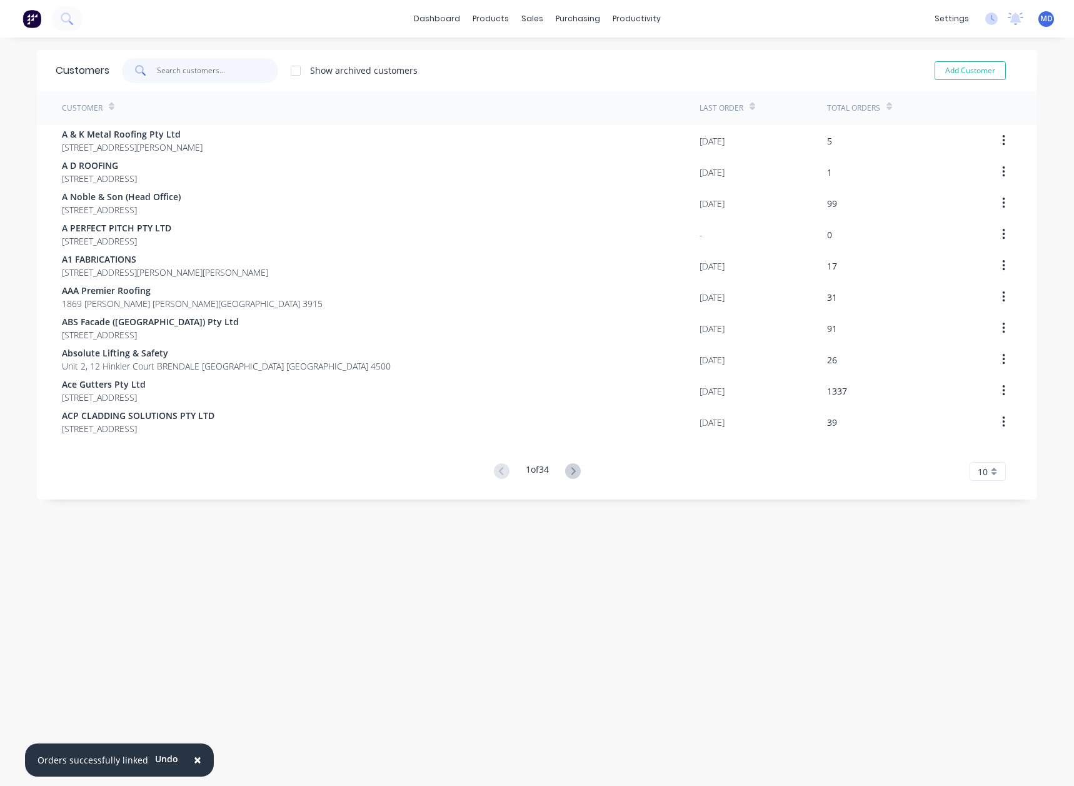
click at [185, 66] on input "text" at bounding box center [218, 70] width 122 height 25
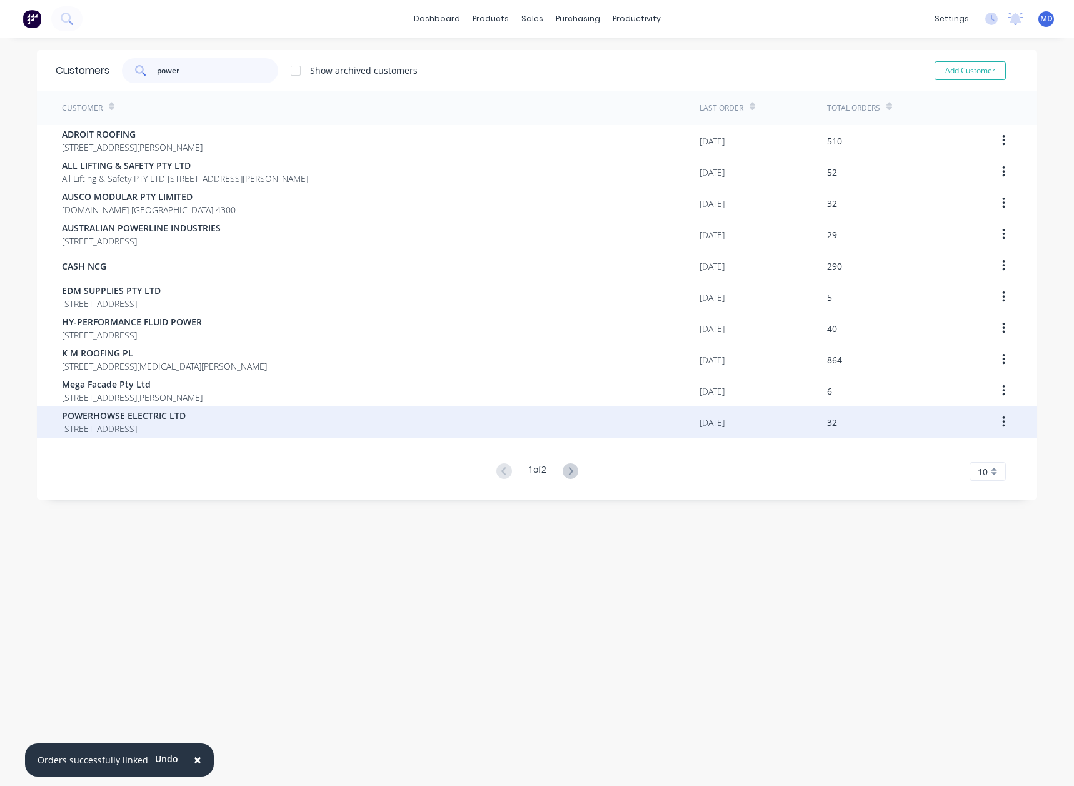
type input "power"
click at [126, 408] on div "POWERHOWSE ELECTRIC LTD 289 ROSEBANK ROAD AVONDALE AUCKLAND 1026" at bounding box center [381, 421] width 638 height 31
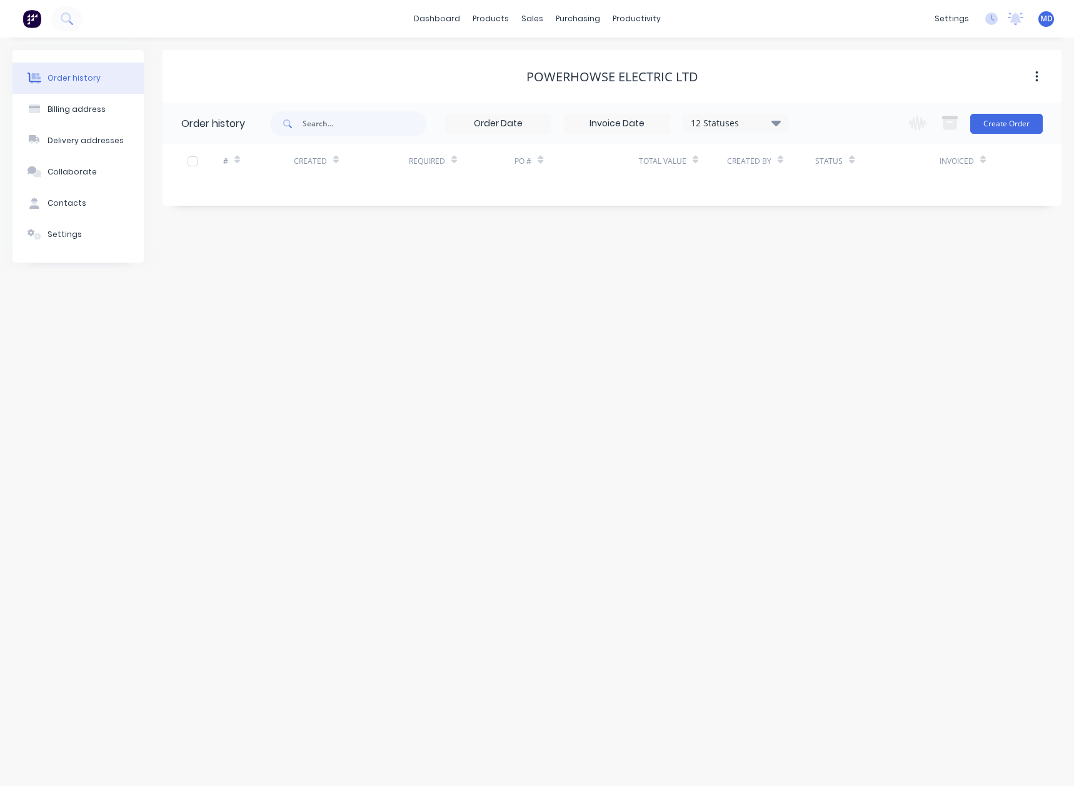
click at [773, 122] on icon at bounding box center [775, 123] width 9 height 6
drag, startPoint x: 816, startPoint y: 274, endPoint x: 880, endPoint y: 298, distance: 68.0
click at [839, 267] on label at bounding box center [839, 267] width 0 height 0
click at [839, 275] on input "checkbox" at bounding box center [844, 273] width 10 height 12
checkbox input "true"
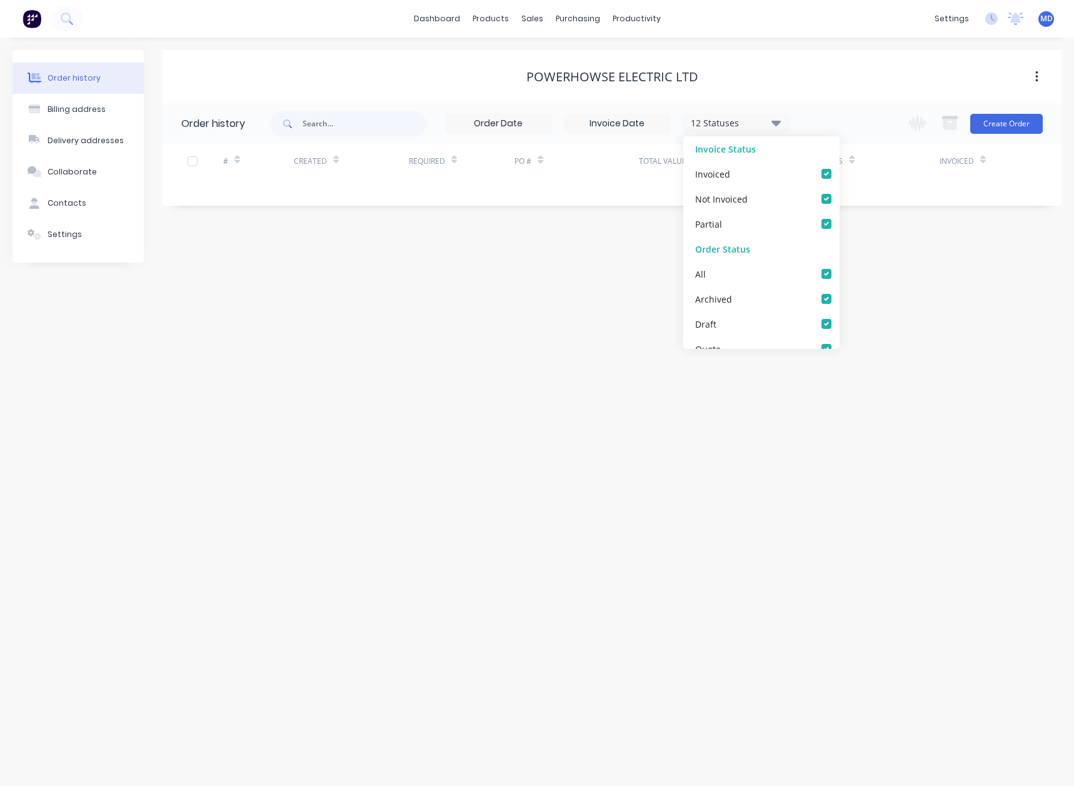
checkbox input "true"
click at [880, 298] on div "Order history Billing address Delivery addresses Collaborate Contacts Settings …" at bounding box center [537, 412] width 1074 height 748
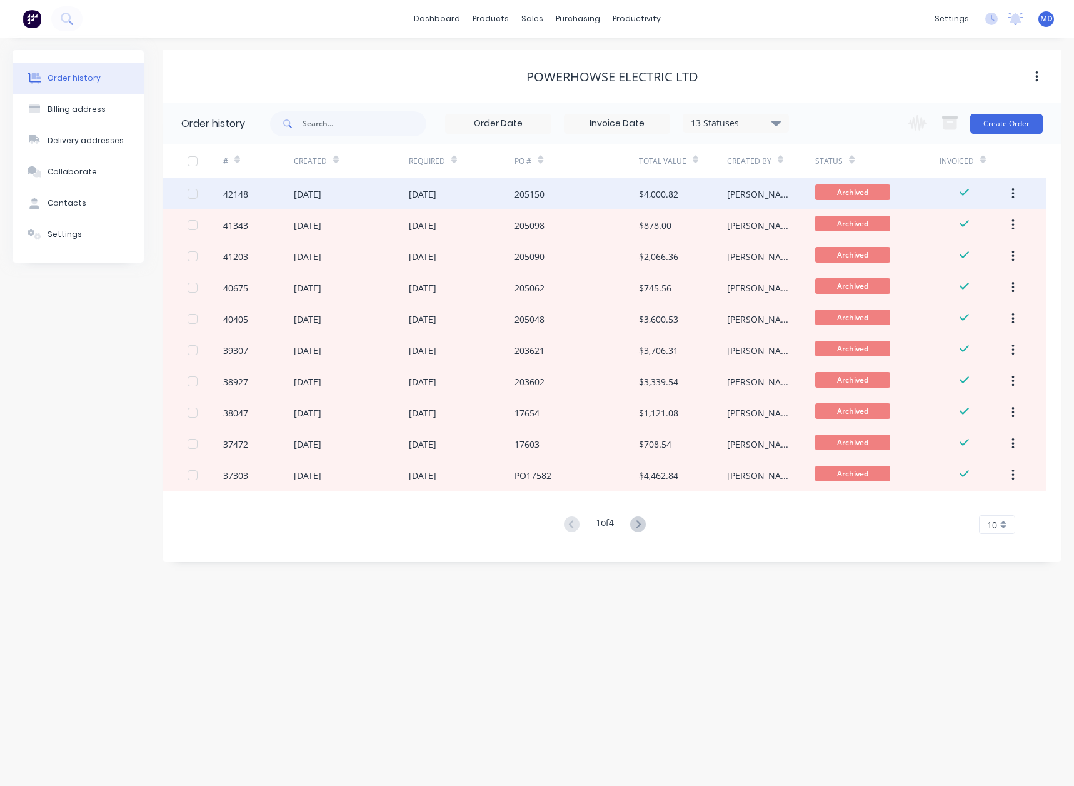
click at [503, 194] on div "[DATE]" at bounding box center [462, 193] width 106 height 31
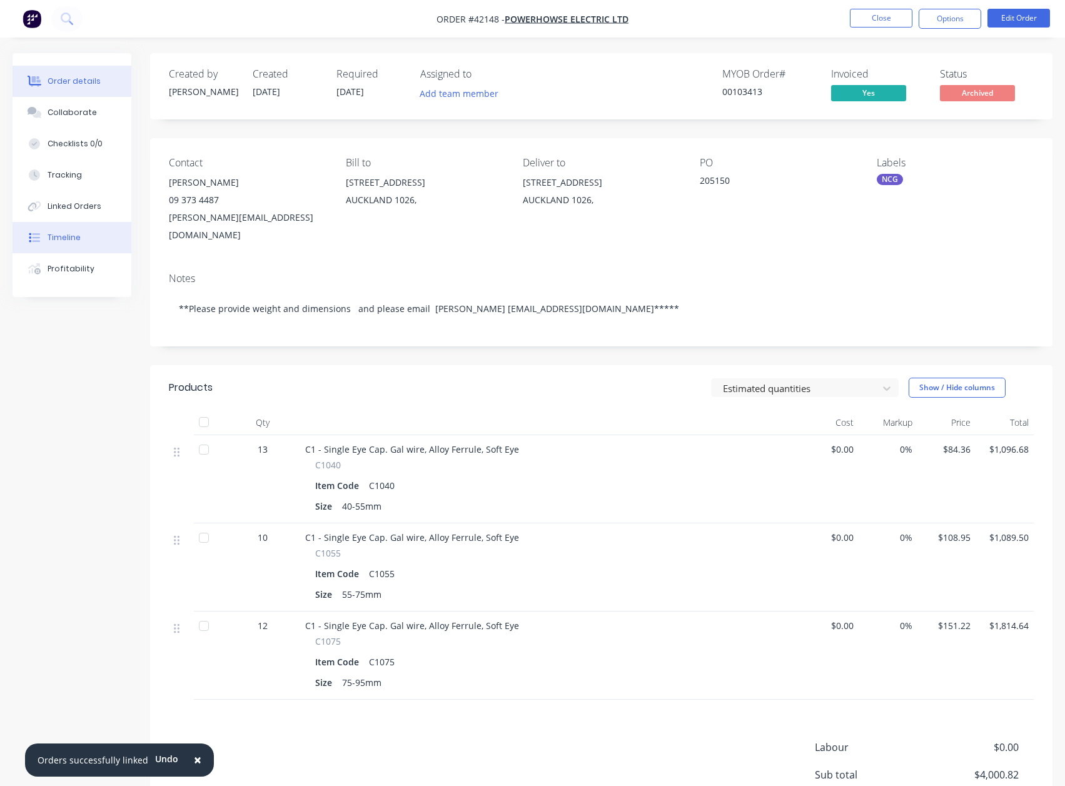
click at [64, 237] on div "Timeline" at bounding box center [64, 237] width 33 height 11
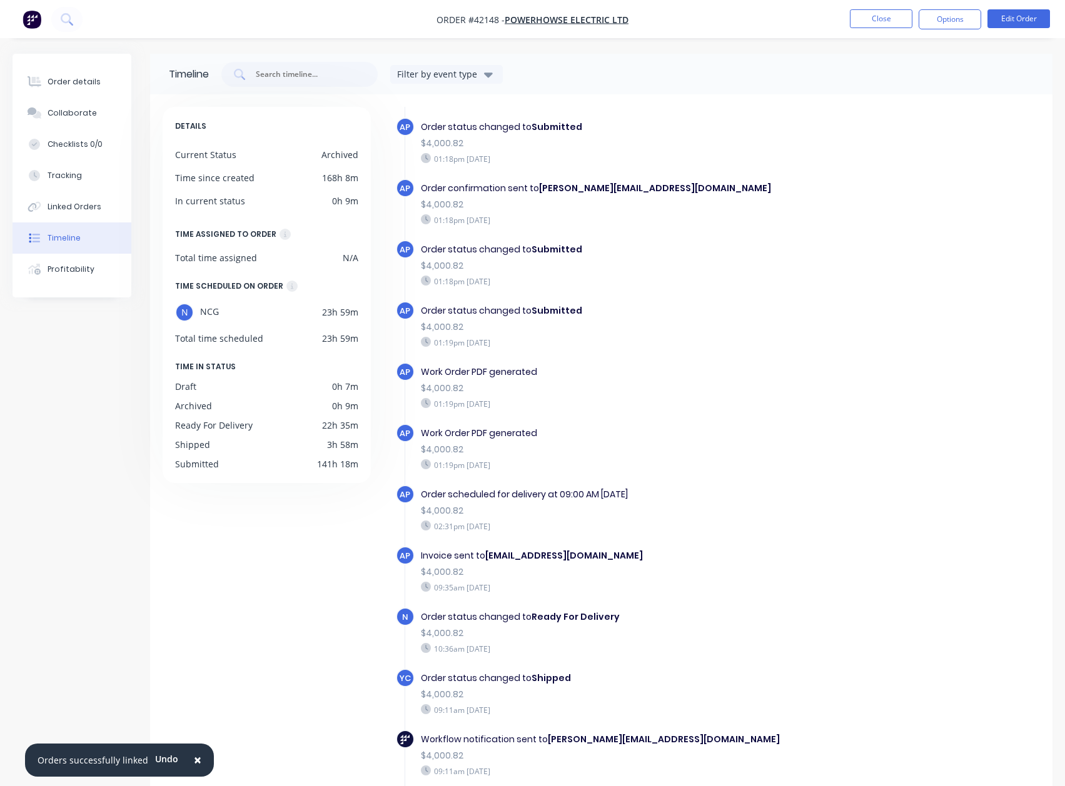
scroll to position [78, 0]
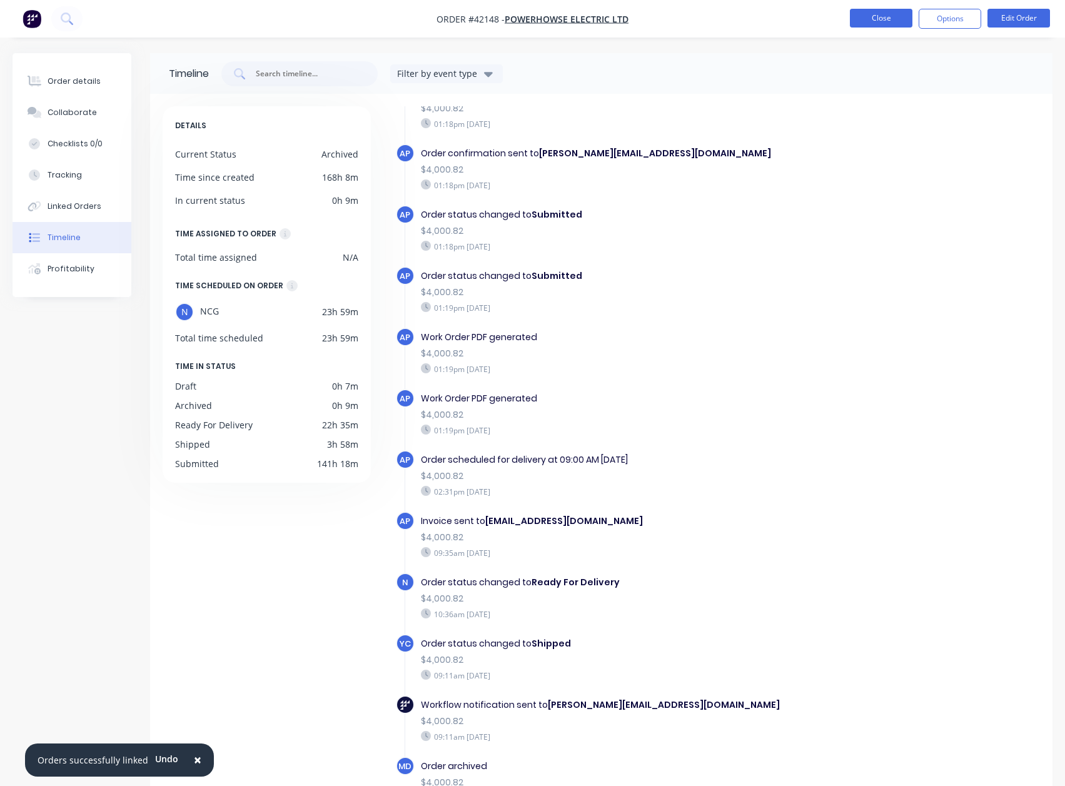
click at [876, 23] on button "Close" at bounding box center [881, 18] width 63 height 19
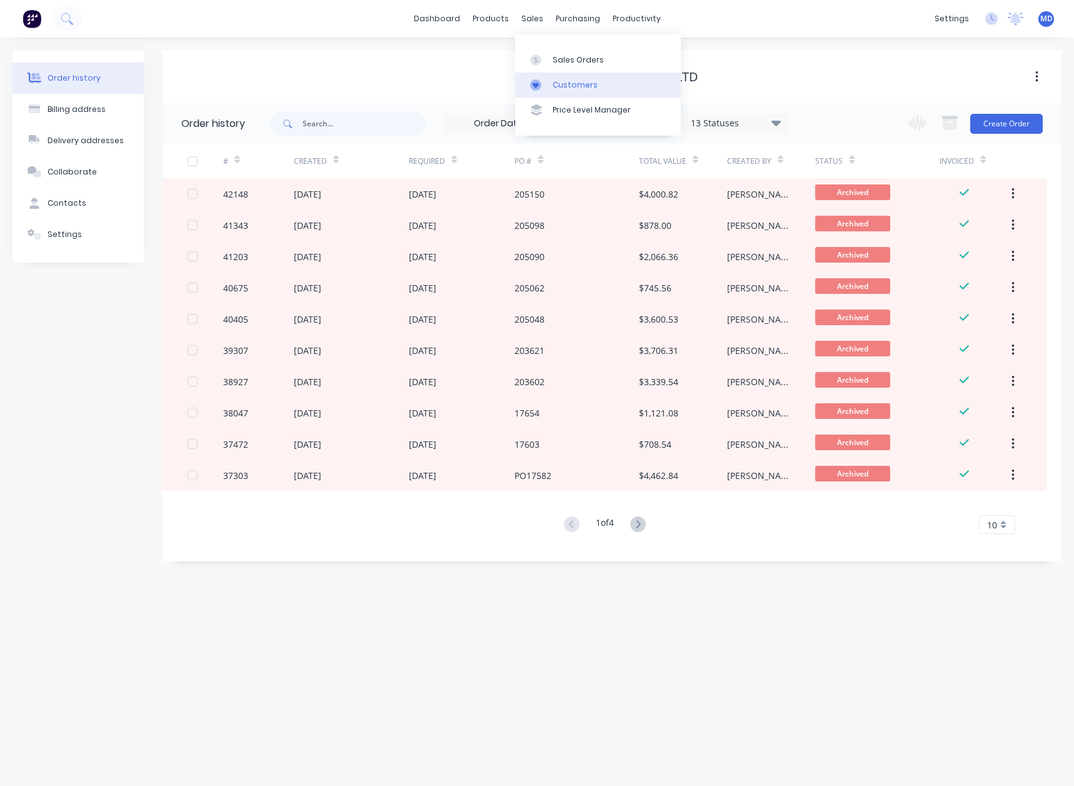
click at [573, 83] on div "Customers" at bounding box center [575, 84] width 45 height 11
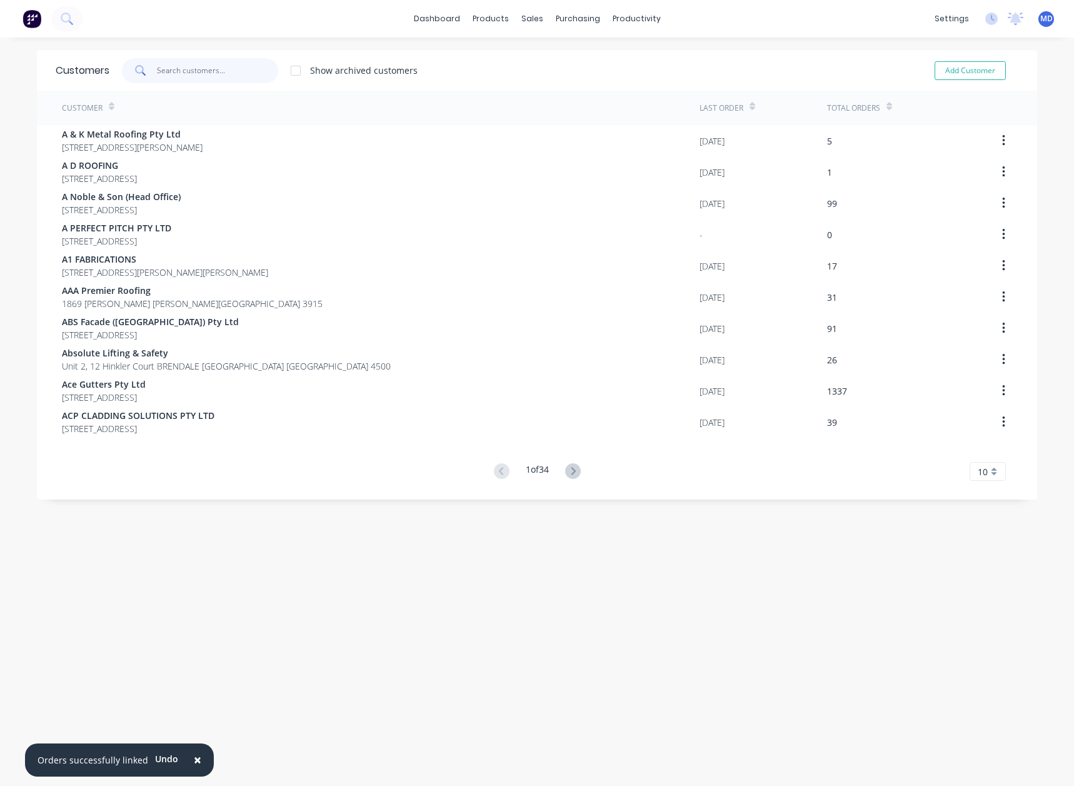
click at [214, 75] on input "text" at bounding box center [218, 70] width 122 height 25
type input "b"
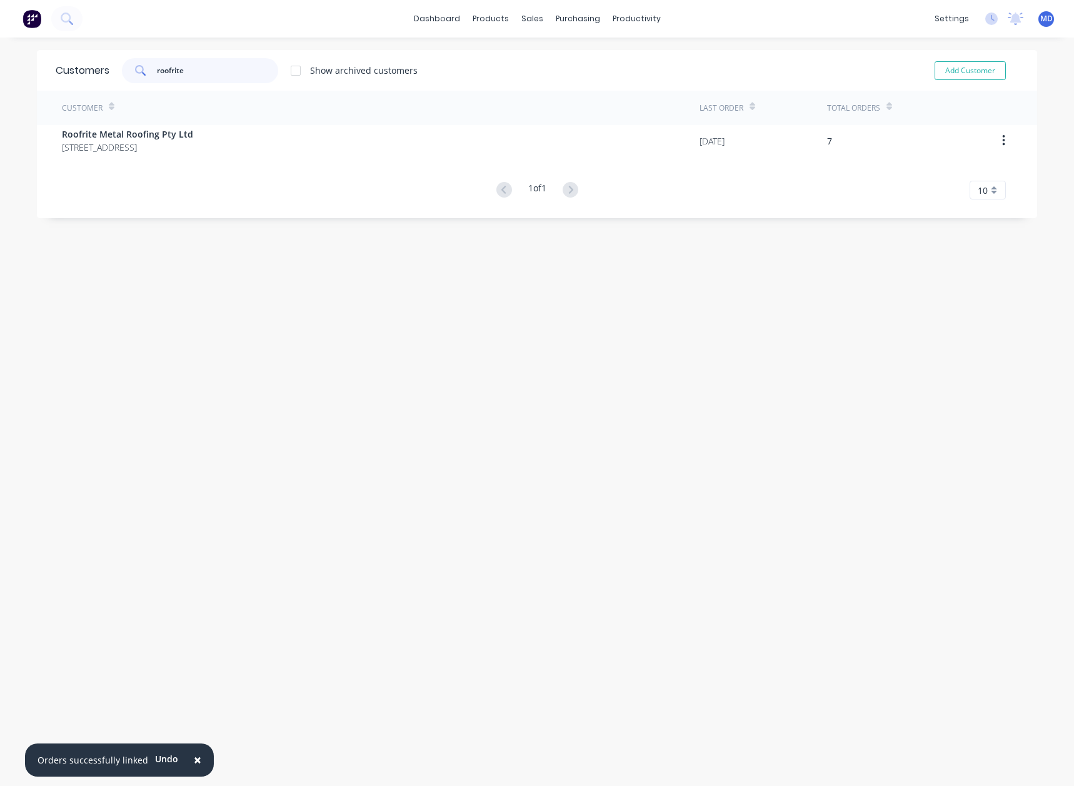
type input "roofrite"
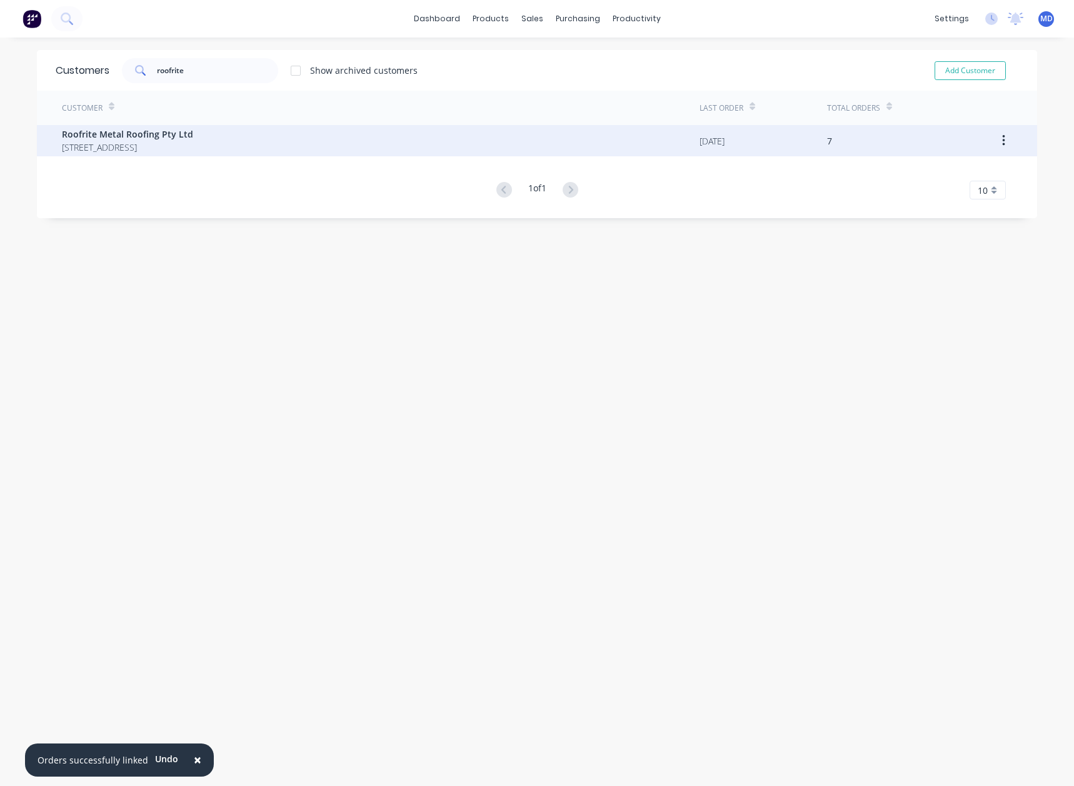
click at [156, 135] on span "Roofrite Metal Roofing Pty Ltd" at bounding box center [127, 134] width 131 height 13
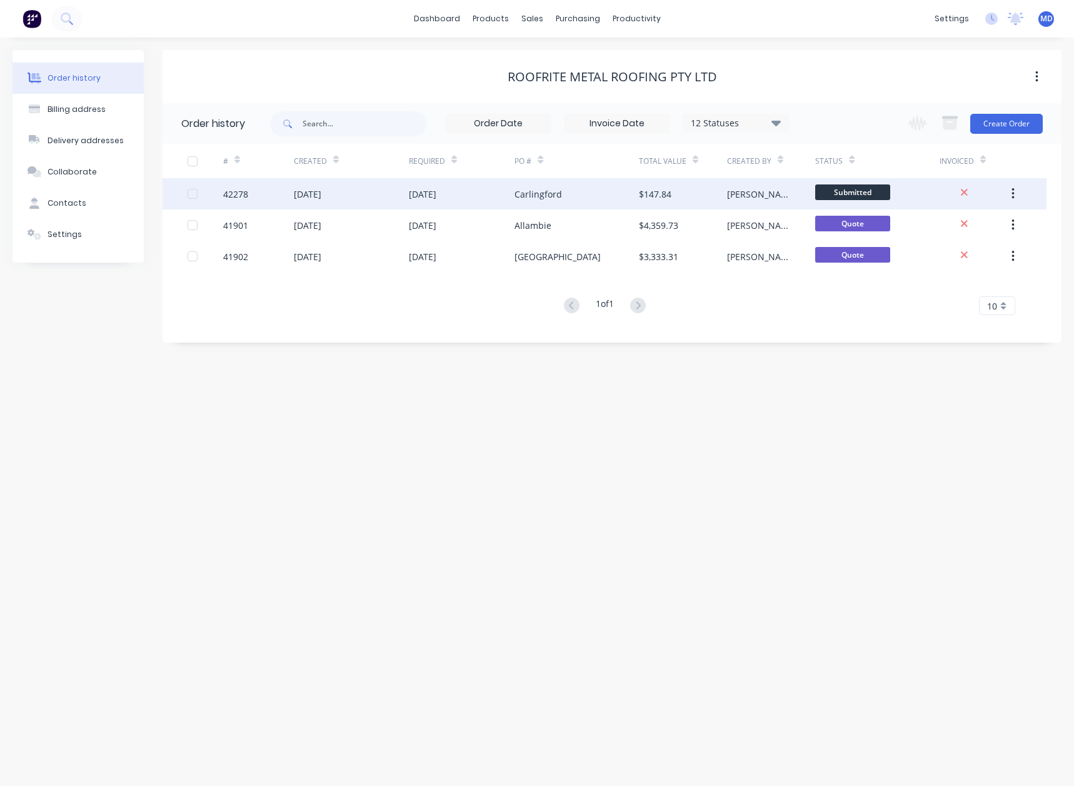
click at [550, 193] on div "Carlingford" at bounding box center [539, 194] width 48 height 13
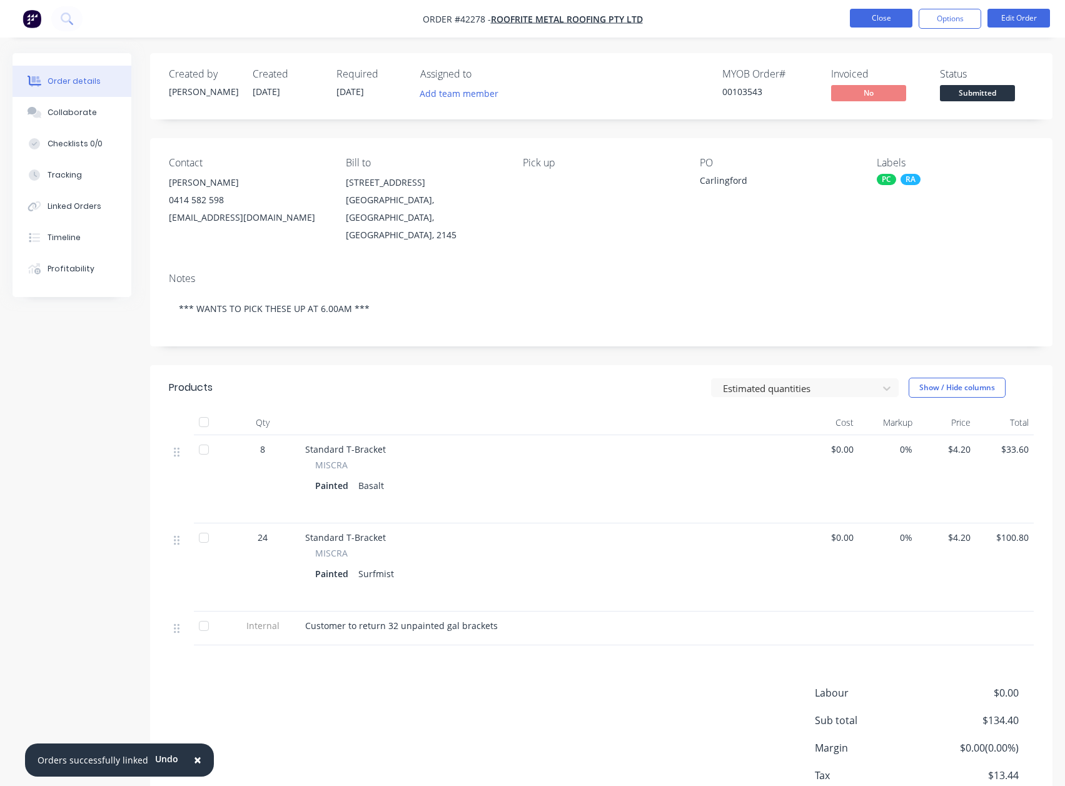
click at [878, 14] on button "Close" at bounding box center [881, 18] width 63 height 19
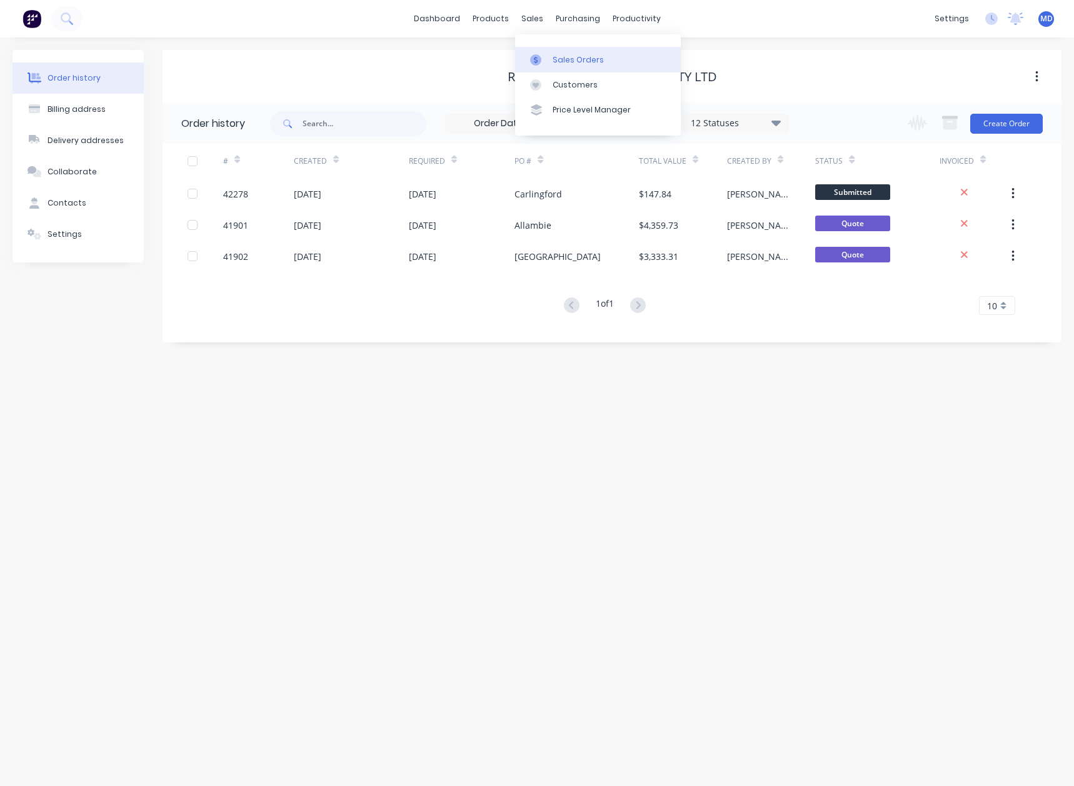
click at [581, 61] on div "Sales Orders" at bounding box center [578, 59] width 51 height 11
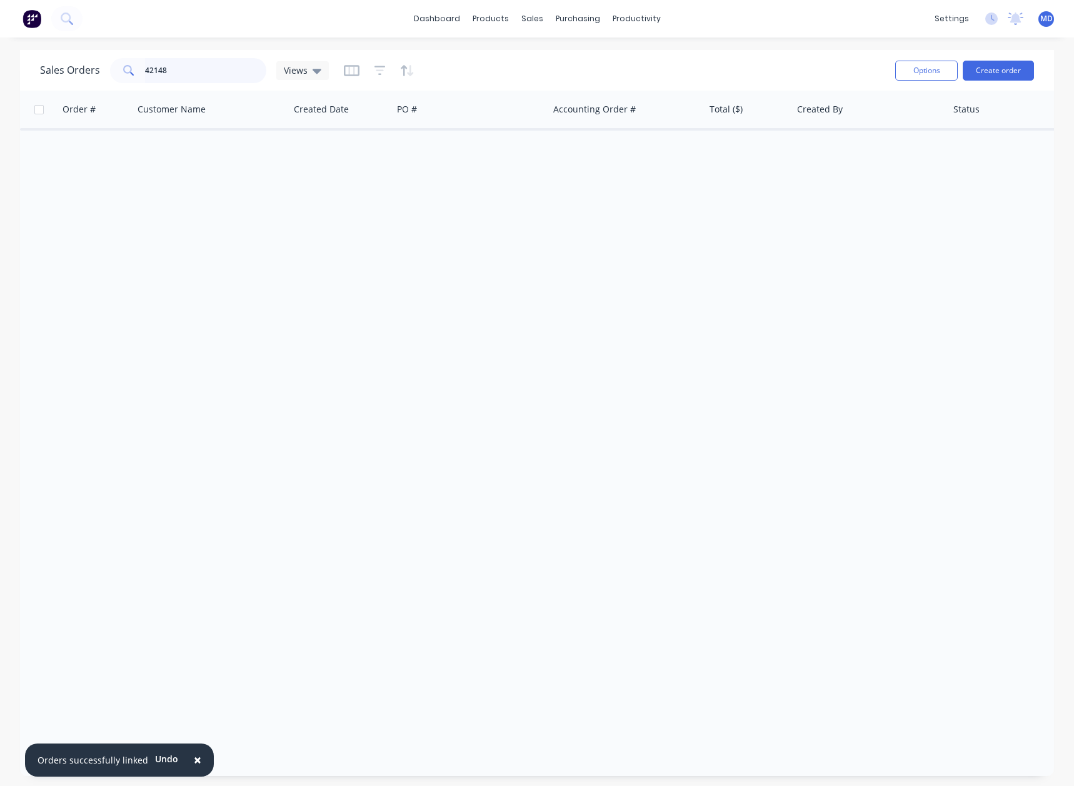
click at [189, 80] on input "42148" at bounding box center [206, 70] width 122 height 25
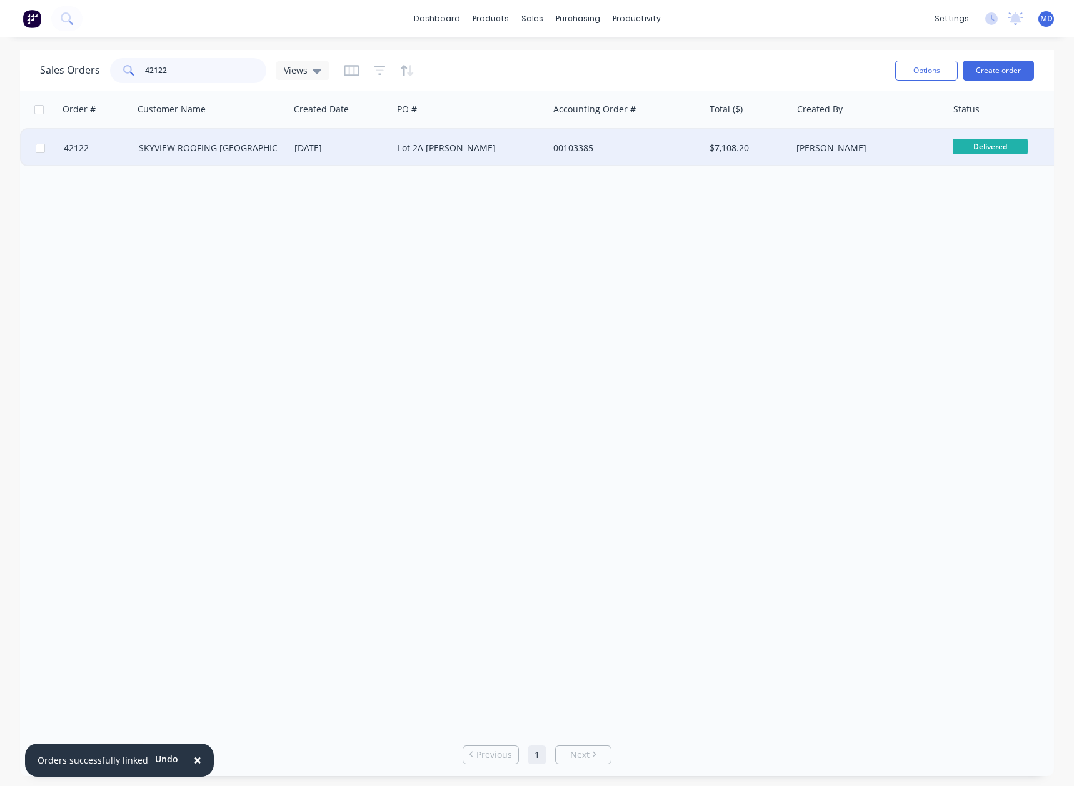
type input "42122"
click at [520, 148] on div "Lot 2A Archbold Rd" at bounding box center [467, 148] width 139 height 13
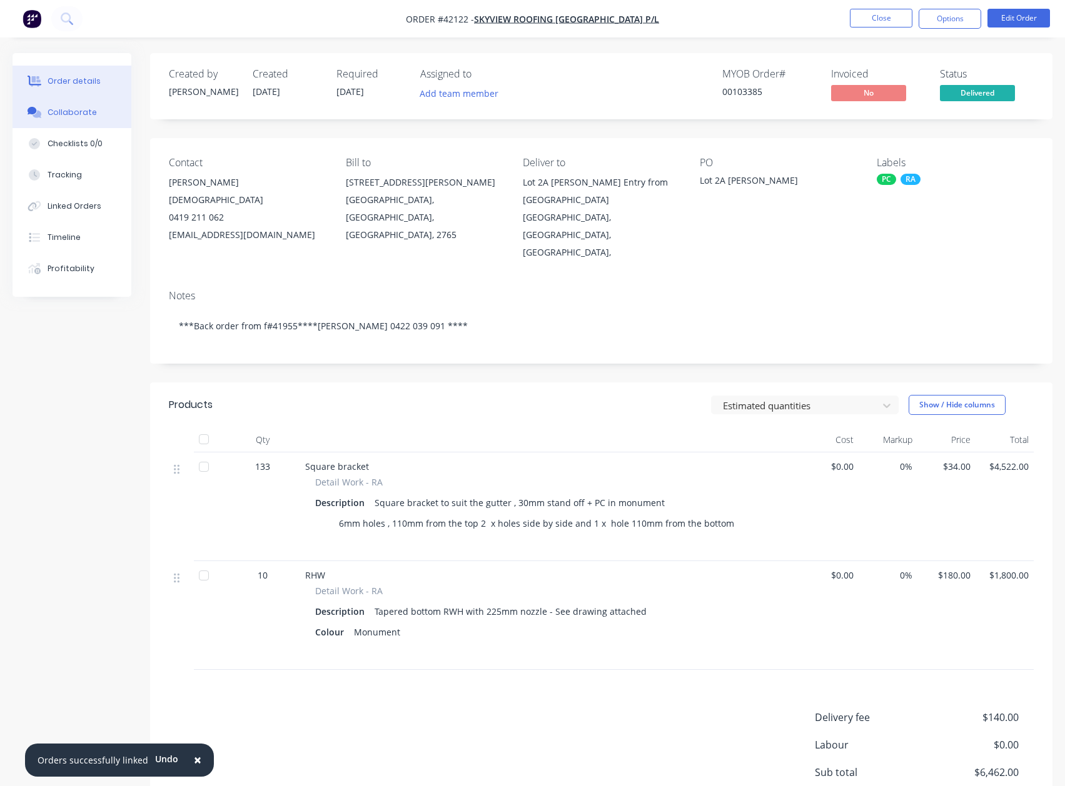
click at [63, 105] on button "Collaborate" at bounding box center [72, 112] width 119 height 31
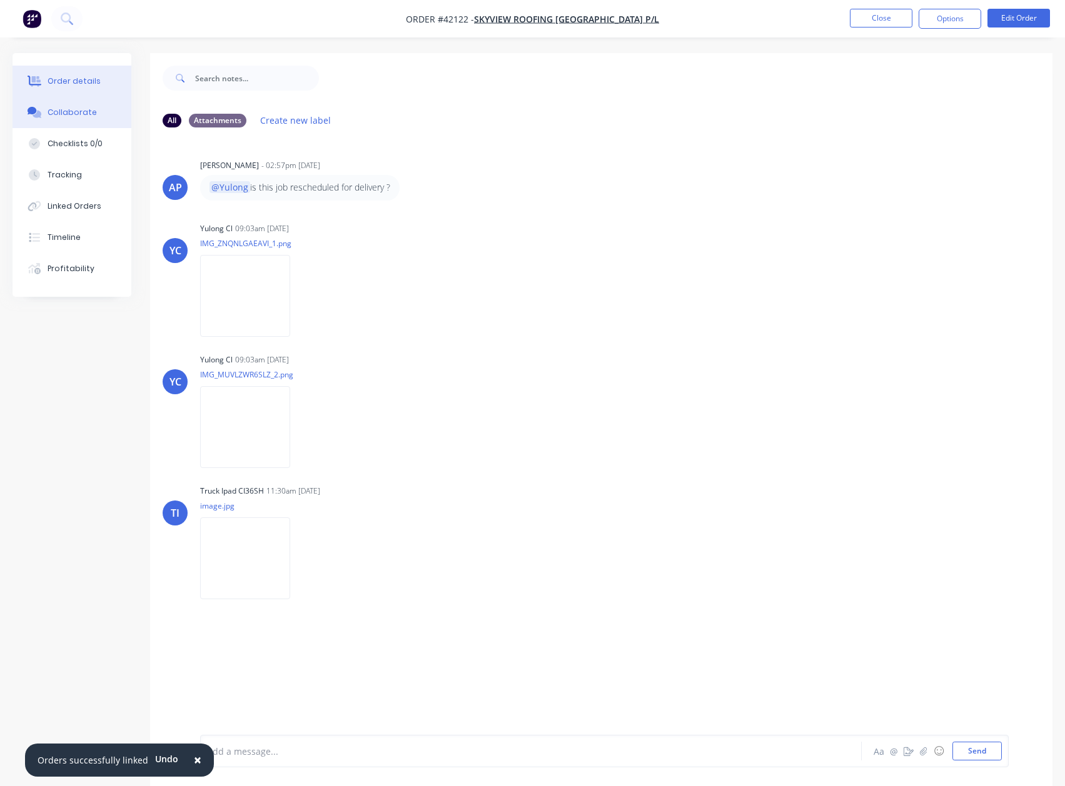
click at [61, 78] on div "Order details" at bounding box center [74, 81] width 53 height 11
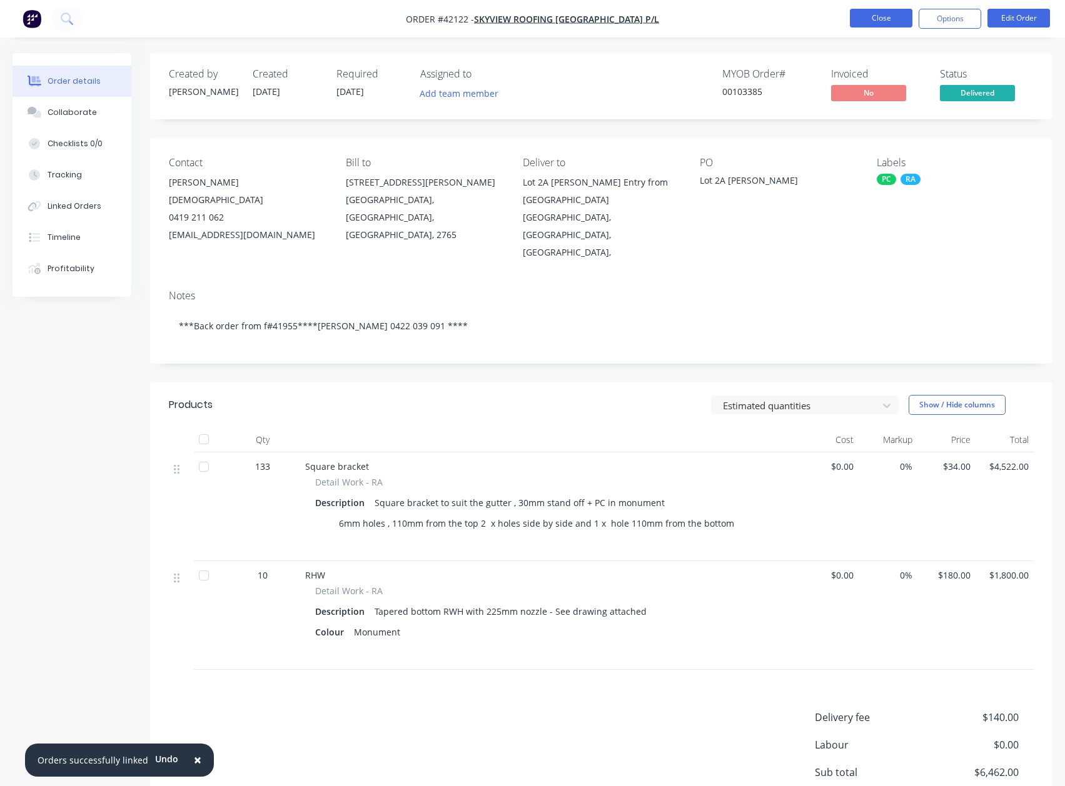
click at [881, 14] on button "Close" at bounding box center [881, 18] width 63 height 19
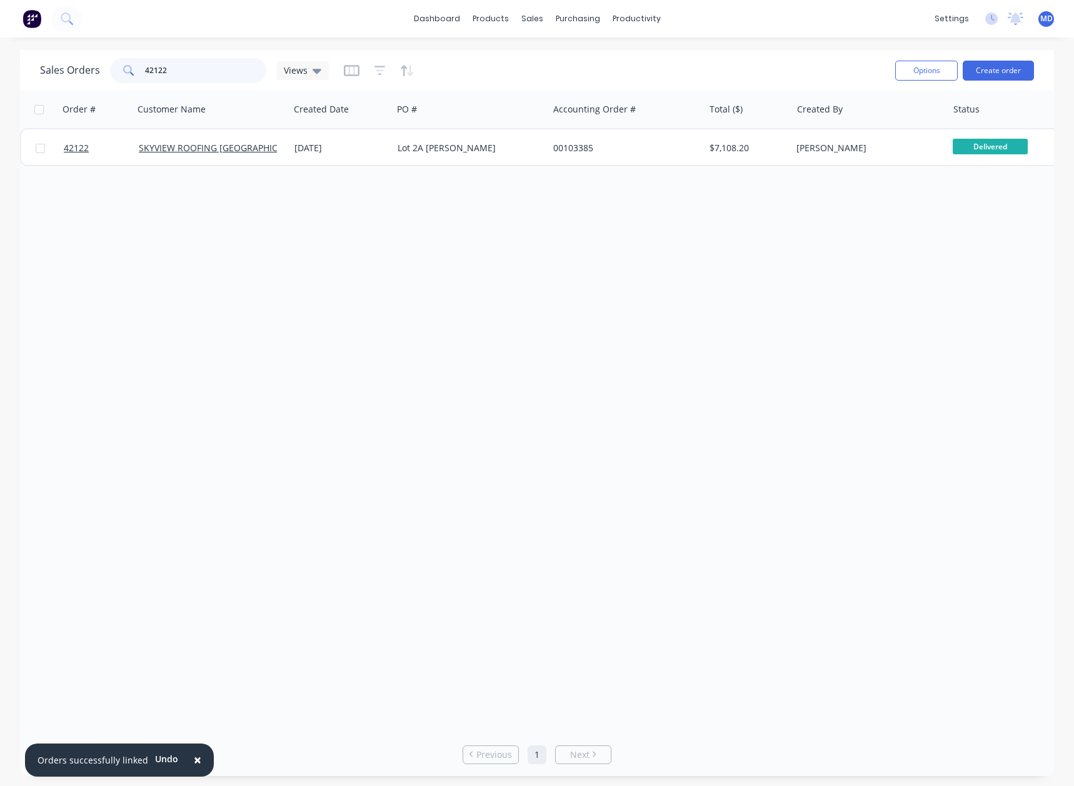
click at [179, 69] on input "42122" at bounding box center [206, 70] width 122 height 25
type input "41955"
click at [316, 69] on icon at bounding box center [317, 71] width 9 height 5
click at [320, 199] on button "ARCHIVED" at bounding box center [351, 202] width 143 height 14
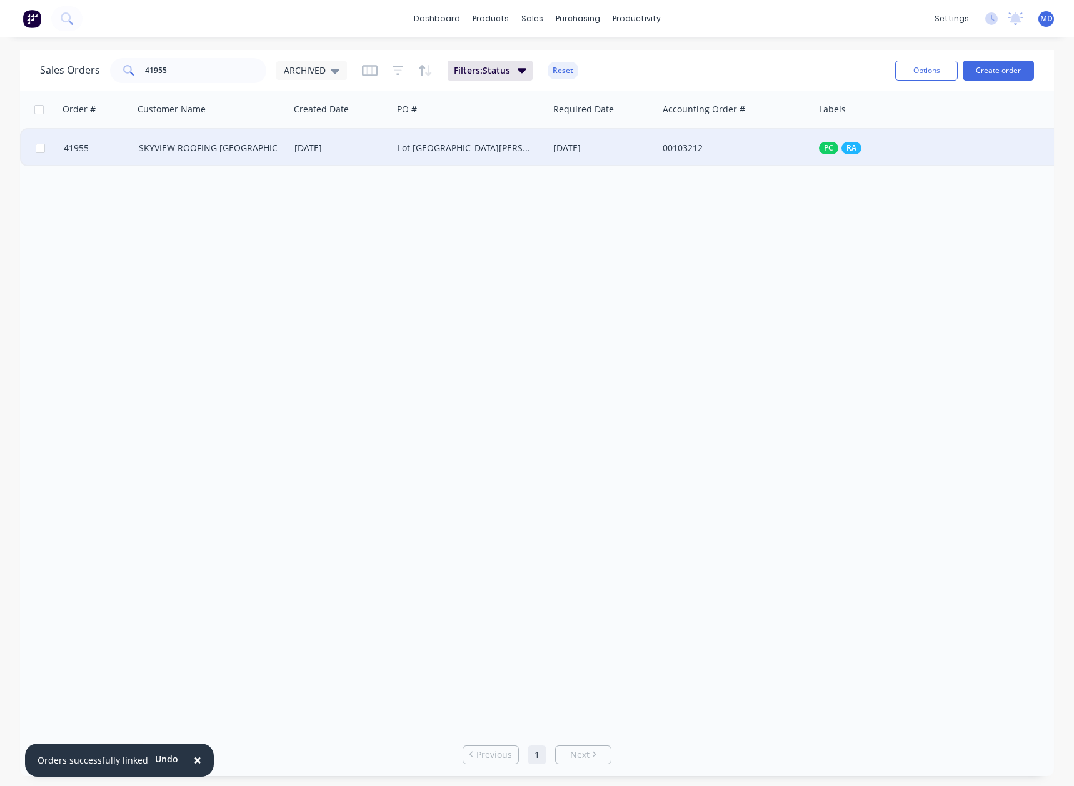
click at [516, 148] on div "Lot 2A Archbold RD" at bounding box center [467, 148] width 139 height 13
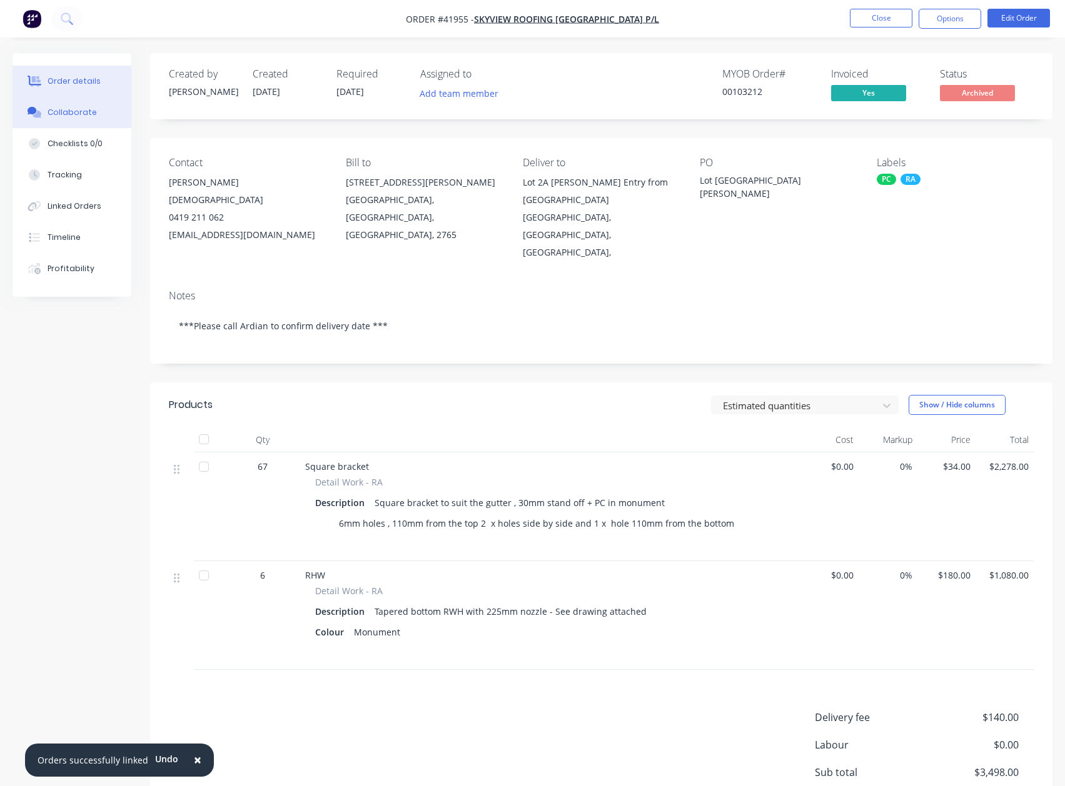
click at [71, 111] on div "Collaborate" at bounding box center [72, 112] width 49 height 11
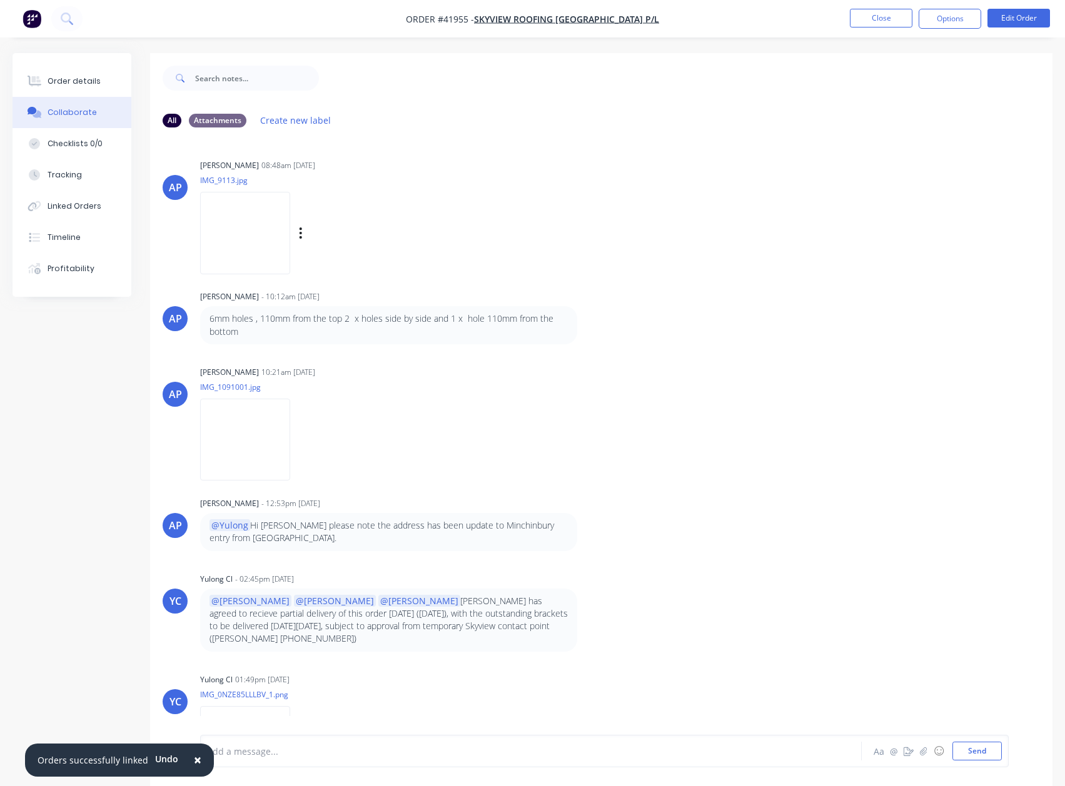
click at [257, 229] on img at bounding box center [245, 233] width 90 height 82
click at [225, 223] on img at bounding box center [245, 233] width 90 height 82
click at [869, 22] on button "Close" at bounding box center [881, 18] width 63 height 19
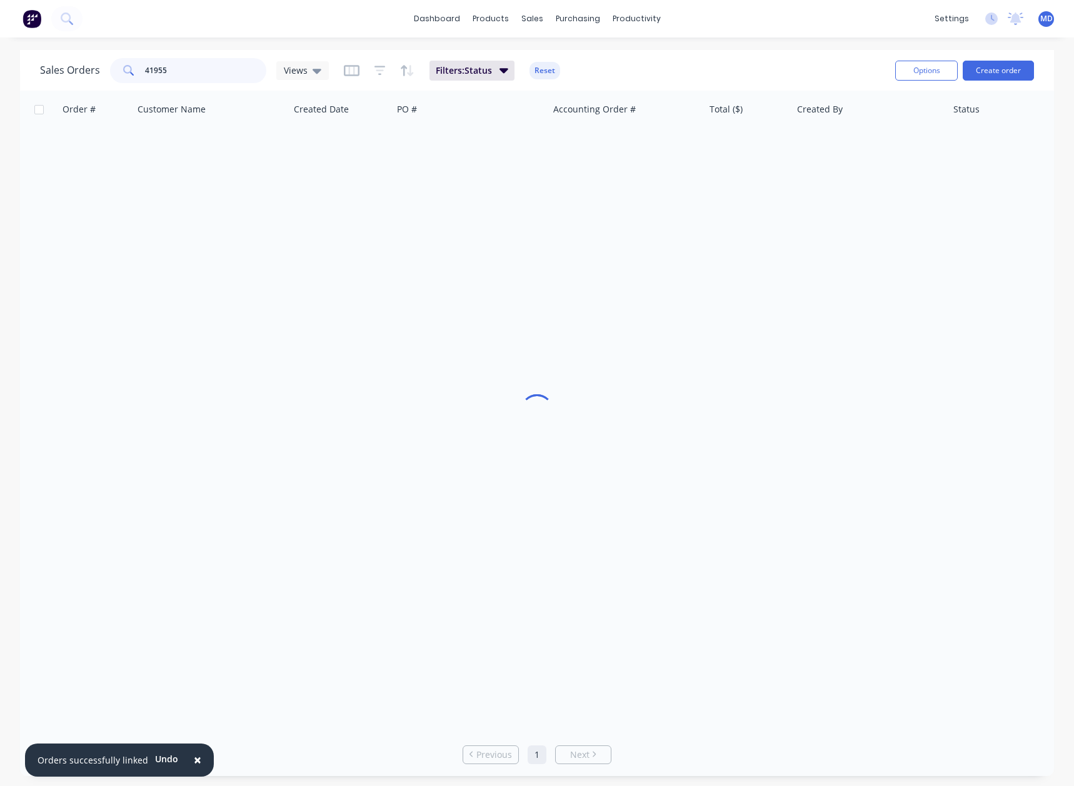
drag, startPoint x: 196, startPoint y: 71, endPoint x: 115, endPoint y: 64, distance: 81.0
click at [119, 64] on div "41955" at bounding box center [188, 70] width 156 height 25
type input "42122"
click at [313, 69] on icon at bounding box center [317, 71] width 9 height 5
click at [303, 251] on button "MARIA" at bounding box center [351, 252] width 143 height 14
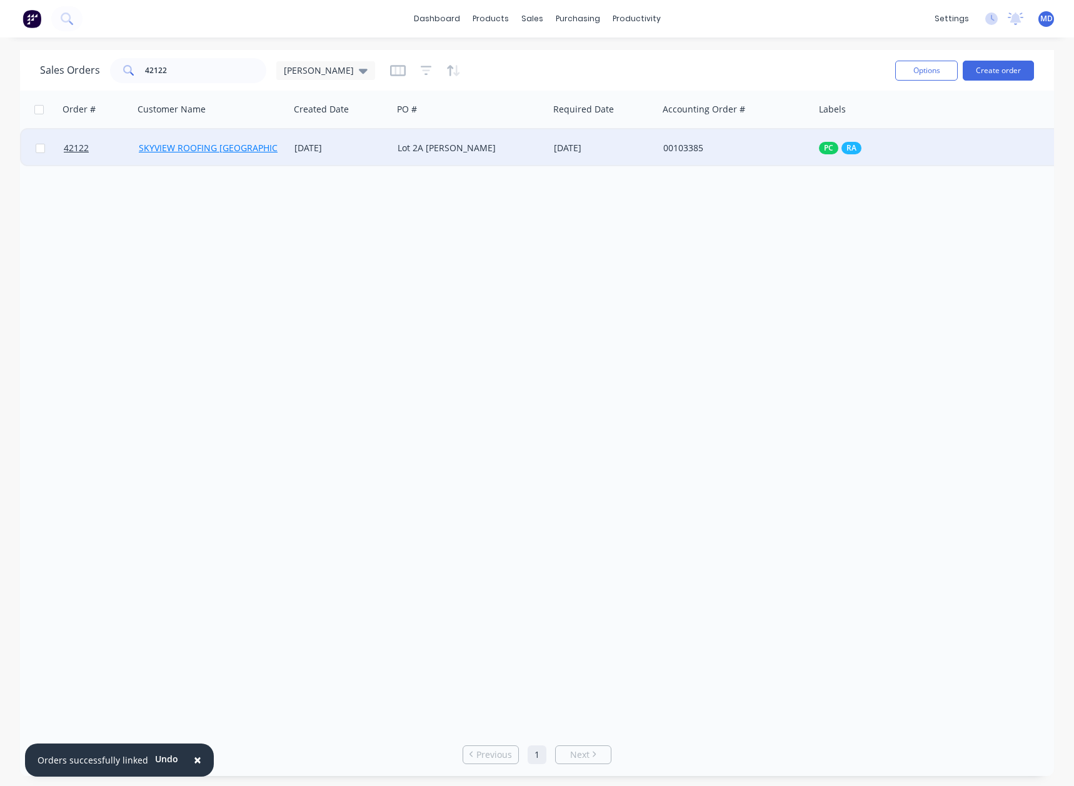
click at [207, 146] on link "SKYVIEW ROOFING [GEOGRAPHIC_DATA] P/L" at bounding box center [230, 148] width 182 height 12
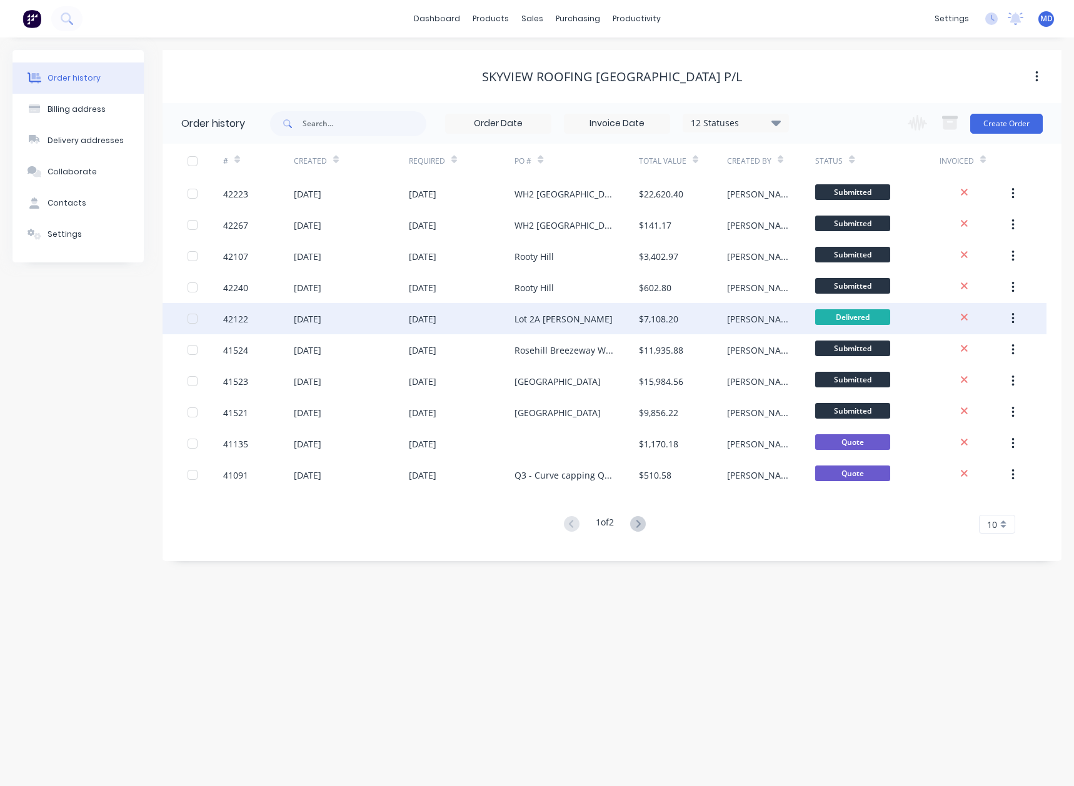
click at [491, 316] on div "09 Oct 2025" at bounding box center [462, 318] width 106 height 31
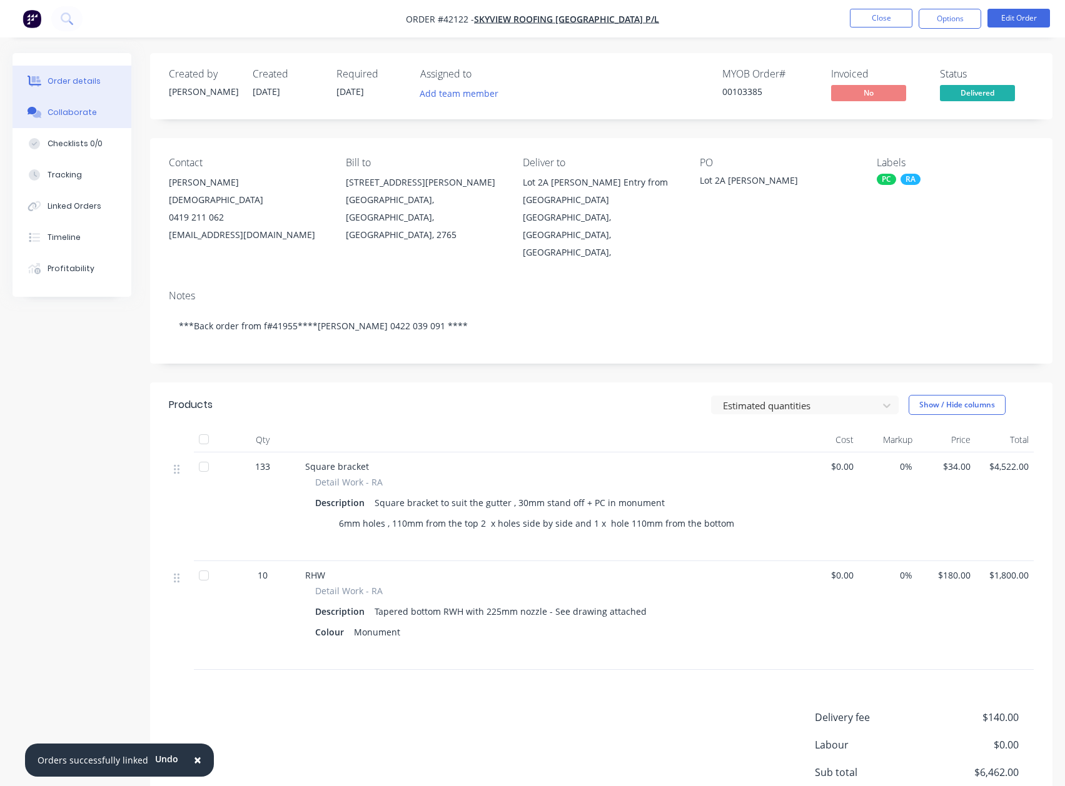
click at [58, 110] on div "Collaborate" at bounding box center [72, 112] width 49 height 11
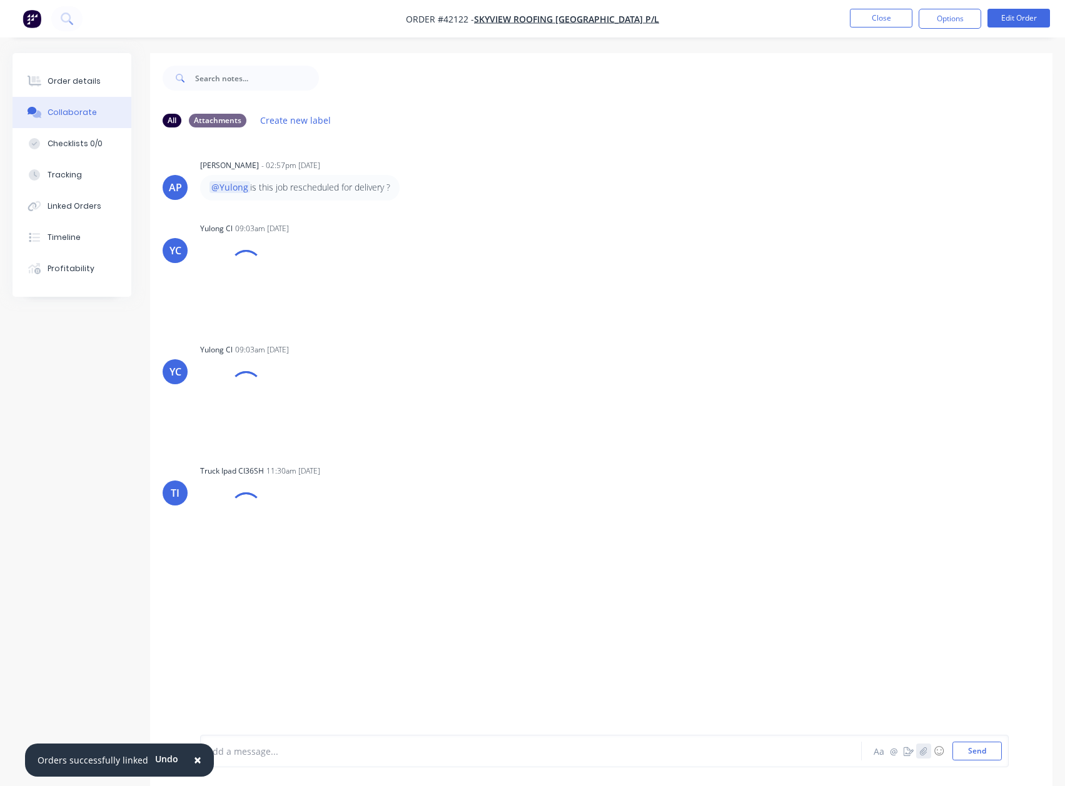
click at [921, 751] on icon "button" at bounding box center [923, 751] width 7 height 8
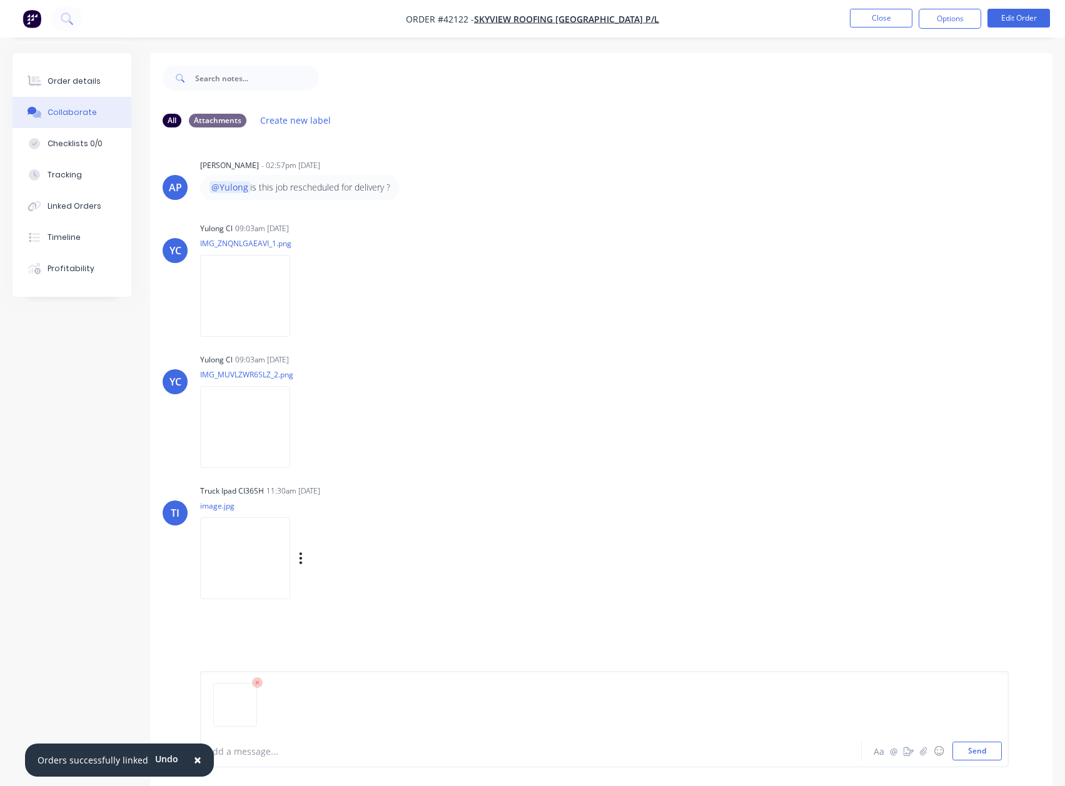
drag, startPoint x: 977, startPoint y: 748, endPoint x: 835, endPoint y: 561, distance: 234.6
click at [977, 747] on button "Send" at bounding box center [976, 751] width 49 height 19
click at [84, 76] on div "Order details" at bounding box center [74, 81] width 53 height 11
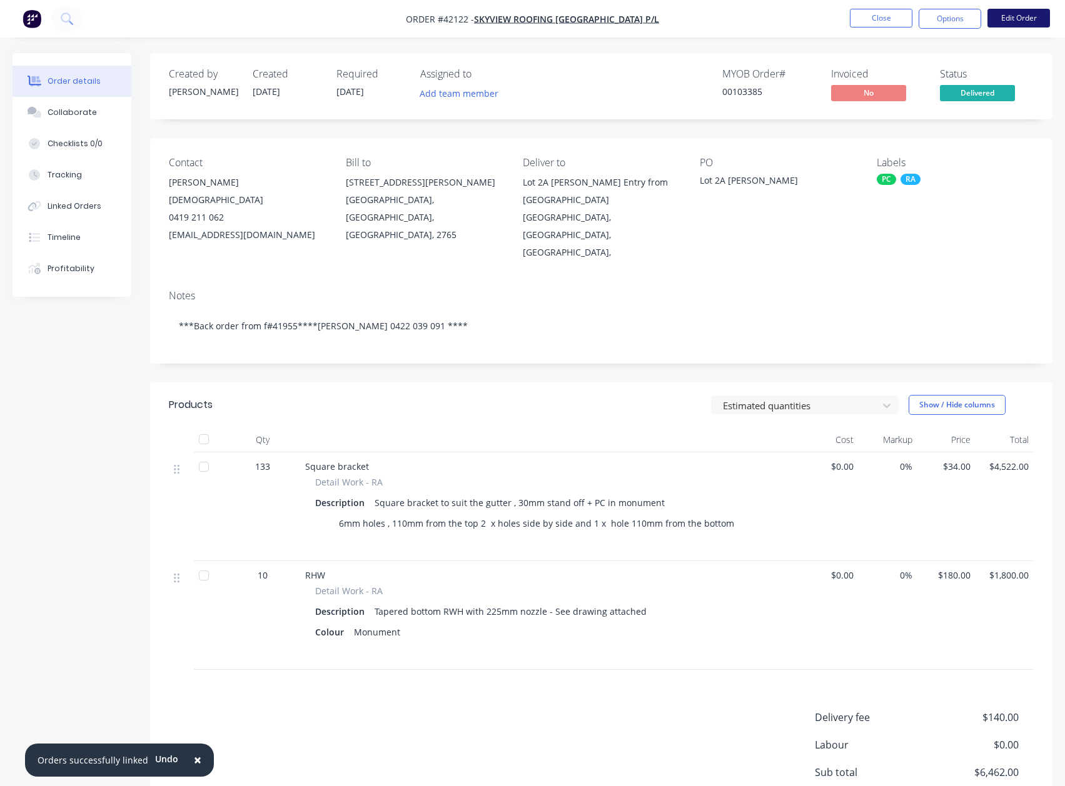
click at [1018, 14] on button "Edit Order" at bounding box center [1018, 18] width 63 height 19
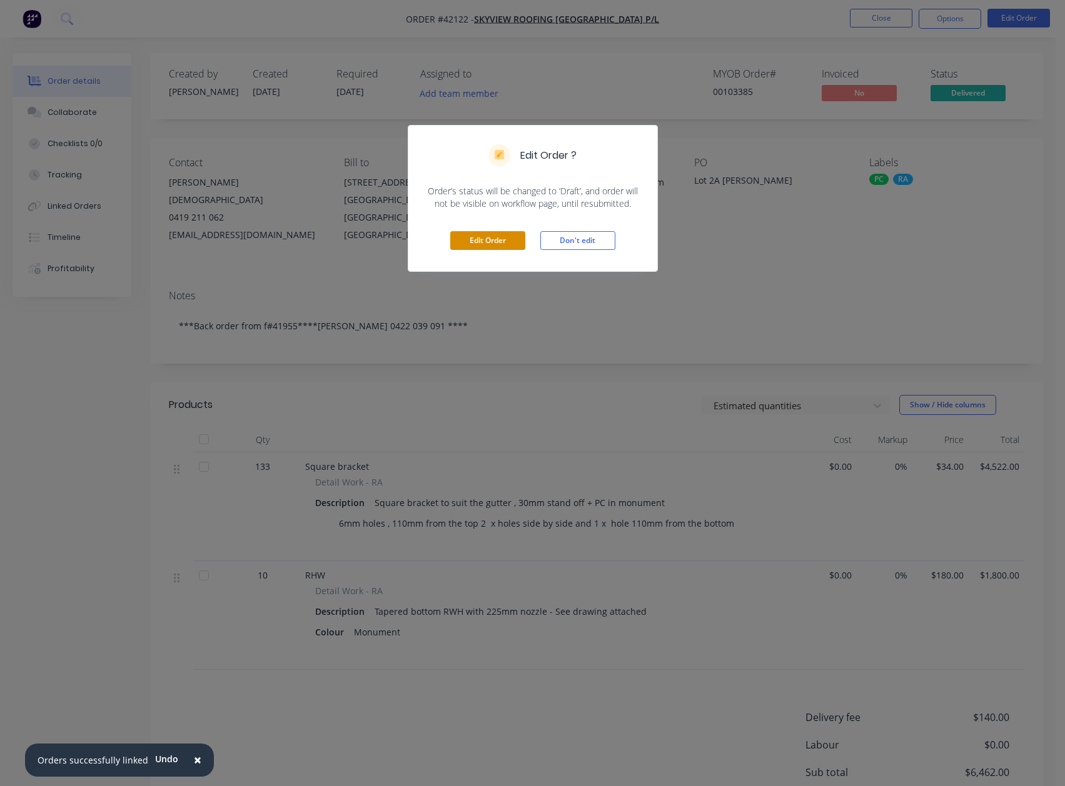
click at [503, 238] on button "Edit Order" at bounding box center [487, 240] width 75 height 19
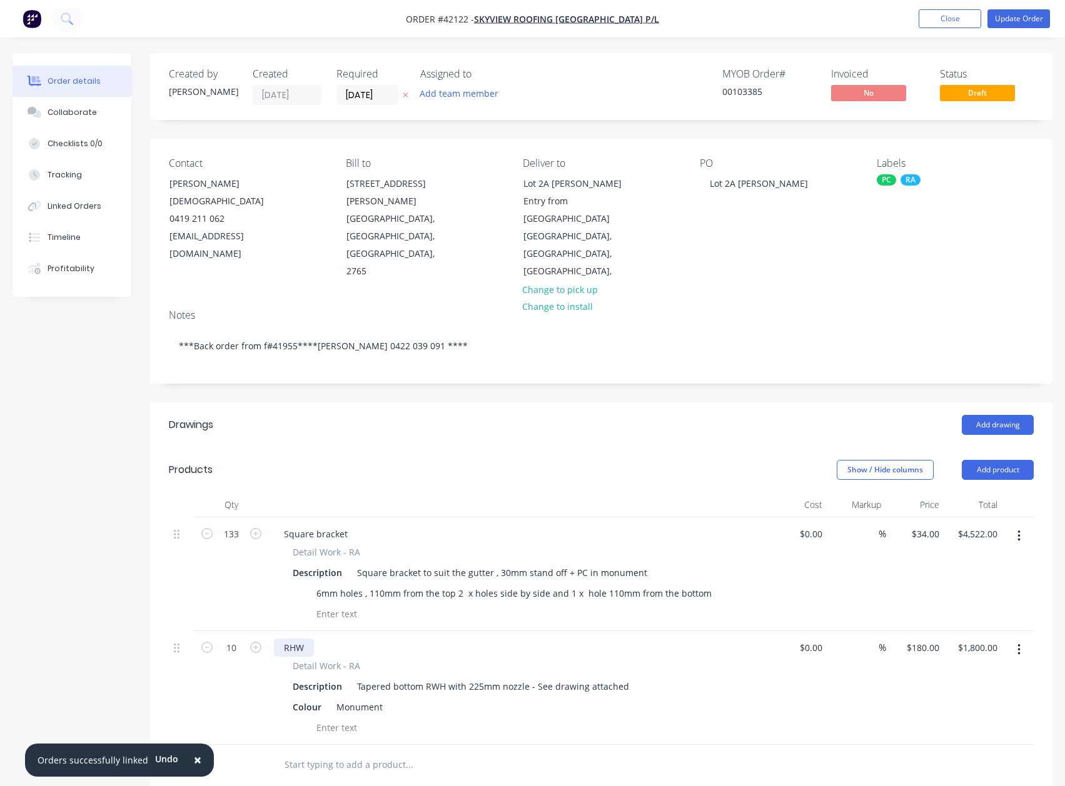
click at [294, 639] on div "RHW" at bounding box center [294, 648] width 40 height 18
click at [1012, 19] on button "Update Order" at bounding box center [1018, 18] width 63 height 19
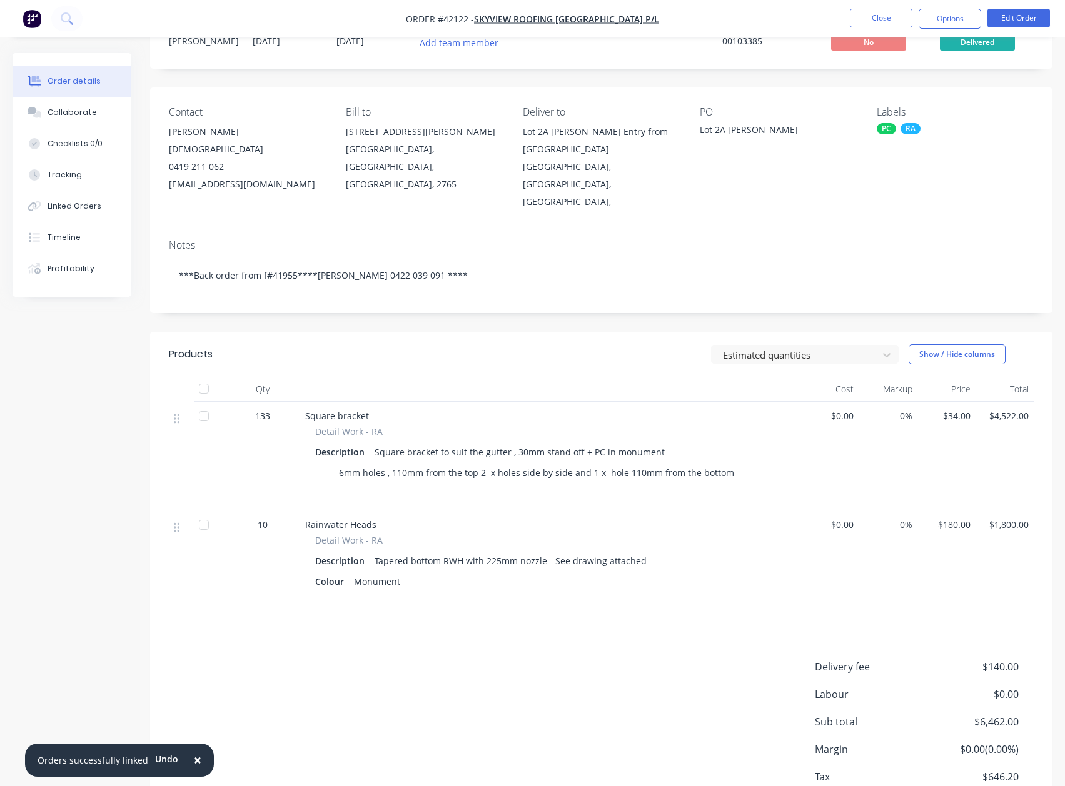
scroll to position [129, 0]
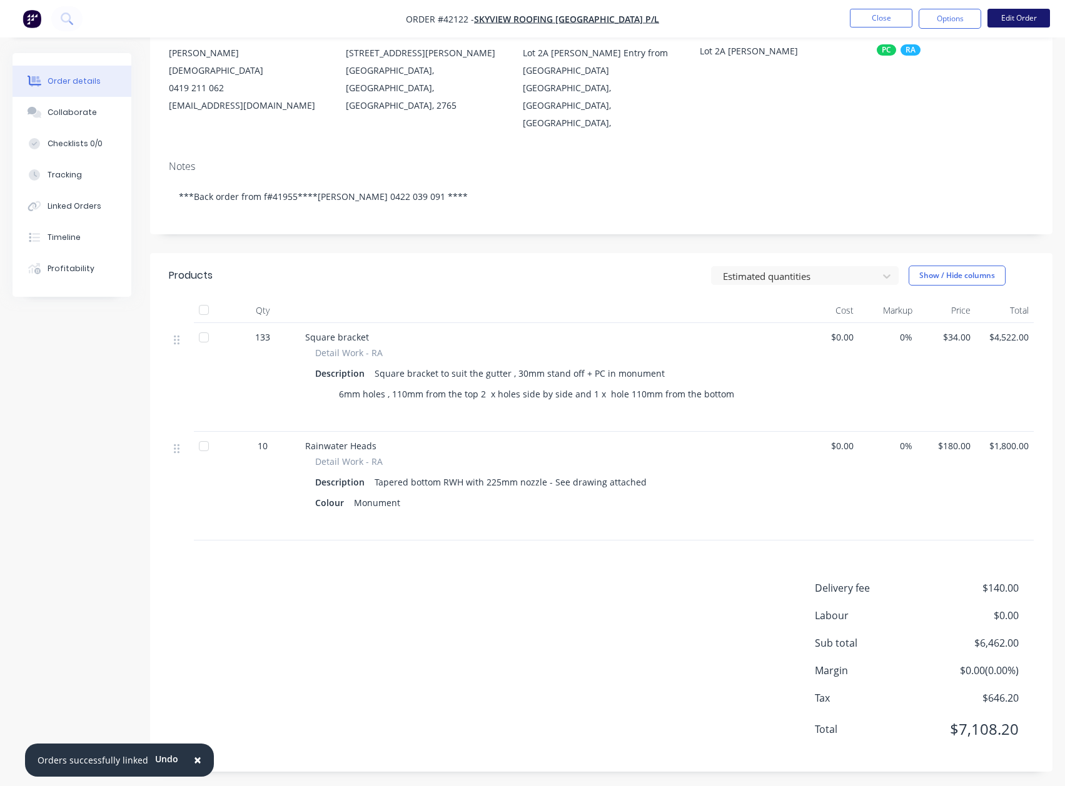
click at [1008, 14] on button "Edit Order" at bounding box center [1018, 18] width 63 height 19
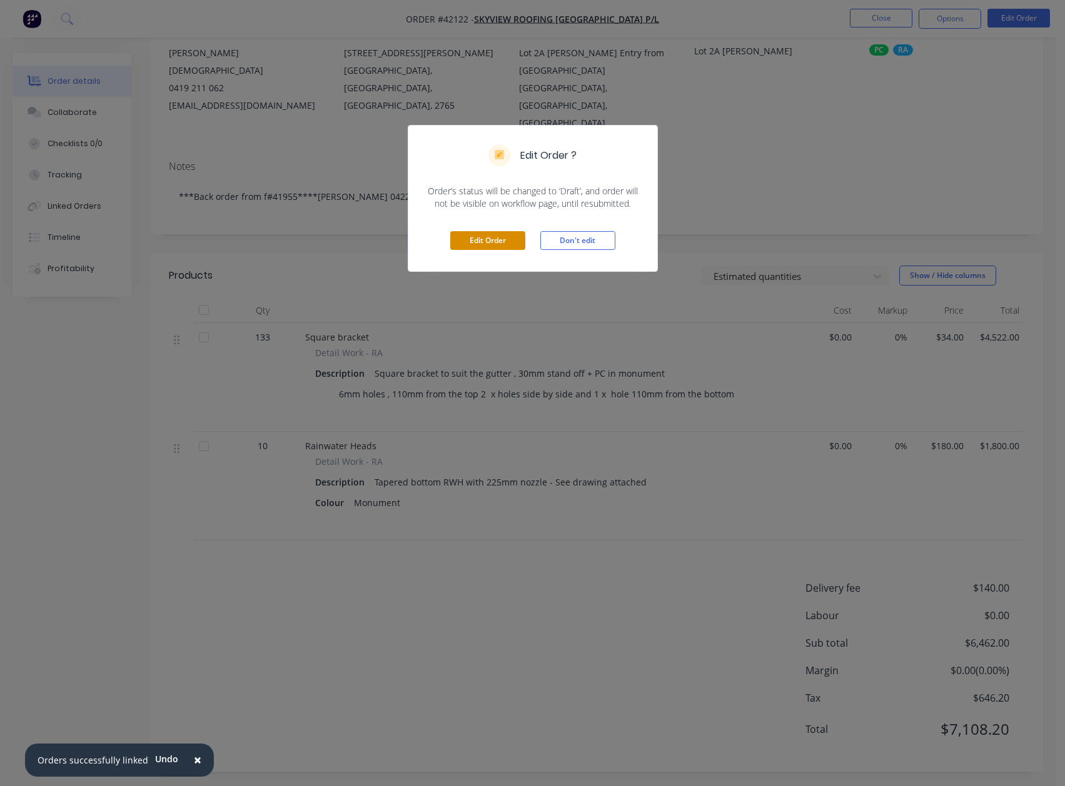
click at [513, 233] on button "Edit Order" at bounding box center [487, 240] width 75 height 19
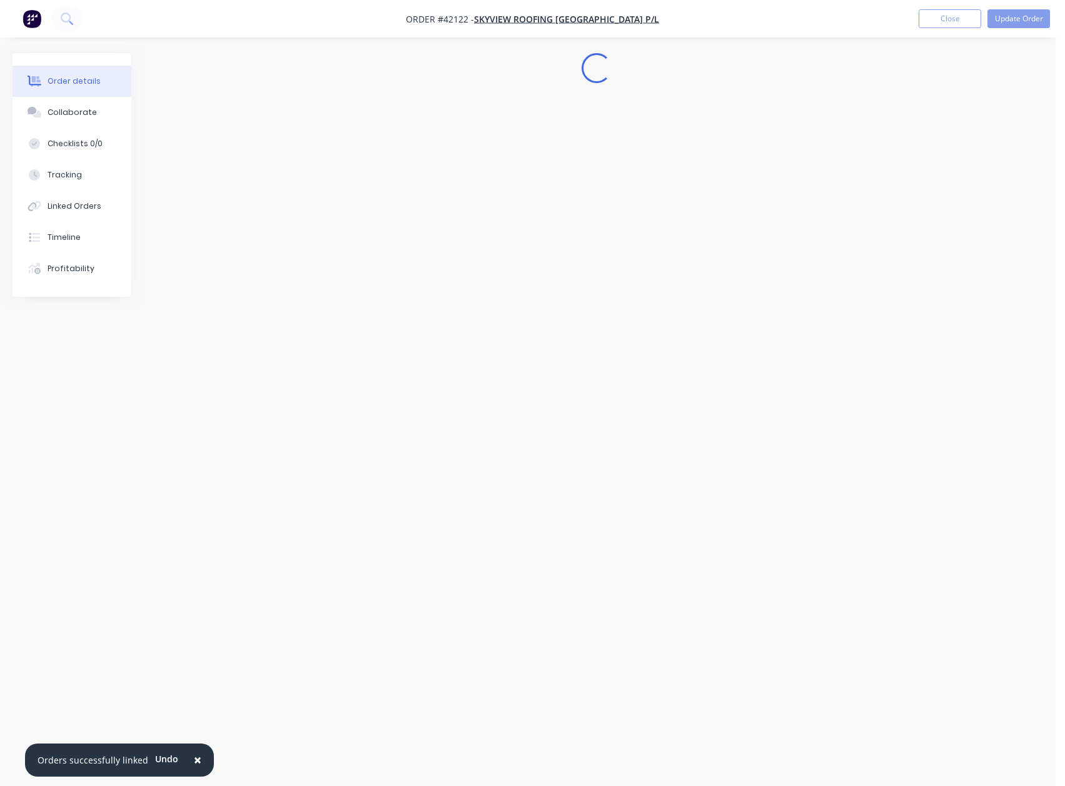
scroll to position [0, 0]
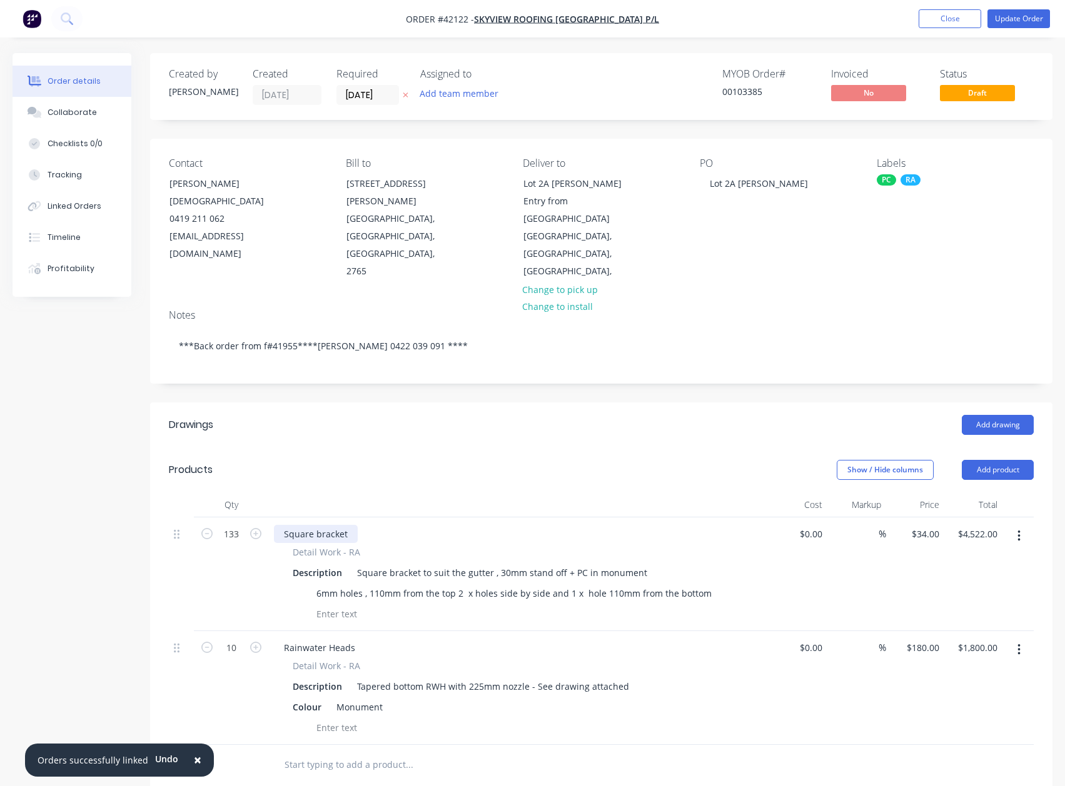
click at [317, 525] on div "Square bracket" at bounding box center [316, 534] width 84 height 18
click at [373, 639] on div "Rainwater Heads" at bounding box center [519, 648] width 490 height 18
click at [361, 639] on div "Rainwater Heads" at bounding box center [319, 648] width 91 height 18
click at [1016, 16] on button "Update Order" at bounding box center [1018, 18] width 63 height 19
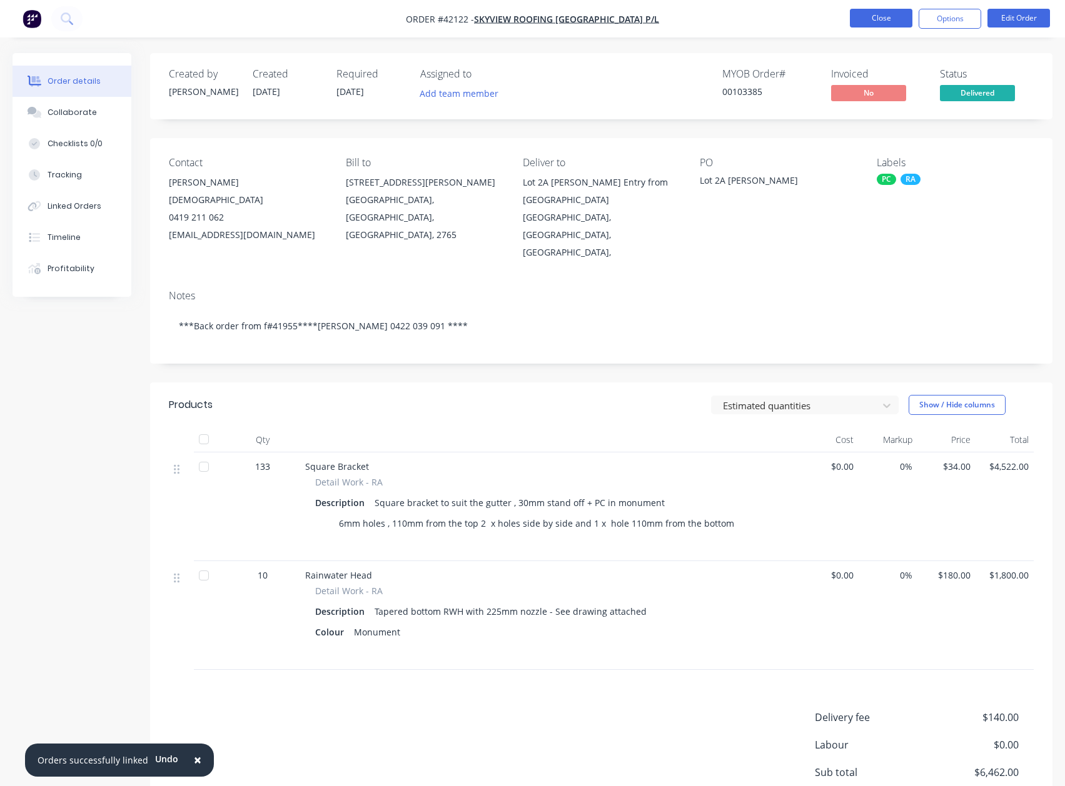
click at [878, 19] on button "Close" at bounding box center [881, 18] width 63 height 19
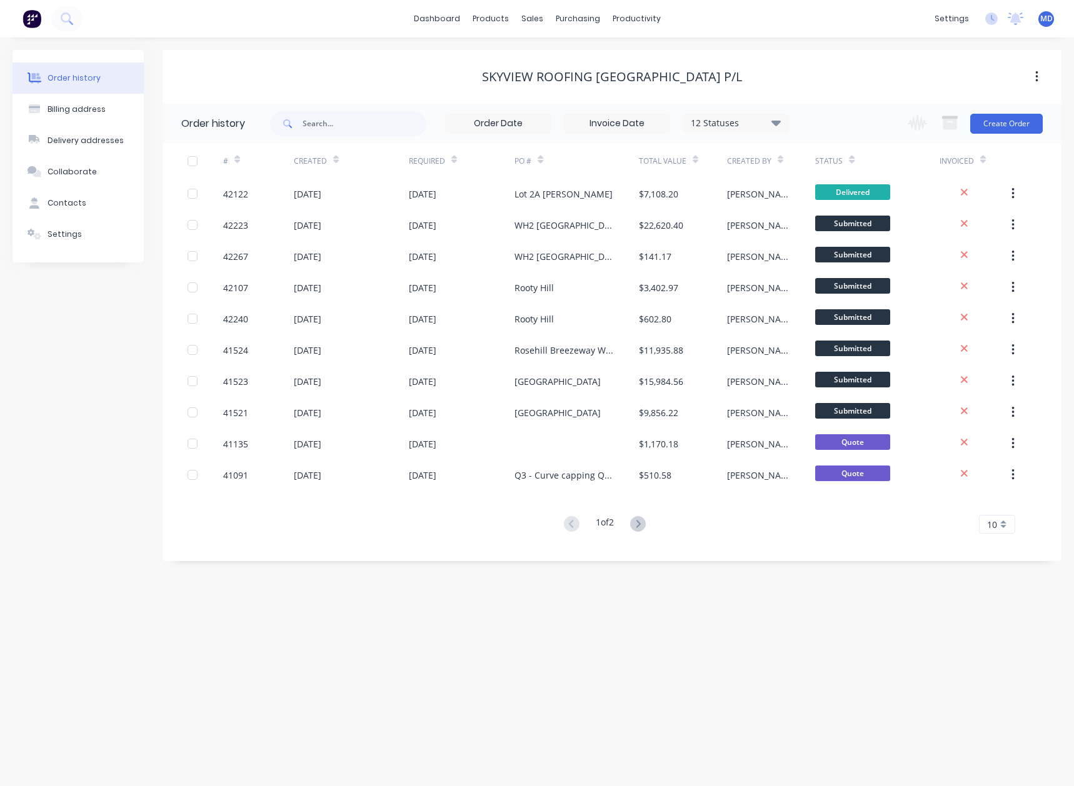
click at [771, 124] on div "12 Statuses" at bounding box center [735, 123] width 105 height 14
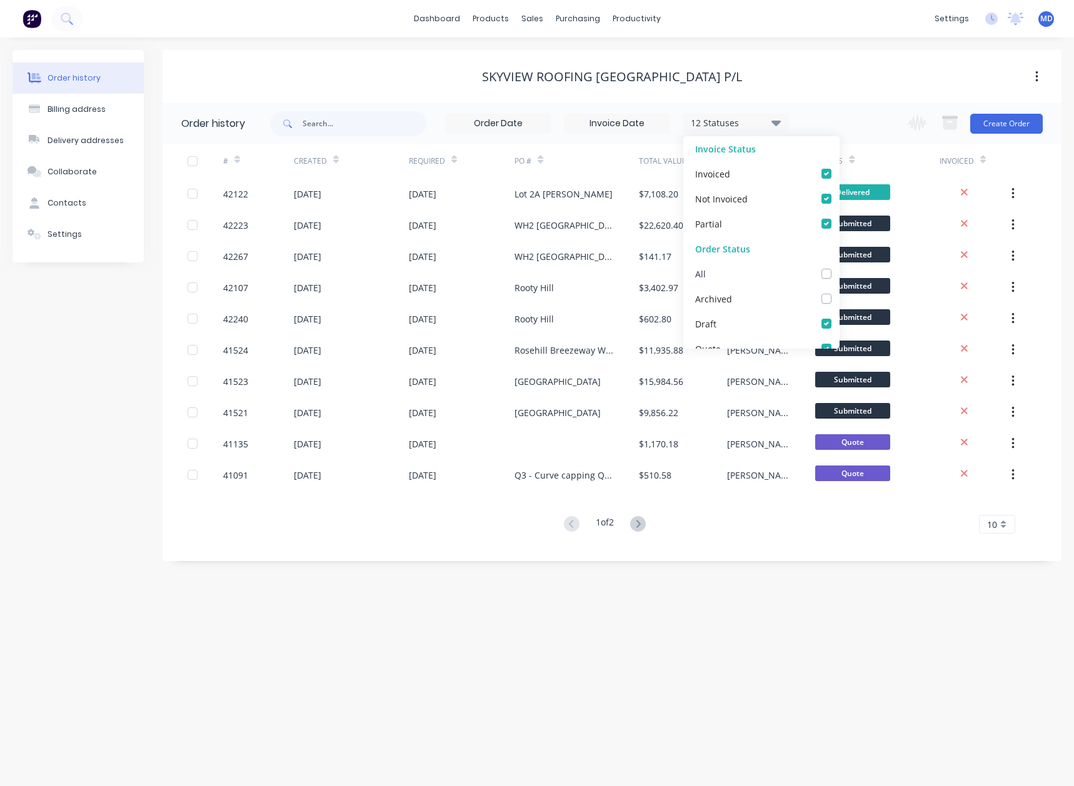
click at [839, 267] on label at bounding box center [839, 267] width 0 height 0
click at [839, 278] on input "checkbox" at bounding box center [844, 273] width 10 height 12
checkbox input "true"
click at [779, 43] on div "Order history Billing address Delivery addresses Collaborate Contacts Settings …" at bounding box center [537, 412] width 1074 height 749
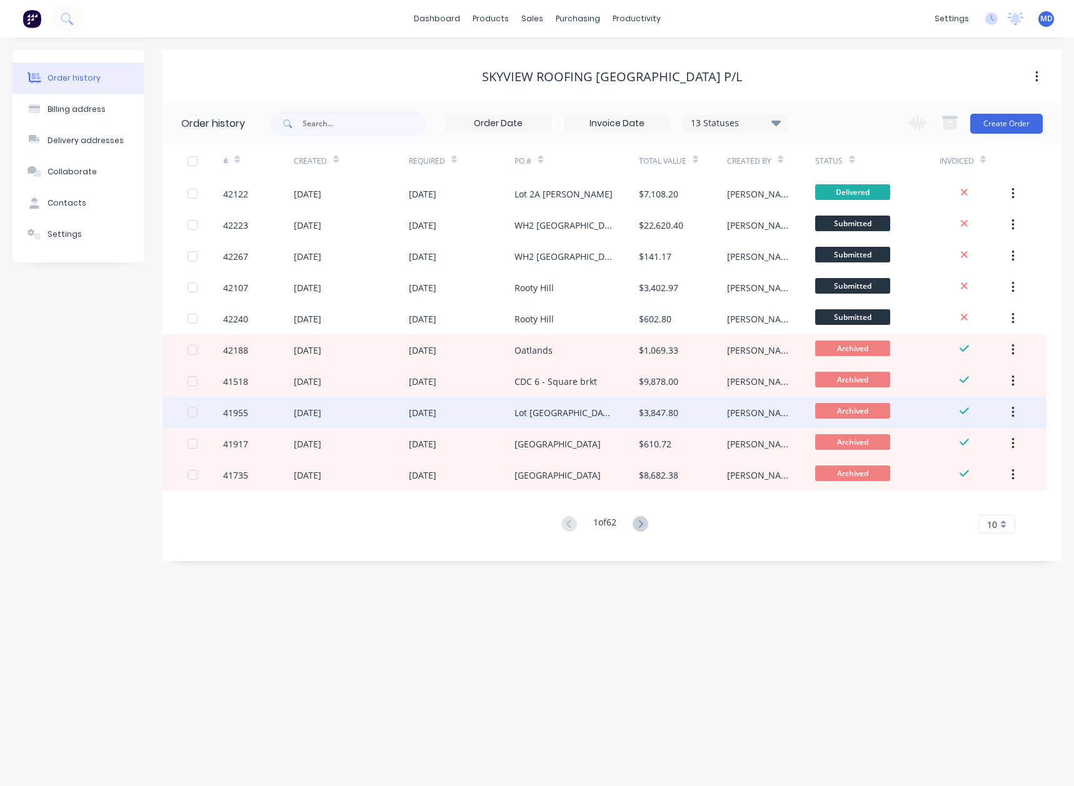
click at [319, 412] on div "[DATE]" at bounding box center [308, 412] width 28 height 13
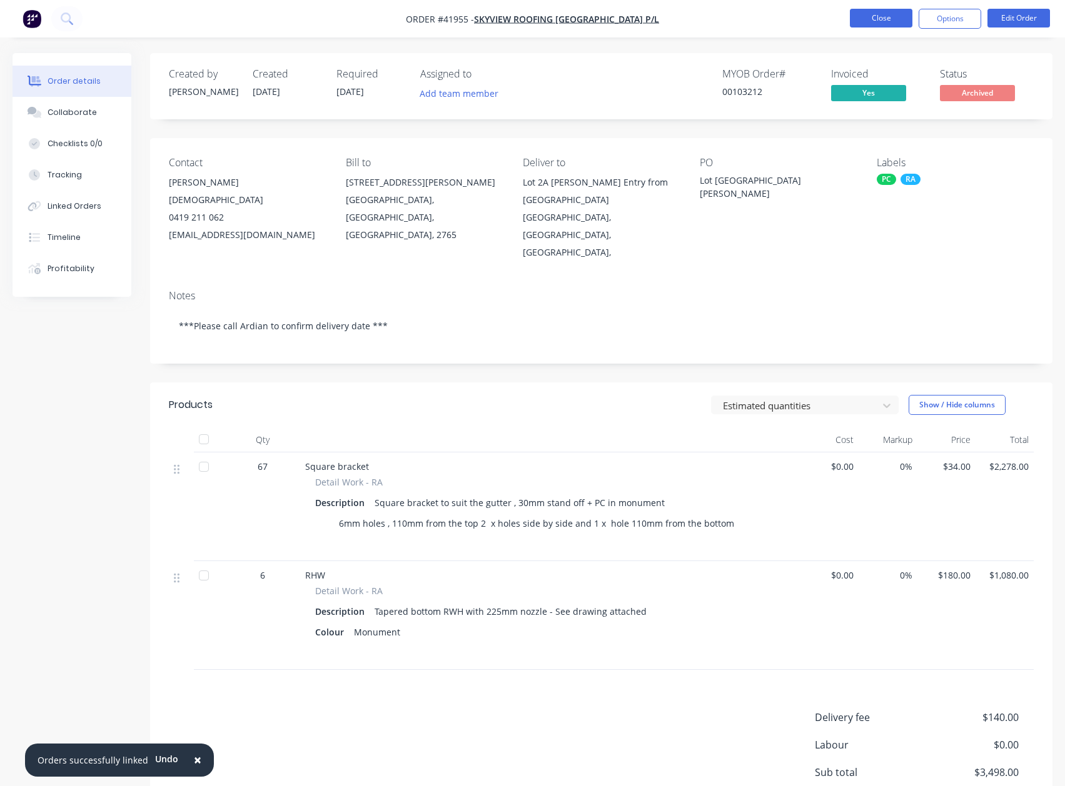
click at [875, 14] on button "Close" at bounding box center [881, 18] width 63 height 19
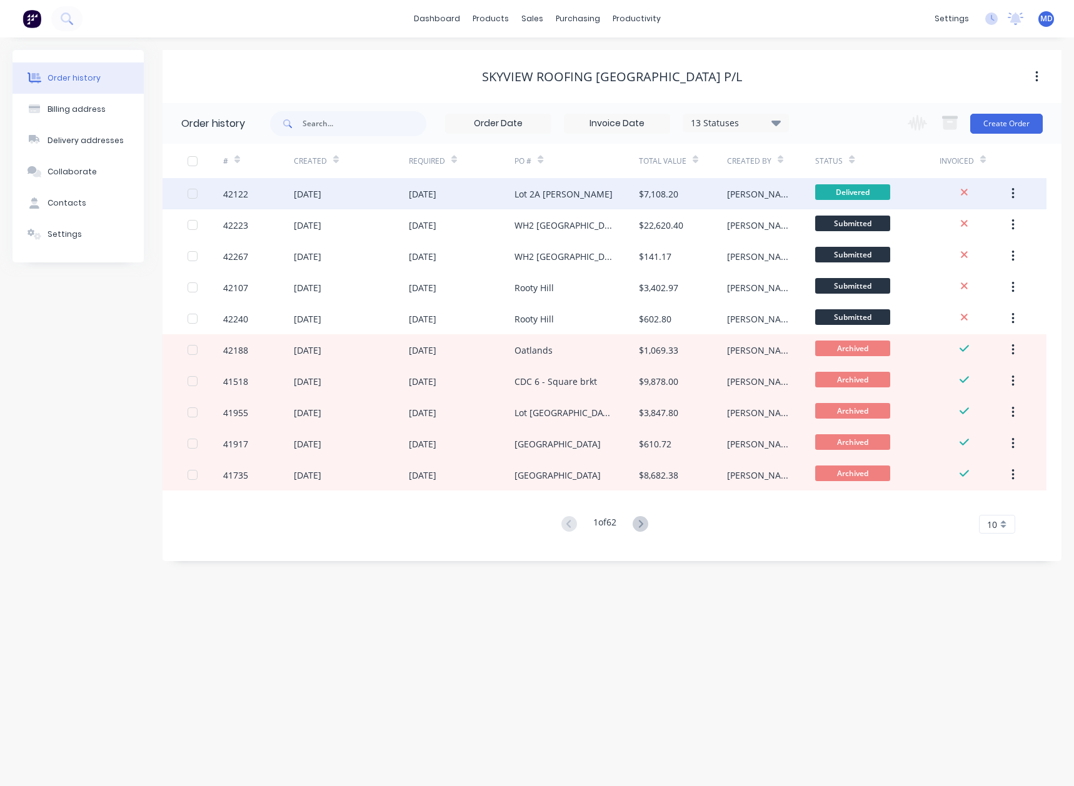
click at [582, 194] on div "Lot 2A Archbold Rd" at bounding box center [564, 194] width 98 height 13
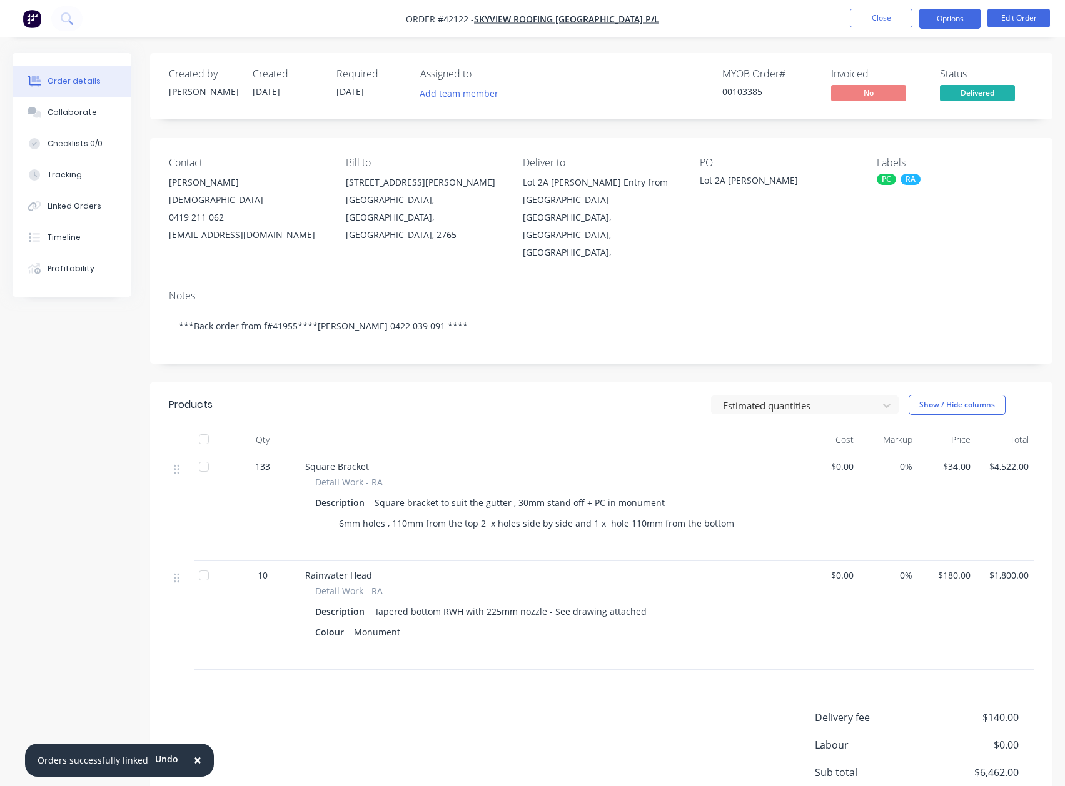
click at [952, 18] on button "Options" at bounding box center [949, 19] width 63 height 20
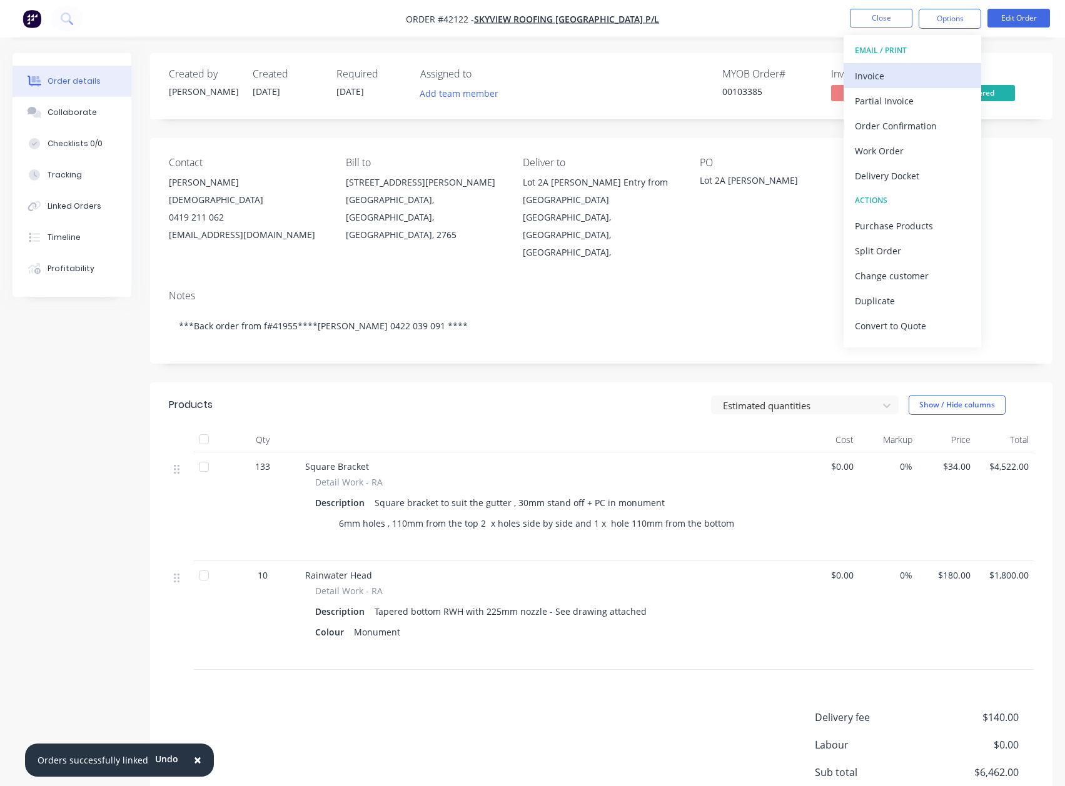
click at [876, 76] on div "Invoice" at bounding box center [912, 76] width 115 height 18
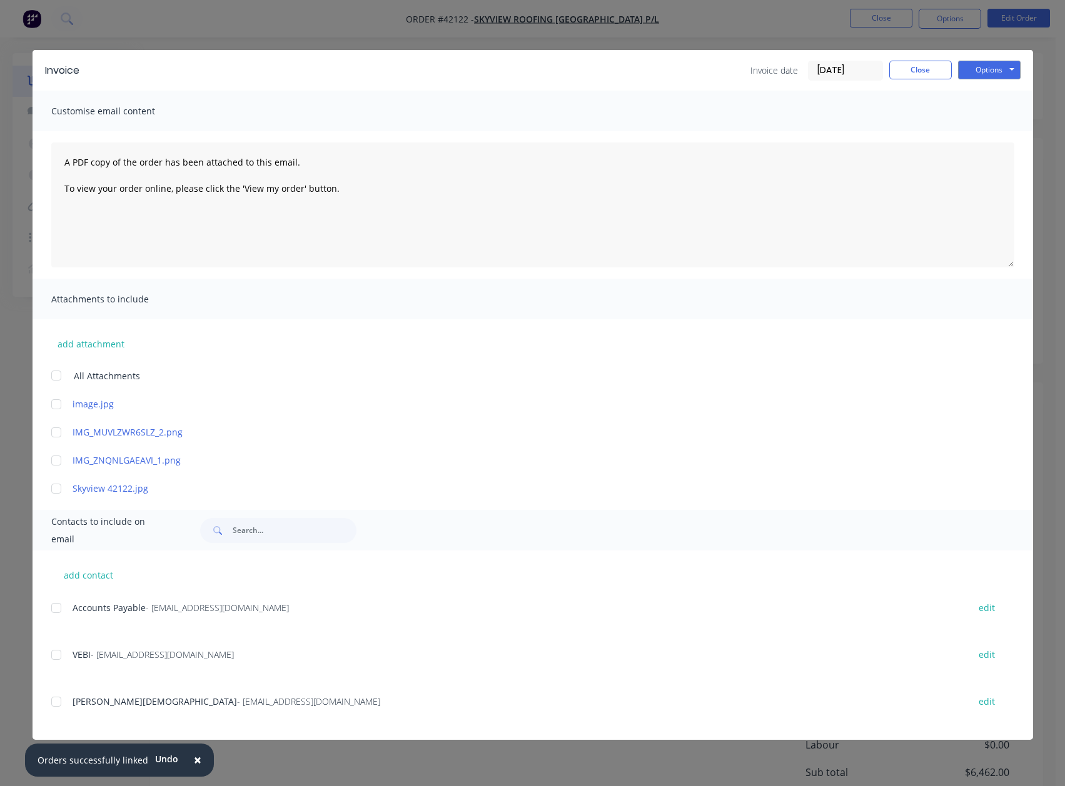
drag, startPoint x: 61, startPoint y: 610, endPoint x: 221, endPoint y: 562, distance: 167.7
click at [61, 610] on div at bounding box center [56, 608] width 25 height 25
click at [976, 64] on button "Options" at bounding box center [989, 70] width 63 height 19
click at [987, 131] on button "Email" at bounding box center [998, 133] width 80 height 21
click at [928, 76] on button "Close" at bounding box center [920, 70] width 63 height 19
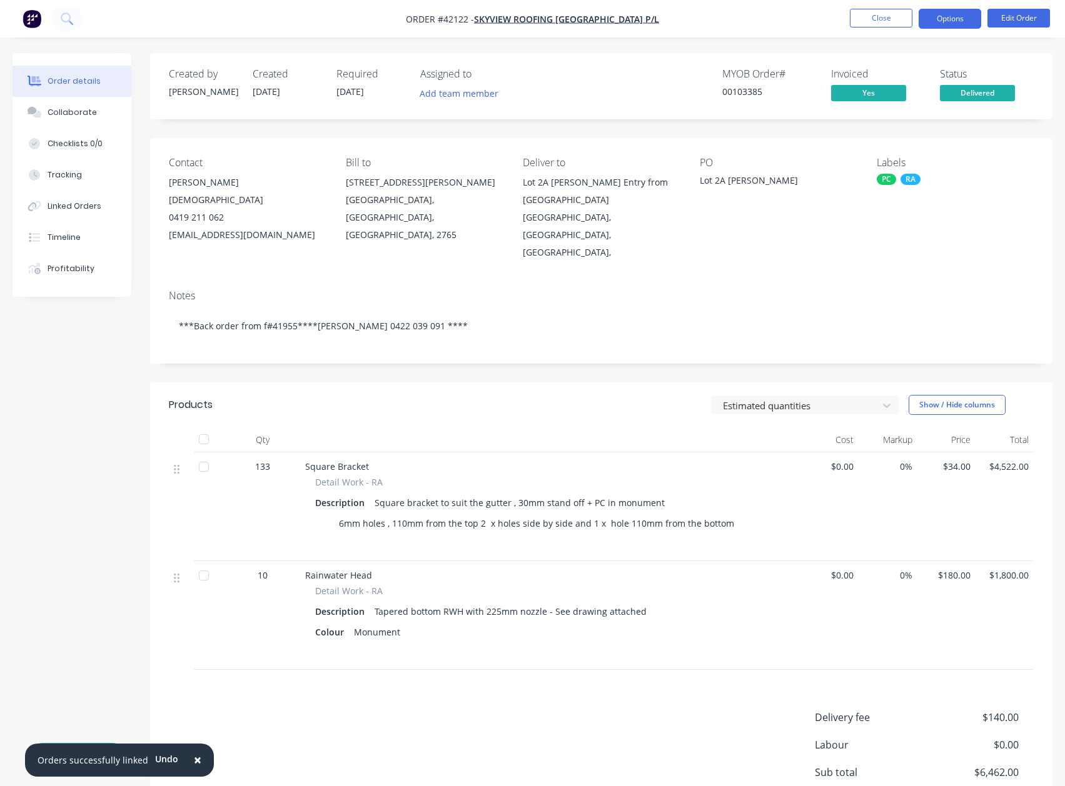
click at [943, 20] on button "Options" at bounding box center [949, 19] width 63 height 20
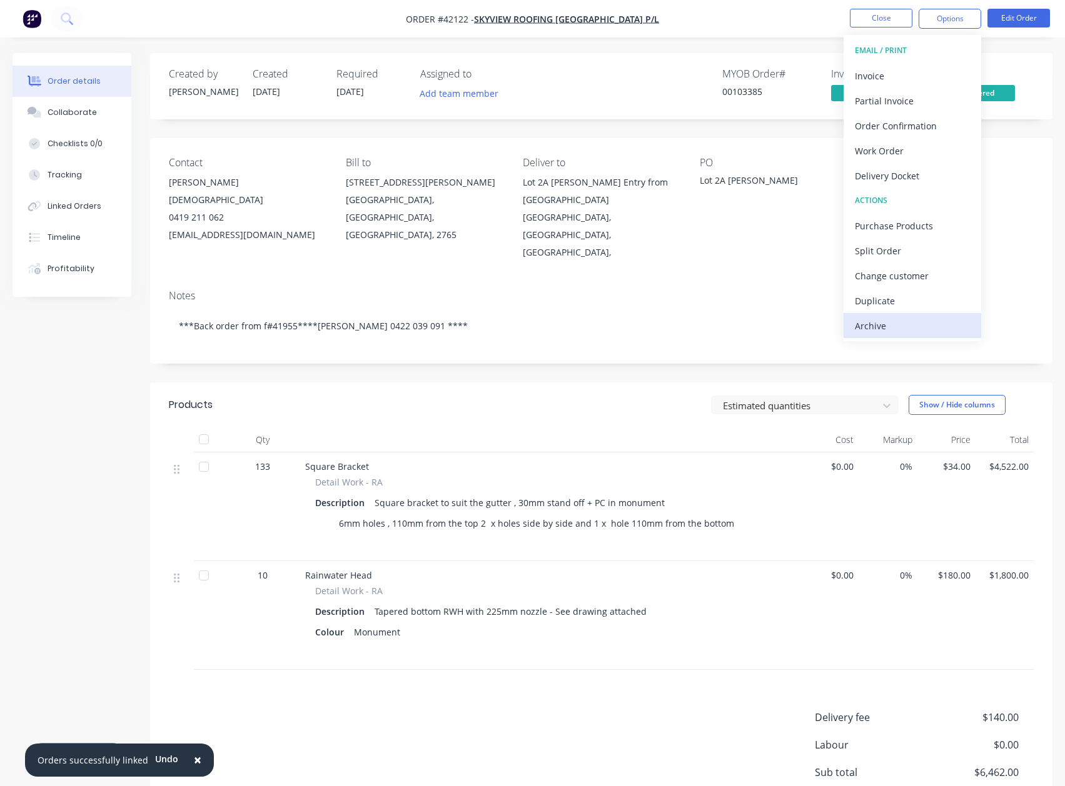
click at [865, 325] on div "Archive" at bounding box center [912, 326] width 115 height 18
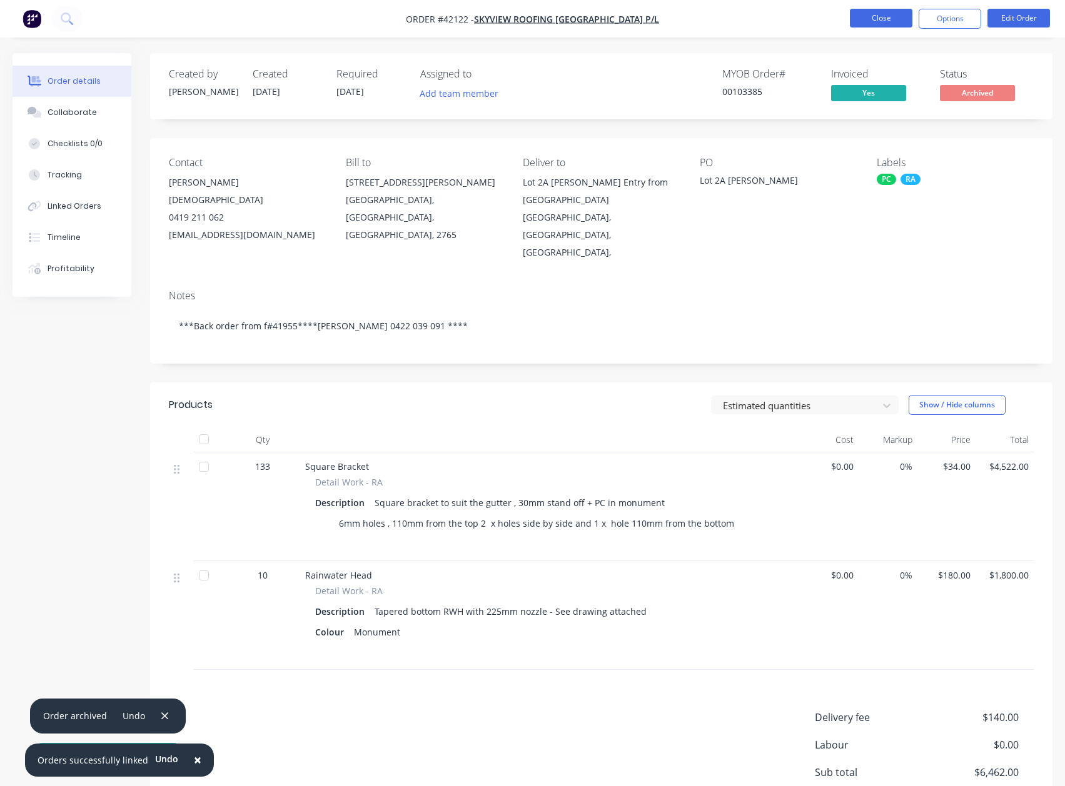
click at [883, 9] on button "Close" at bounding box center [881, 18] width 63 height 19
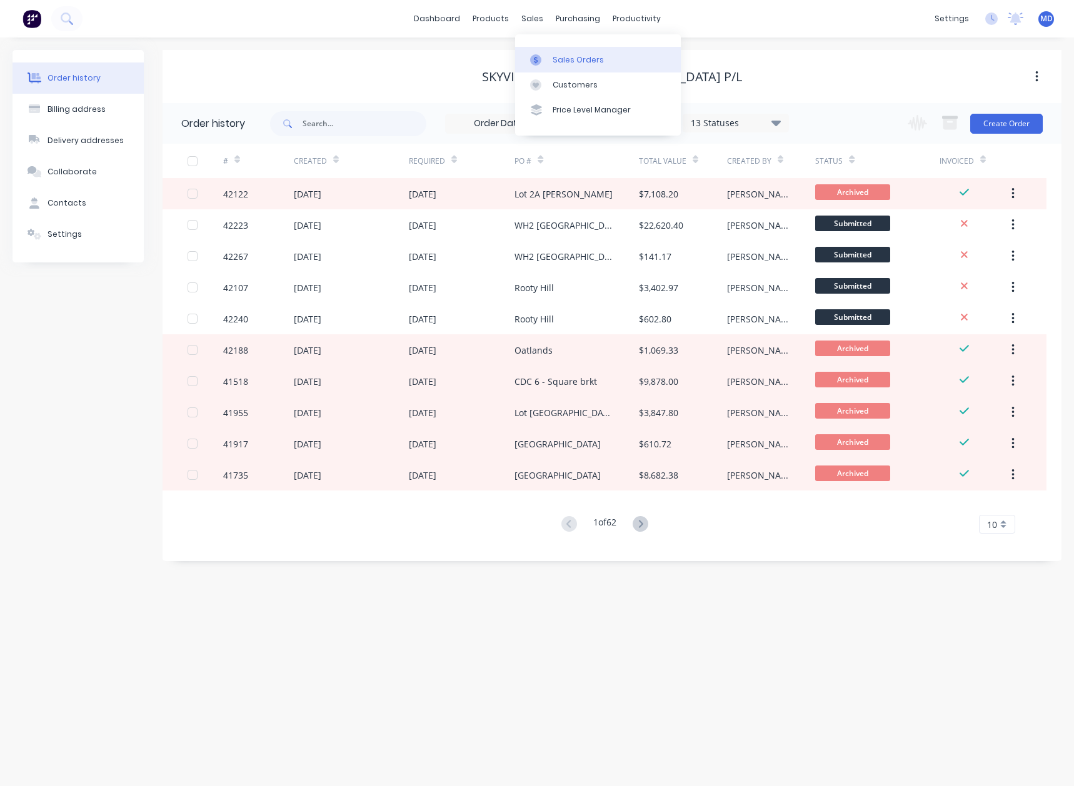
click at [575, 57] on div "Sales Orders" at bounding box center [578, 59] width 51 height 11
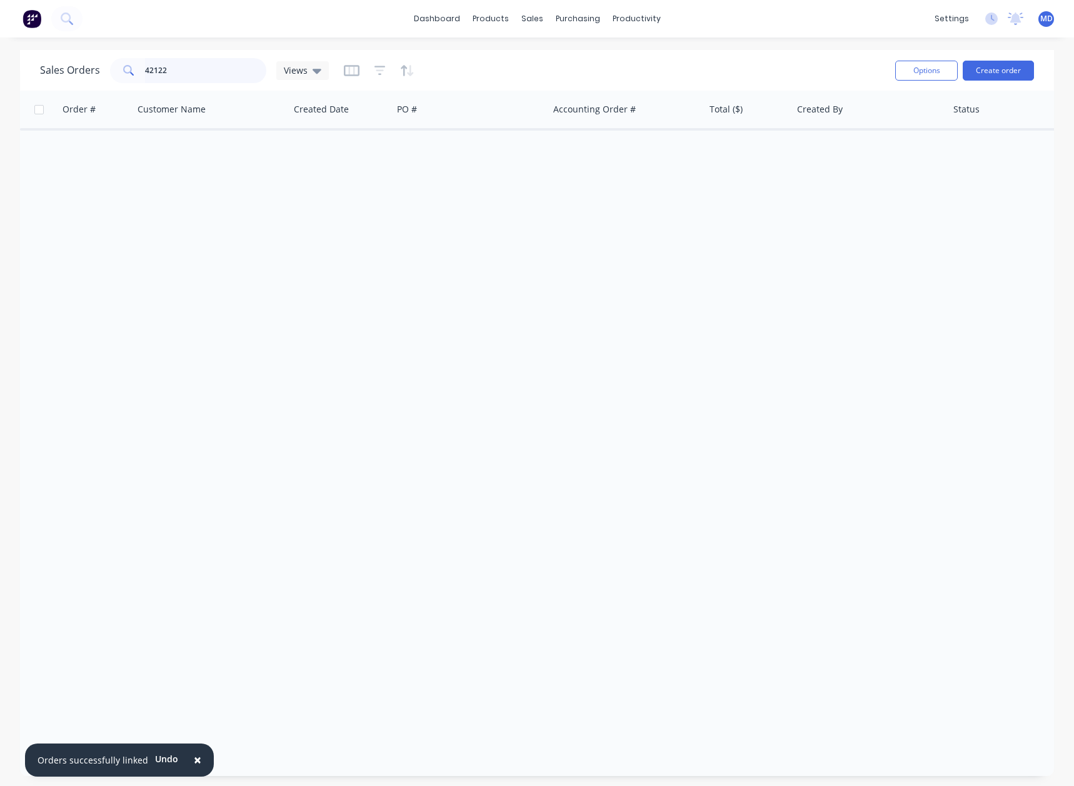
drag, startPoint x: 159, startPoint y: 71, endPoint x: 13, endPoint y: 47, distance: 148.2
click at [34, 53] on div "Sales Orders 42122 Views Options Create order" at bounding box center [537, 70] width 1034 height 41
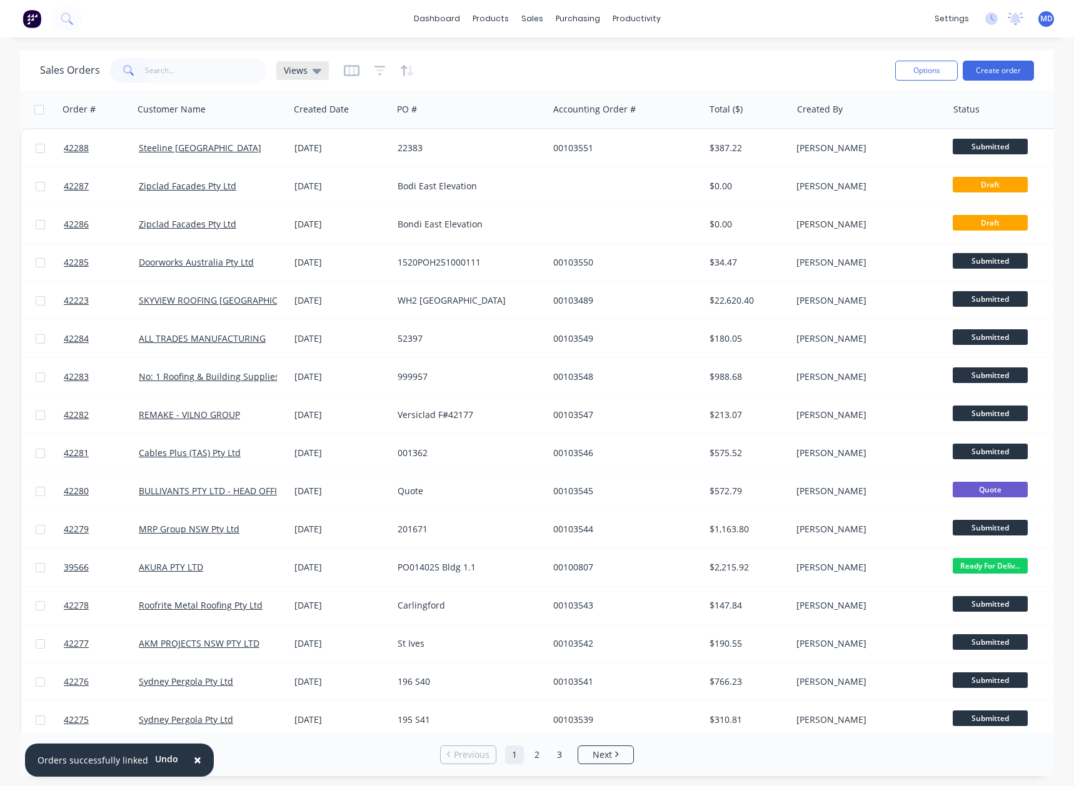
click at [309, 71] on div "Views" at bounding box center [303, 70] width 38 height 11
click at [312, 224] on button "INVOICING" at bounding box center [351, 227] width 143 height 14
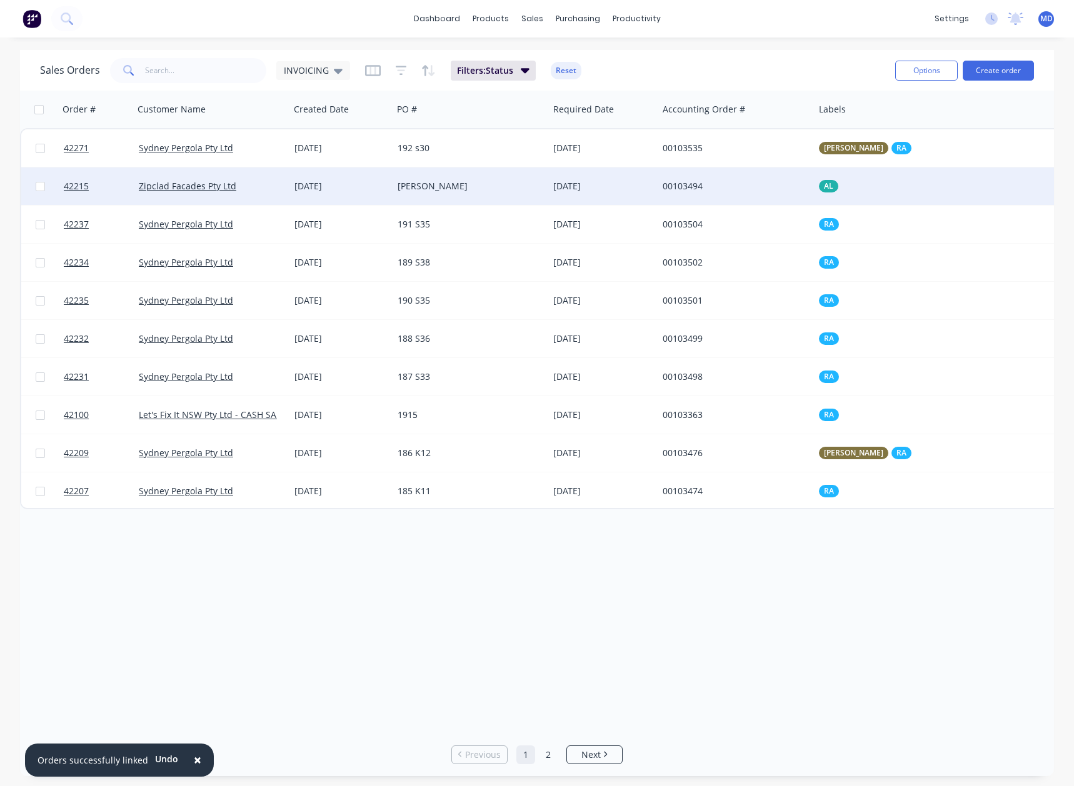
click at [492, 186] on div "[PERSON_NAME]" at bounding box center [467, 186] width 139 height 13
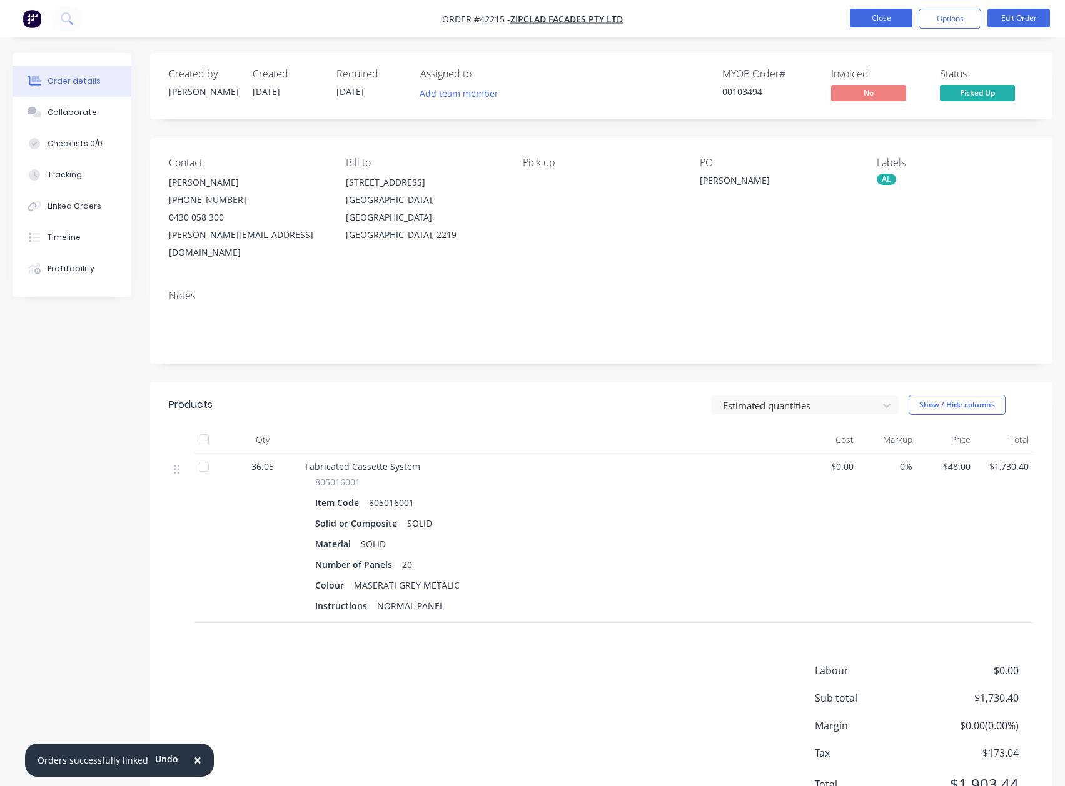
click at [887, 23] on button "Close" at bounding box center [881, 18] width 63 height 19
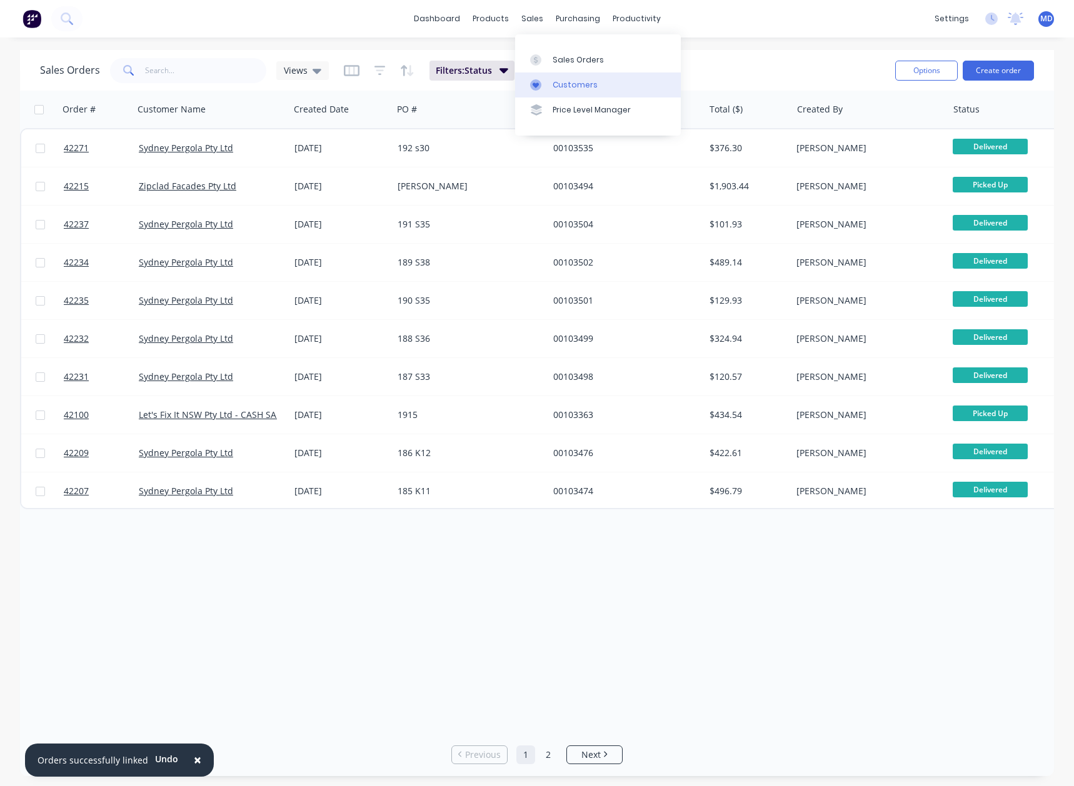
click at [580, 84] on div "Customers" at bounding box center [575, 84] width 45 height 11
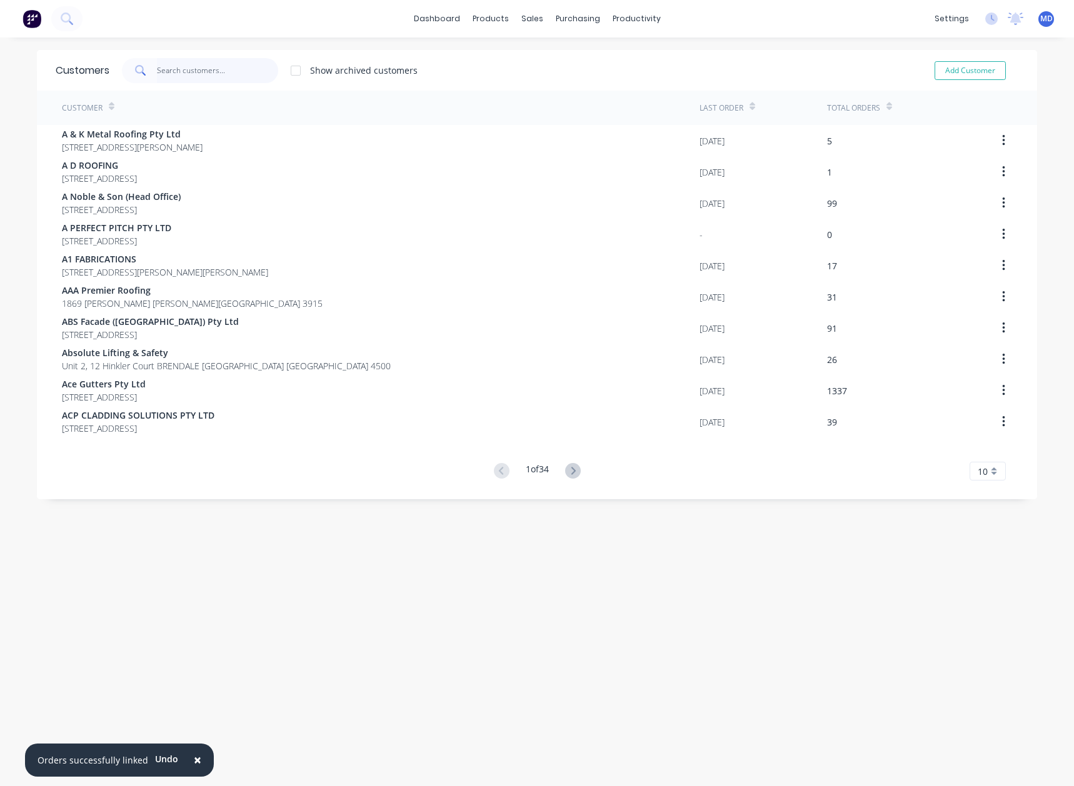
click at [209, 74] on input "text" at bounding box center [218, 70] width 122 height 25
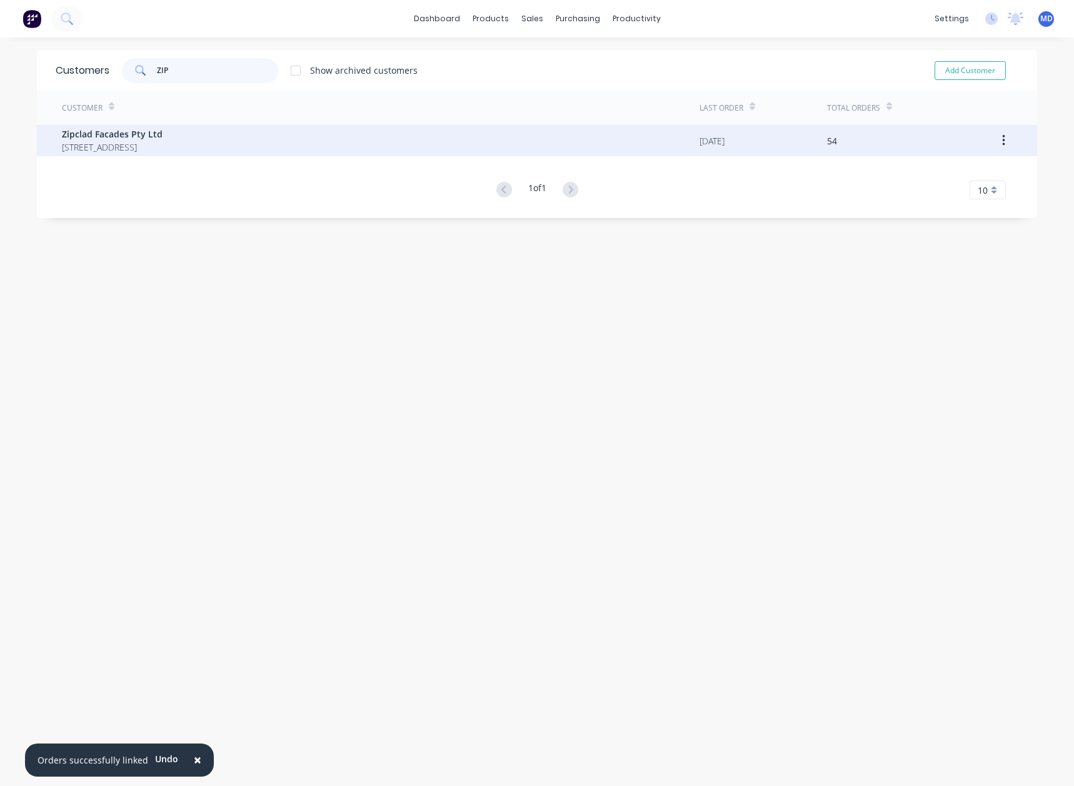
type input "ZIP"
click at [100, 134] on span "Zipclad Facades Pty Ltd" at bounding box center [112, 134] width 101 height 13
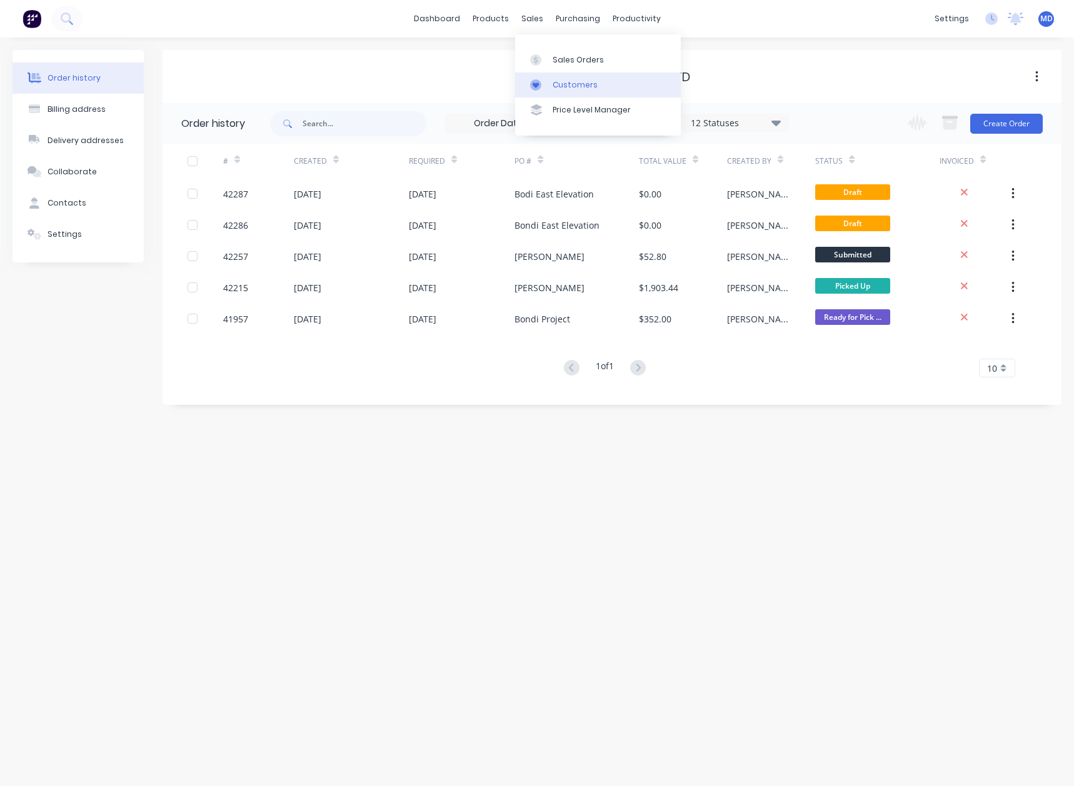
click at [568, 81] on div "Customers" at bounding box center [575, 84] width 45 height 11
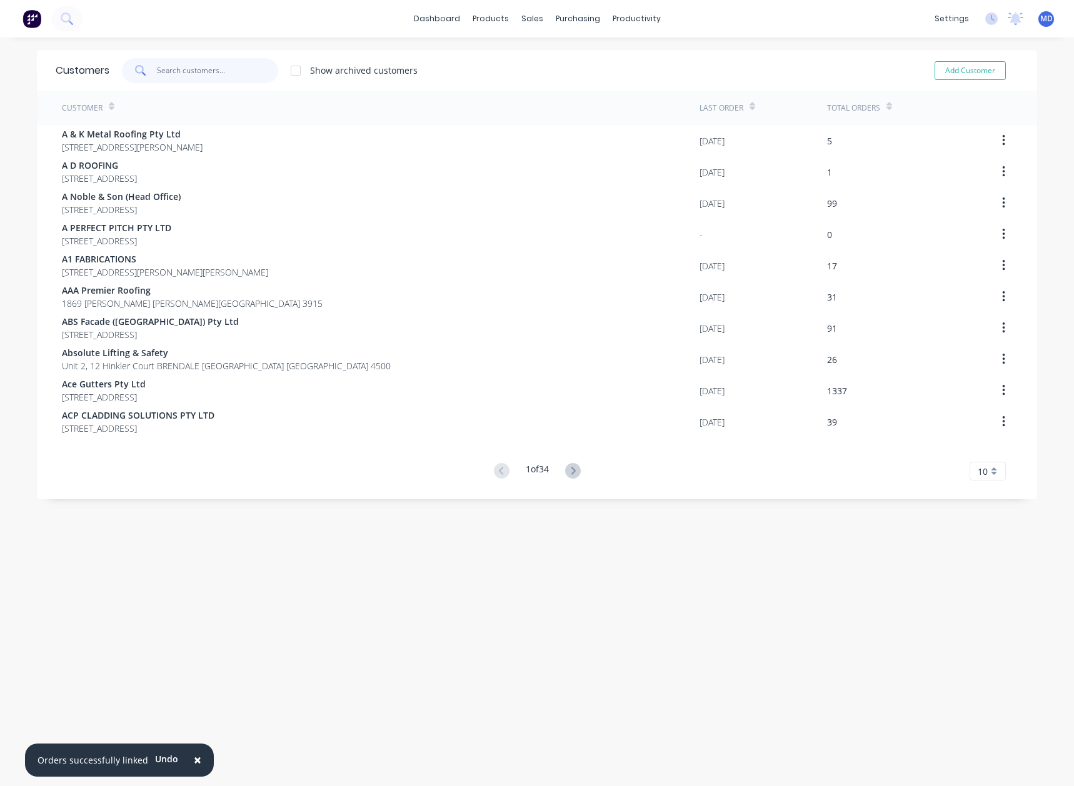
click at [186, 71] on input "text" at bounding box center [218, 70] width 122 height 25
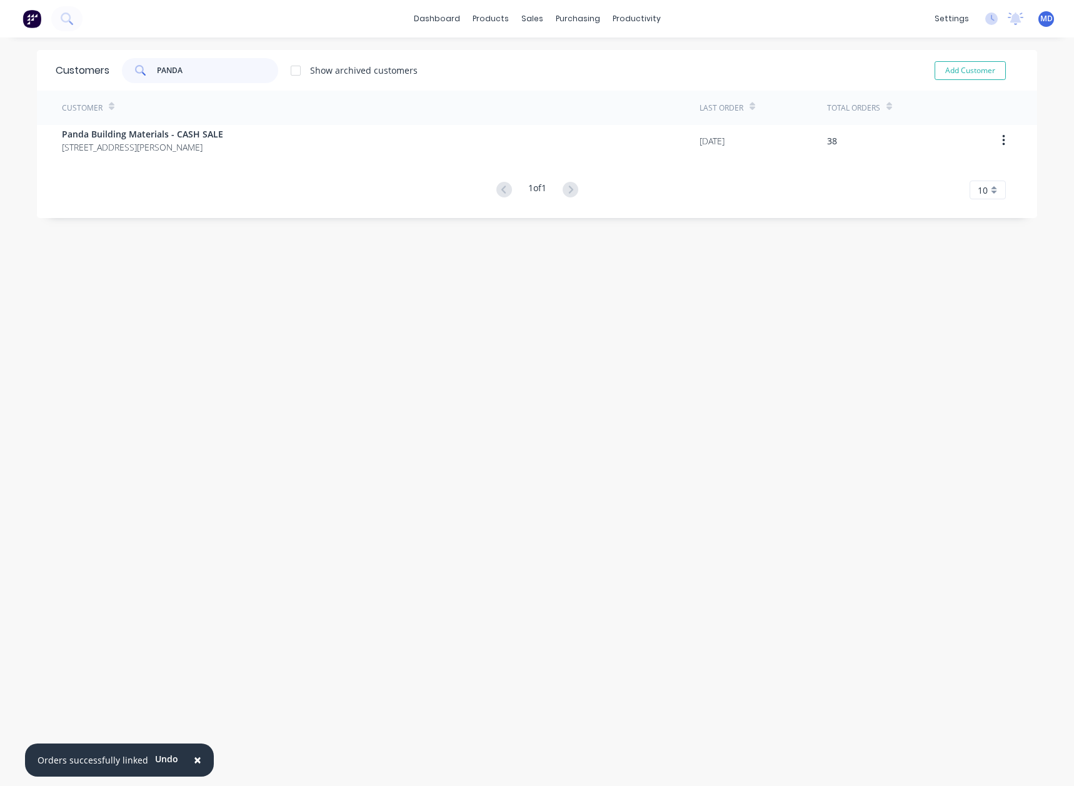
type input "PANDA"
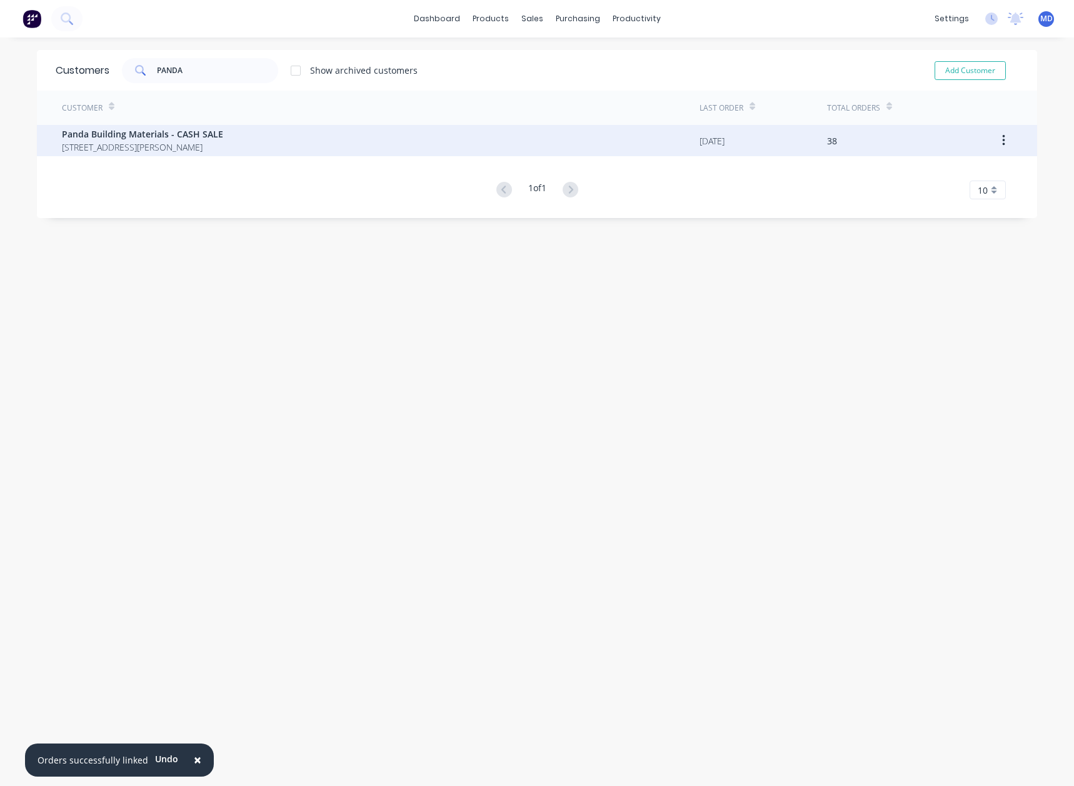
click at [129, 144] on span "8 Pat Devlin Close CHIPPING NORTON New South Wales Australia 2170" at bounding box center [142, 147] width 161 height 13
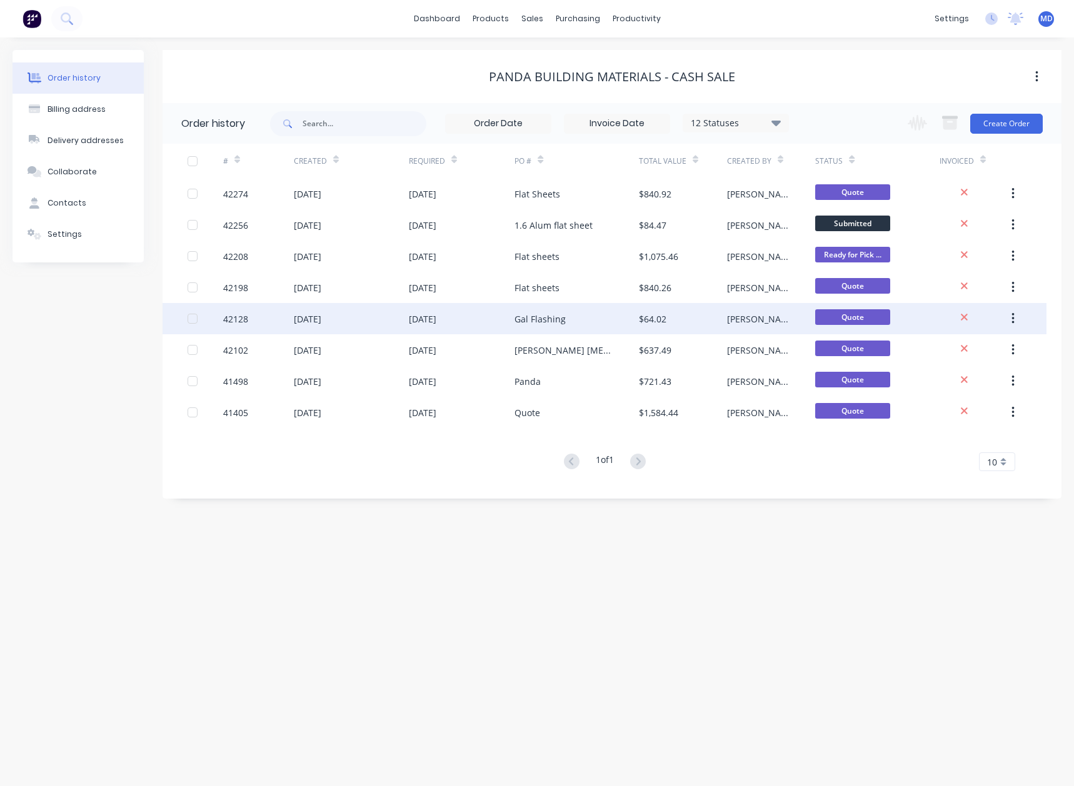
click at [526, 314] on div "Gal Flashing" at bounding box center [540, 319] width 51 height 13
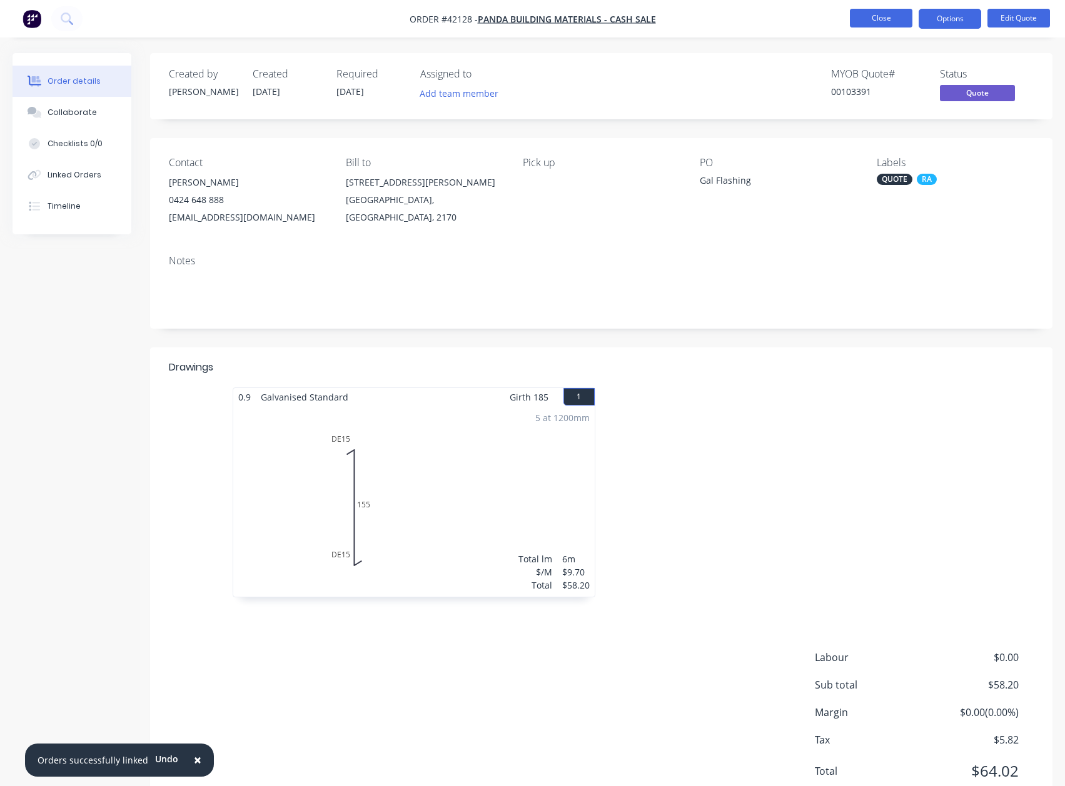
click at [860, 14] on button "Close" at bounding box center [881, 18] width 63 height 19
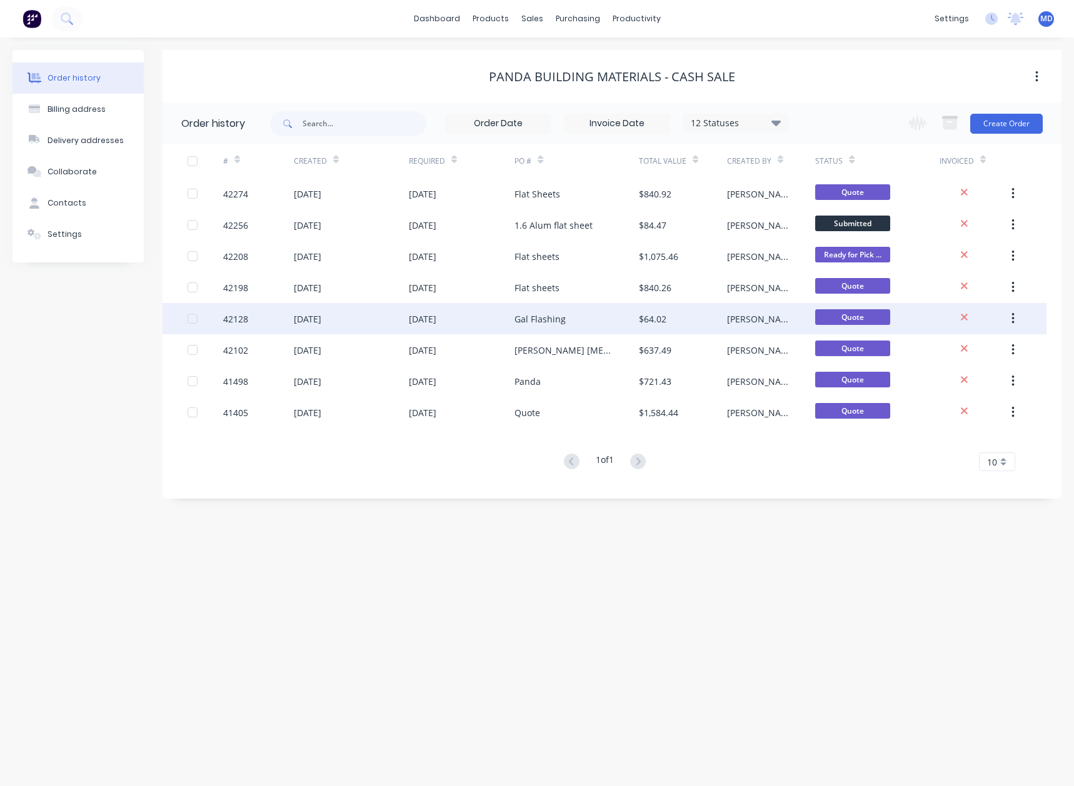
click at [544, 311] on div "Gal Flashing" at bounding box center [577, 318] width 124 height 31
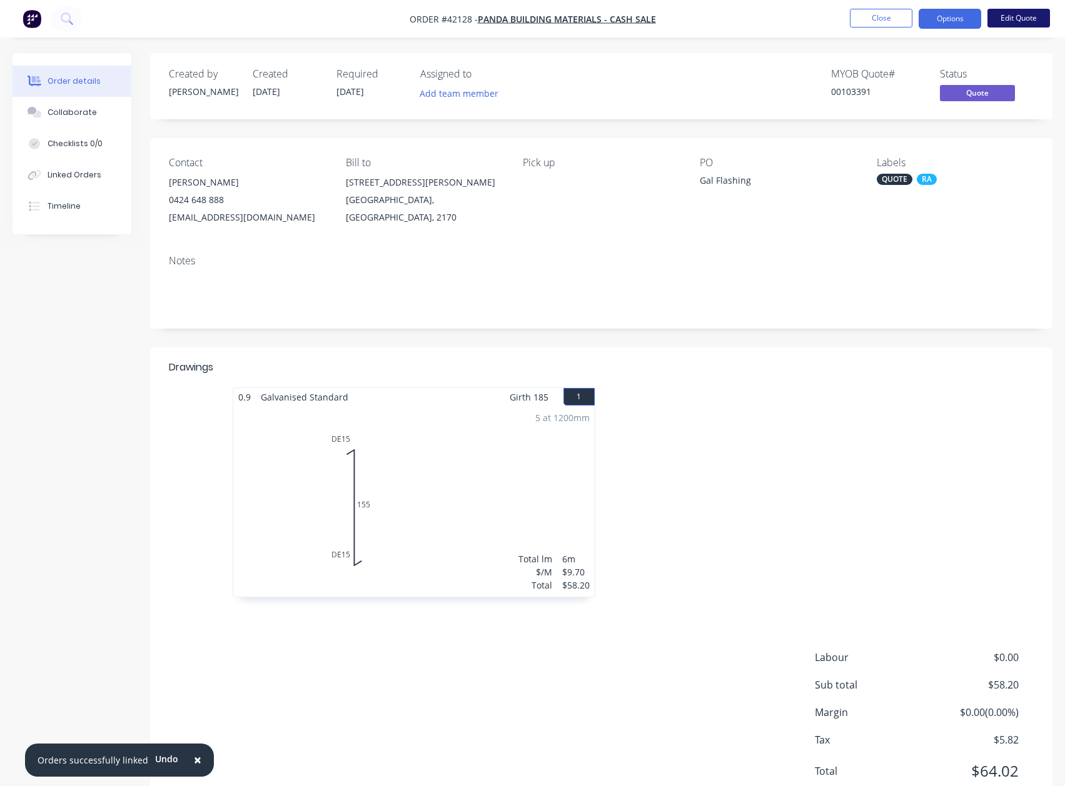
click at [1002, 18] on button "Edit Quote" at bounding box center [1018, 18] width 63 height 19
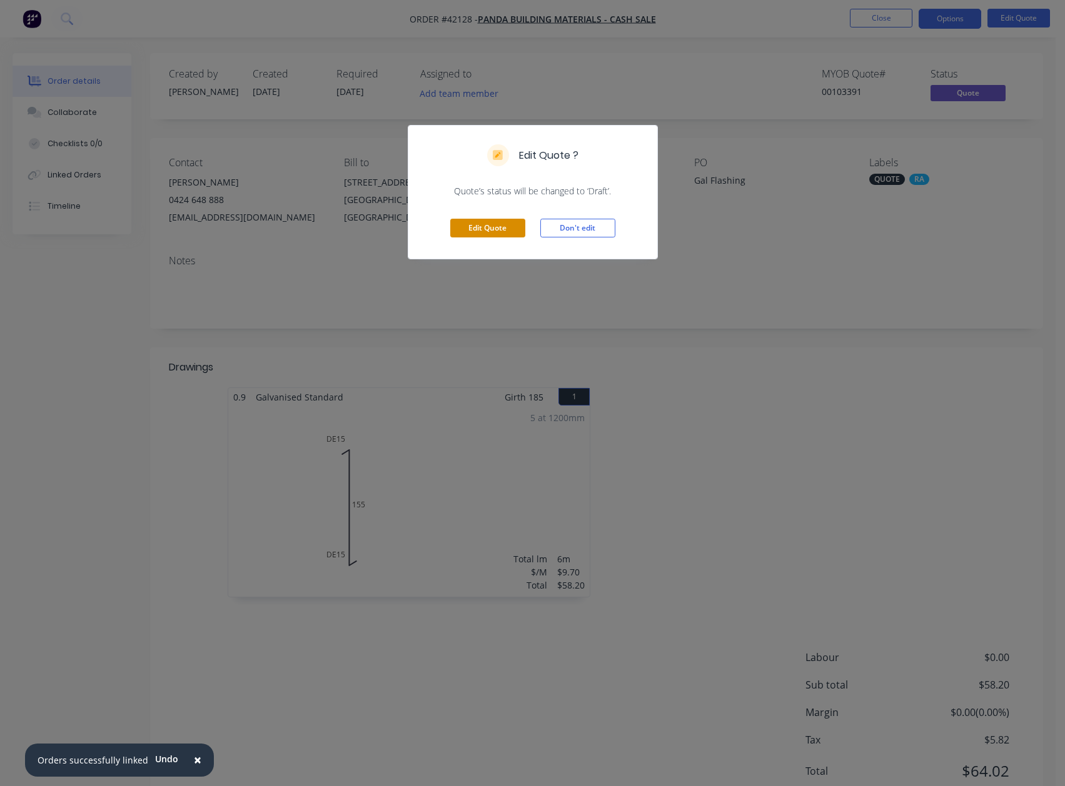
click at [488, 225] on button "Edit Quote" at bounding box center [487, 228] width 75 height 19
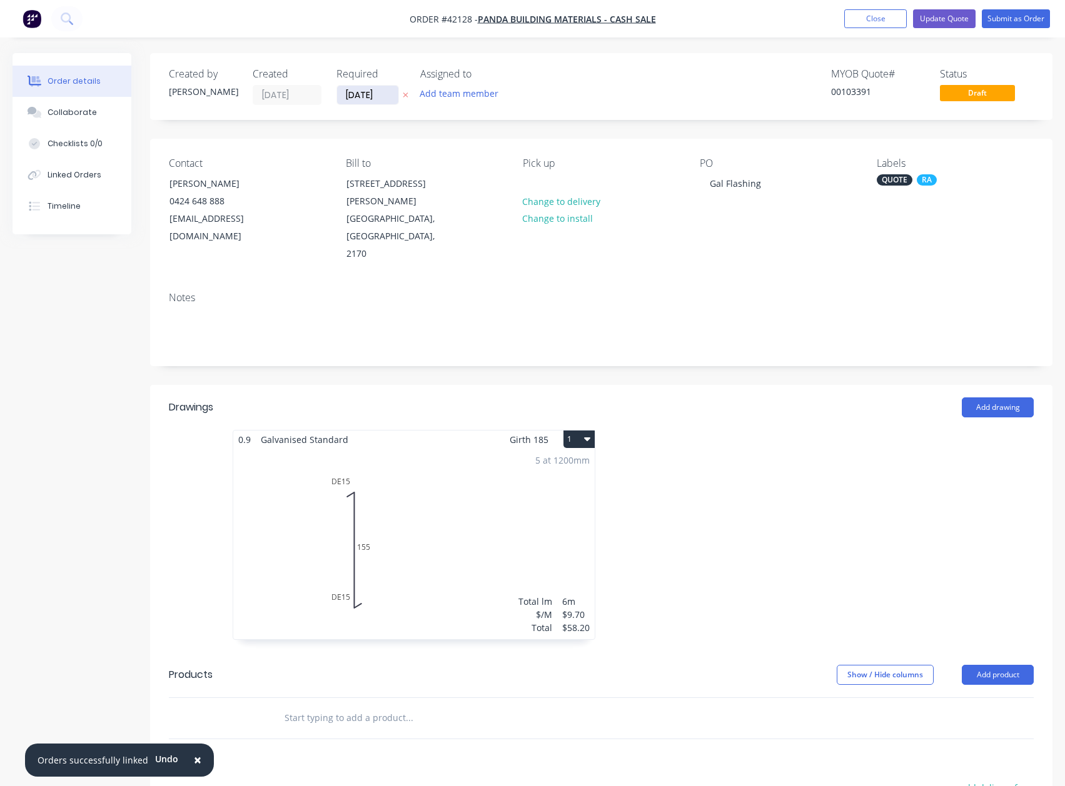
click at [364, 98] on input "[DATE]" at bounding box center [367, 95] width 61 height 19
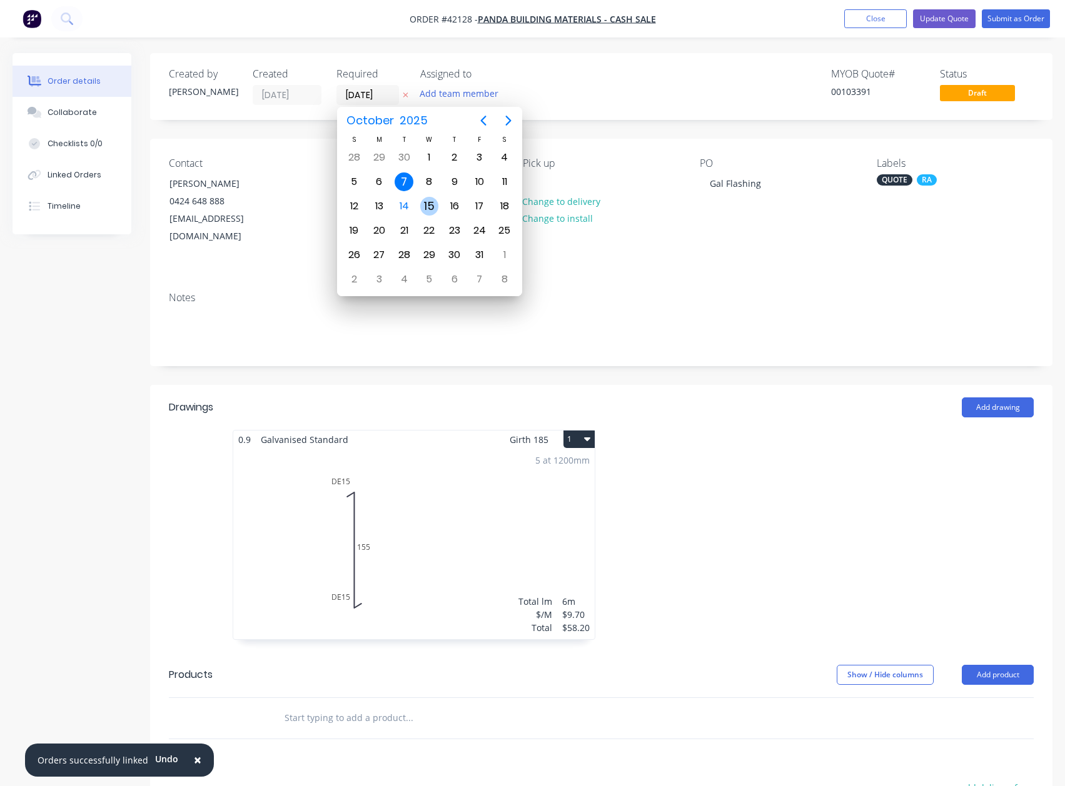
click at [429, 204] on div "15" at bounding box center [429, 206] width 19 height 19
type input "15/10/25"
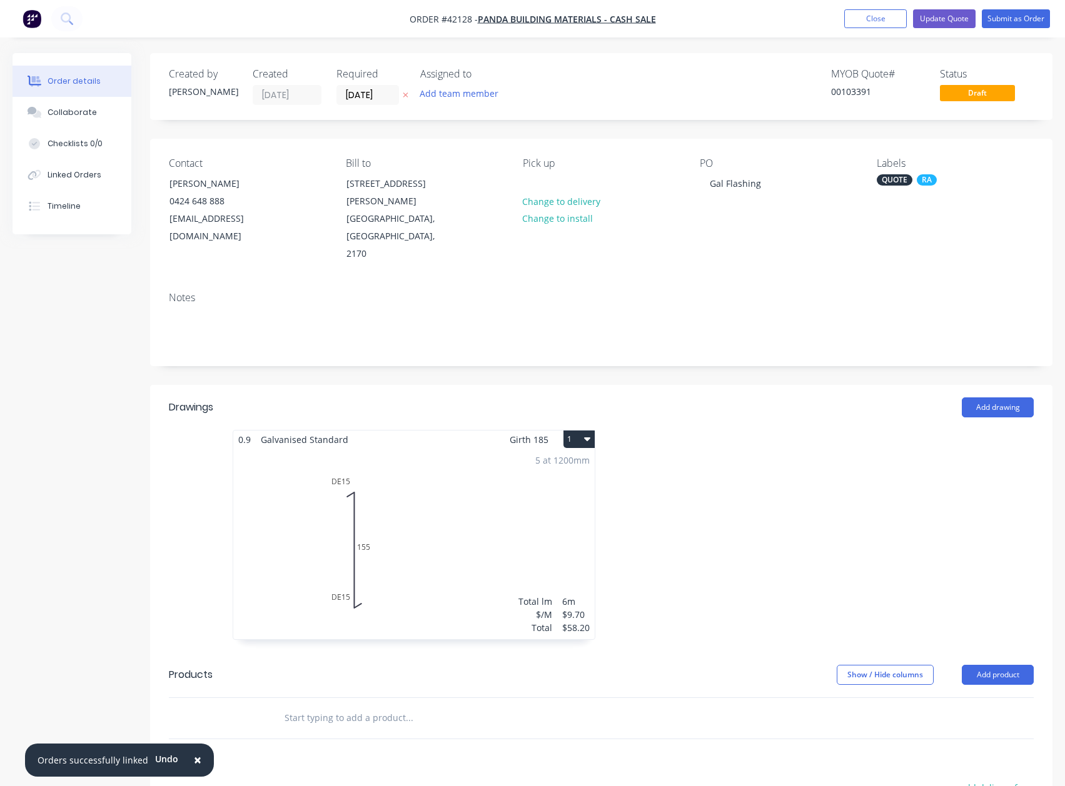
click at [893, 178] on div "QUOTE" at bounding box center [894, 179] width 36 height 11
click at [865, 290] on div at bounding box center [868, 288] width 25 height 25
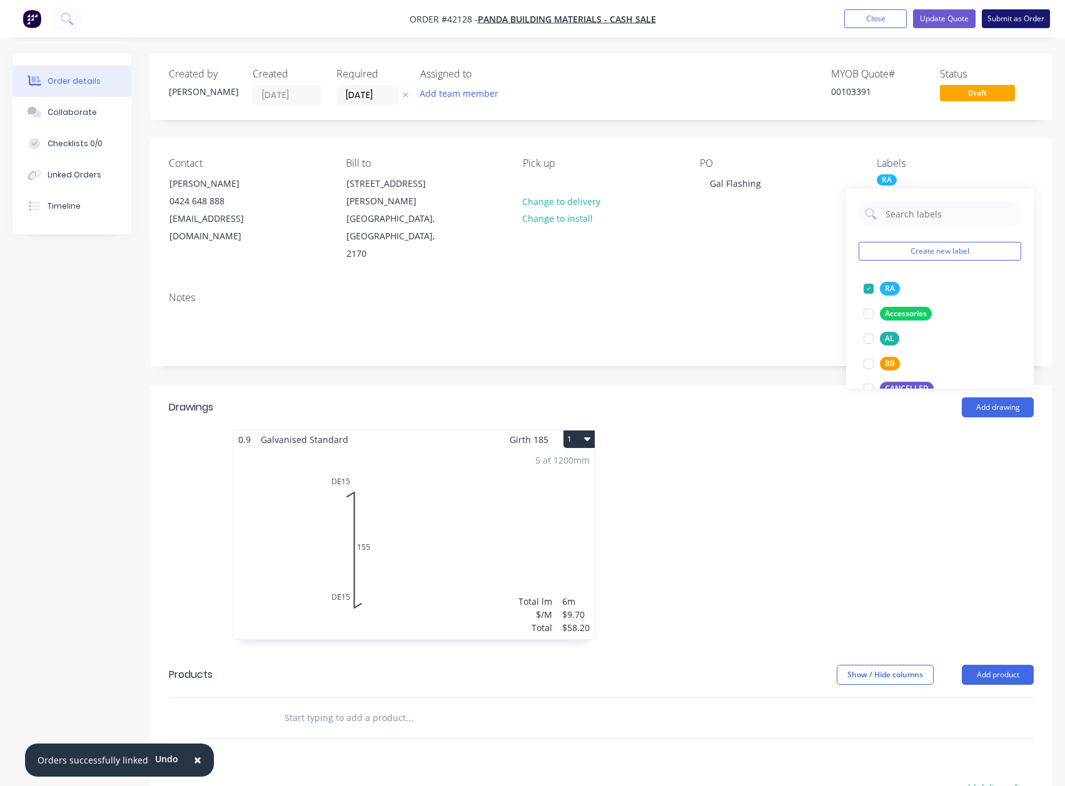
click at [1037, 15] on button "Submit as Order" at bounding box center [1016, 18] width 68 height 19
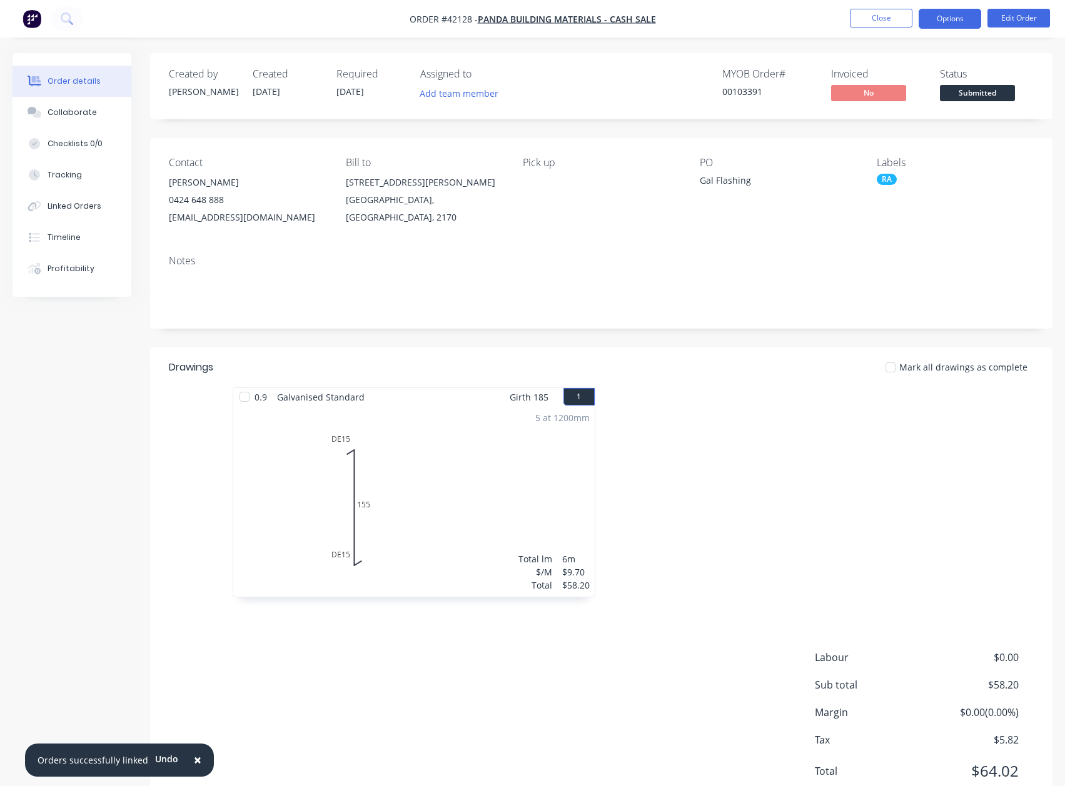
click at [948, 19] on button "Options" at bounding box center [949, 19] width 63 height 20
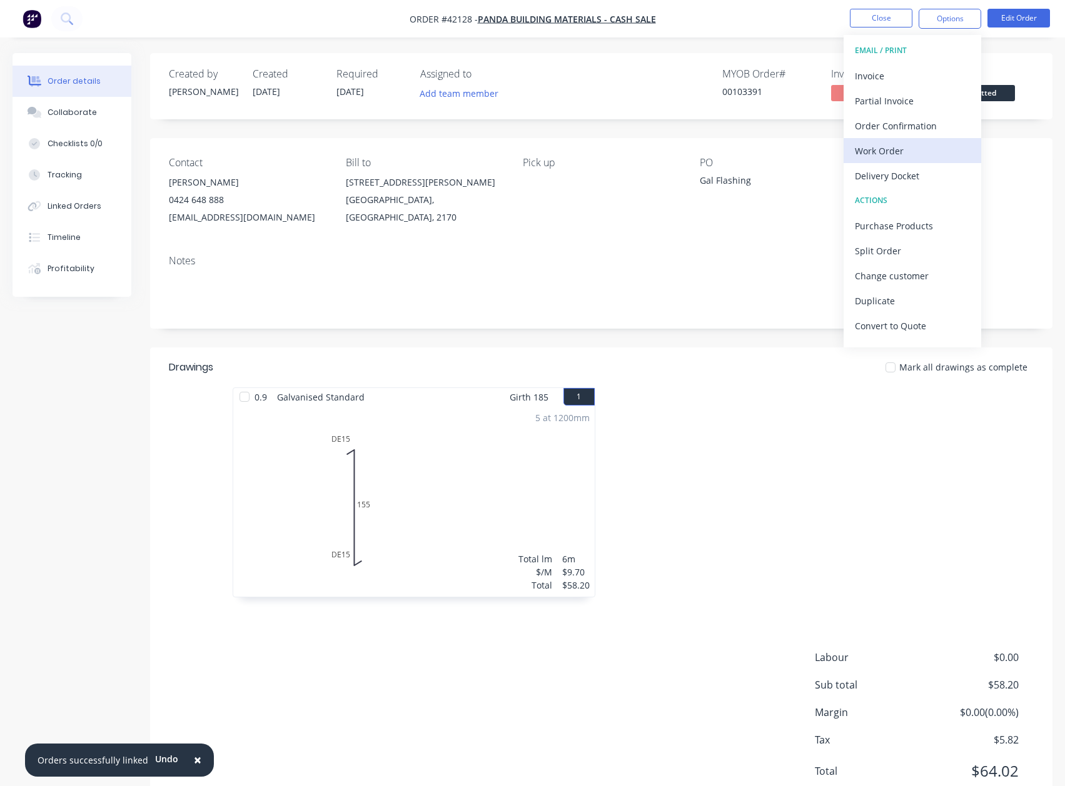
click at [892, 149] on div "Work Order" at bounding box center [912, 151] width 115 height 18
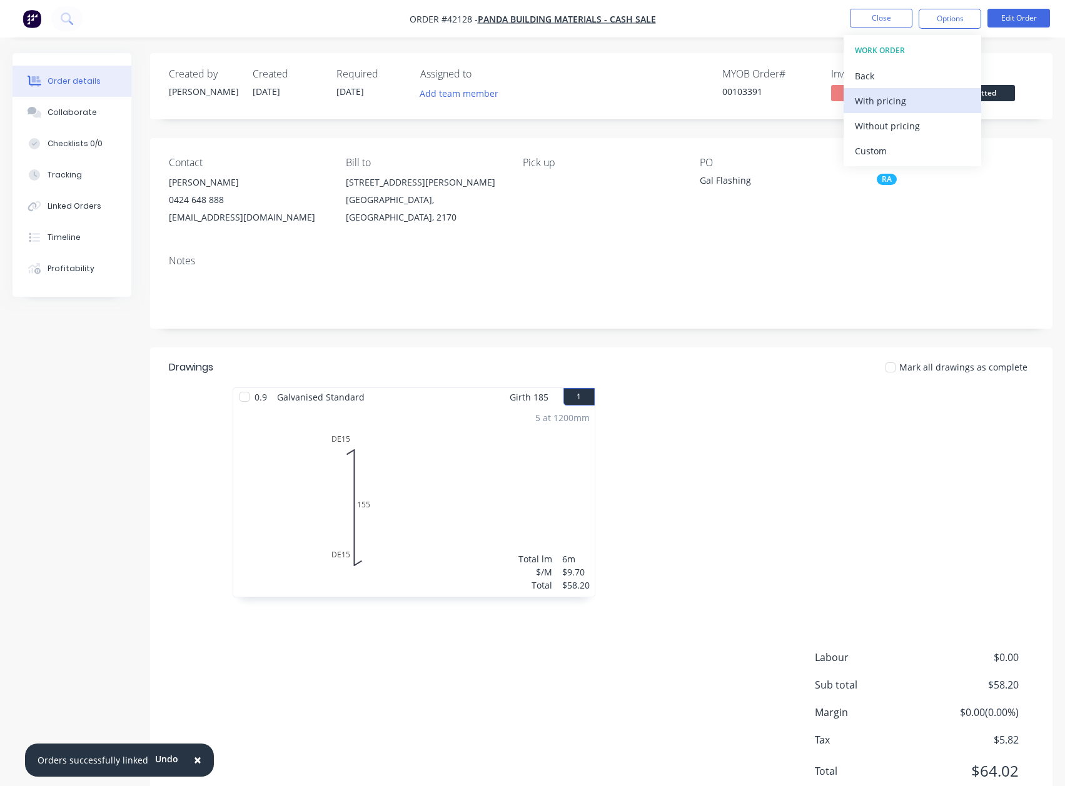
click at [896, 101] on div "With pricing" at bounding box center [912, 101] width 115 height 18
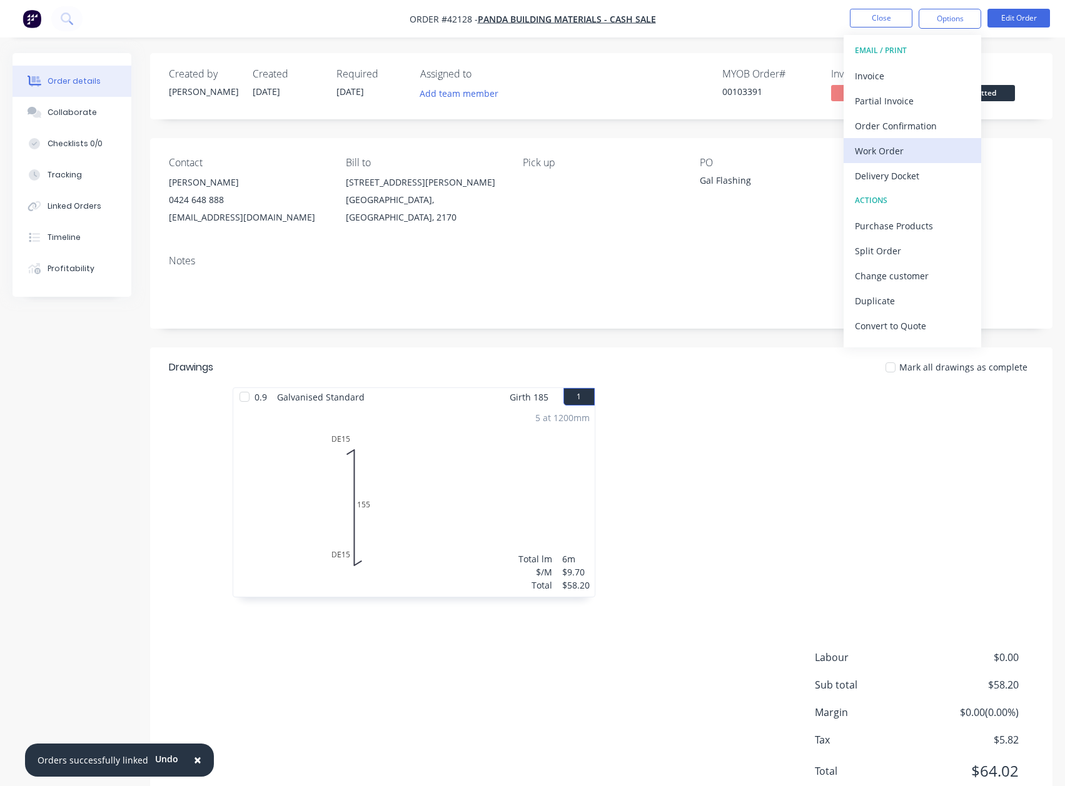
click at [891, 150] on div "Work Order" at bounding box center [912, 151] width 115 height 18
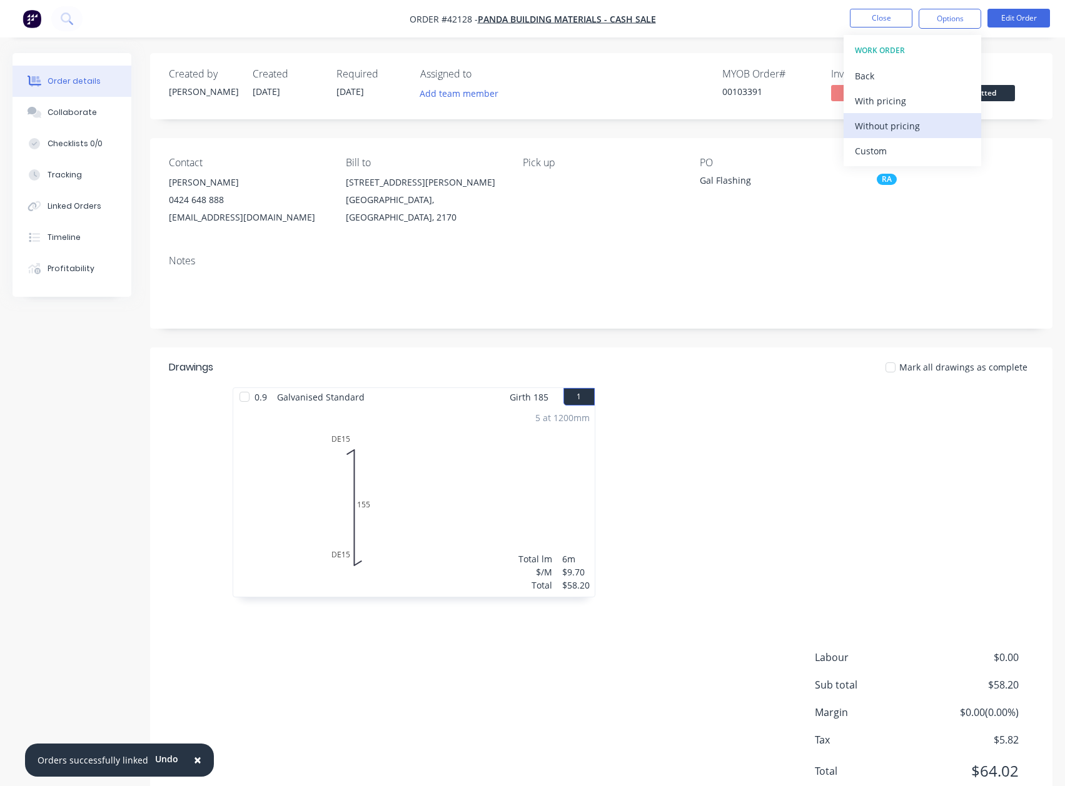
click at [903, 121] on div "Without pricing" at bounding box center [912, 126] width 115 height 18
click at [633, 251] on div "Notes" at bounding box center [601, 287] width 902 height 84
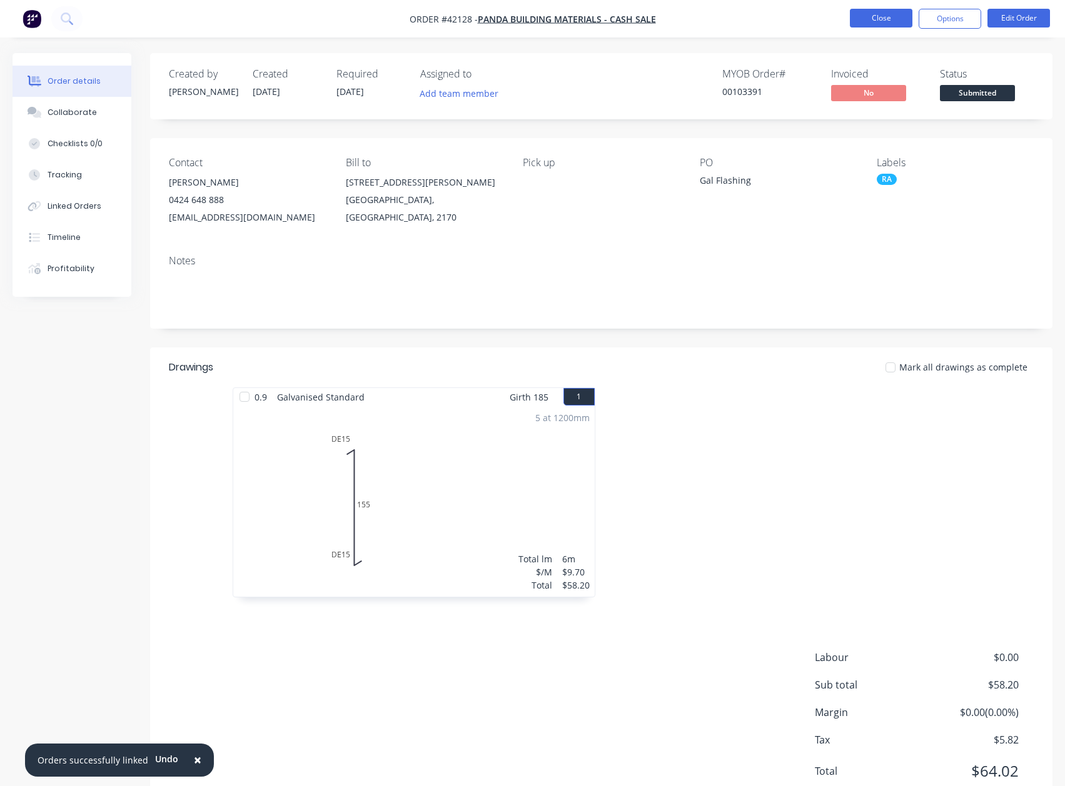
click at [876, 19] on button "Close" at bounding box center [881, 18] width 63 height 19
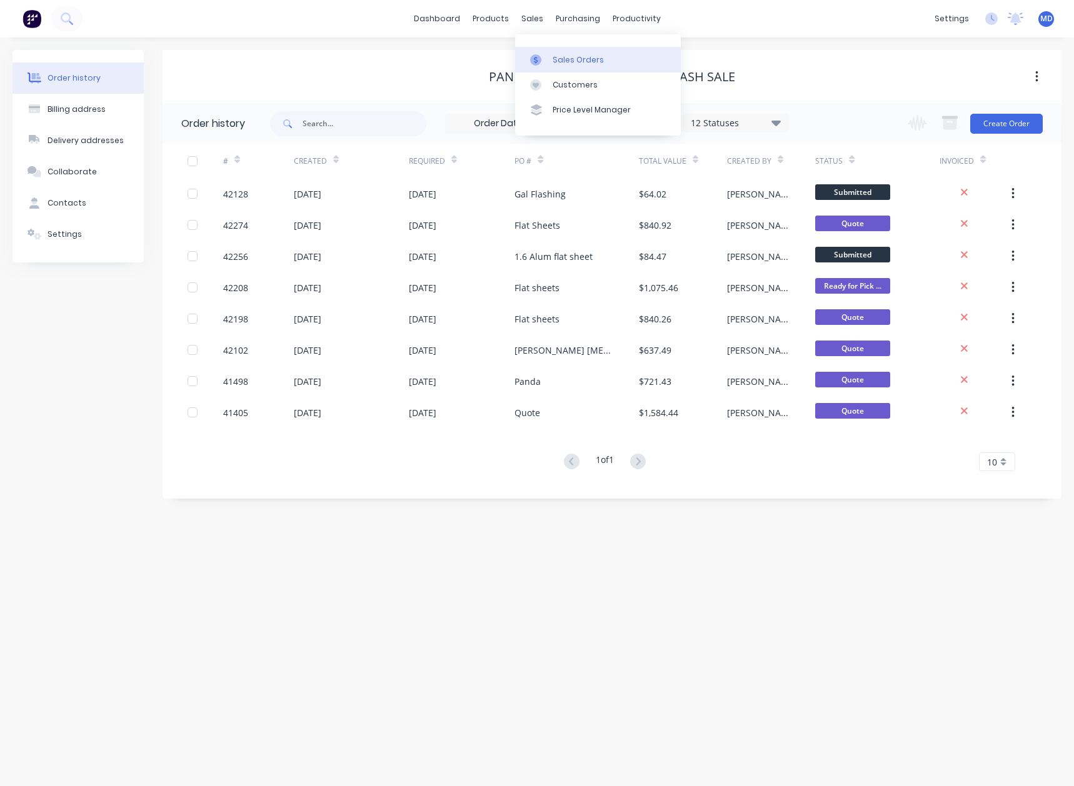
click at [570, 58] on div "Sales Orders" at bounding box center [578, 59] width 51 height 11
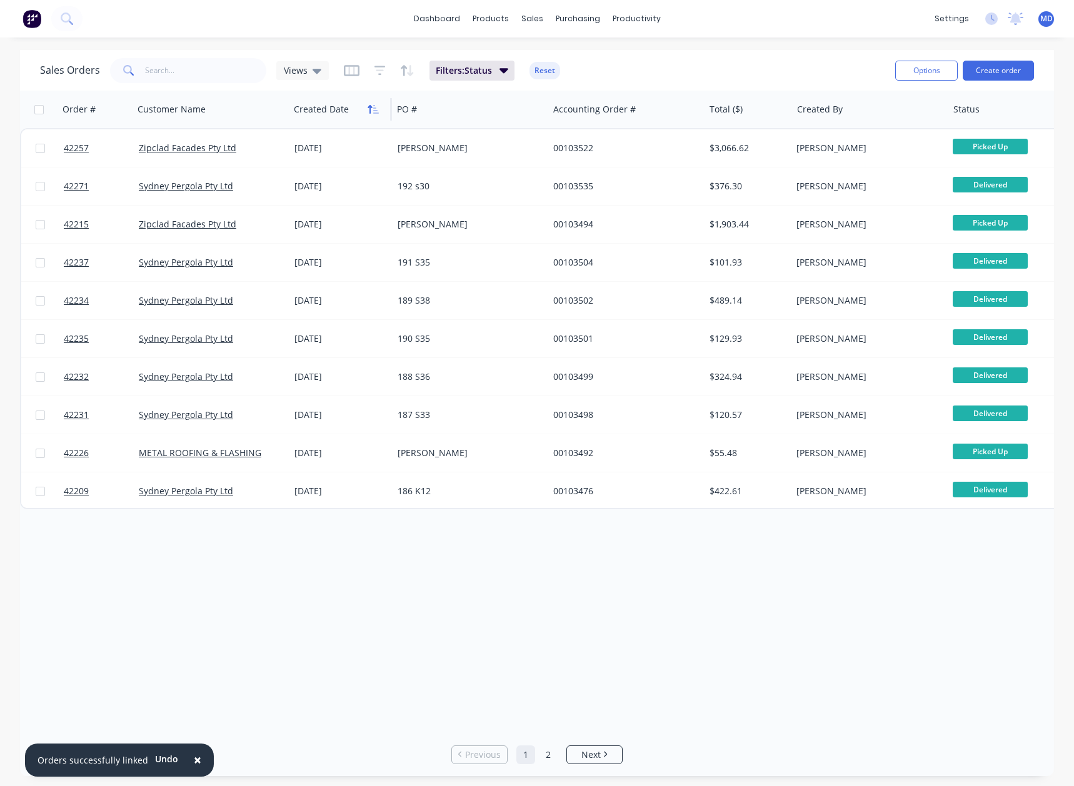
click at [370, 108] on icon "button" at bounding box center [370, 109] width 4 height 9
click at [368, 104] on icon "button" at bounding box center [373, 109] width 11 height 10
click at [301, 71] on span "Views" at bounding box center [296, 70] width 24 height 13
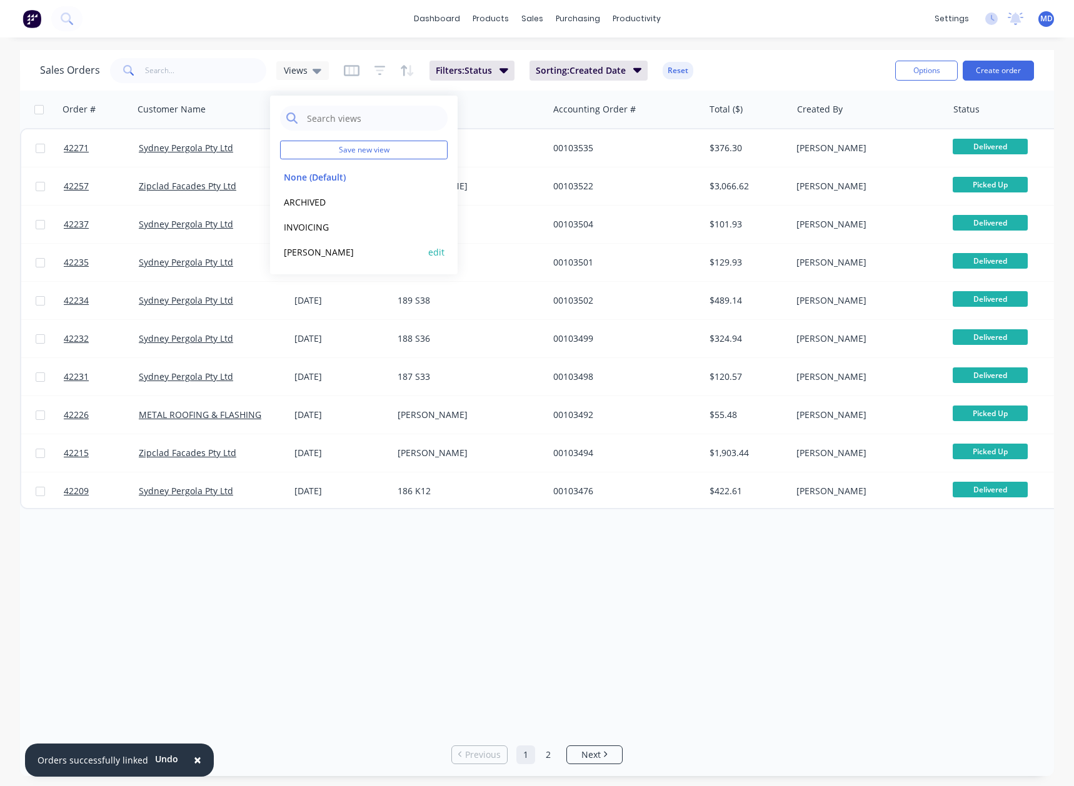
click at [294, 251] on button "MARIA" at bounding box center [351, 252] width 143 height 14
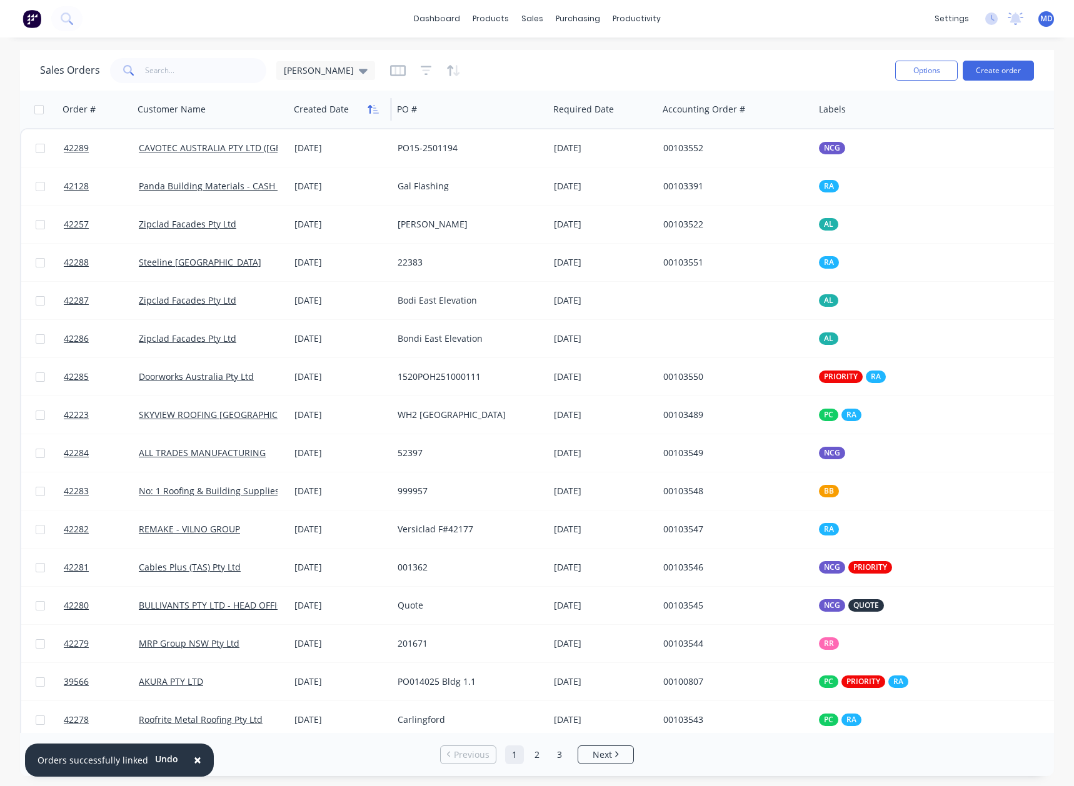
click at [371, 106] on icon "button" at bounding box center [370, 109] width 4 height 9
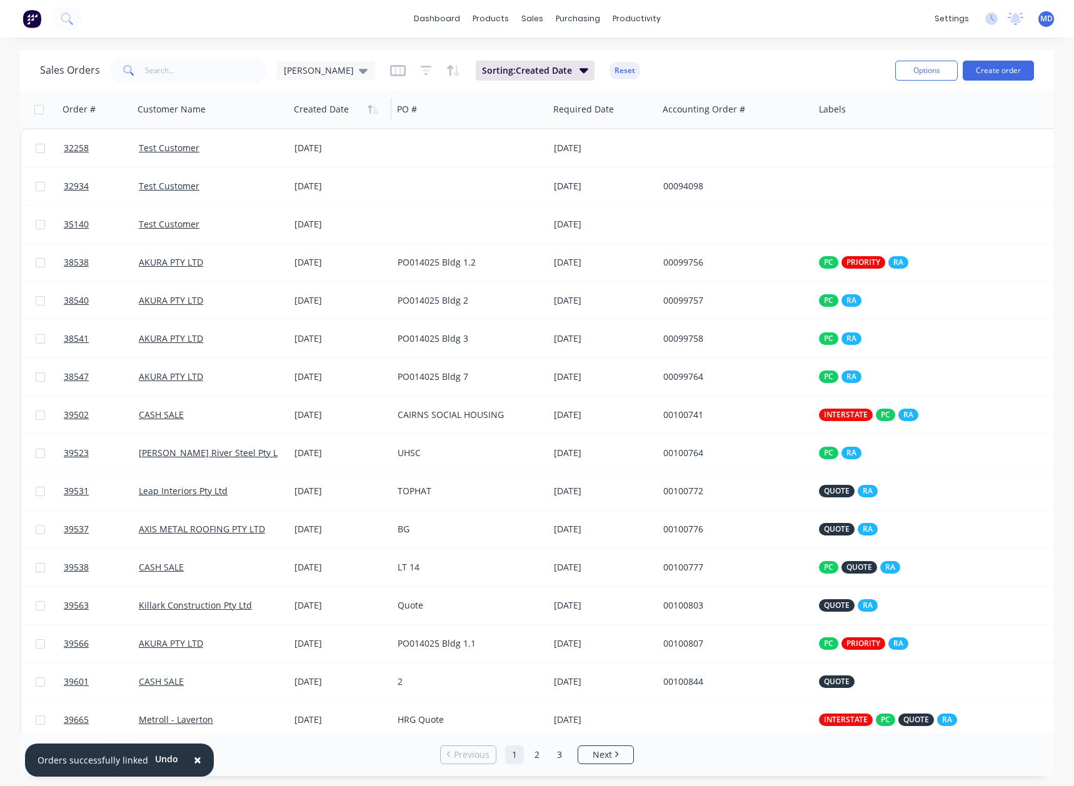
click at [371, 106] on icon "button" at bounding box center [370, 109] width 4 height 9
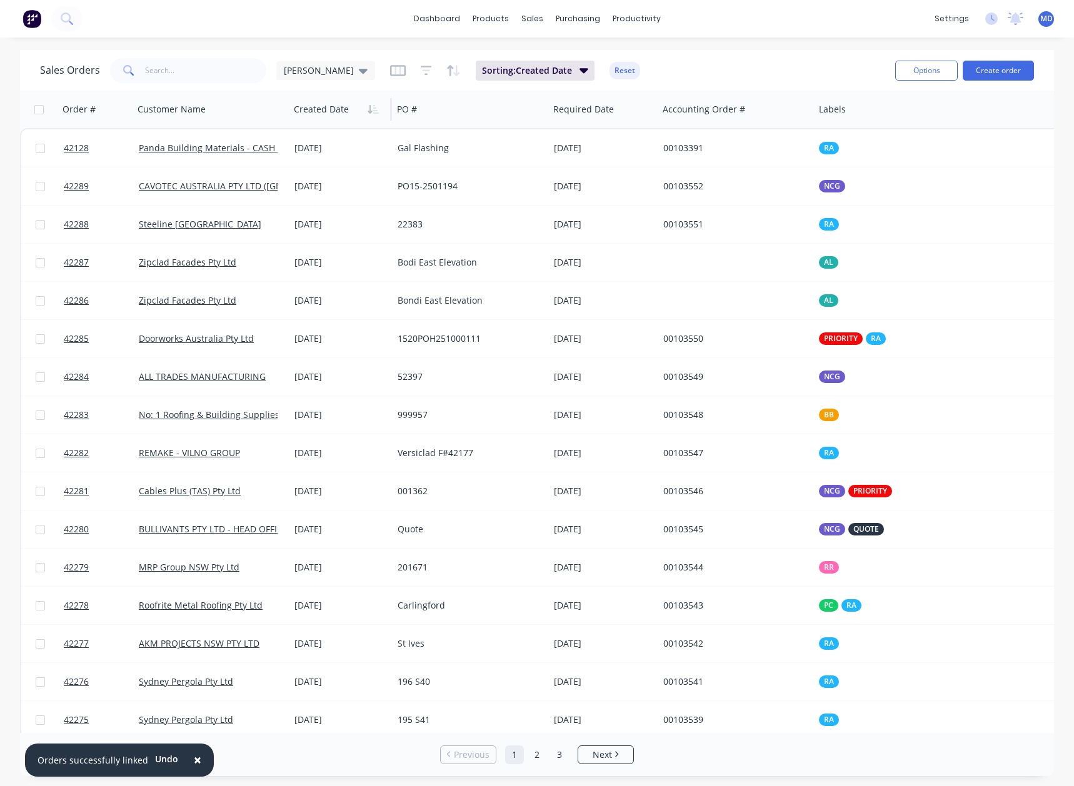
click at [196, 760] on button "×" at bounding box center [197, 761] width 33 height 30
click at [130, 752] on icon at bounding box center [134, 755] width 9 height 14
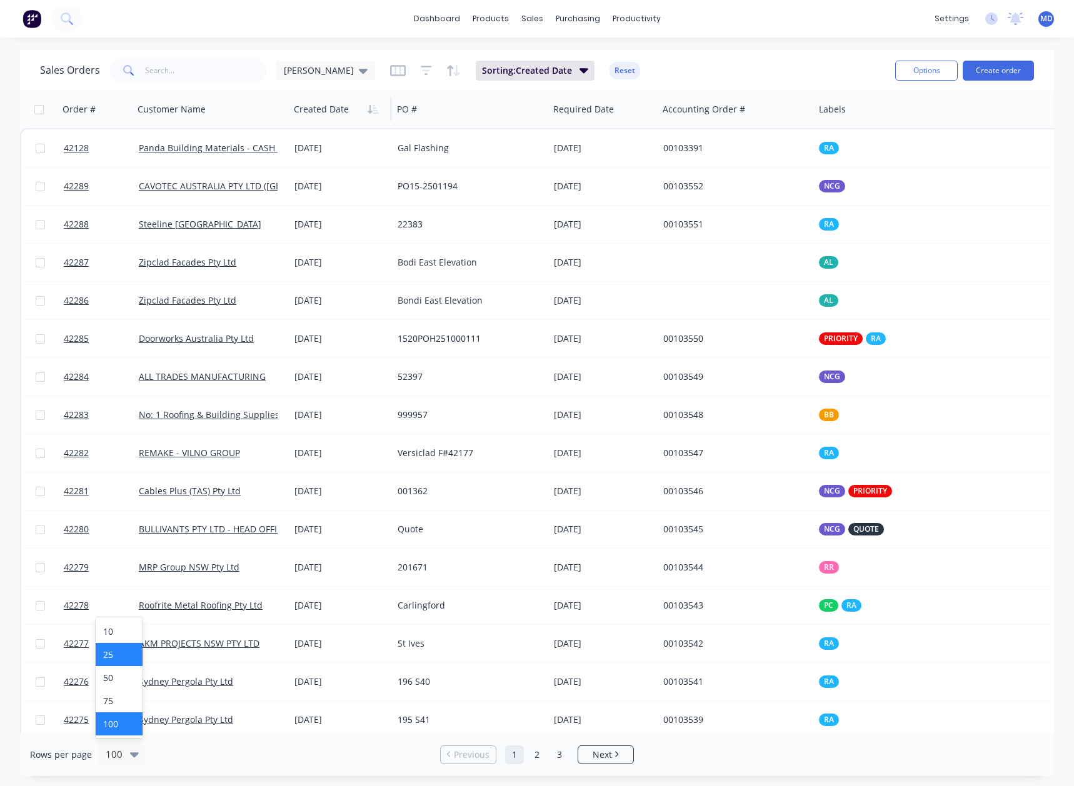
click at [126, 650] on div "25" at bounding box center [119, 654] width 47 height 23
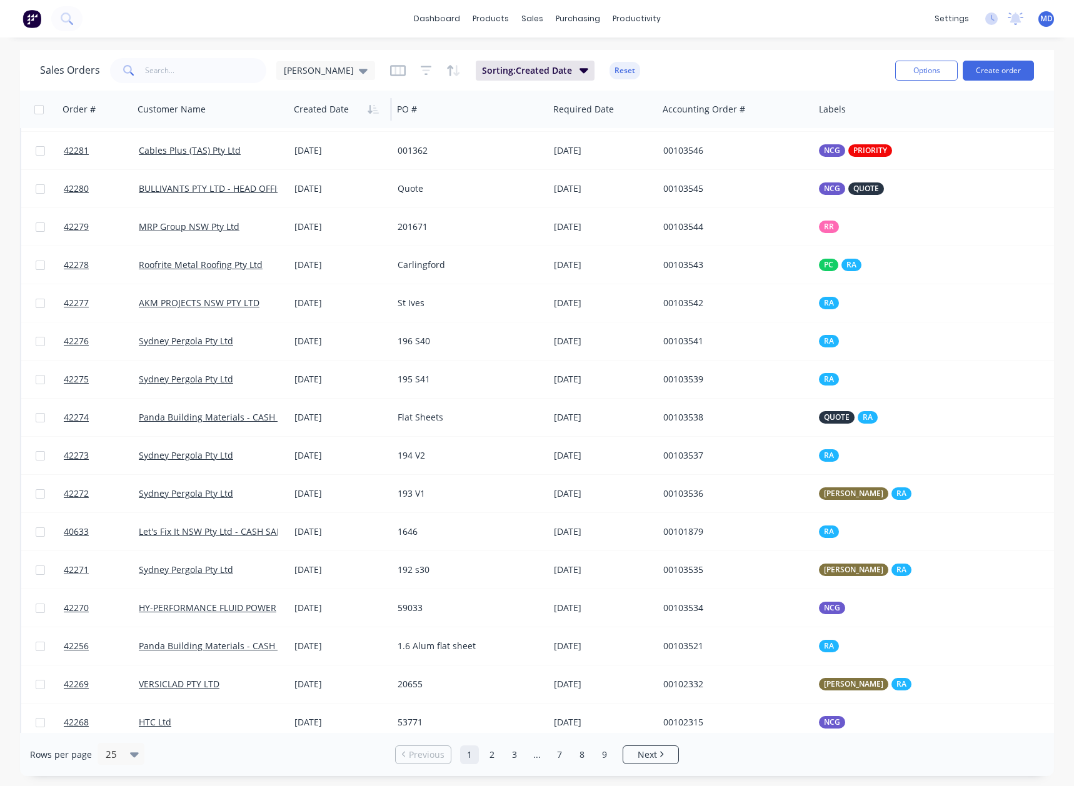
scroll to position [354, 0]
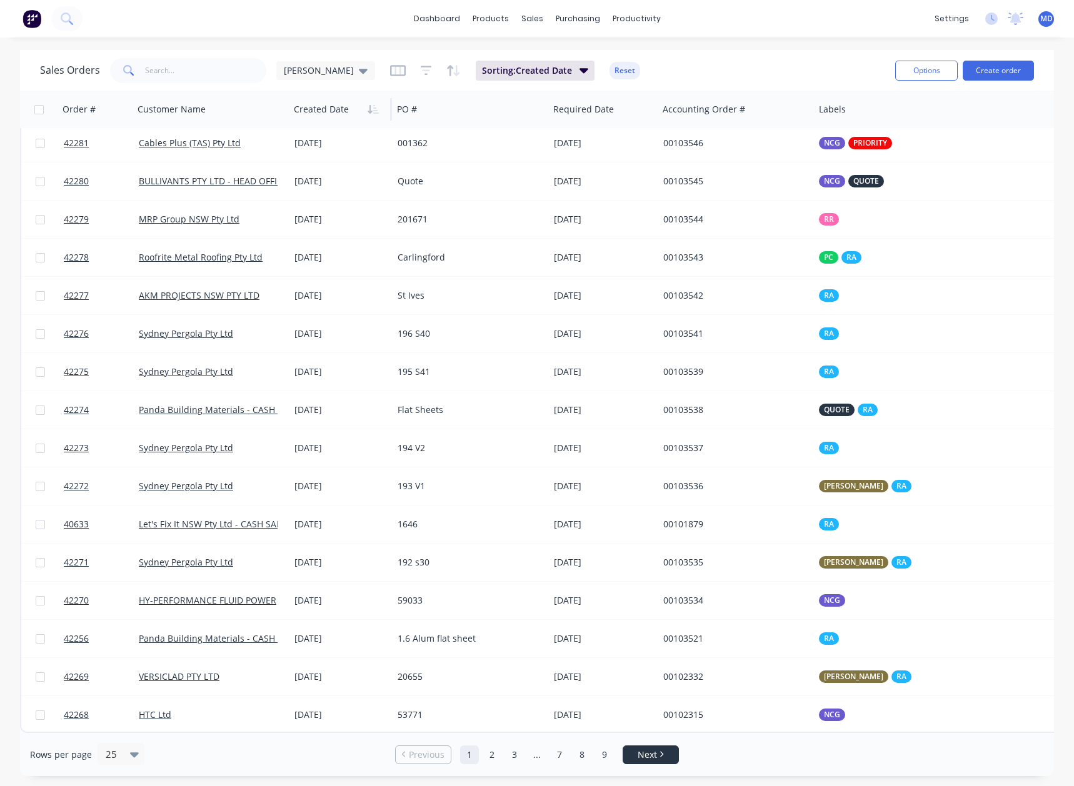
click at [642, 758] on span "Next" at bounding box center [647, 755] width 19 height 13
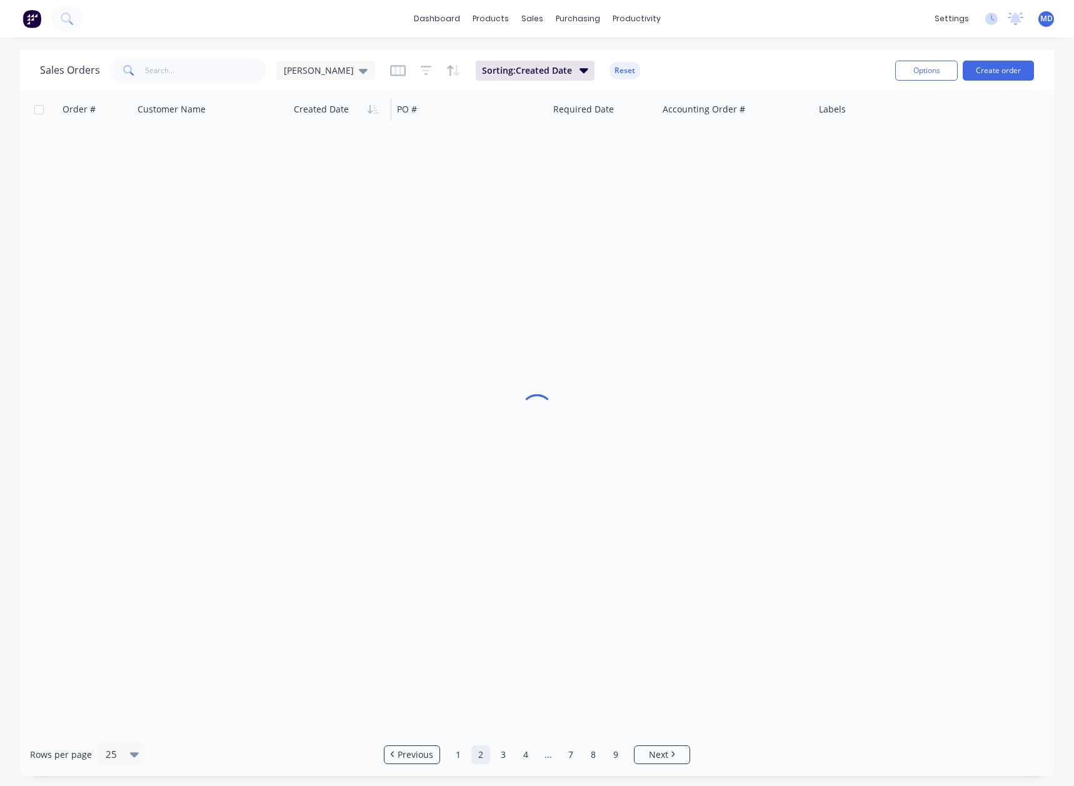
scroll to position [0, 0]
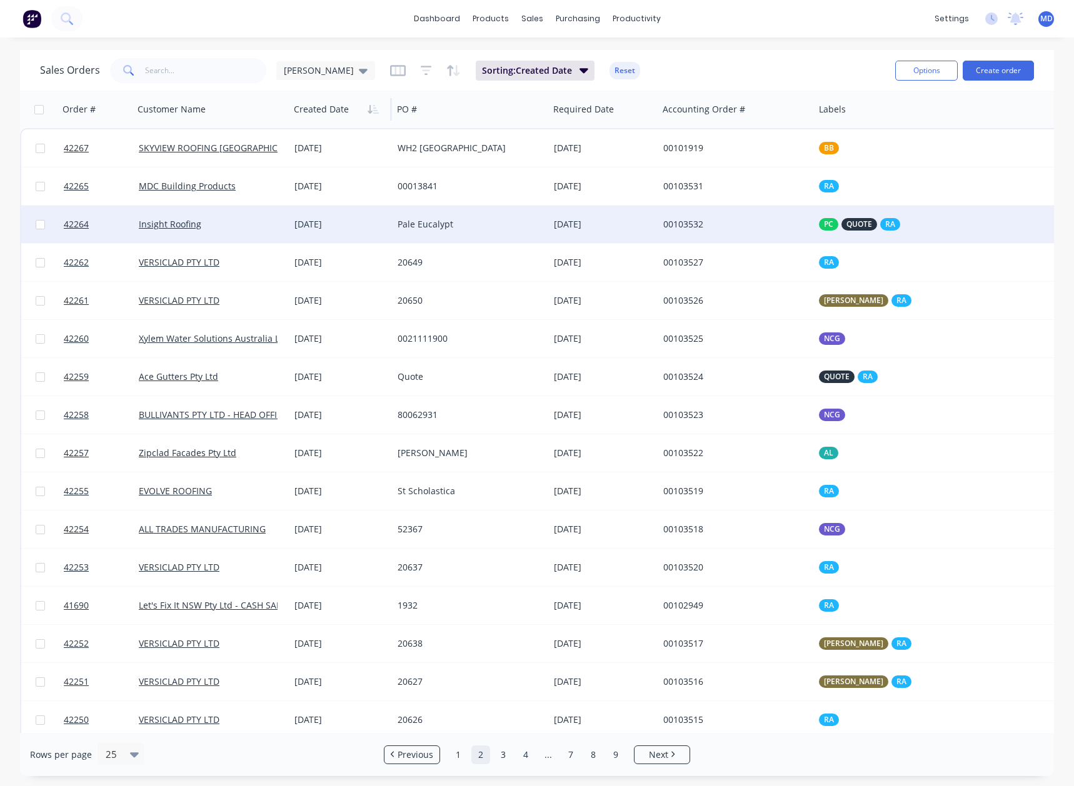
click at [234, 221] on div "Insight Roofing" at bounding box center [208, 224] width 139 height 13
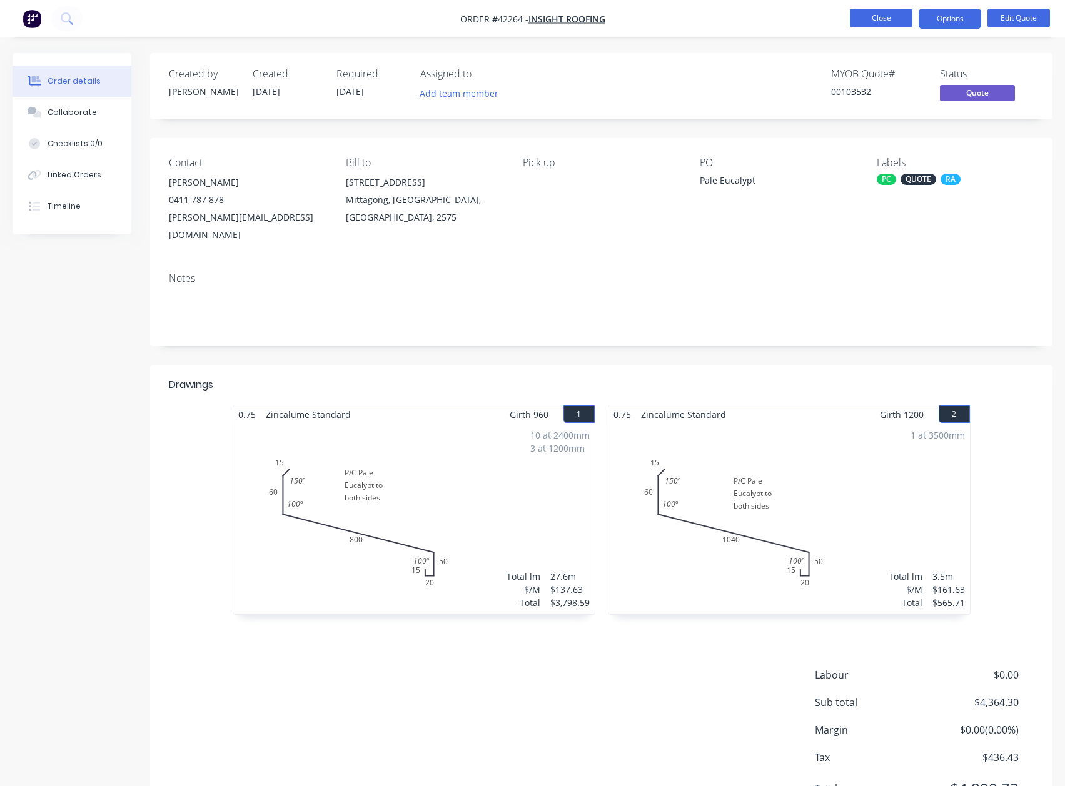
click at [871, 19] on button "Close" at bounding box center [881, 18] width 63 height 19
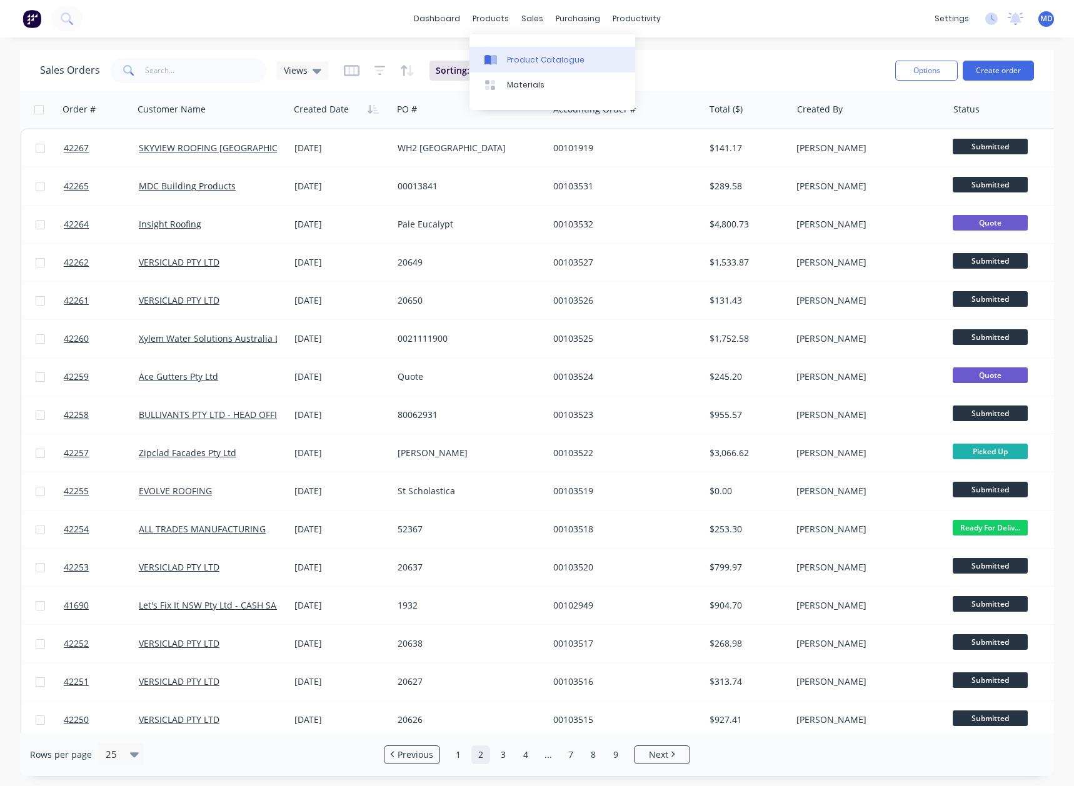
click at [513, 57] on div "Product Catalogue" at bounding box center [546, 59] width 78 height 11
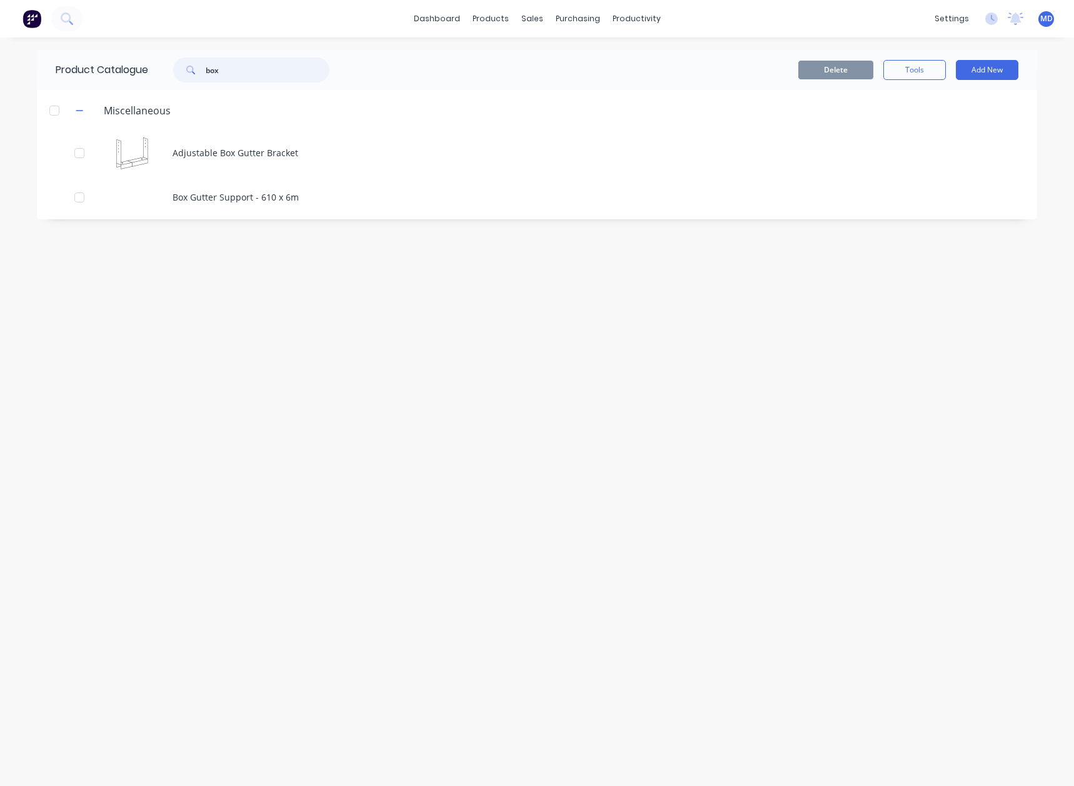
click at [209, 75] on input "box" at bounding box center [268, 70] width 124 height 25
click at [16, 59] on div "dashboard products sales purchasing productivity dashboard products Product Cat…" at bounding box center [537, 393] width 1074 height 786
type input "dee"
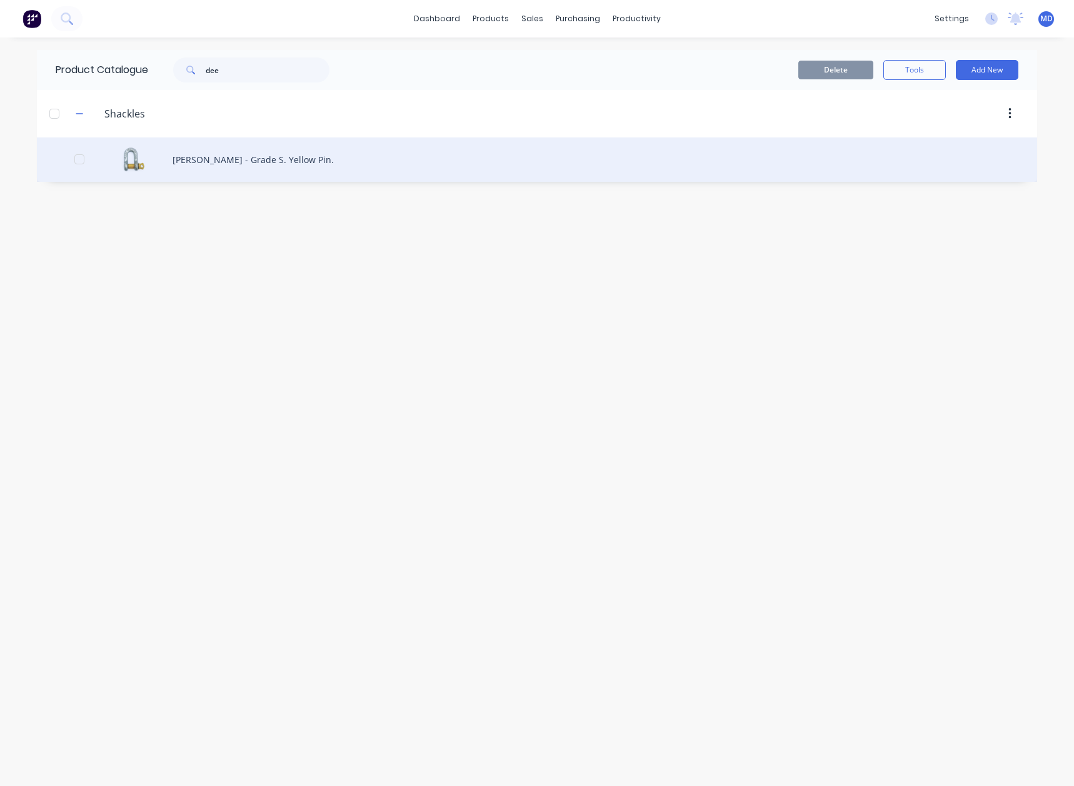
click at [284, 158] on div "Dee Shackles - Grade S. Yellow Pin." at bounding box center [537, 160] width 1000 height 44
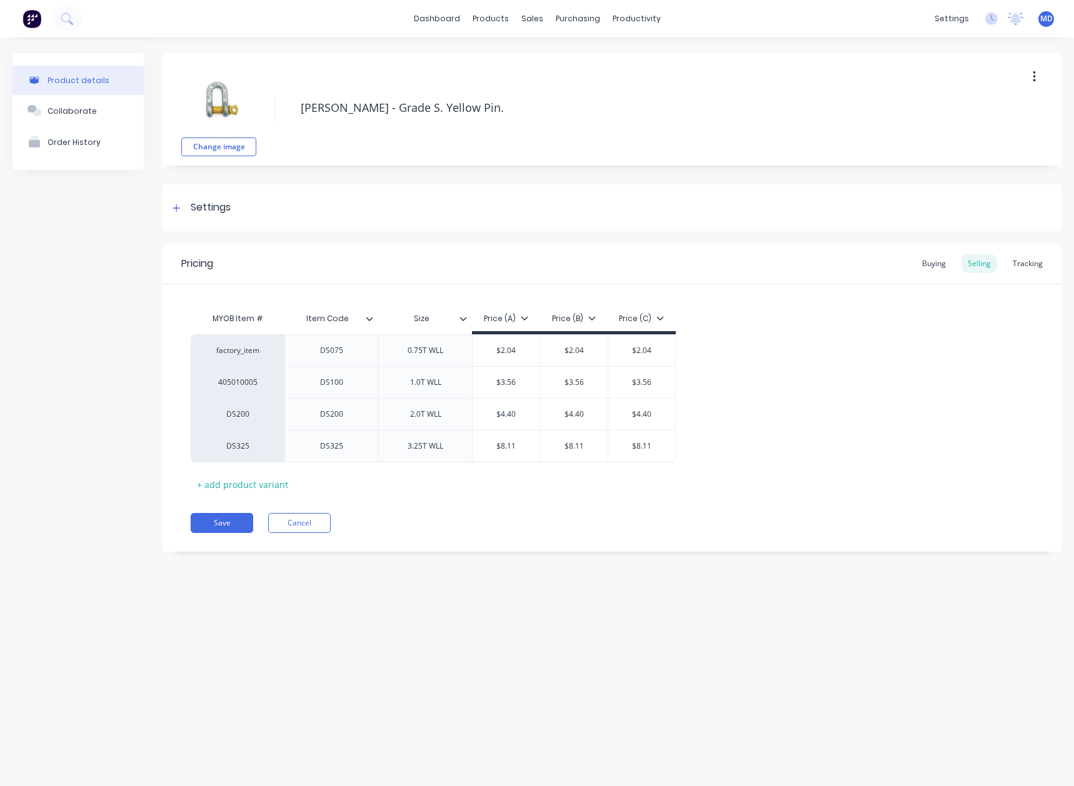
type textarea "x"
click at [927, 257] on div "Buying" at bounding box center [934, 263] width 36 height 19
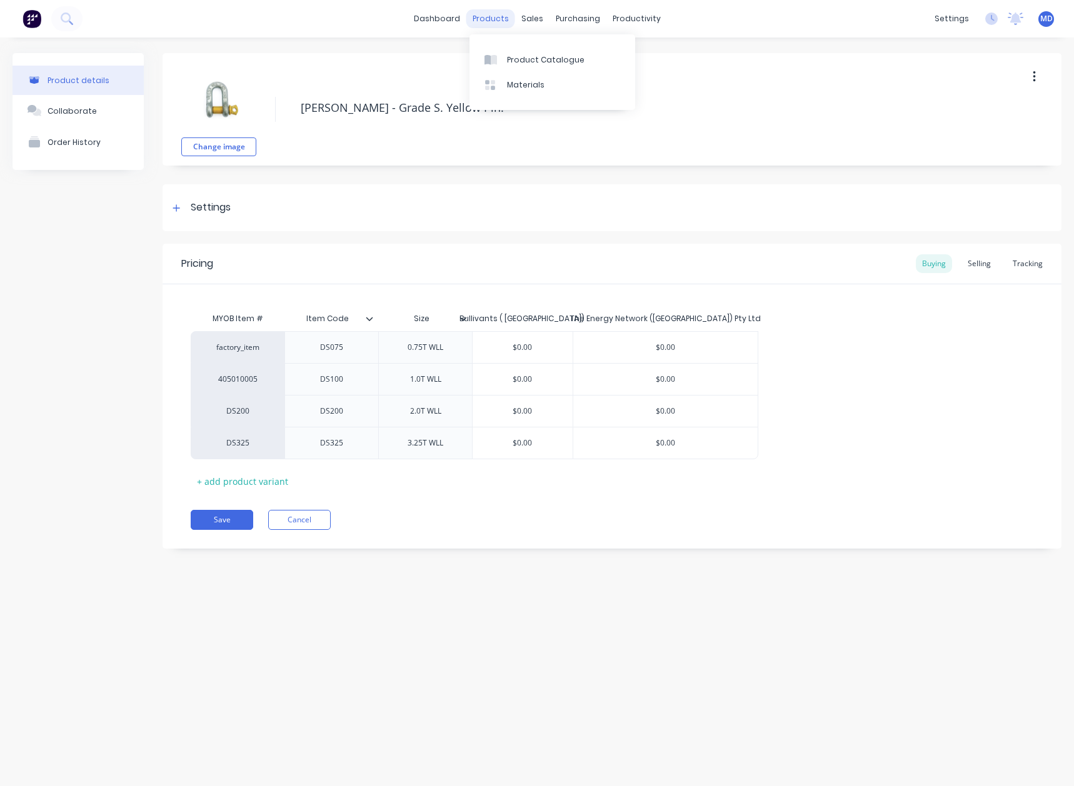
drag, startPoint x: 492, startPoint y: 16, endPoint x: 521, endPoint y: 39, distance: 37.0
click at [493, 16] on div "products" at bounding box center [490, 18] width 49 height 19
click at [542, 57] on div "Product Catalogue" at bounding box center [546, 59] width 78 height 11
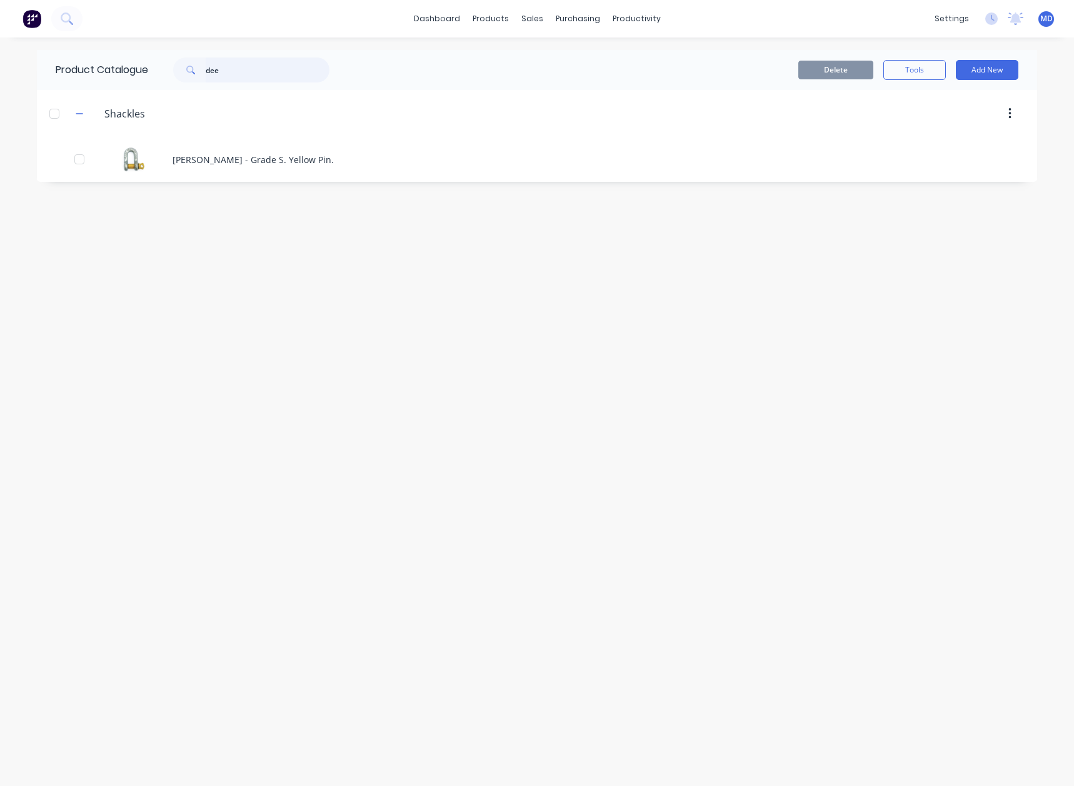
drag, startPoint x: 90, startPoint y: 89, endPoint x: 7, endPoint y: 89, distance: 83.1
click at [7, 89] on div "dashboard products sales purchasing productivity dashboard products Product Cat…" at bounding box center [537, 393] width 1074 height 786
type input "nylon"
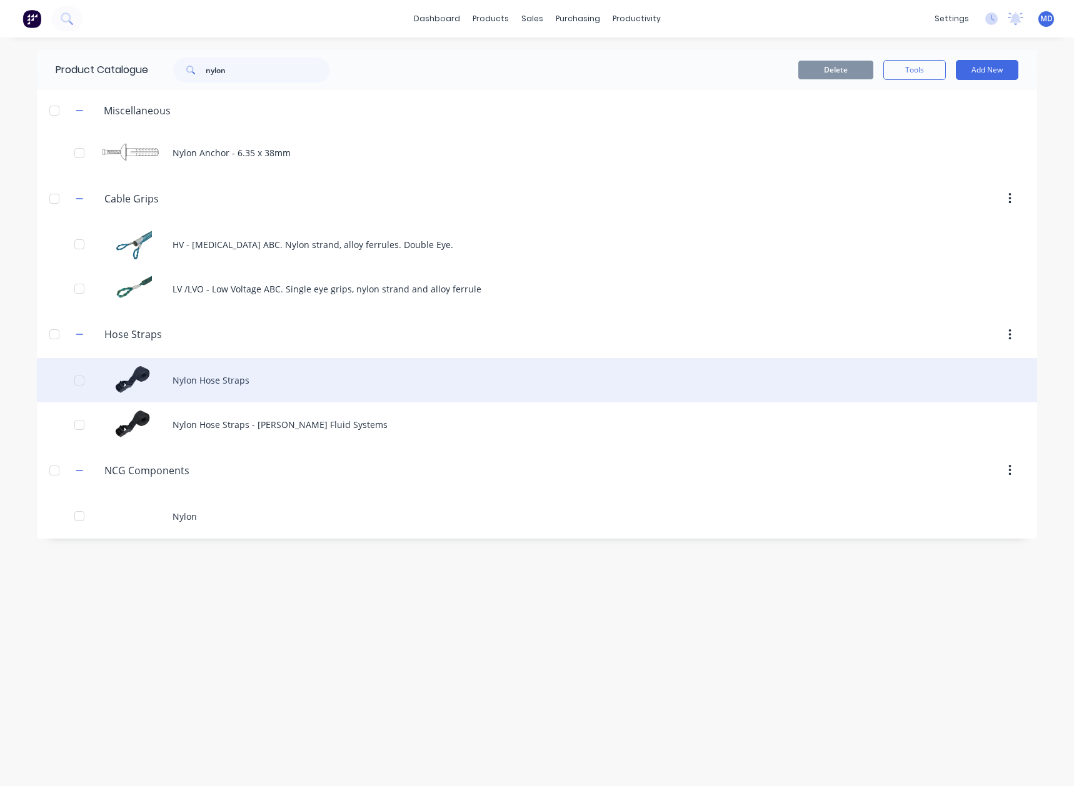
click at [222, 371] on div "Nylon Hose Straps" at bounding box center [537, 380] width 1000 height 44
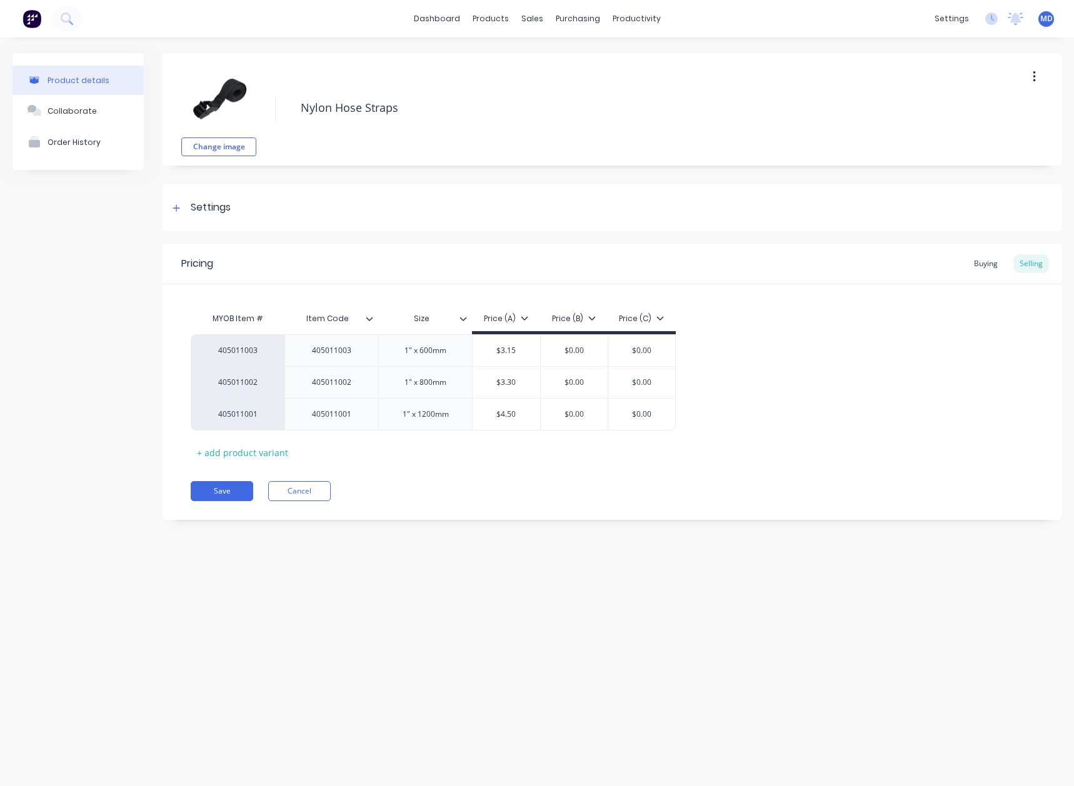
type textarea "x"
click at [987, 260] on div "Buying" at bounding box center [986, 263] width 36 height 19
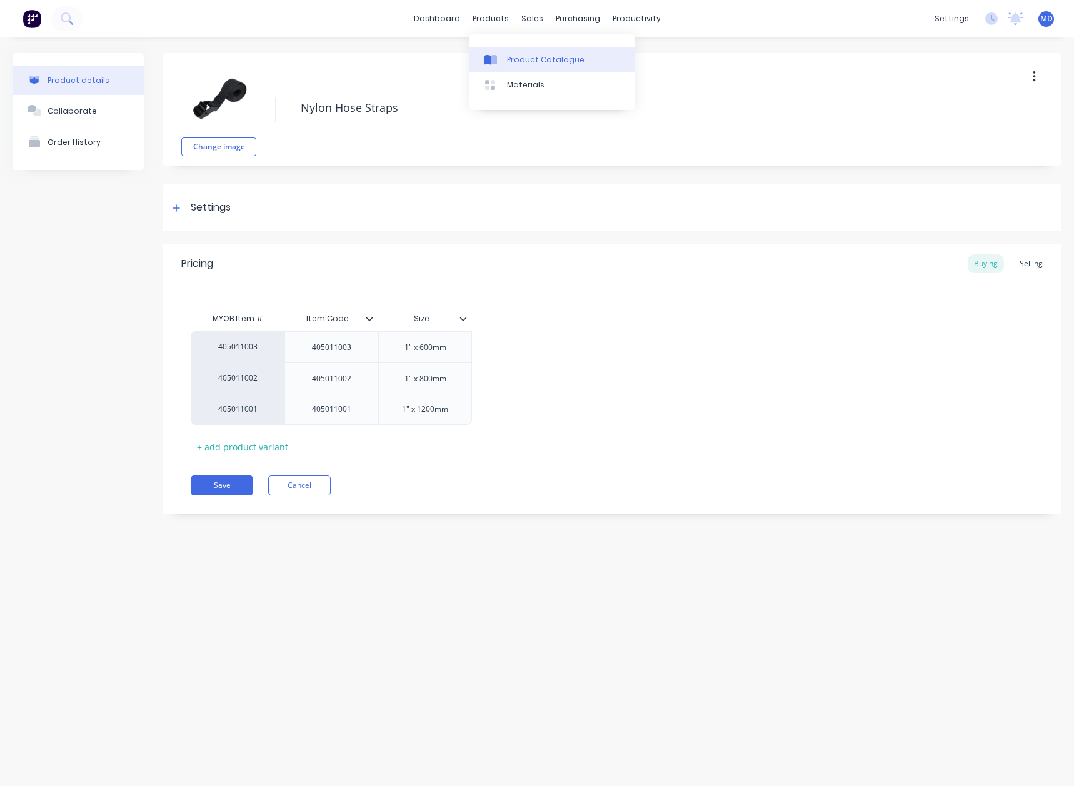
click at [545, 57] on div "Product Catalogue" at bounding box center [546, 59] width 78 height 11
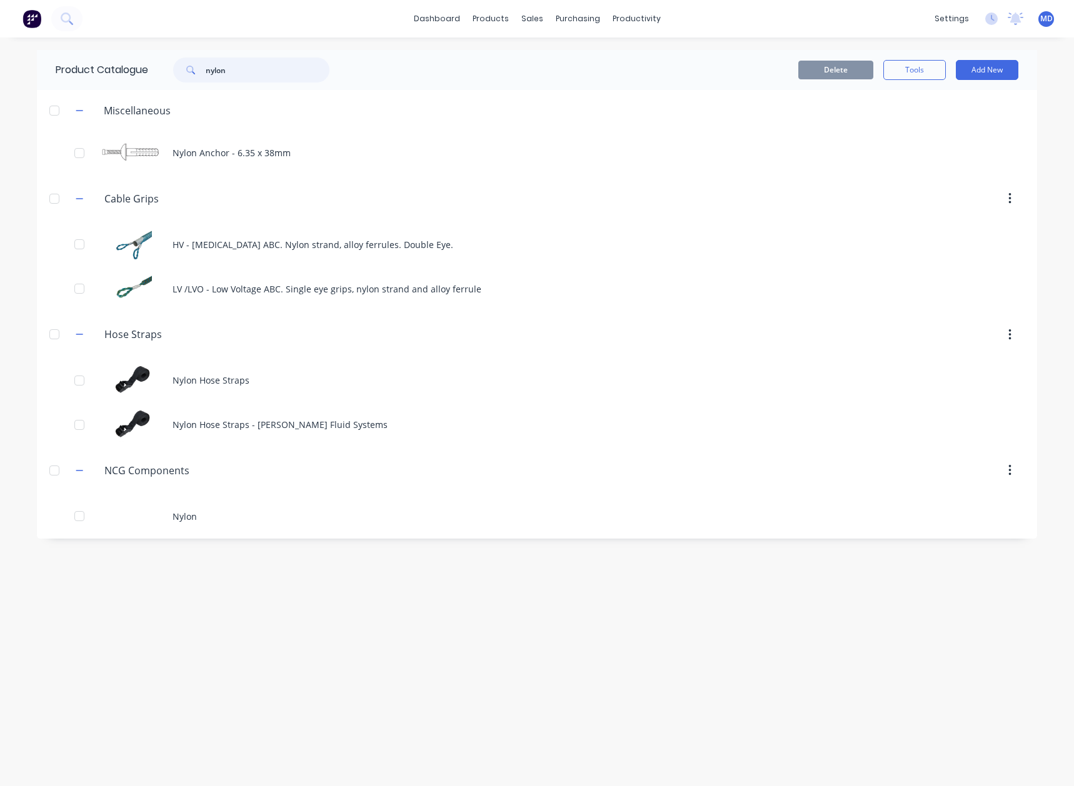
drag, startPoint x: 224, startPoint y: 77, endPoint x: 183, endPoint y: 80, distance: 41.4
click at [186, 80] on div "nylon" at bounding box center [251, 70] width 156 height 25
type input "H"
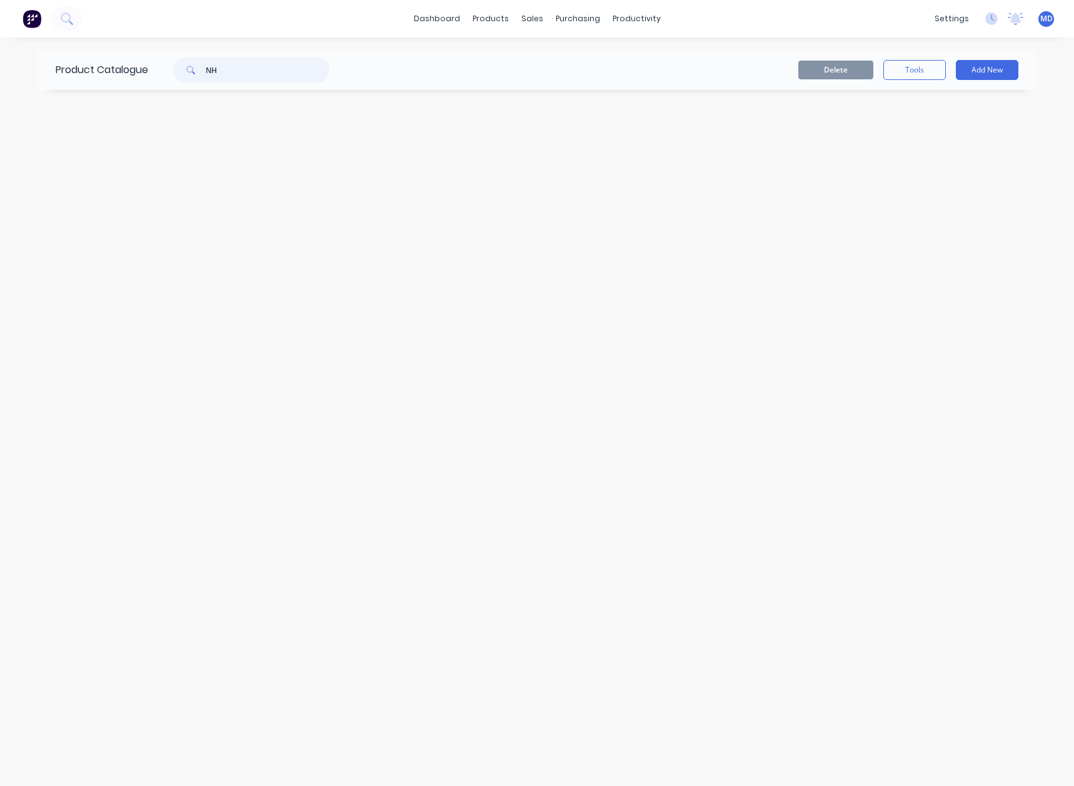
type input "N"
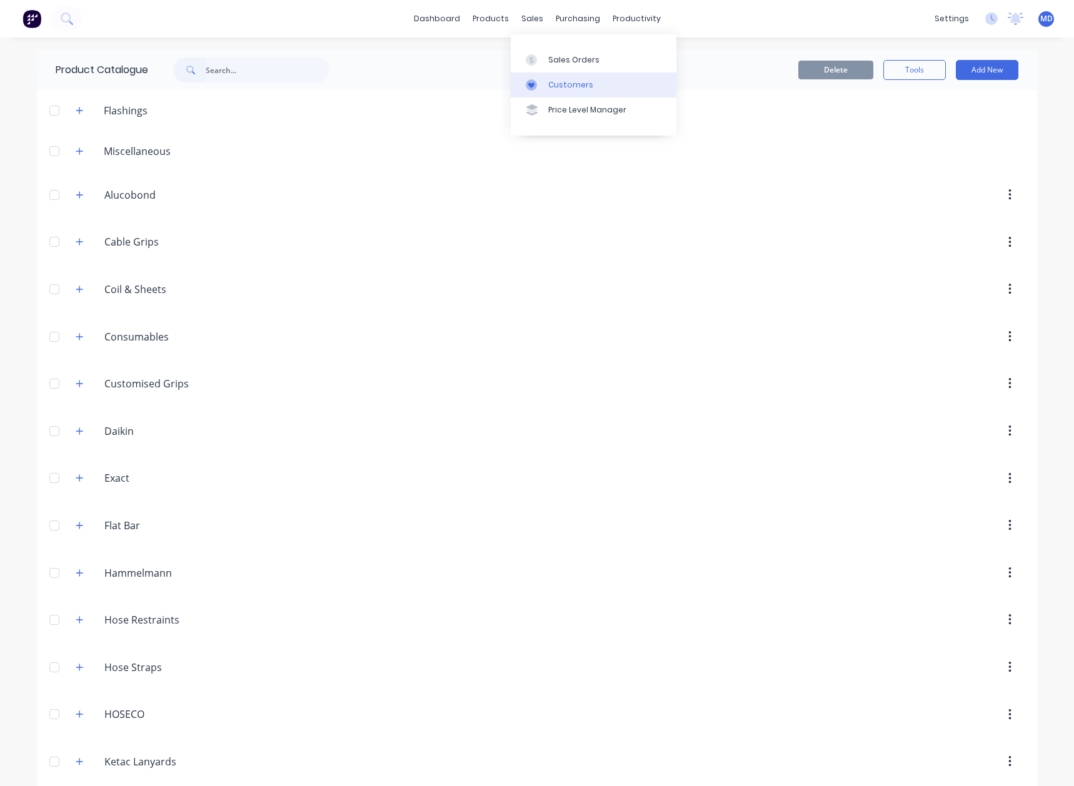
click at [571, 86] on div "Customers" at bounding box center [570, 84] width 45 height 11
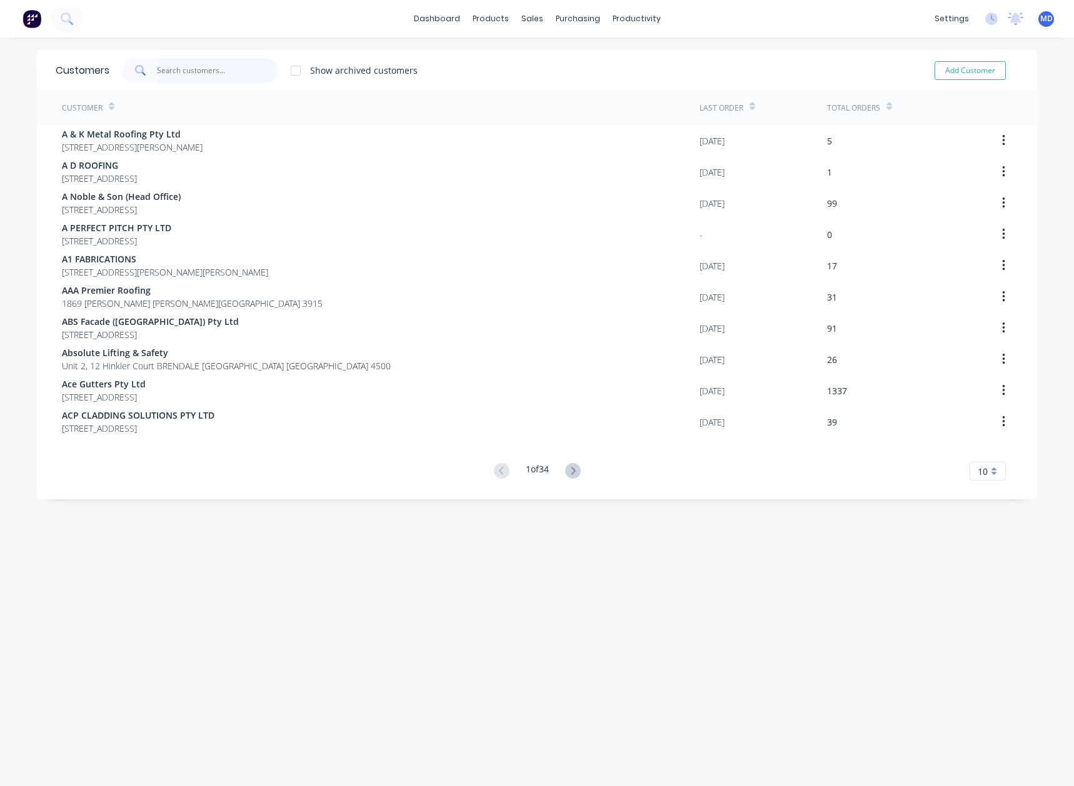
click at [210, 73] on input "text" at bounding box center [218, 70] width 122 height 25
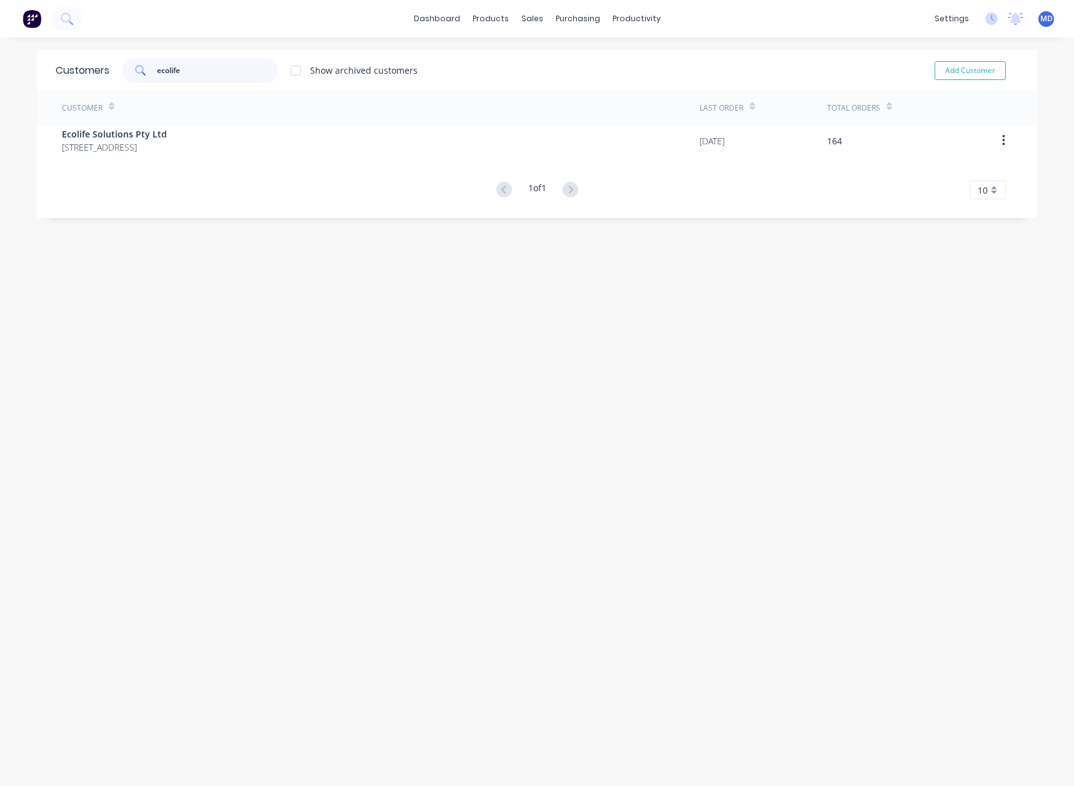
type input "ecolife"
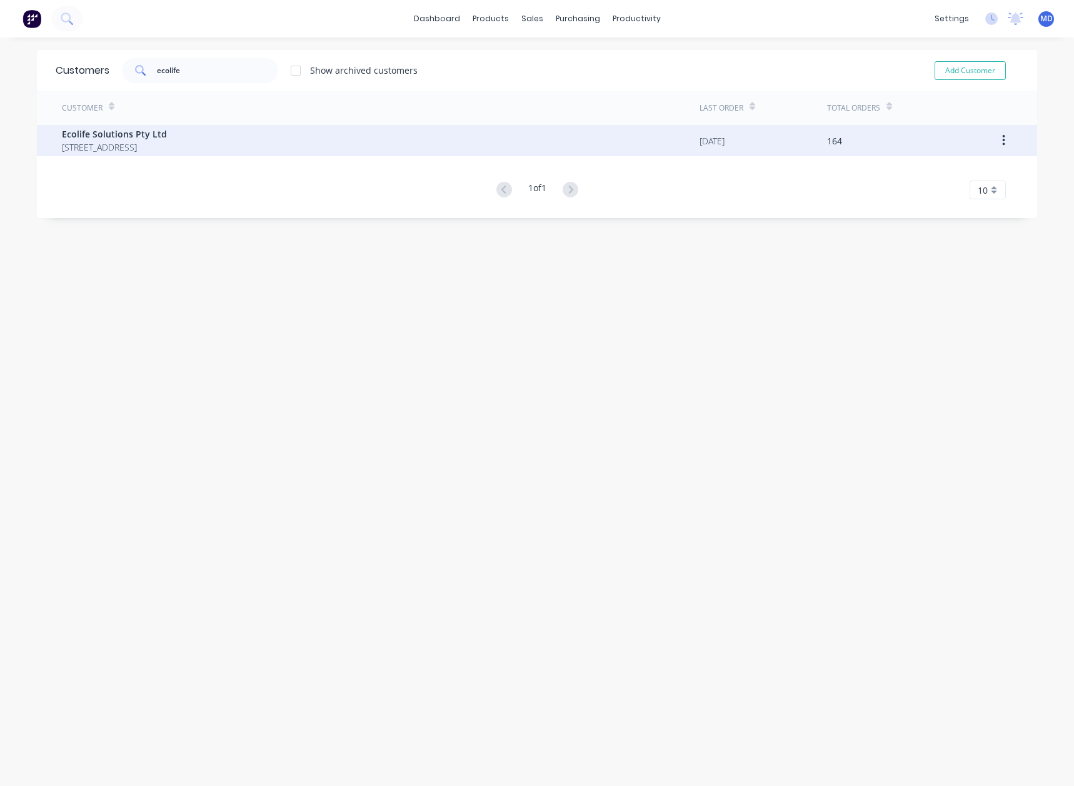
click at [103, 134] on span "Ecolife Solutions Pty Ltd" at bounding box center [114, 134] width 105 height 13
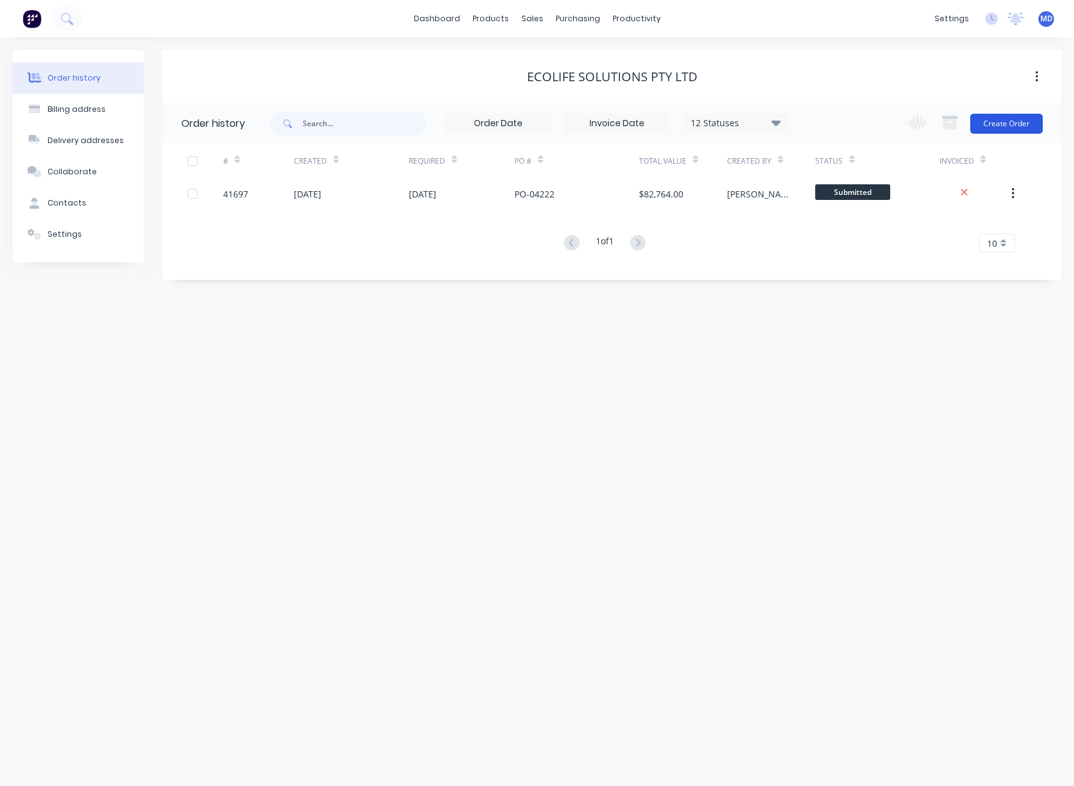
click at [1010, 123] on button "Create Order" at bounding box center [1006, 124] width 73 height 20
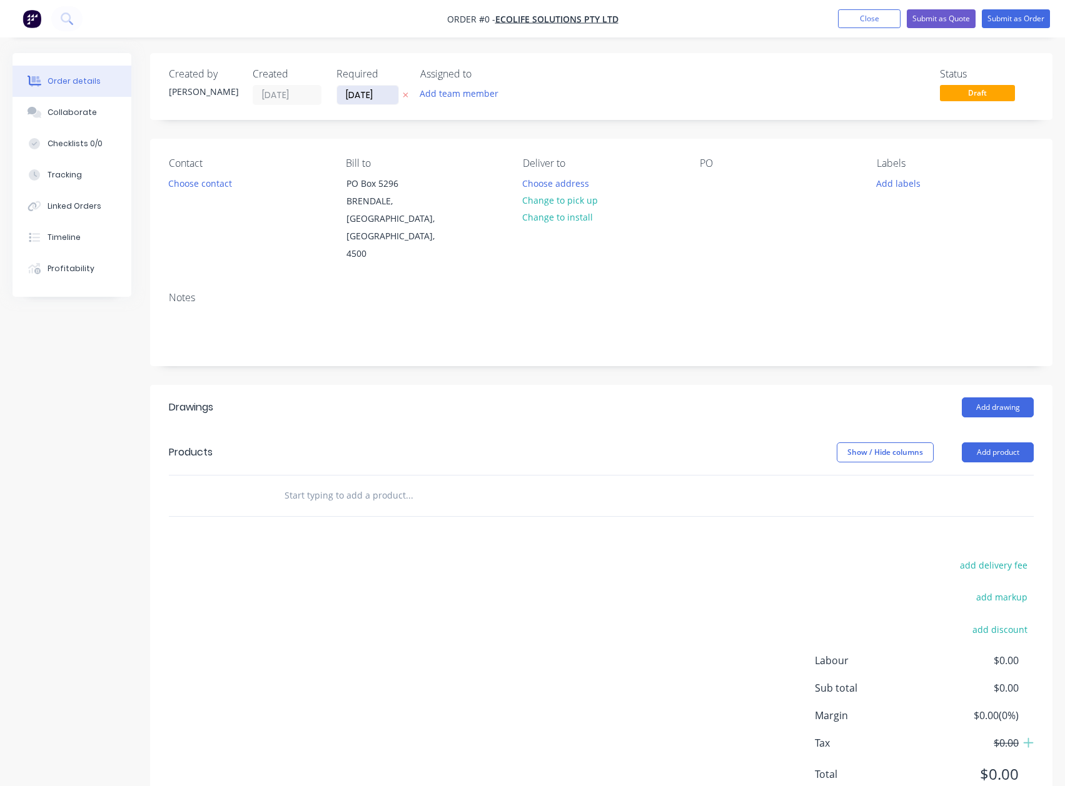
click at [373, 99] on input "[DATE]" at bounding box center [367, 95] width 61 height 19
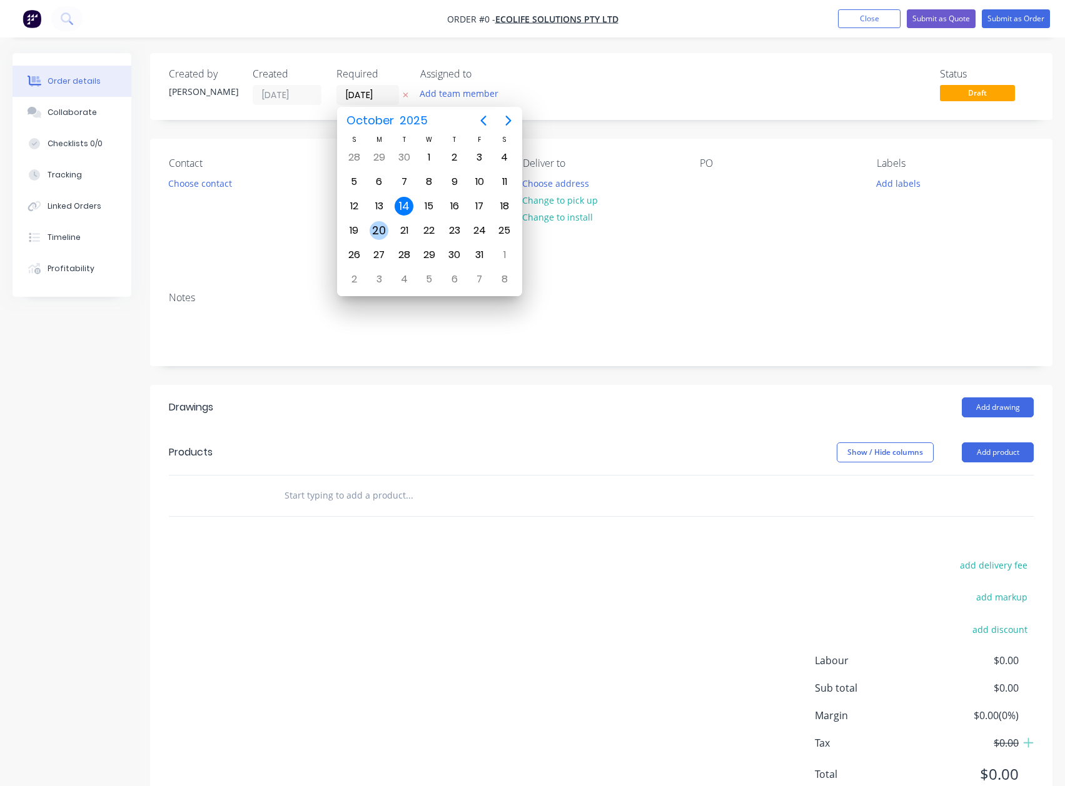
click at [379, 234] on div "20" at bounding box center [378, 230] width 19 height 19
type input "[DATE]"
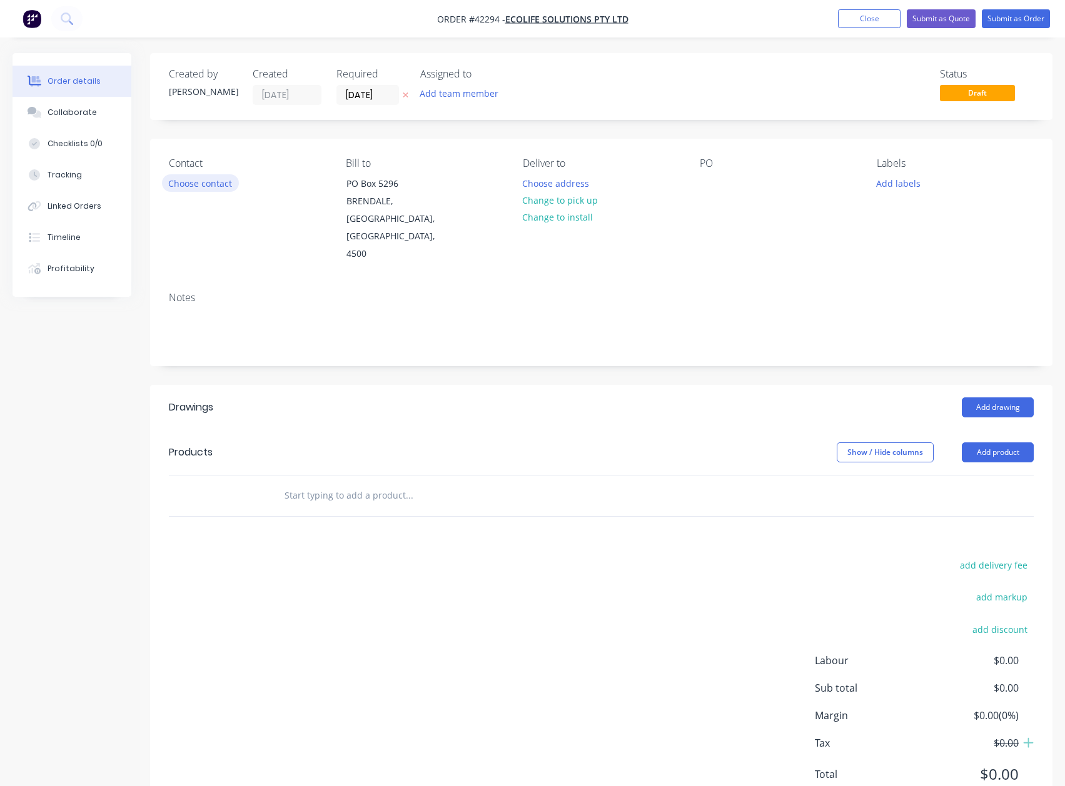
click at [213, 186] on button "Choose contact" at bounding box center [200, 182] width 77 height 17
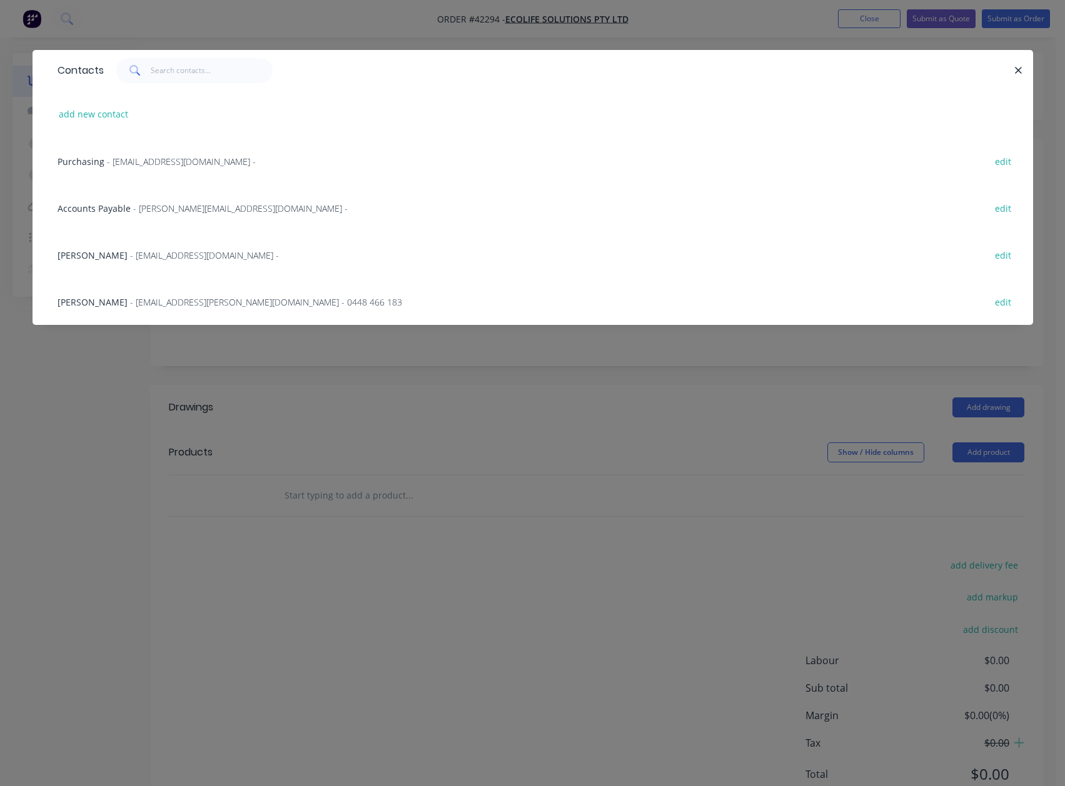
click at [89, 158] on span "Purchasing" at bounding box center [81, 162] width 47 height 12
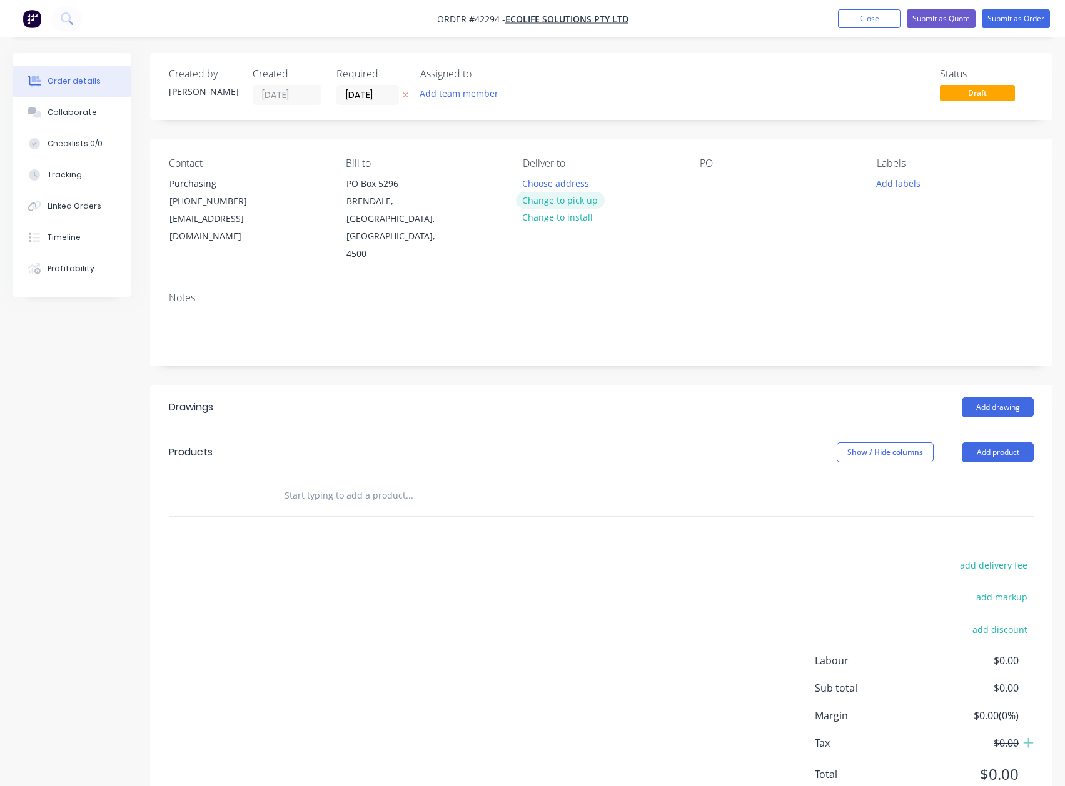
click at [571, 202] on button "Change to pick up" at bounding box center [560, 200] width 89 height 17
click at [709, 184] on div at bounding box center [710, 183] width 20 height 18
paste div
click at [897, 183] on button "Add labels" at bounding box center [899, 182] width 58 height 17
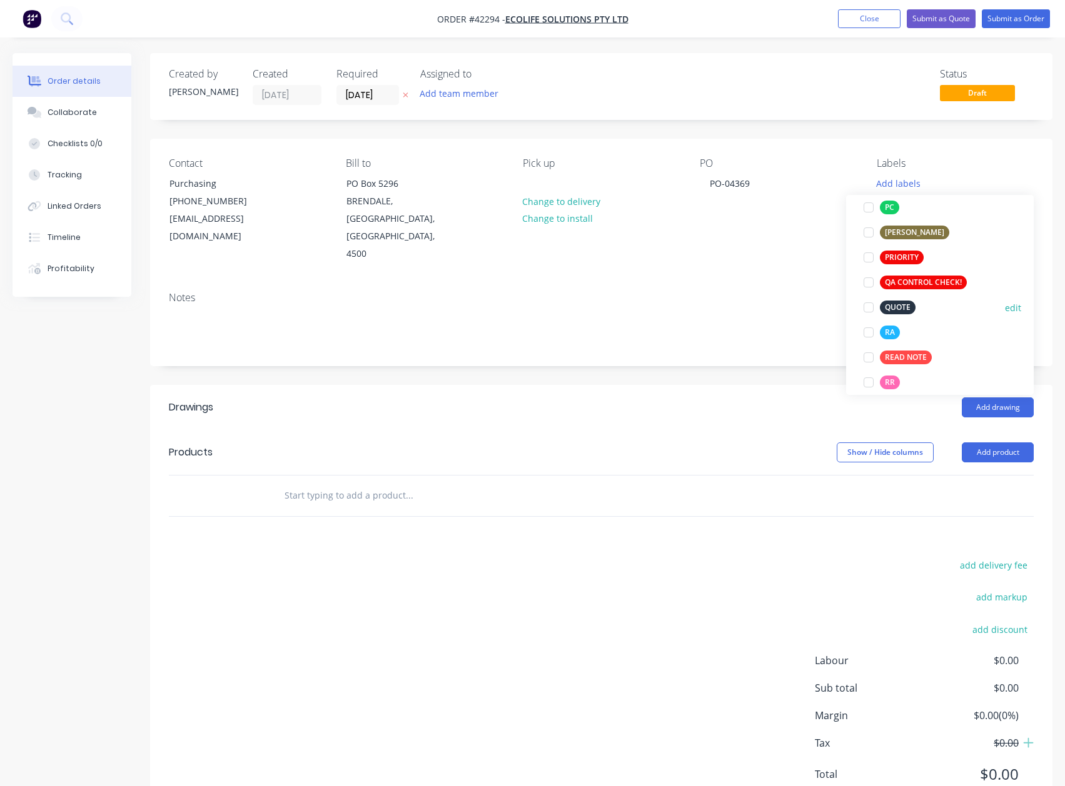
scroll to position [375, 0]
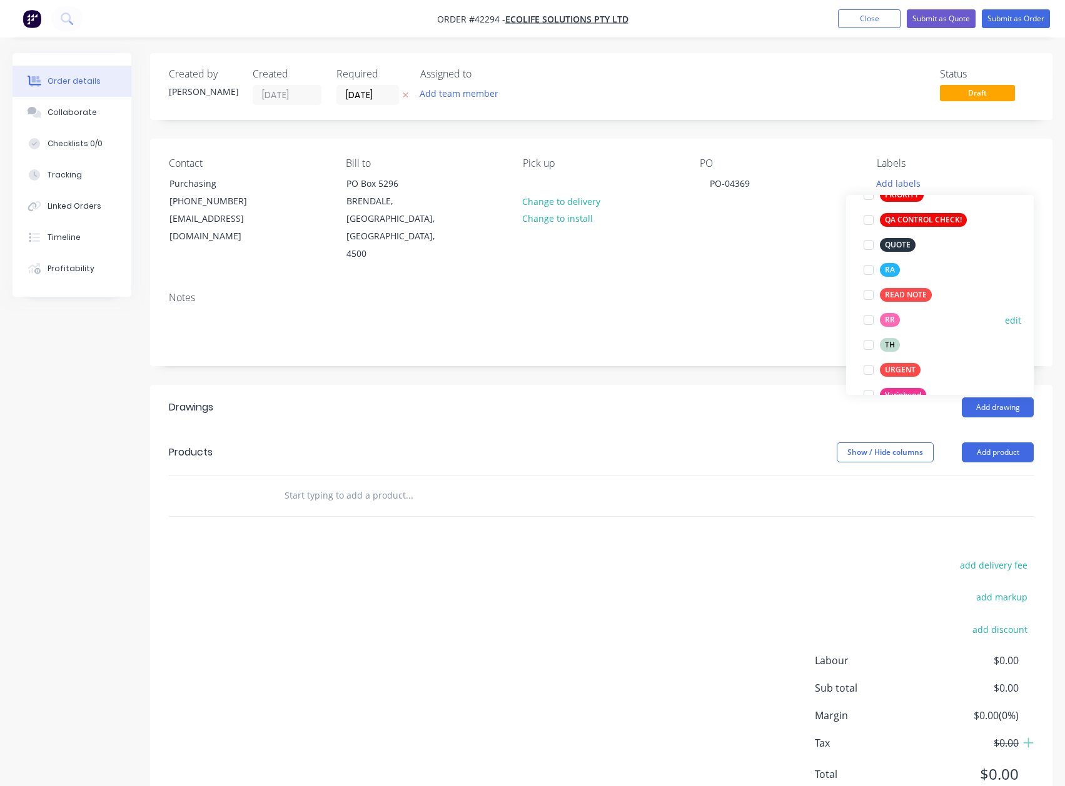
click at [870, 324] on div at bounding box center [868, 320] width 25 height 25
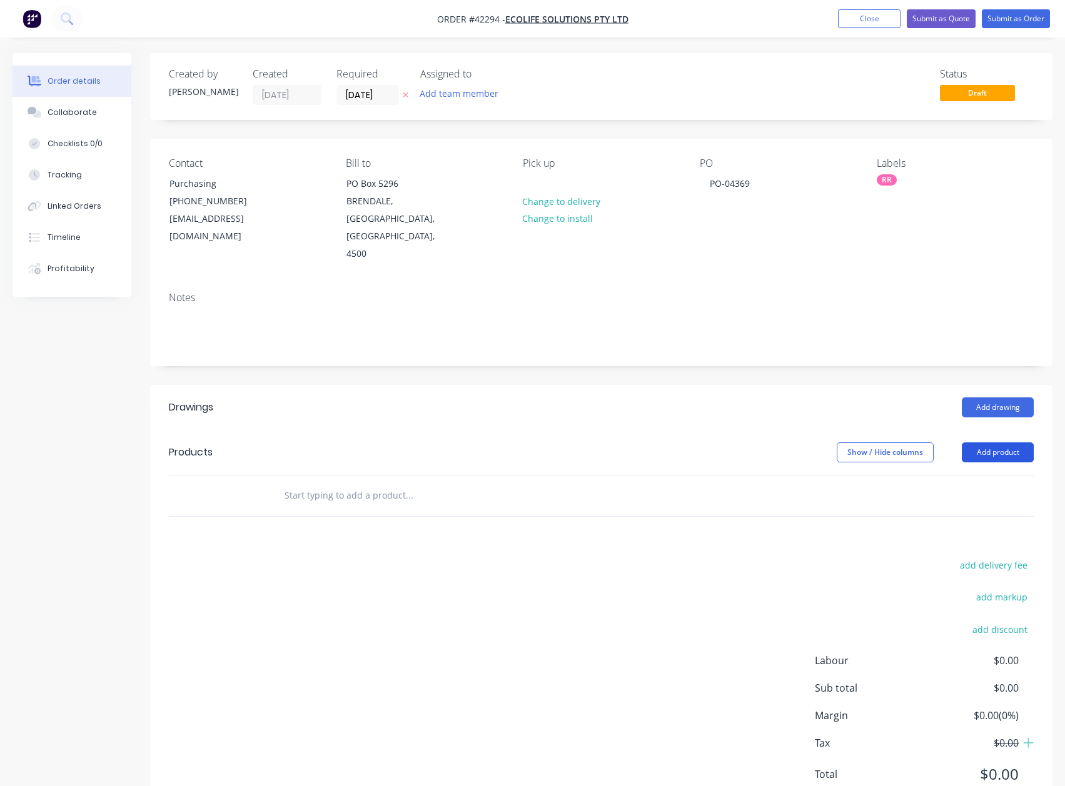
click at [997, 443] on button "Add product" at bounding box center [998, 453] width 72 height 20
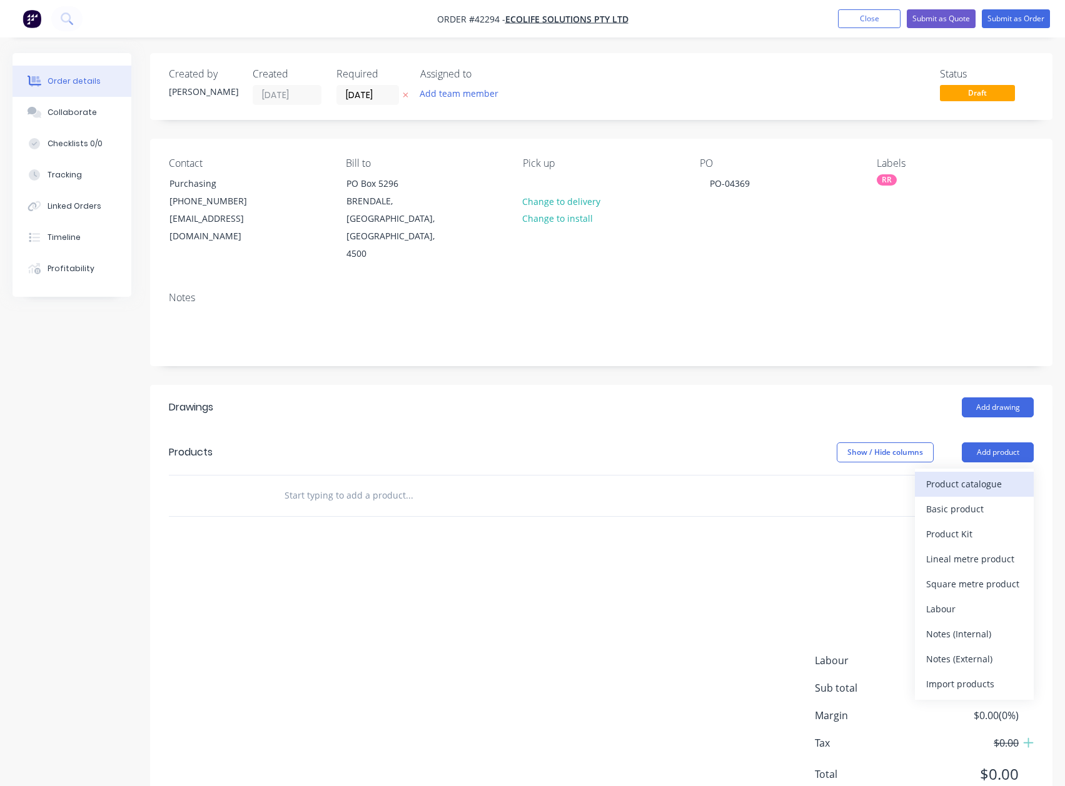
click at [966, 475] on div "Product catalogue" at bounding box center [974, 484] width 96 height 18
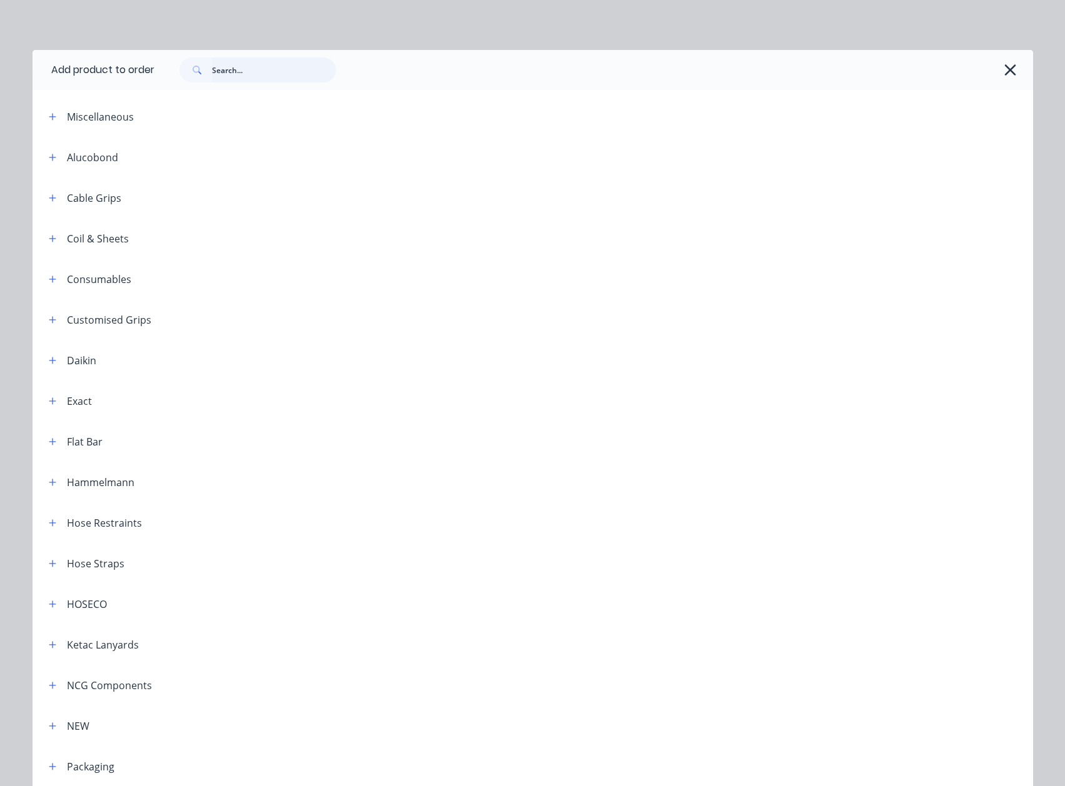
click at [264, 74] on input "text" at bounding box center [274, 70] width 124 height 25
type input "roof razor"
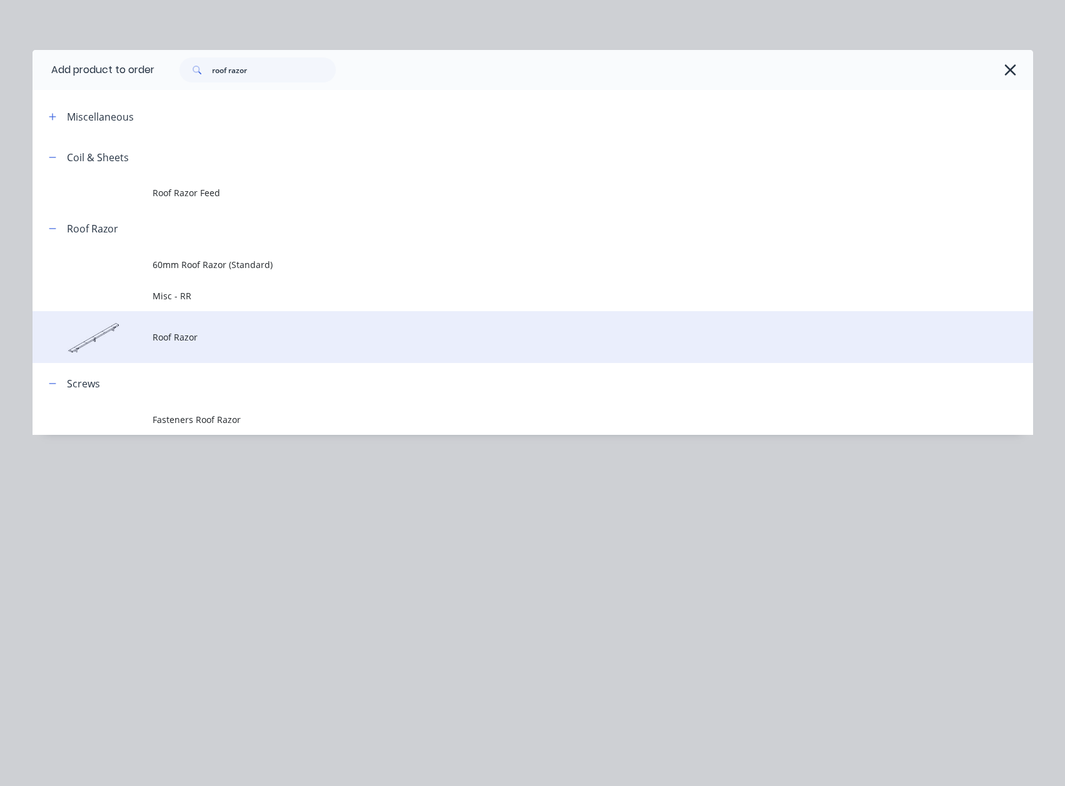
click at [178, 338] on span "Roof Razor" at bounding box center [505, 337] width 704 height 13
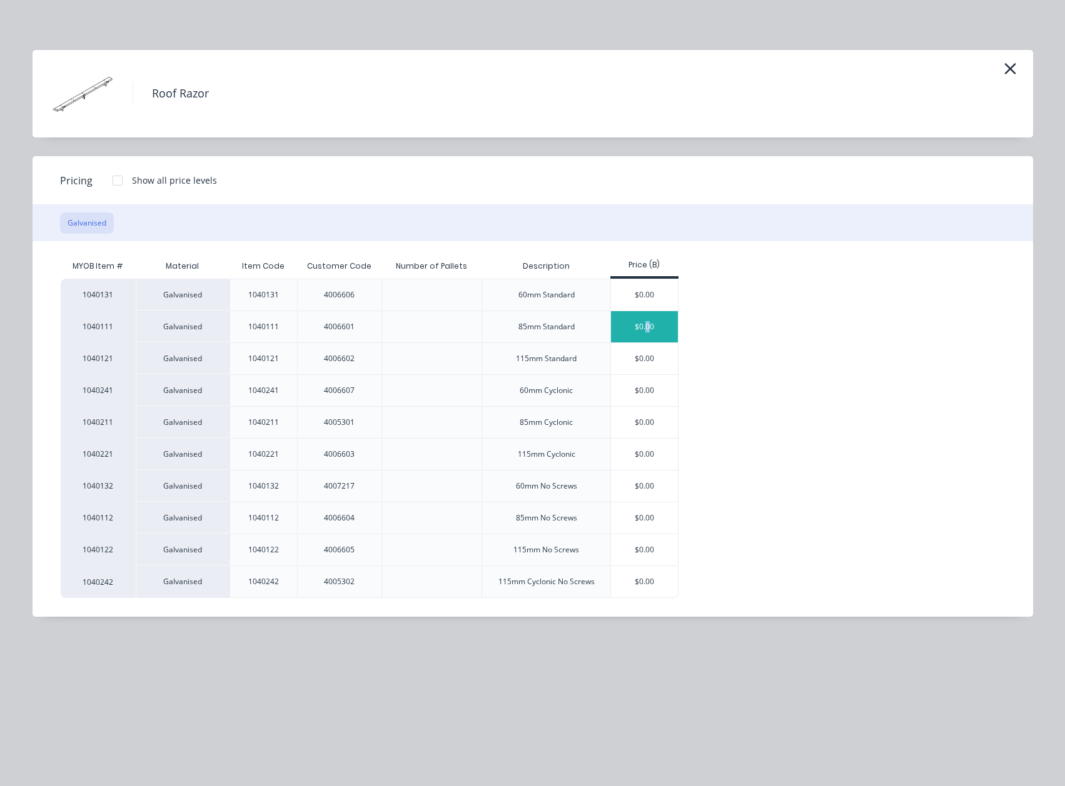
click at [648, 319] on div "$0.00" at bounding box center [644, 326] width 67 height 31
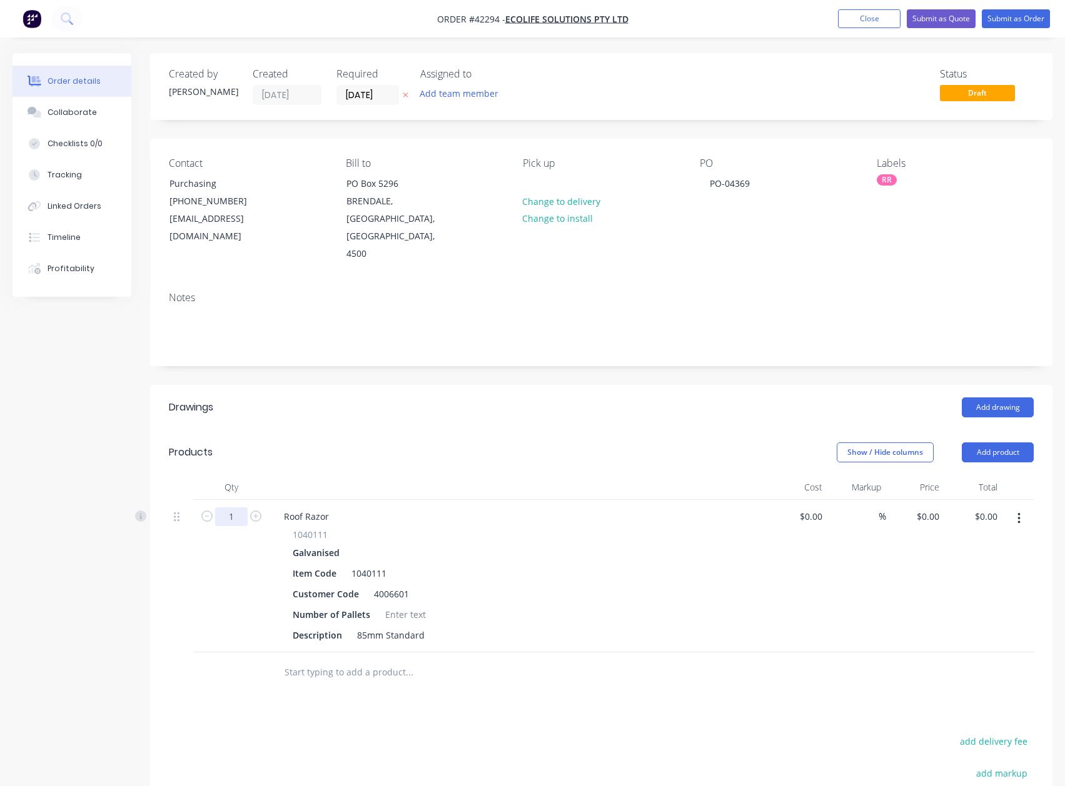
click at [236, 508] on input "1" at bounding box center [231, 517] width 33 height 19
type input "540"
click at [398, 606] on div at bounding box center [405, 615] width 51 height 18
click at [938, 508] on input "0" at bounding box center [929, 517] width 29 height 18
type input "$10.15"
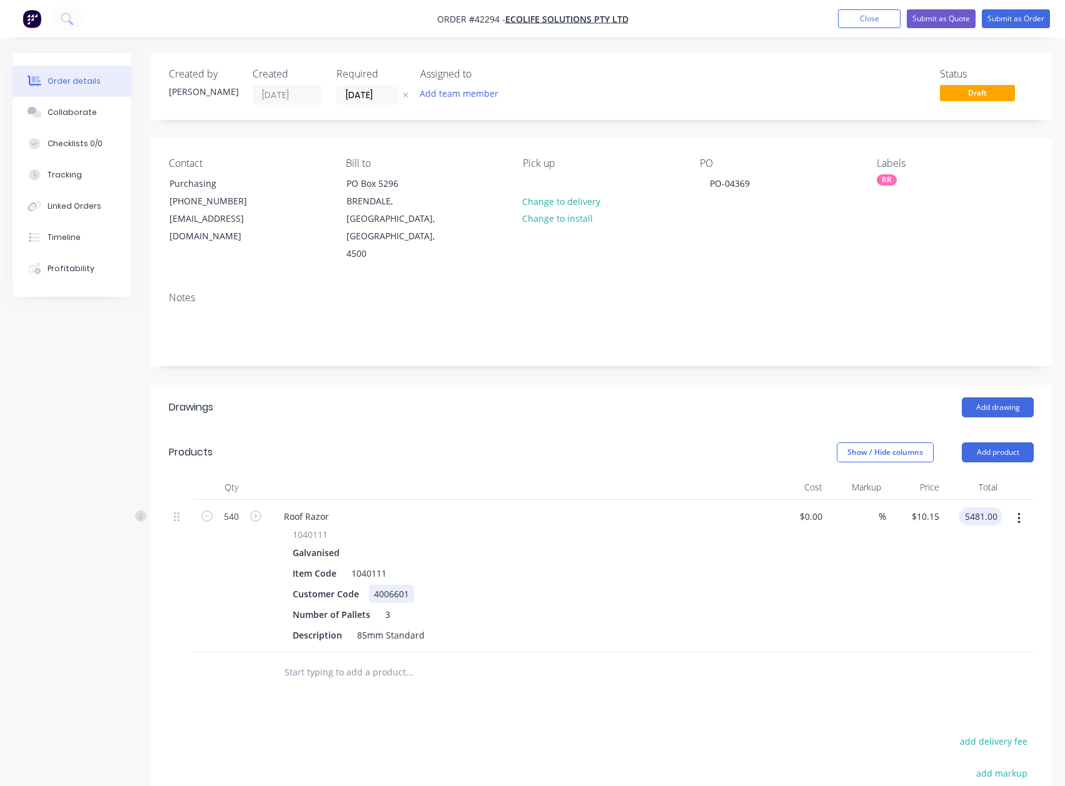
type input "$5,481.00"
click at [405, 585] on div "4006601" at bounding box center [391, 594] width 45 height 18
click at [409, 585] on div "4006601" at bounding box center [391, 594] width 45 height 18
click at [997, 443] on button "Add product" at bounding box center [998, 453] width 72 height 20
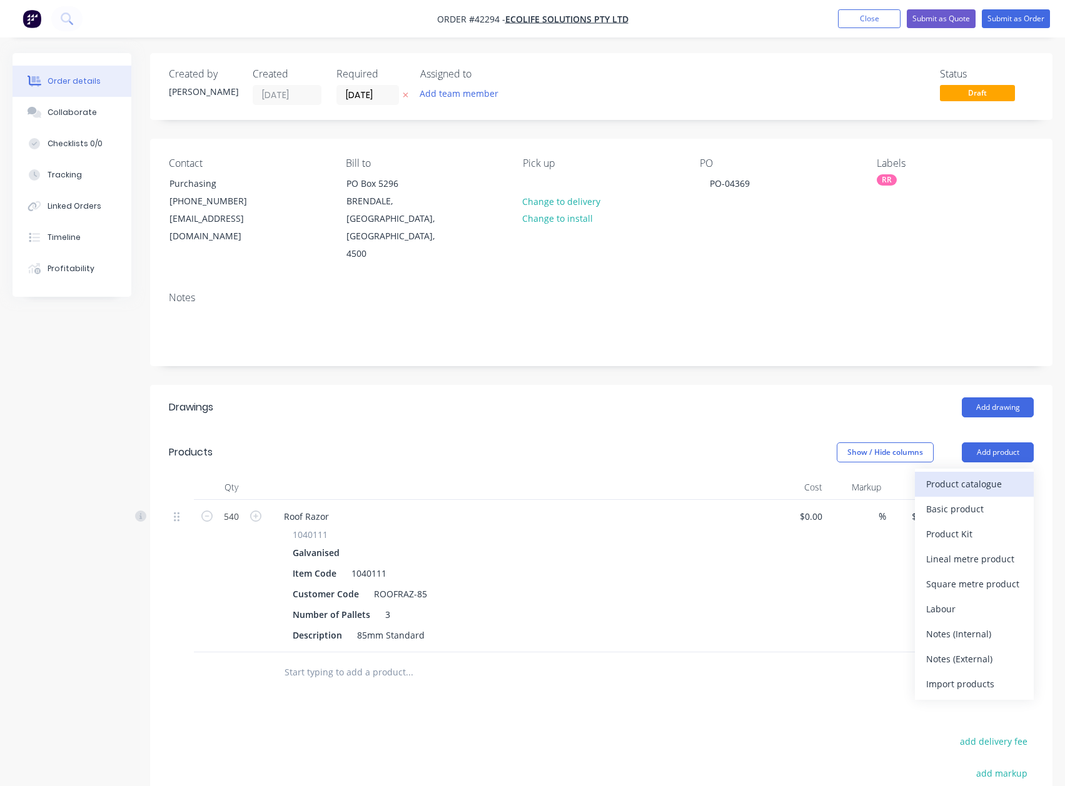
click at [988, 475] on div "Product catalogue" at bounding box center [974, 484] width 96 height 18
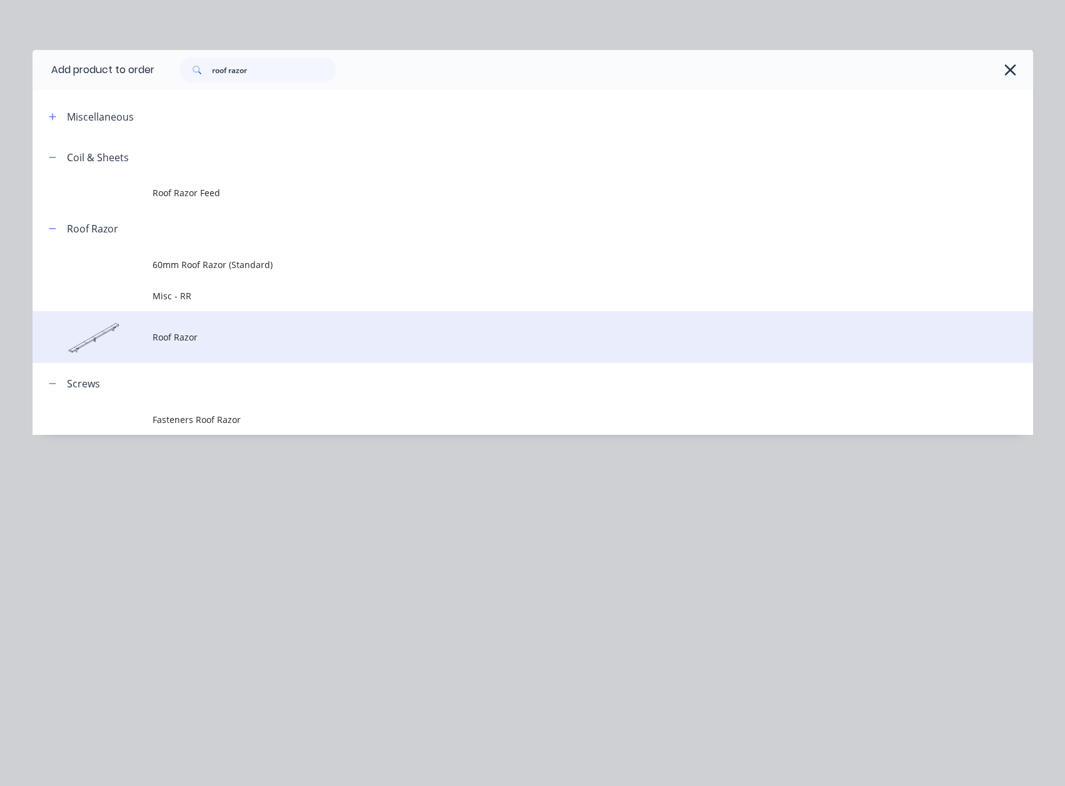
click at [220, 343] on span "Roof Razor" at bounding box center [505, 337] width 704 height 13
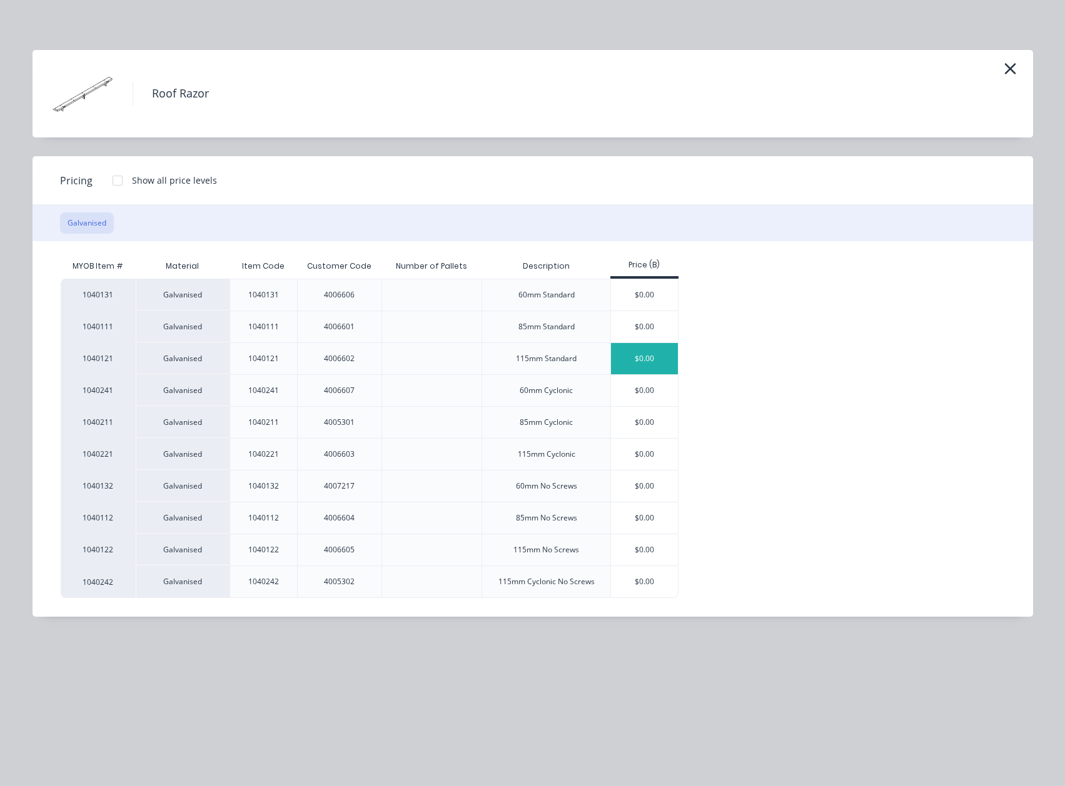
click at [641, 351] on div "$0.00" at bounding box center [644, 358] width 67 height 31
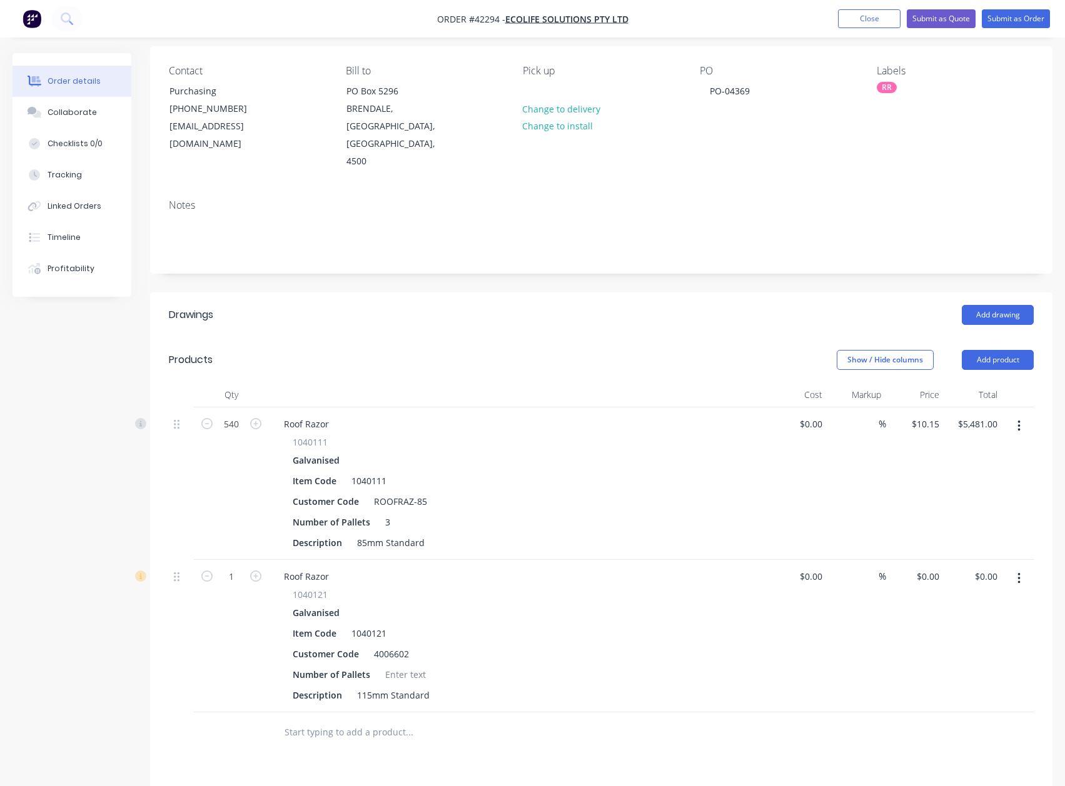
scroll to position [250, 0]
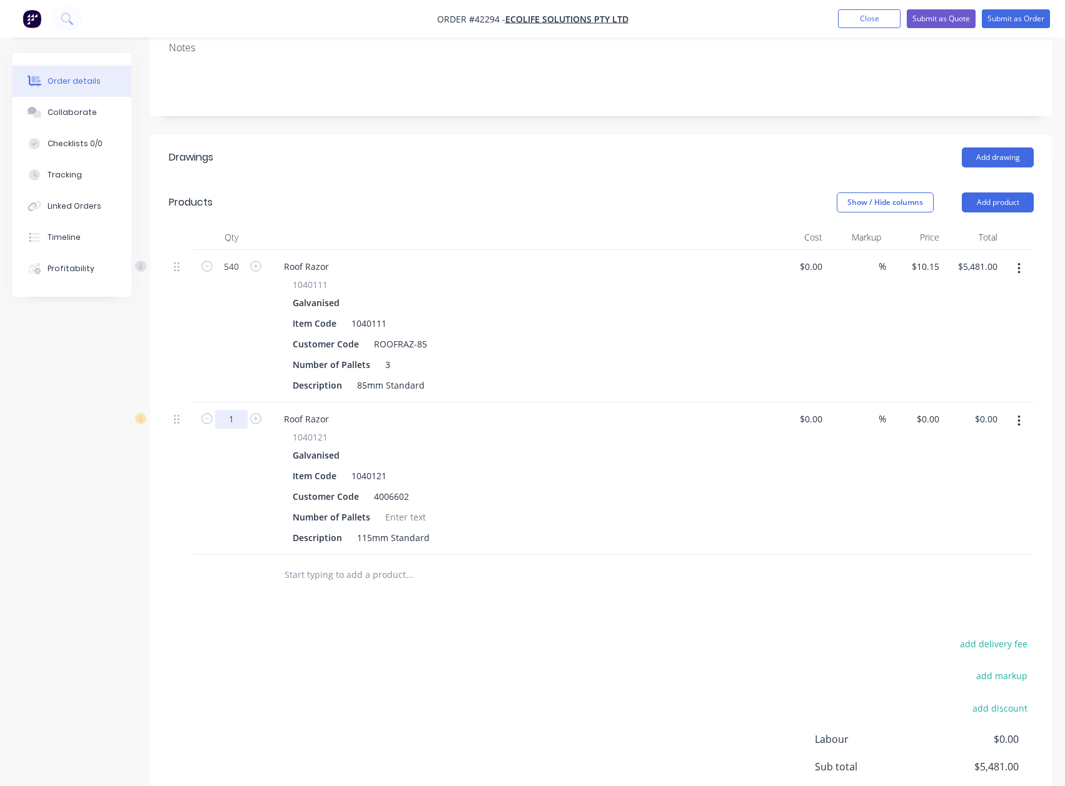
click at [244, 410] on input "1" at bounding box center [231, 419] width 33 height 19
type input "180"
click at [413, 508] on div at bounding box center [405, 517] width 51 height 18
click at [414, 488] on div "Customer Code 4006602" at bounding box center [517, 497] width 458 height 18
click at [942, 403] on div "180 Roof Razor 1040121 Galvanised Item Code 1040121 Customer Code ROOFRAZ-115 N…" at bounding box center [601, 479] width 865 height 153
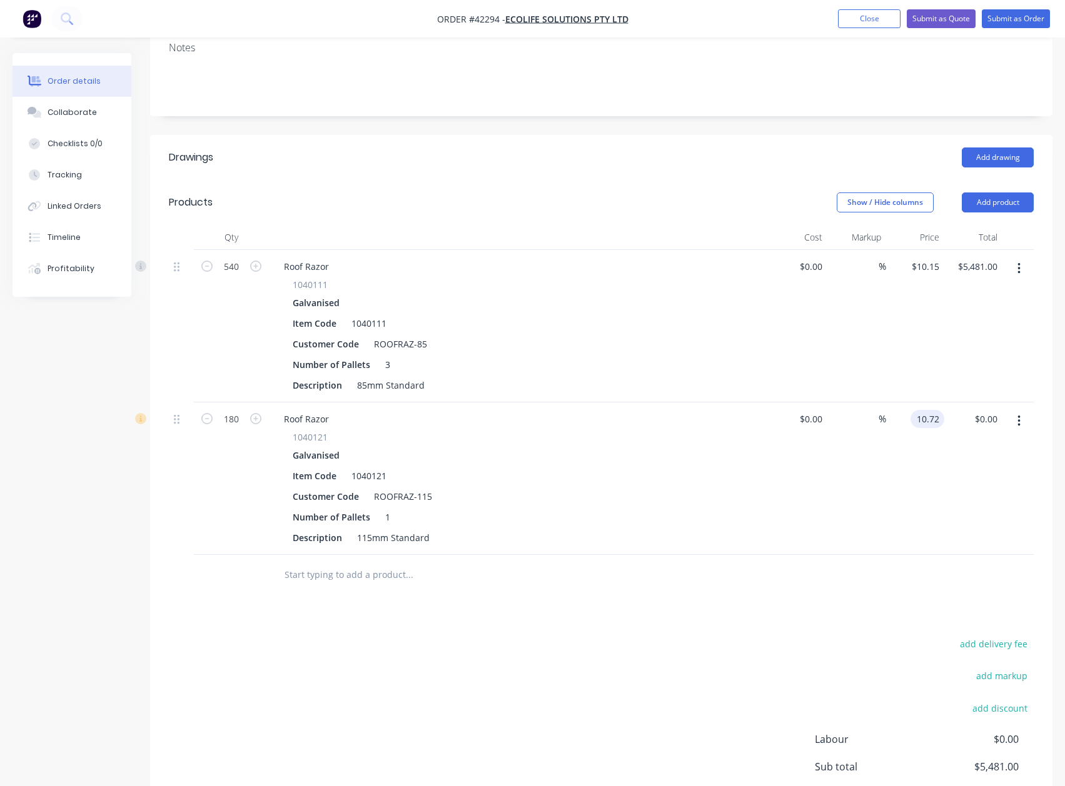
type input "$10.72"
type input "$1,929.60"
click at [1017, 20] on button "Submit as Order" at bounding box center [1016, 18] width 68 height 19
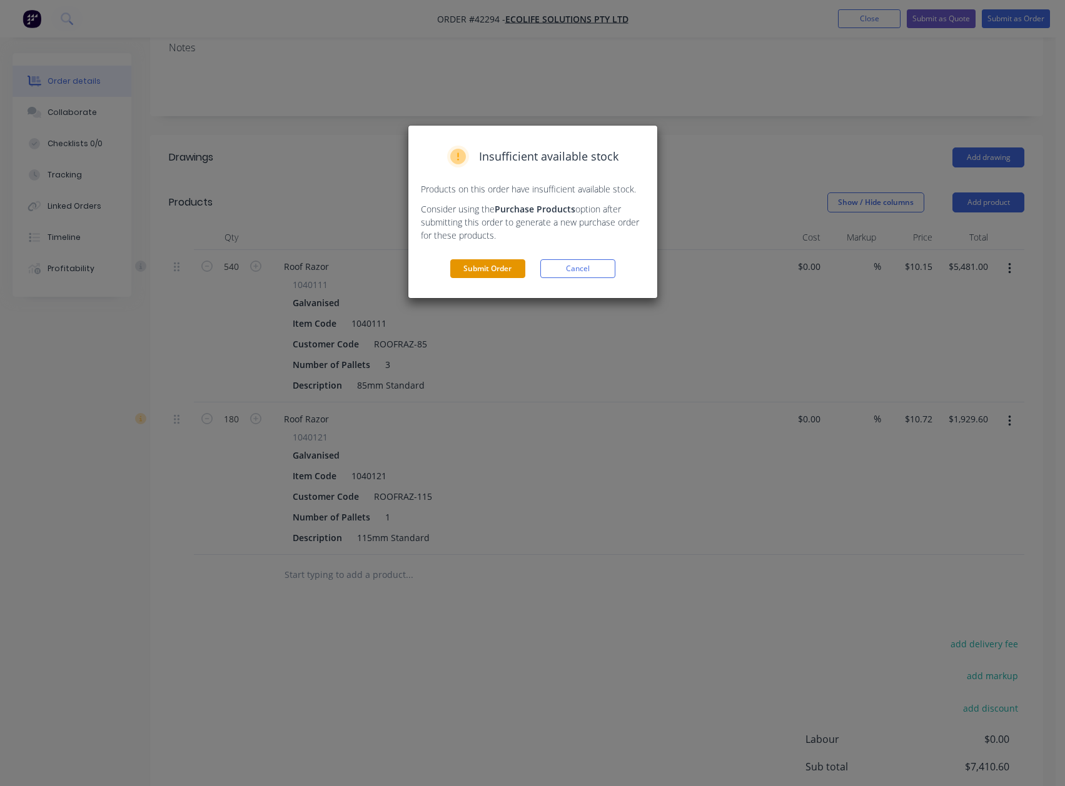
click at [478, 261] on button "Submit Order" at bounding box center [487, 268] width 75 height 19
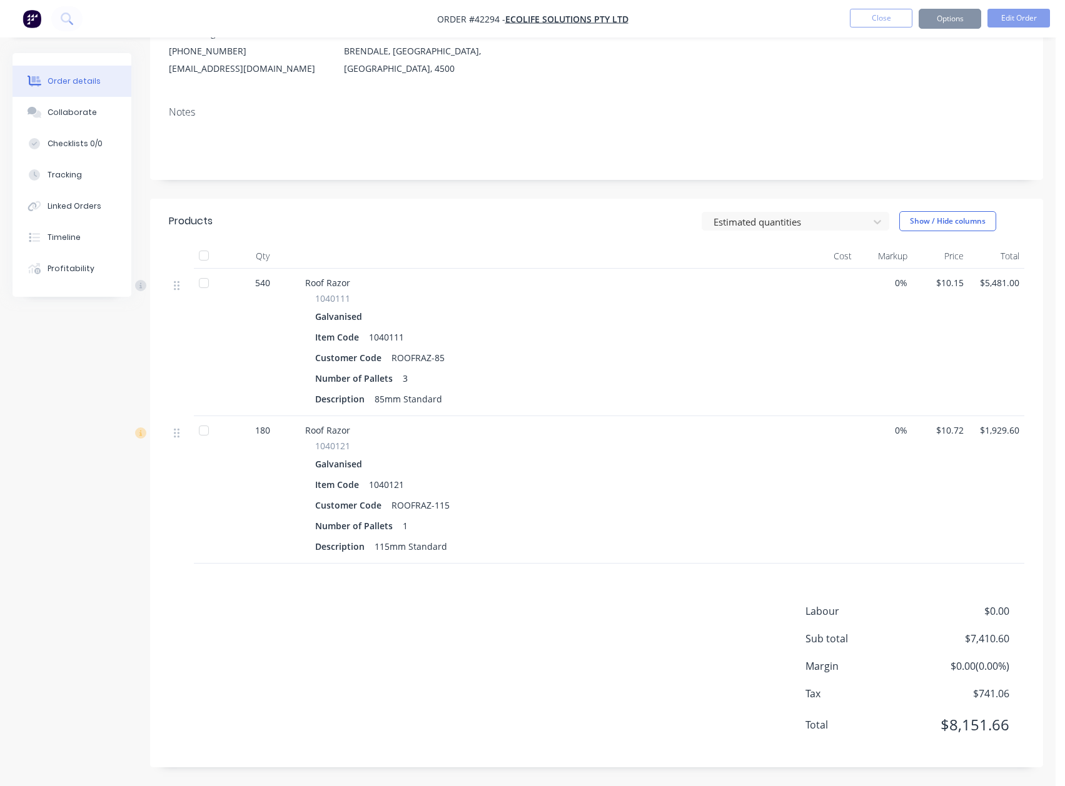
scroll to position [149, 0]
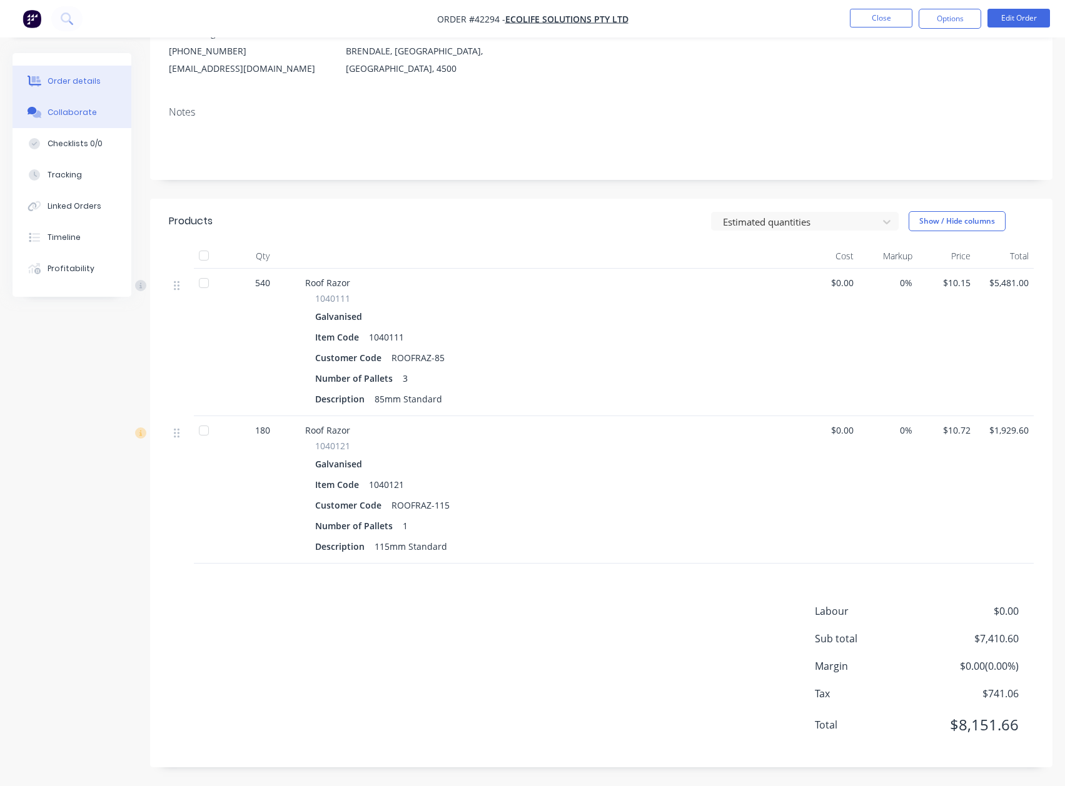
click at [74, 102] on button "Collaborate" at bounding box center [72, 112] width 119 height 31
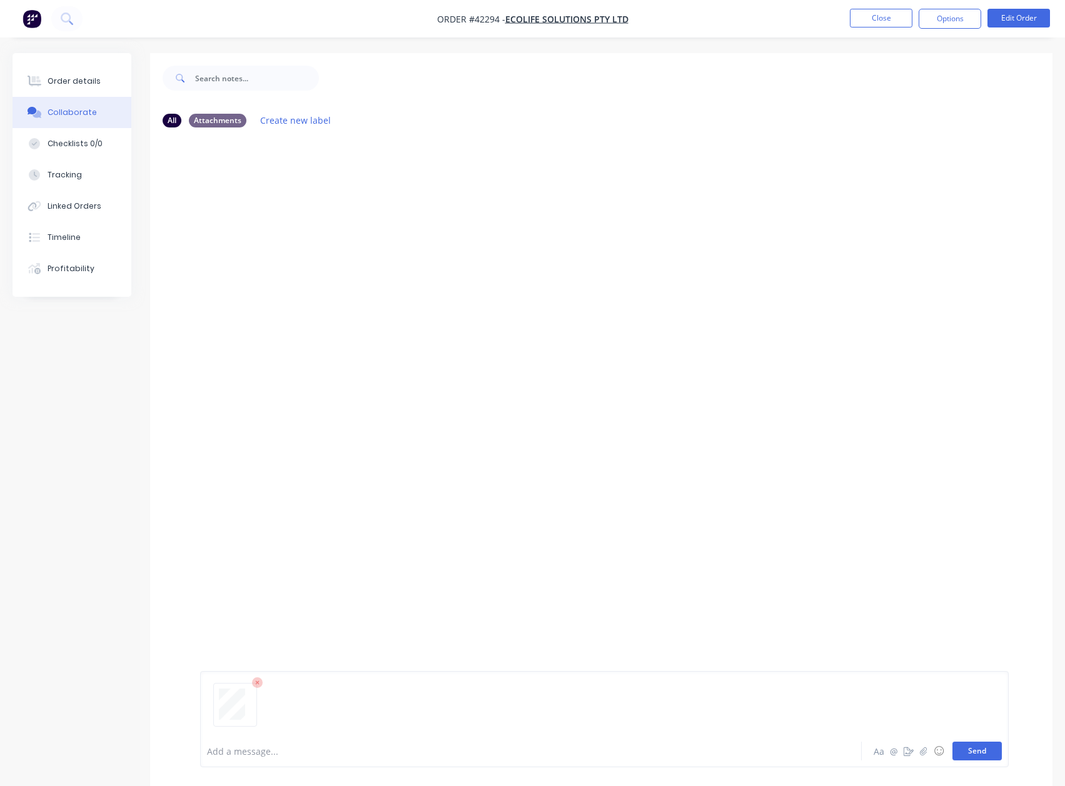
click at [987, 751] on button "Send" at bounding box center [976, 751] width 49 height 19
click at [266, 203] on div at bounding box center [245, 225] width 79 height 54
click at [73, 77] on div "Order details" at bounding box center [74, 81] width 53 height 11
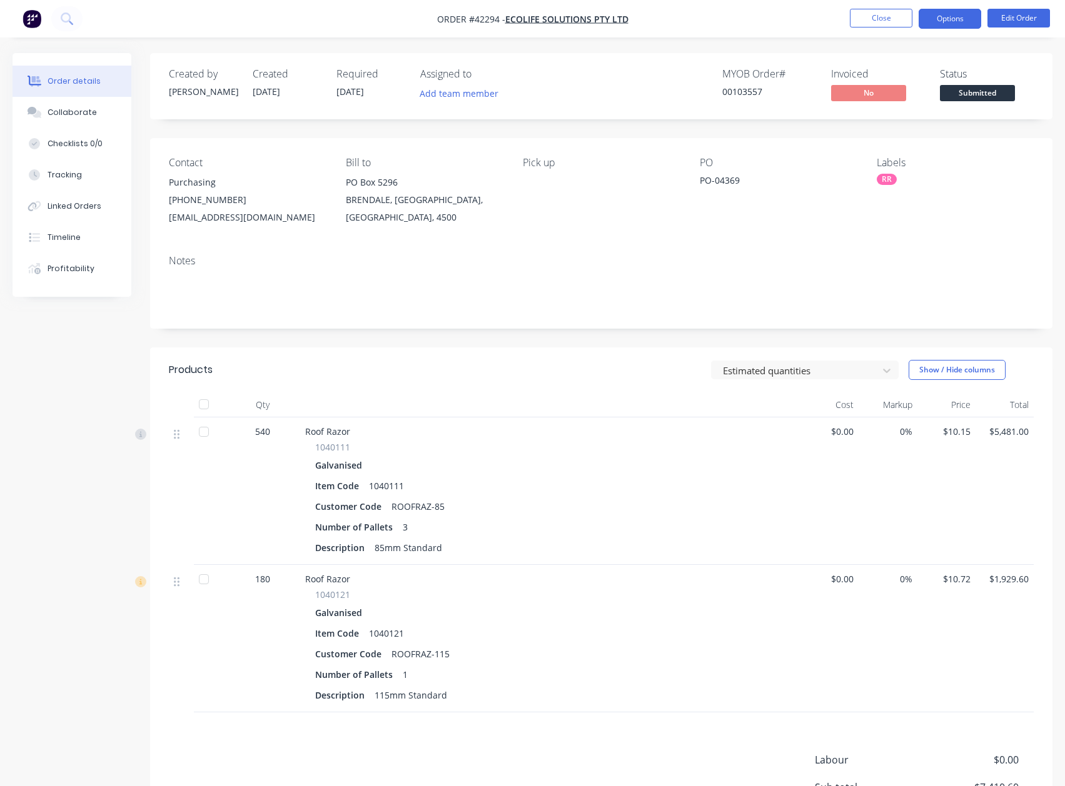
click at [948, 18] on button "Options" at bounding box center [949, 19] width 63 height 20
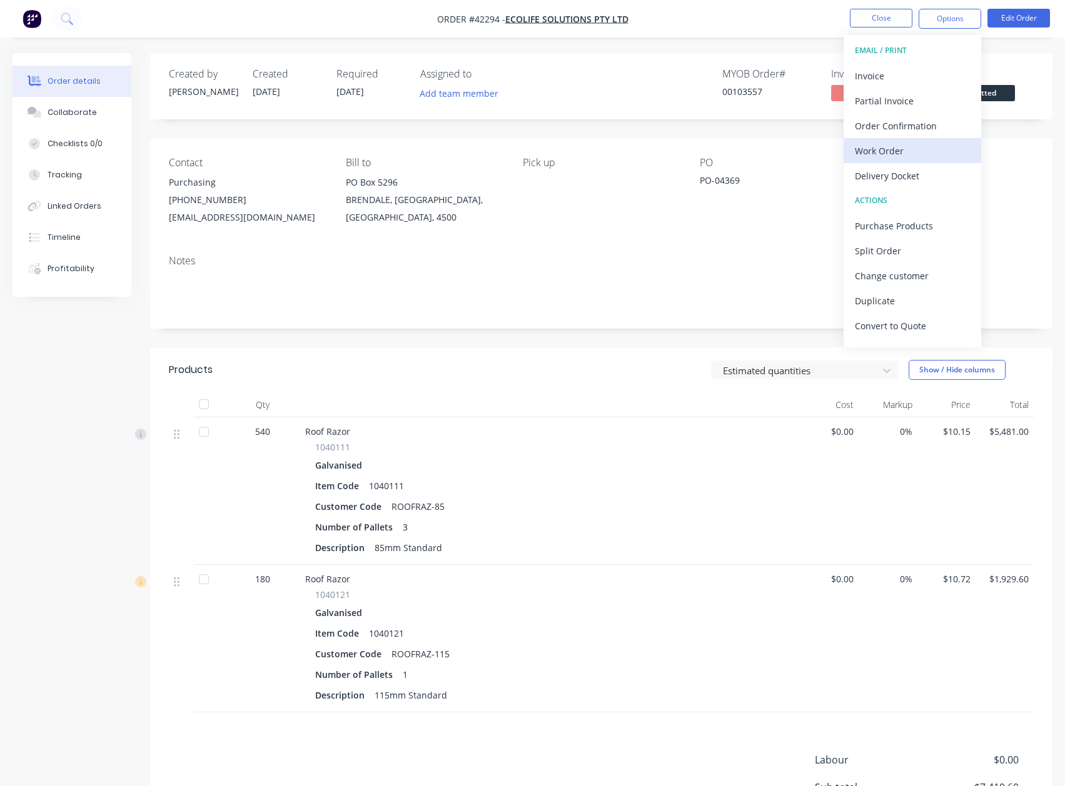
click at [891, 151] on div "Work Order" at bounding box center [912, 151] width 115 height 18
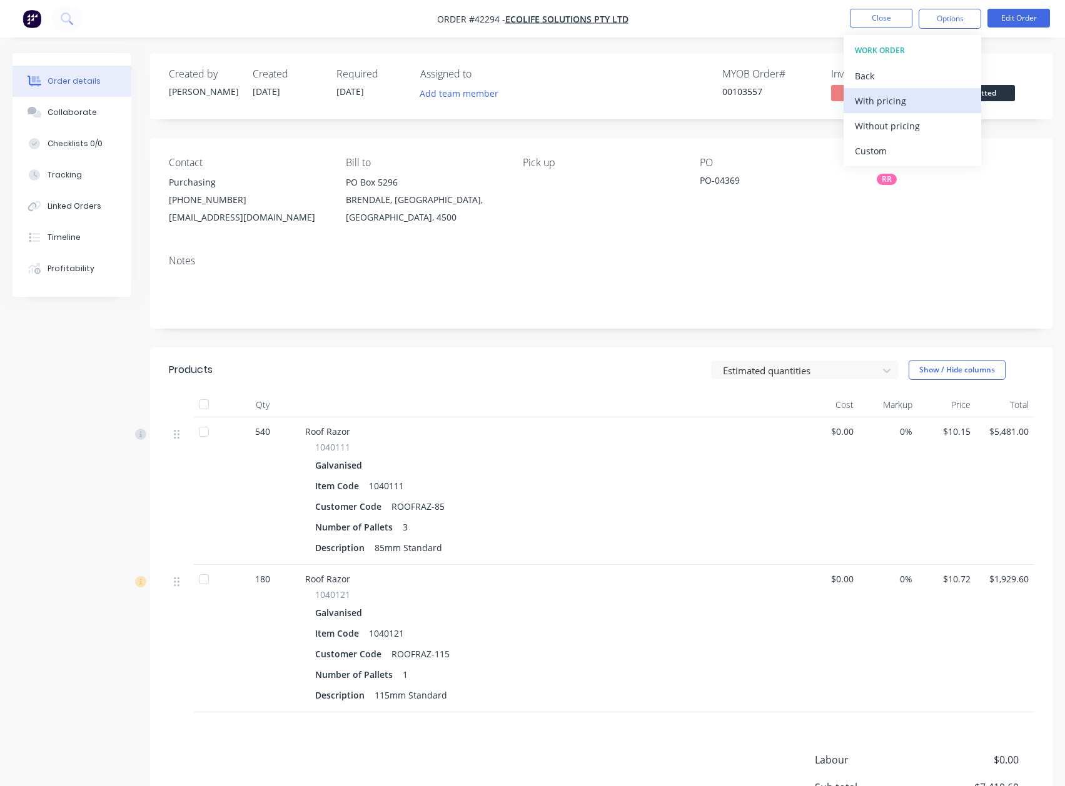
click at [893, 102] on div "With pricing" at bounding box center [912, 101] width 115 height 18
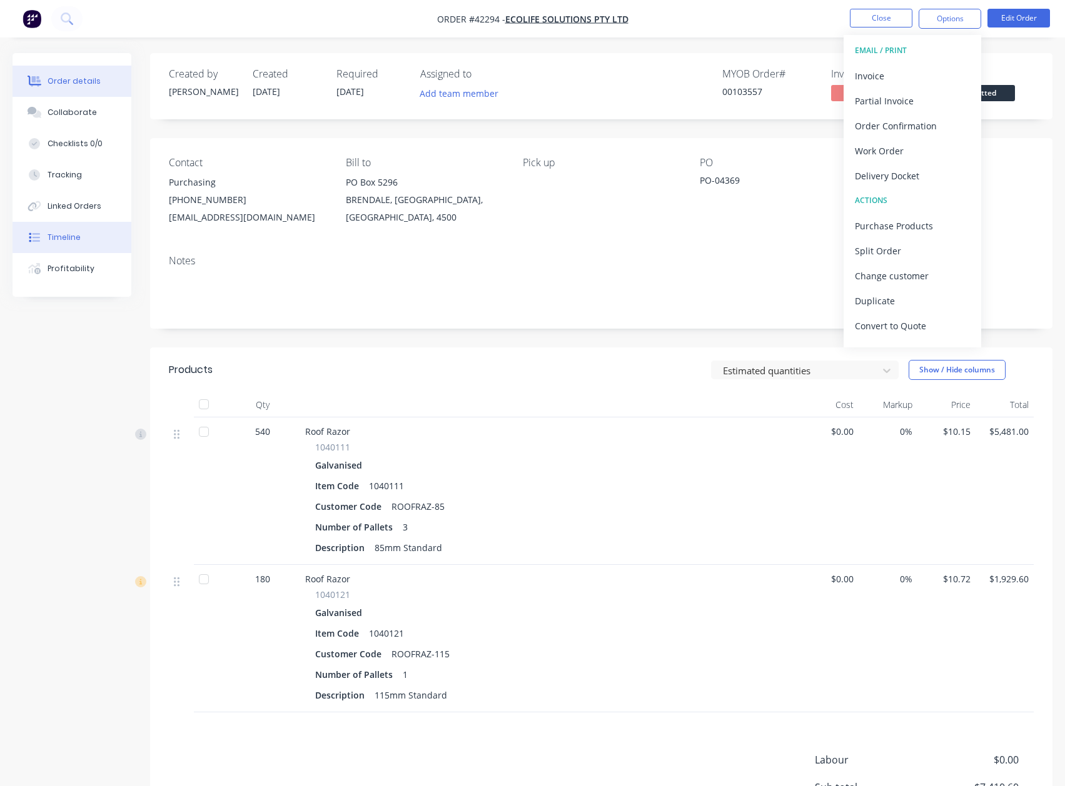
click at [63, 237] on div "Timeline" at bounding box center [64, 237] width 33 height 11
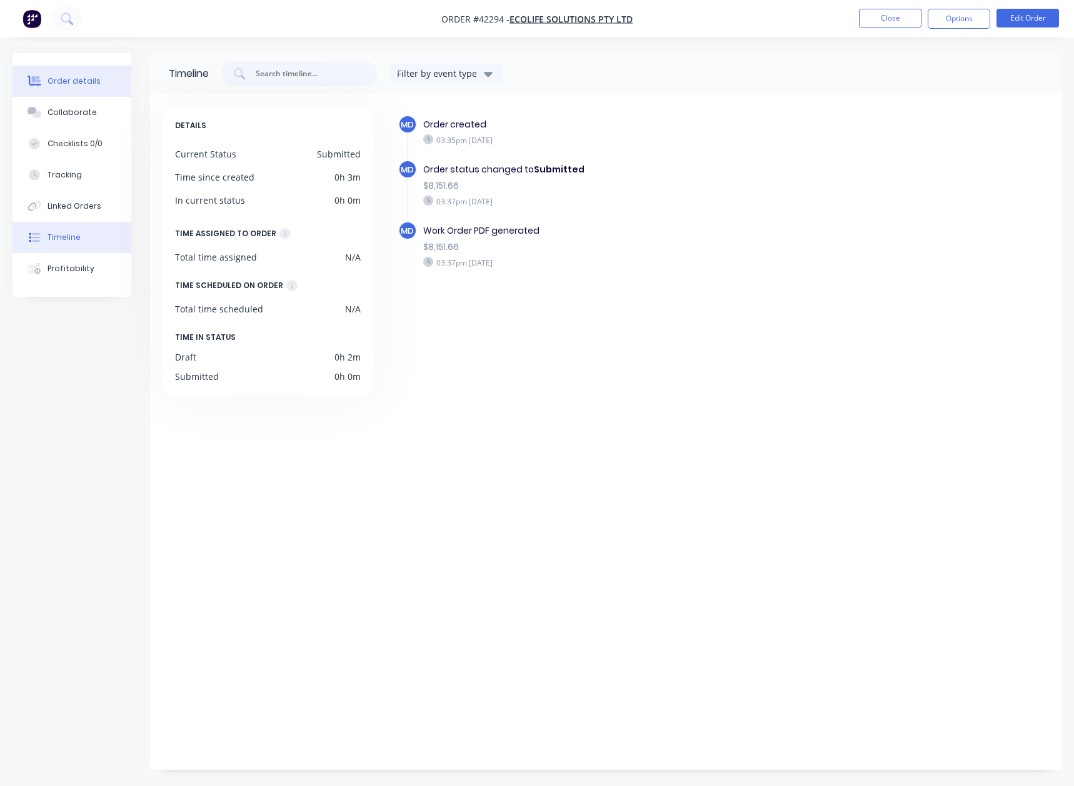
click at [86, 81] on div "Order details" at bounding box center [74, 81] width 53 height 11
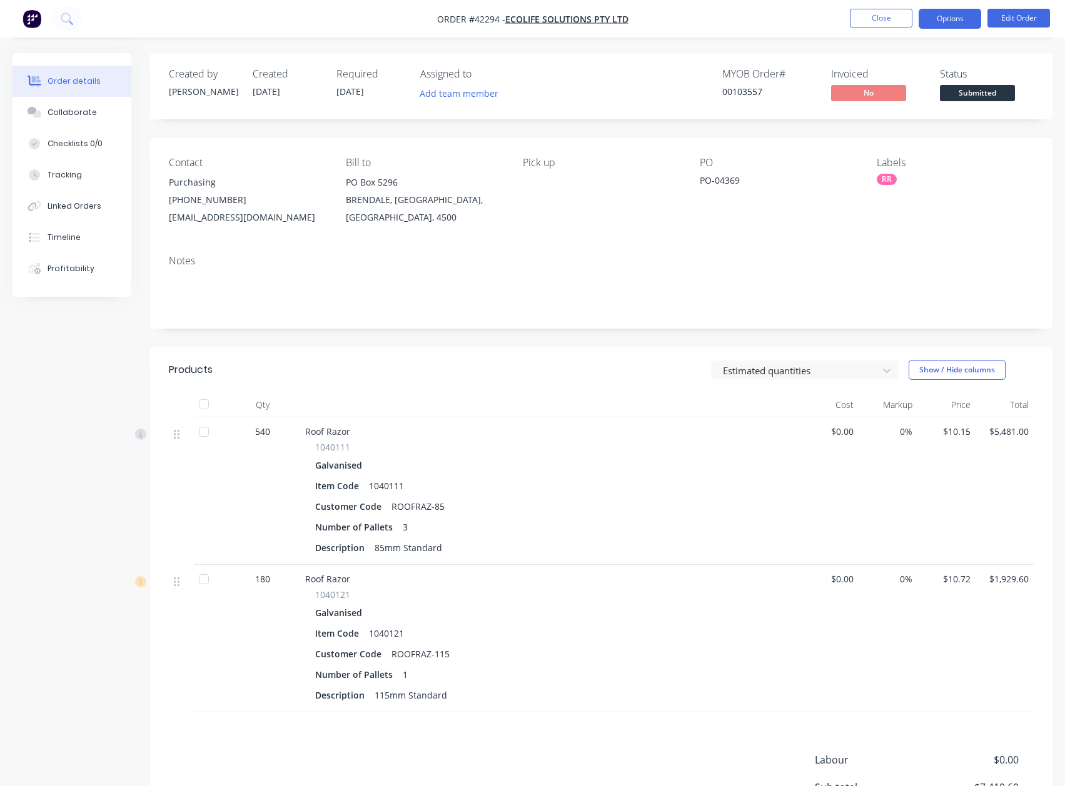
click at [939, 19] on button "Options" at bounding box center [949, 19] width 63 height 20
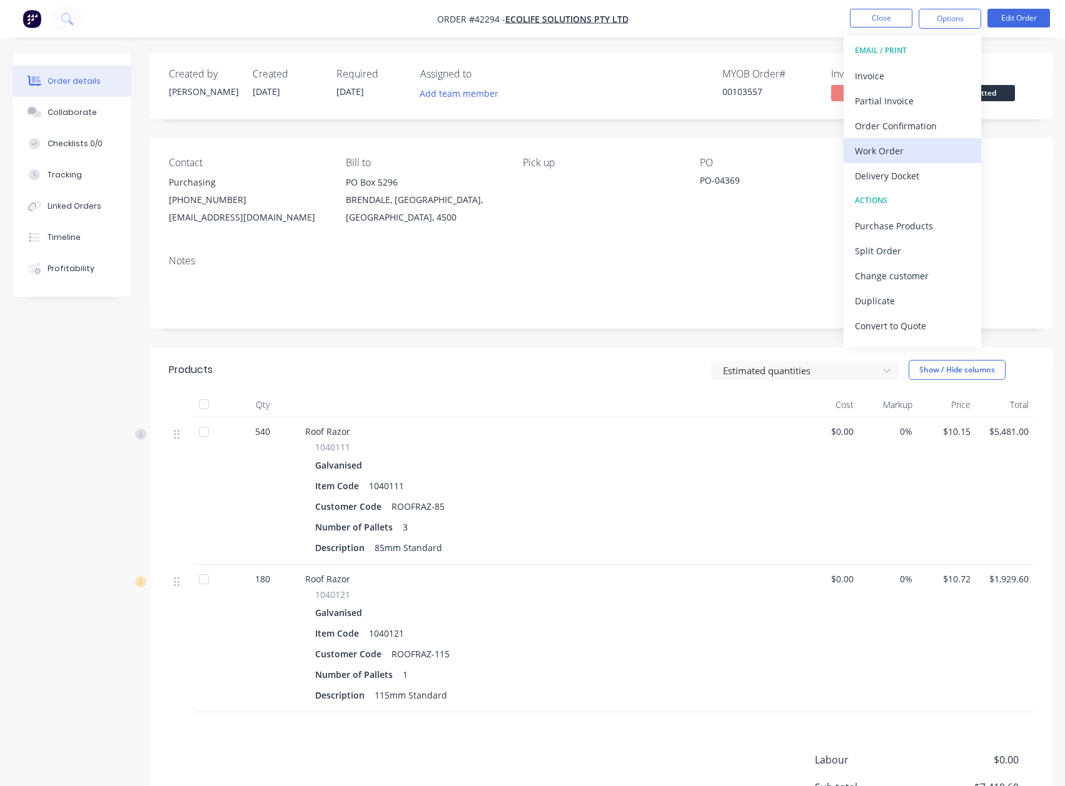
click at [883, 149] on div "Work Order" at bounding box center [912, 151] width 115 height 18
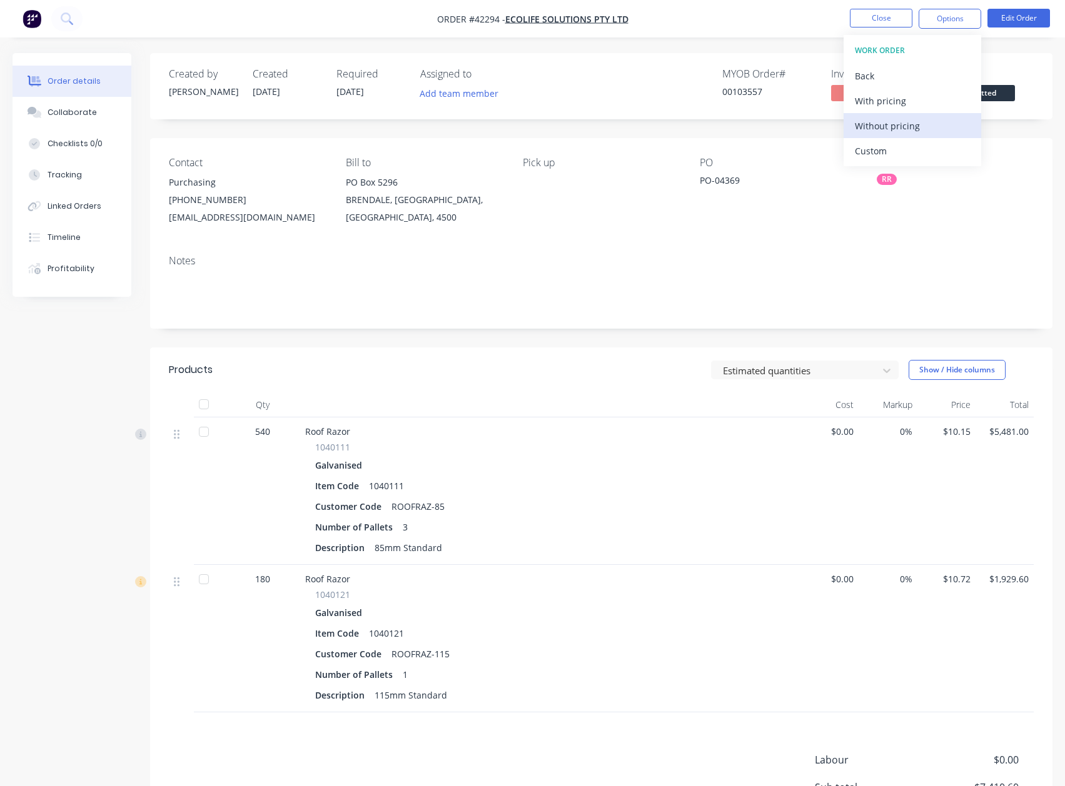
click at [896, 123] on div "Without pricing" at bounding box center [912, 126] width 115 height 18
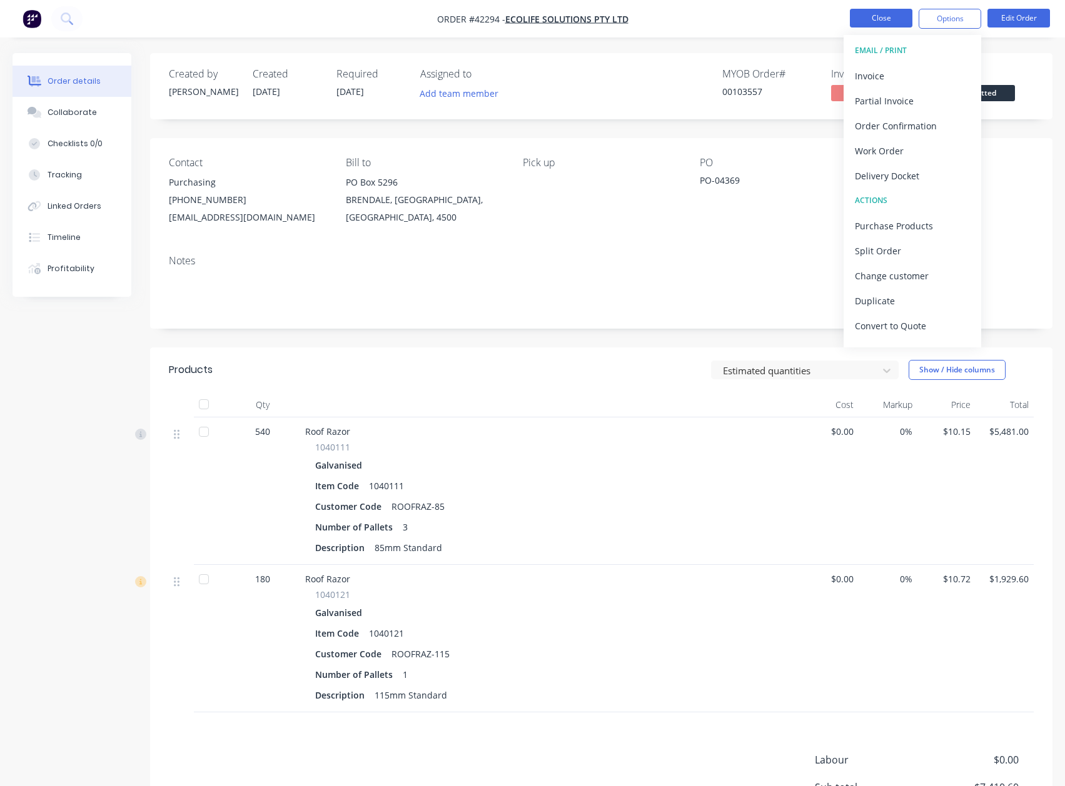
click at [874, 20] on button "Close" at bounding box center [881, 18] width 63 height 19
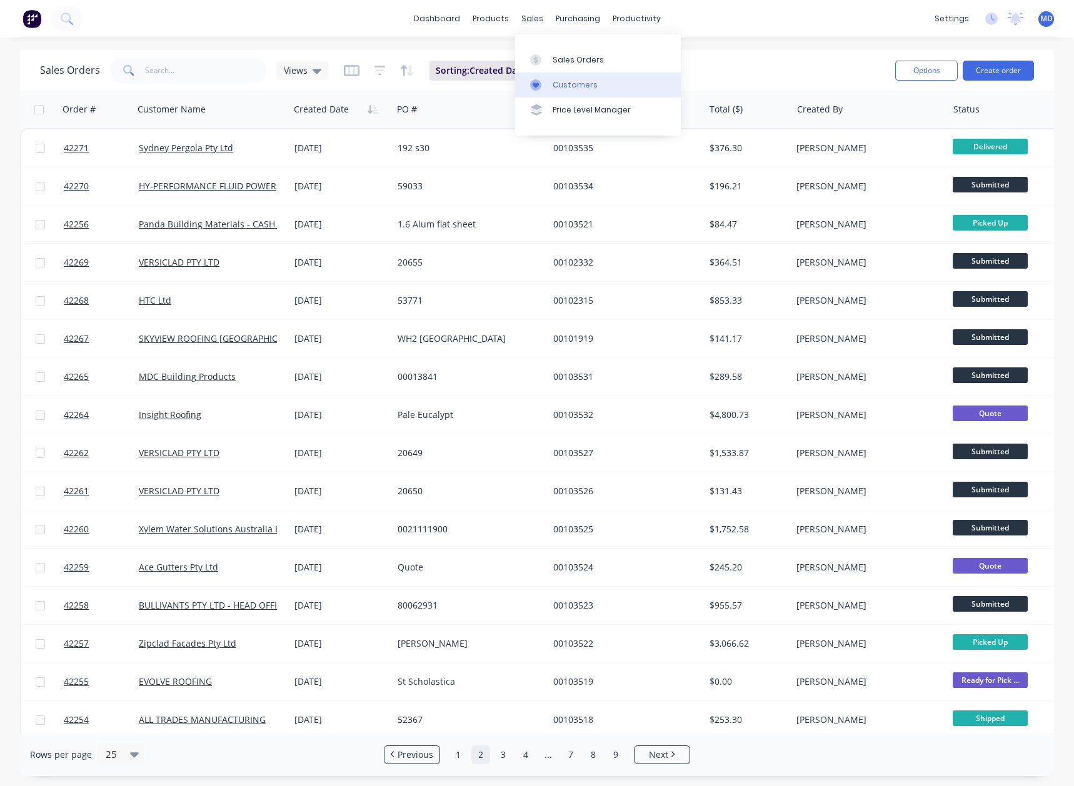
click at [577, 83] on div "Customers" at bounding box center [575, 84] width 45 height 11
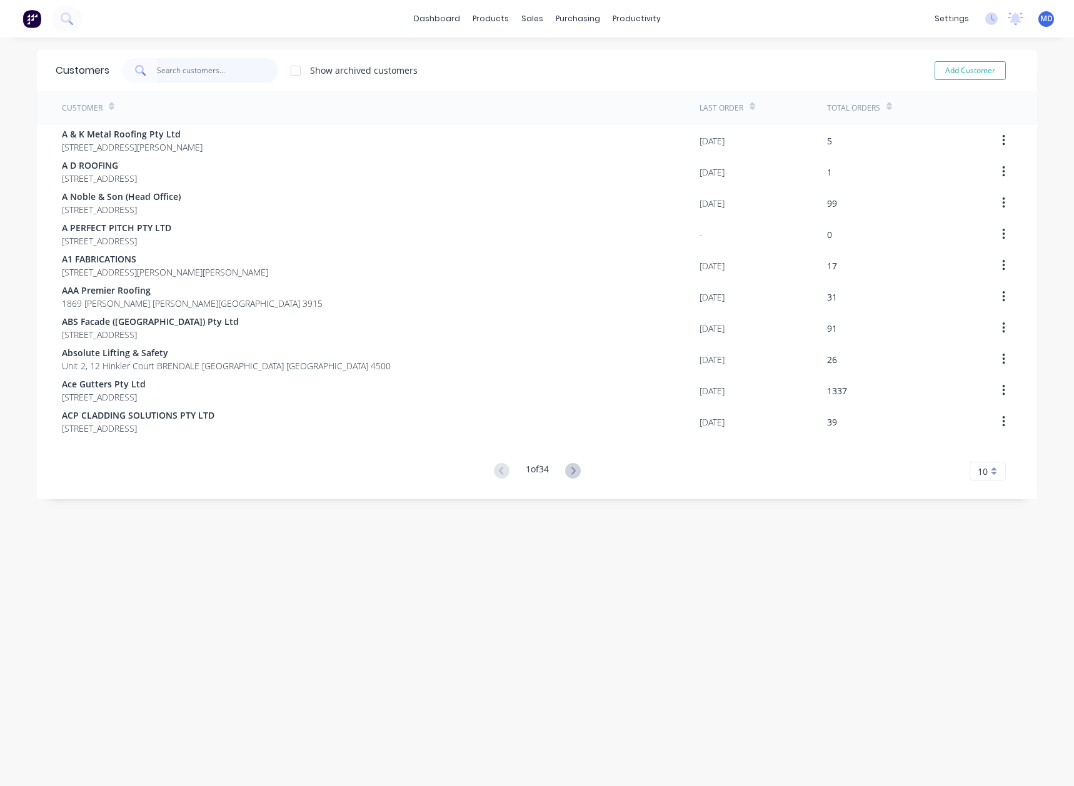
click at [214, 69] on input "text" at bounding box center [218, 70] width 122 height 25
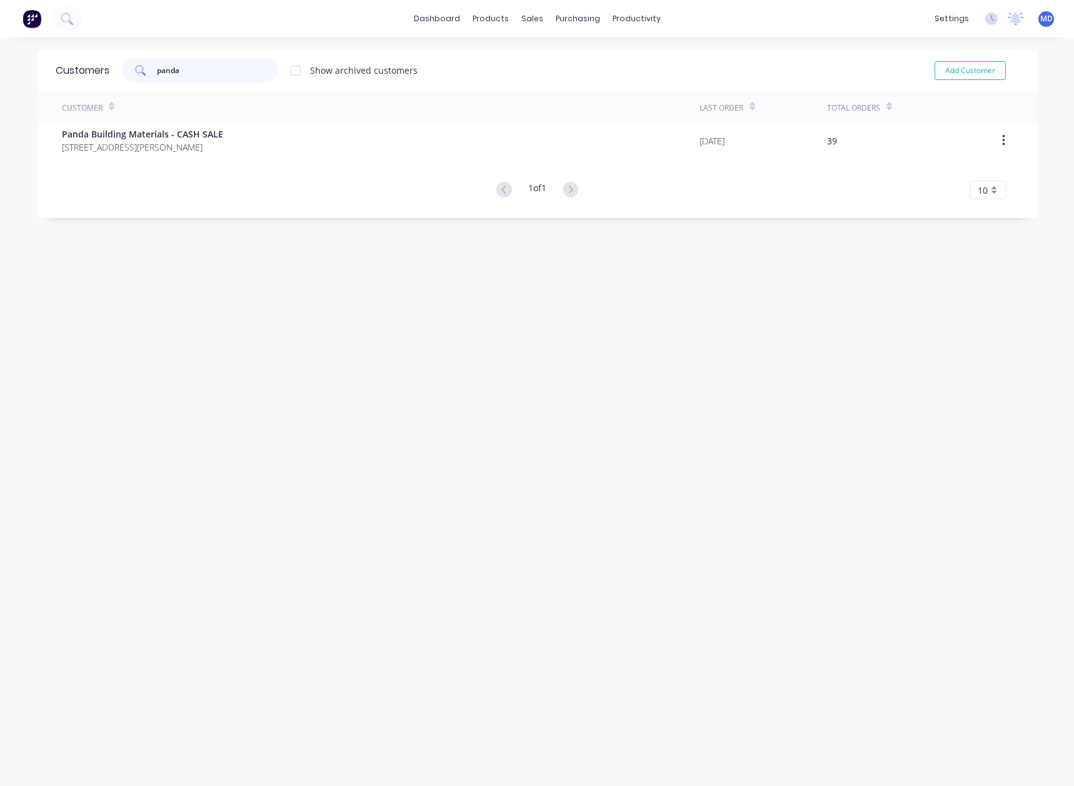
type input "panda"
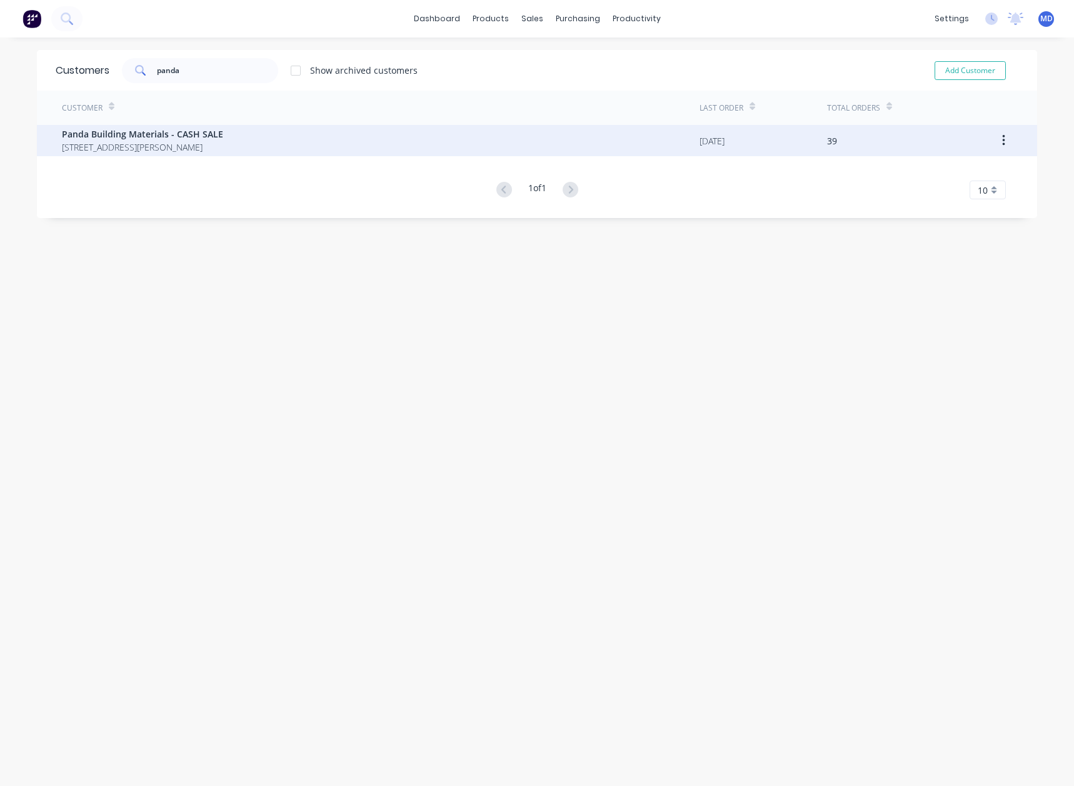
click at [176, 149] on span "8 Pat Devlin Close CHIPPING NORTON New South Wales Australia 2170" at bounding box center [142, 147] width 161 height 13
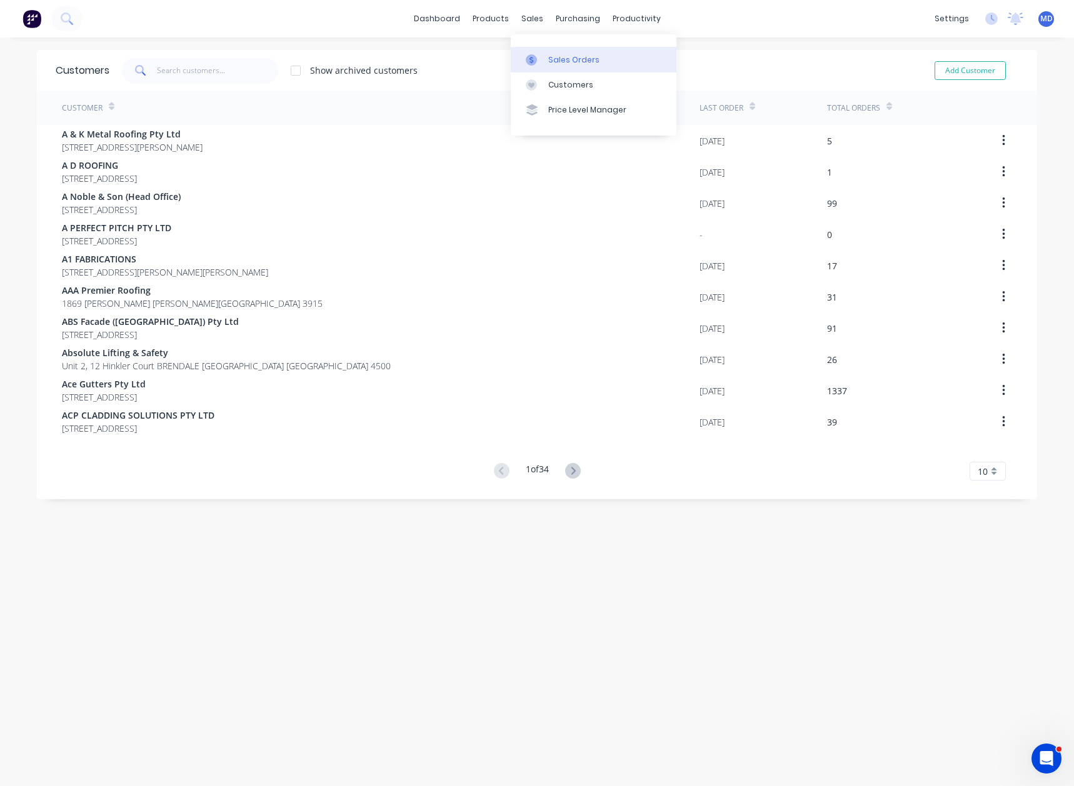
click at [563, 62] on div "Sales Orders" at bounding box center [573, 59] width 51 height 11
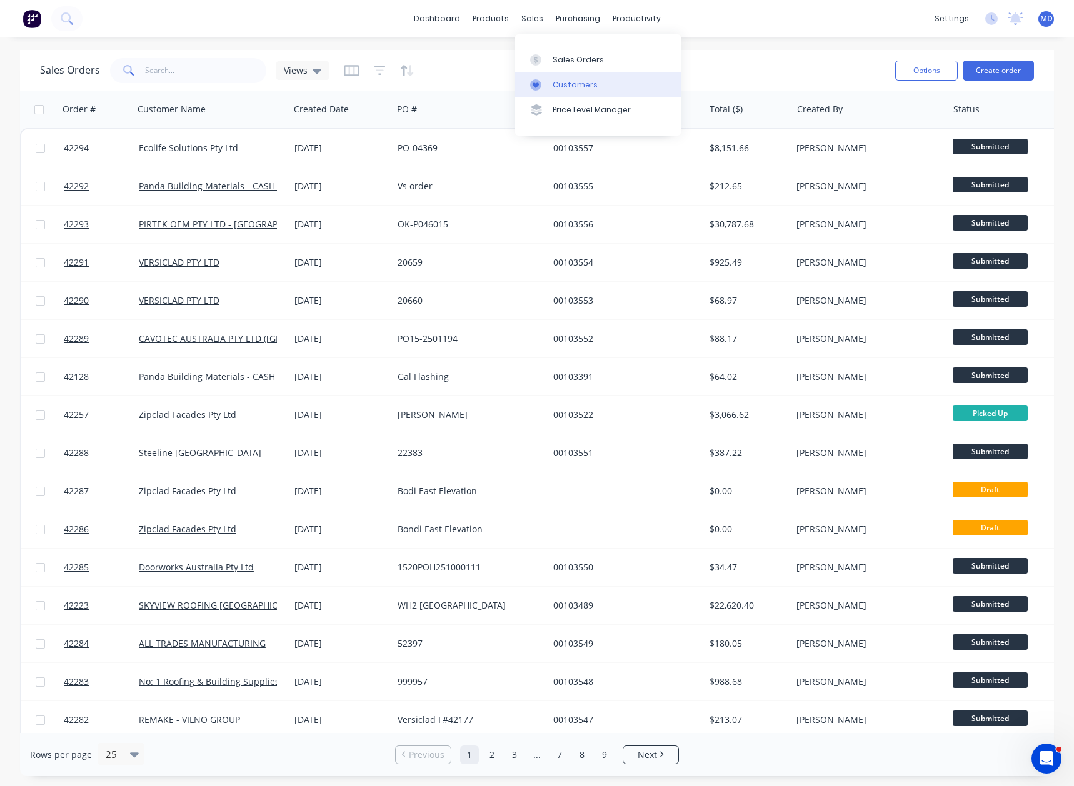
click at [571, 87] on div "Customers" at bounding box center [575, 84] width 45 height 11
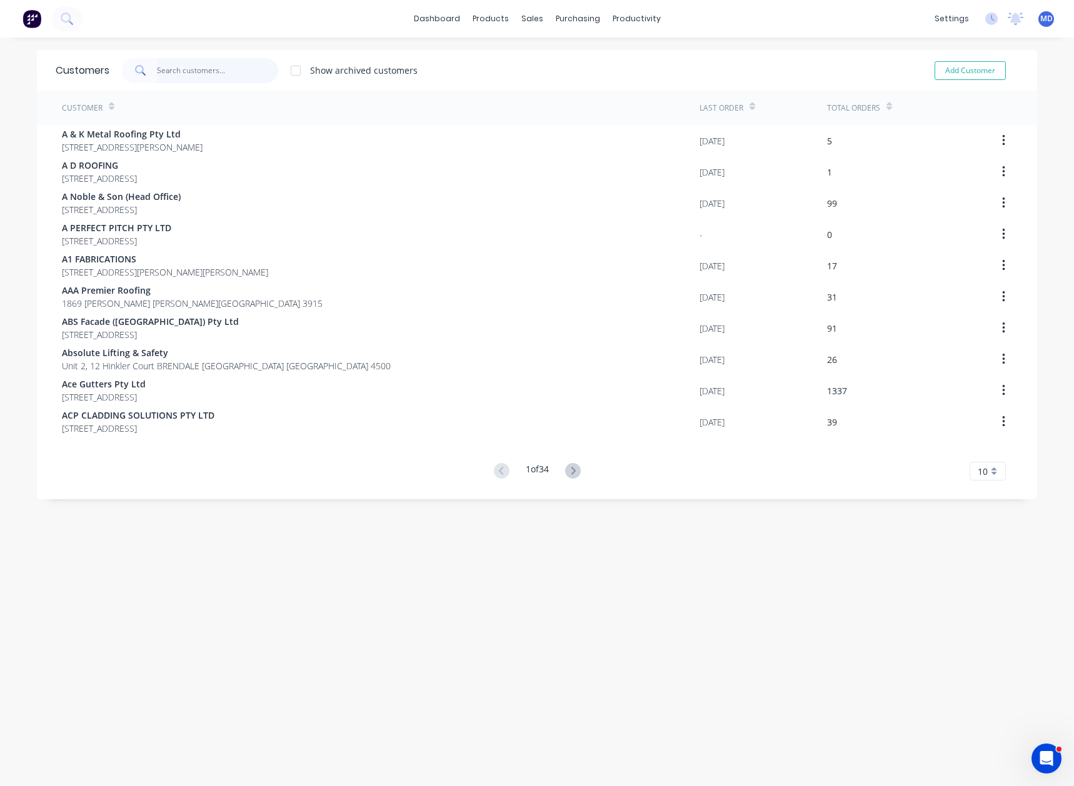
click at [228, 76] on input "text" at bounding box center [218, 70] width 122 height 25
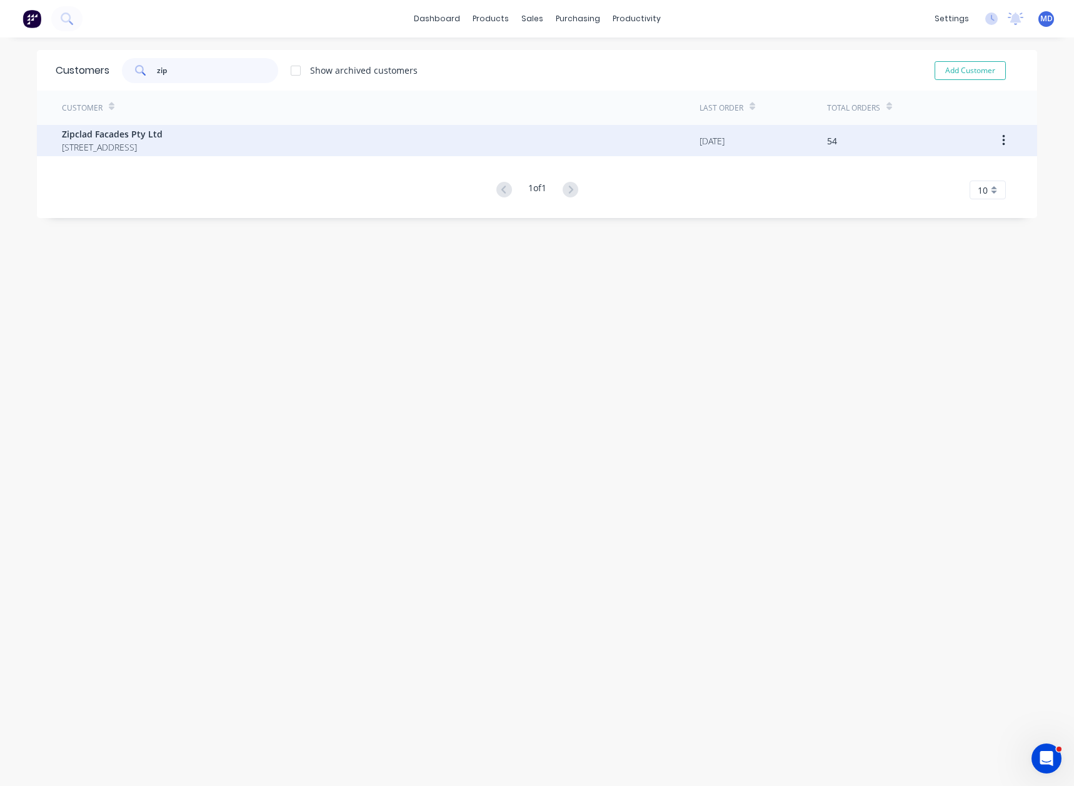
type input "zip"
click at [163, 141] on span "[STREET_ADDRESS]" at bounding box center [112, 147] width 101 height 13
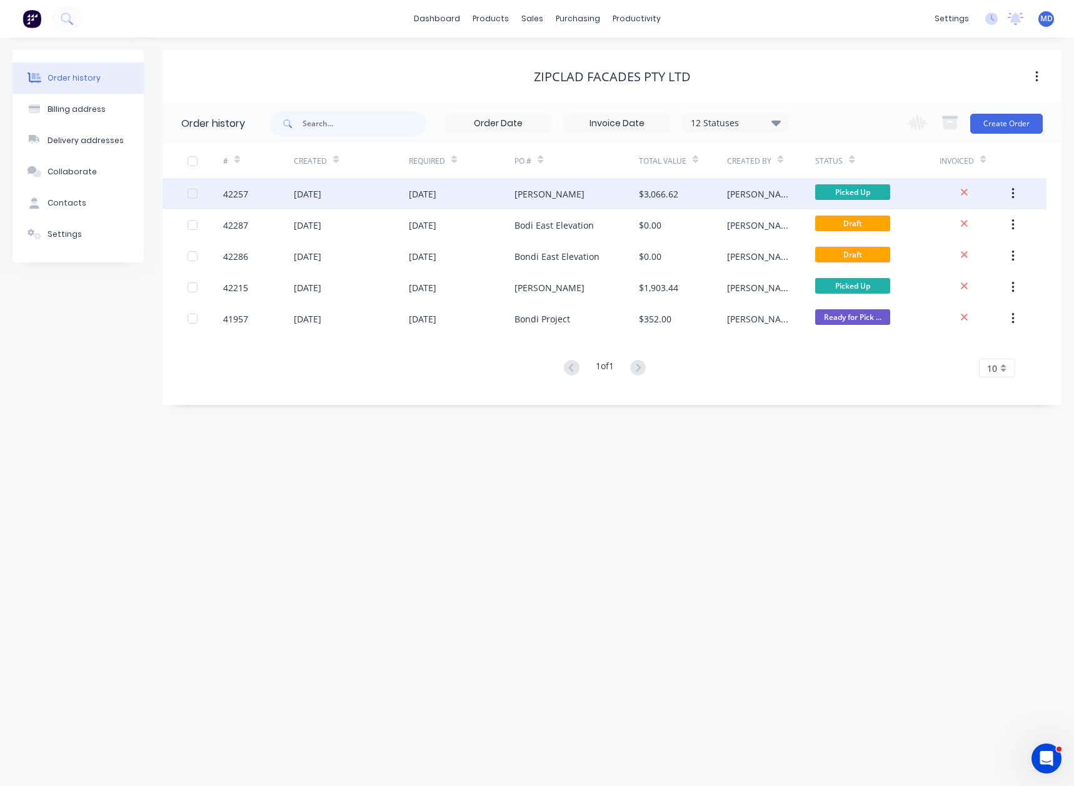
click at [436, 194] on div "[DATE]" at bounding box center [423, 194] width 28 height 13
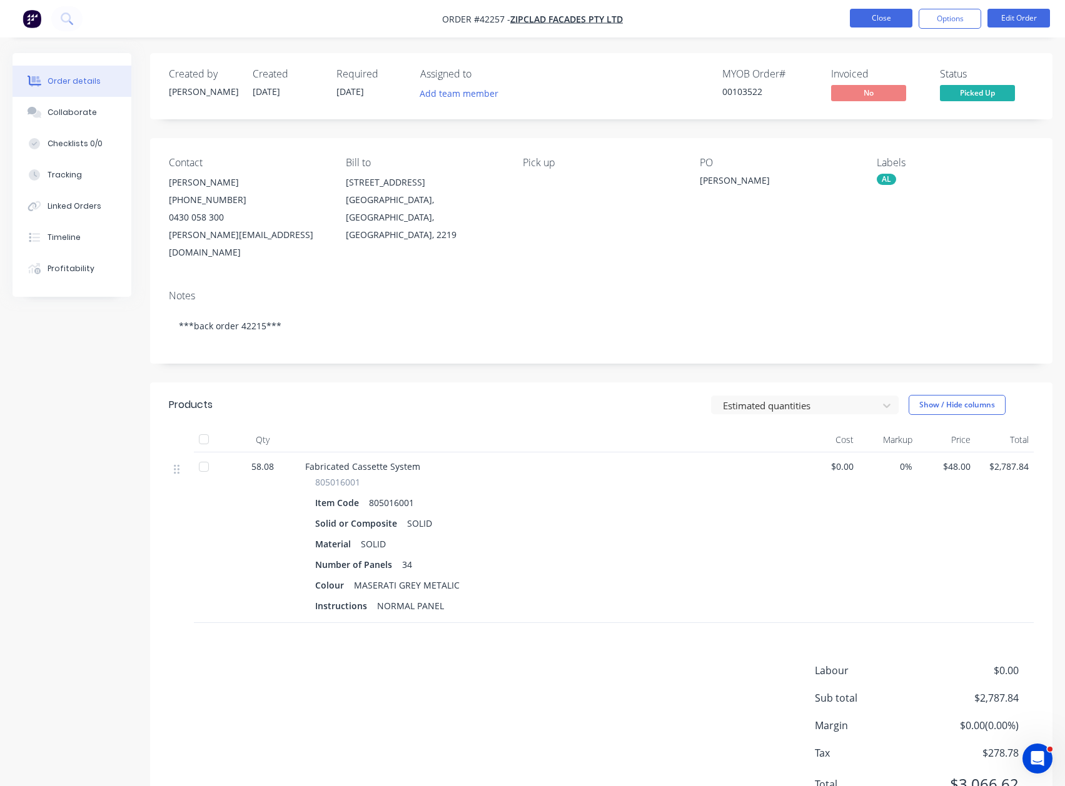
click at [873, 15] on button "Close" at bounding box center [881, 18] width 63 height 19
